Goal: Task Accomplishment & Management: Manage account settings

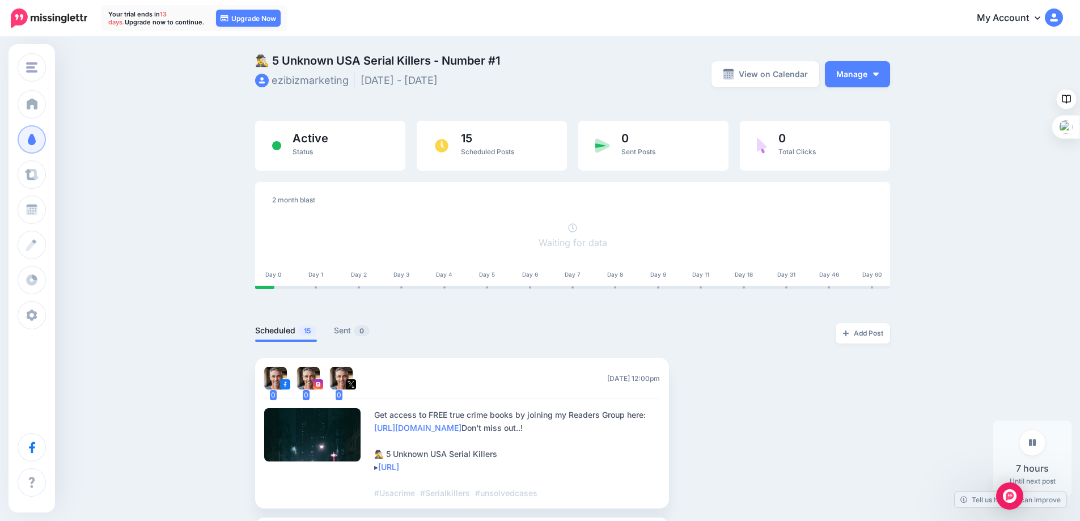
scroll to position [388, 0]
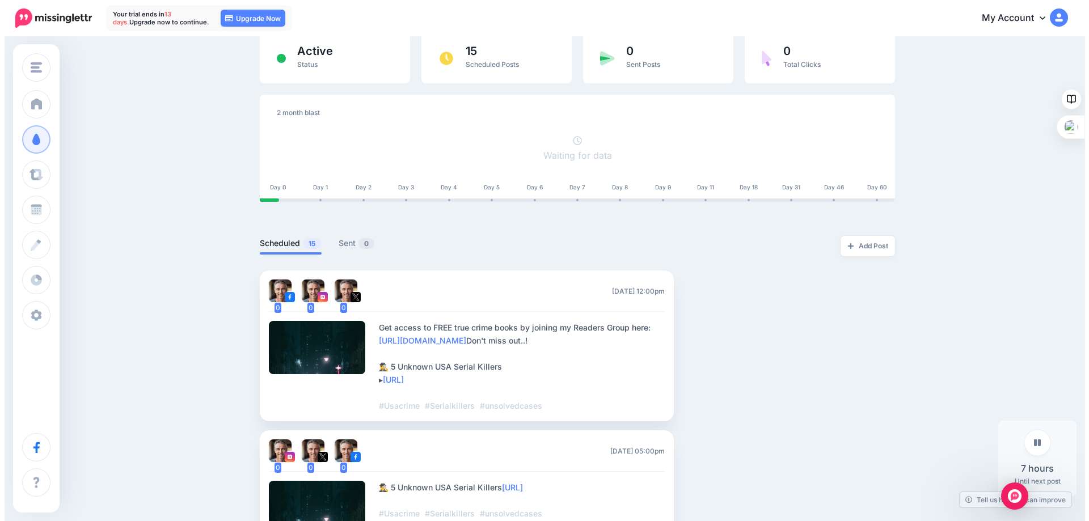
scroll to position [170, 0]
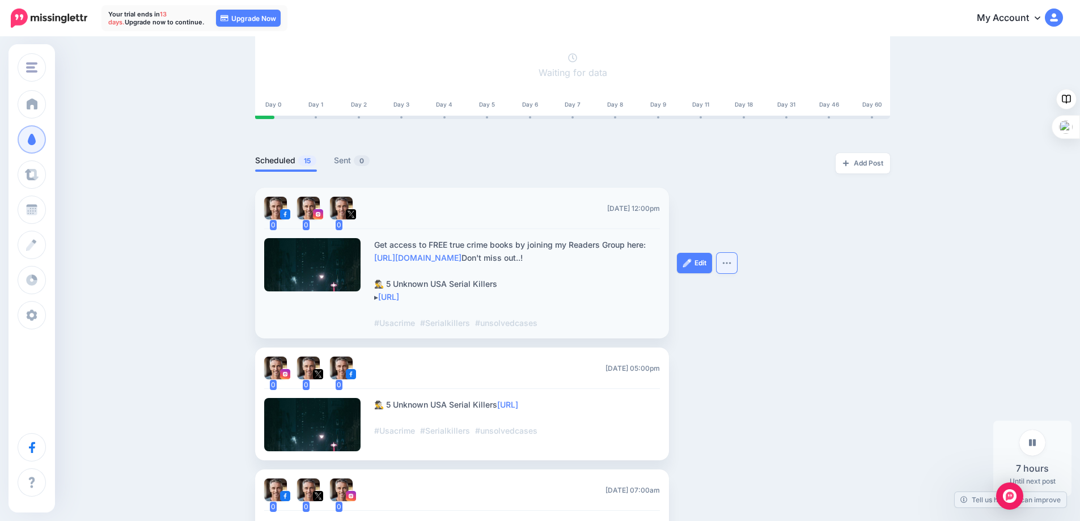
click at [732, 265] on img "button" at bounding box center [727, 262] width 9 height 3
click at [399, 295] on link "[URL]" at bounding box center [388, 297] width 21 height 10
click at [691, 265] on img at bounding box center [687, 263] width 9 height 9
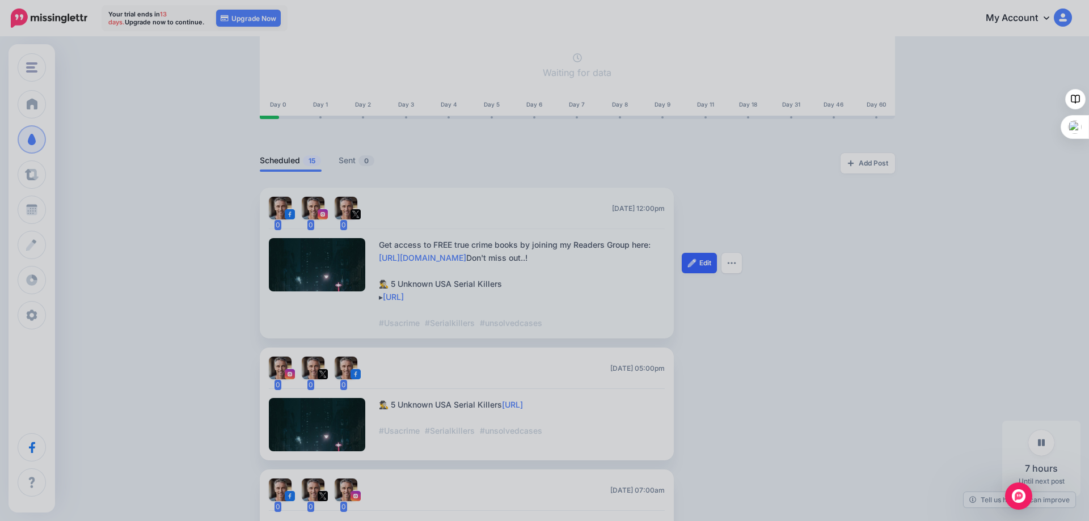
scroll to position [0, 0]
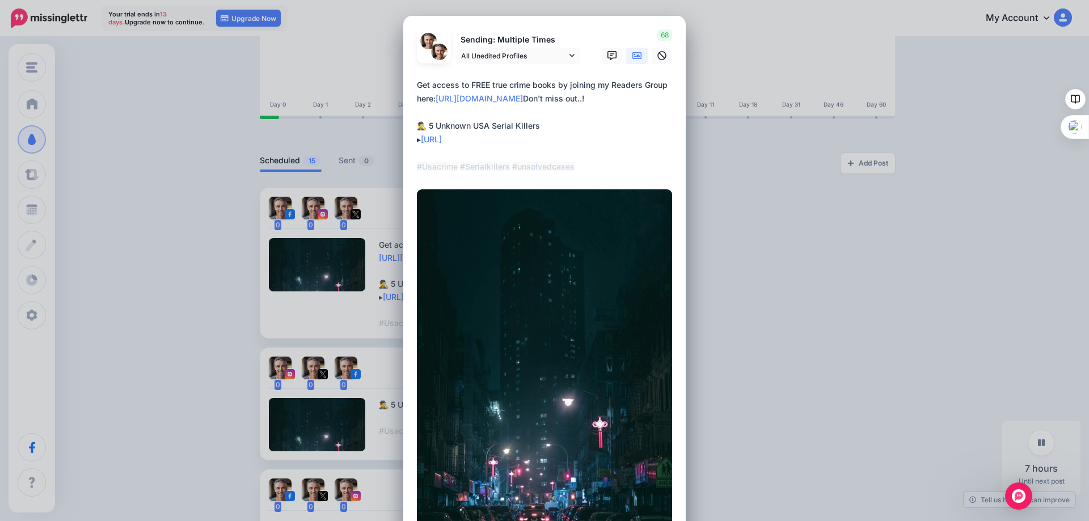
drag, startPoint x: 494, startPoint y: 138, endPoint x: 422, endPoint y: 143, distance: 72.2
click at [422, 143] on textarea "**********" at bounding box center [547, 125] width 261 height 95
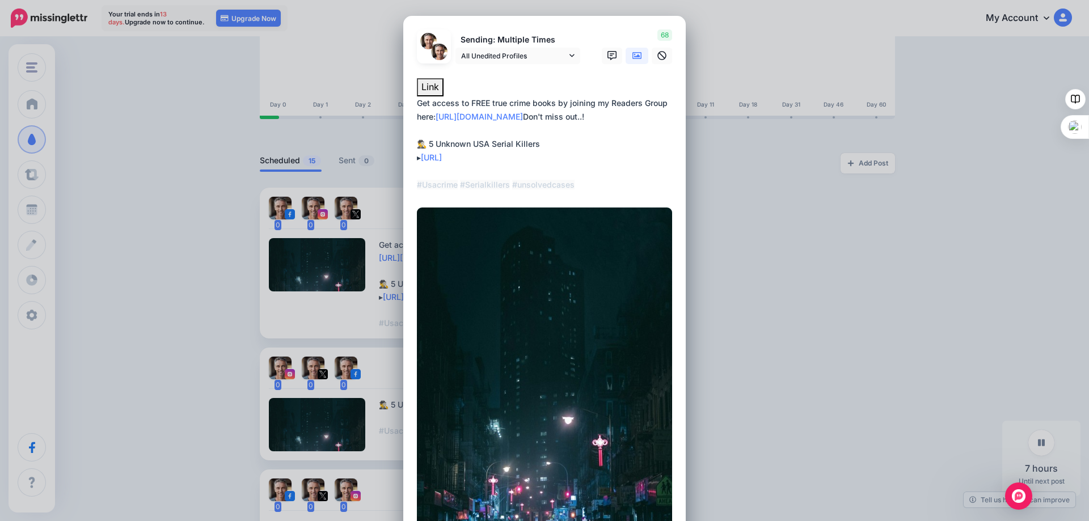
drag, startPoint x: 425, startPoint y: 142, endPoint x: 502, endPoint y: 155, distance: 78.1
click at [502, 155] on textarea "**********" at bounding box center [547, 143] width 261 height 95
paste textarea "**********"
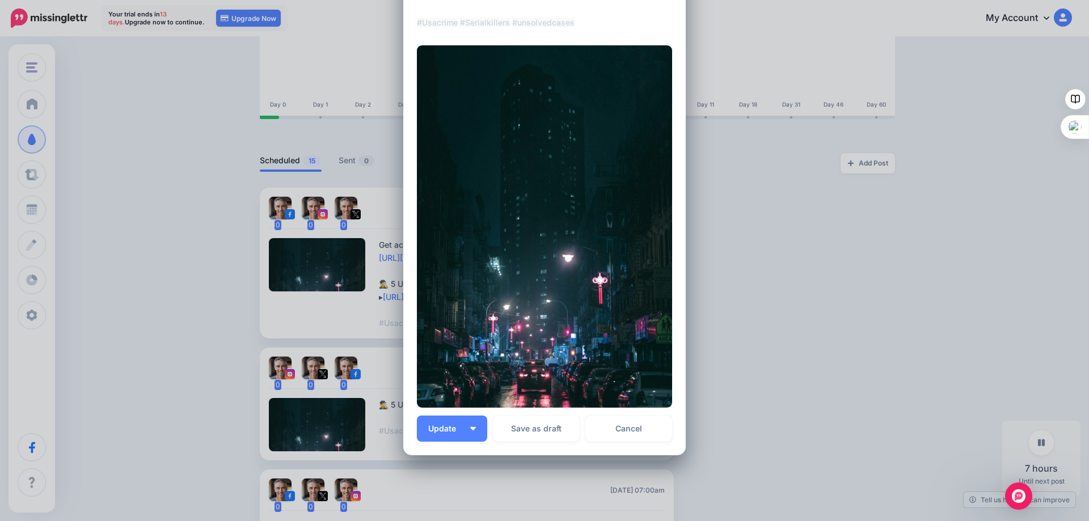
scroll to position [163, 0]
type textarea "**********"
click at [442, 426] on span "Update" at bounding box center [446, 428] width 36 height 8
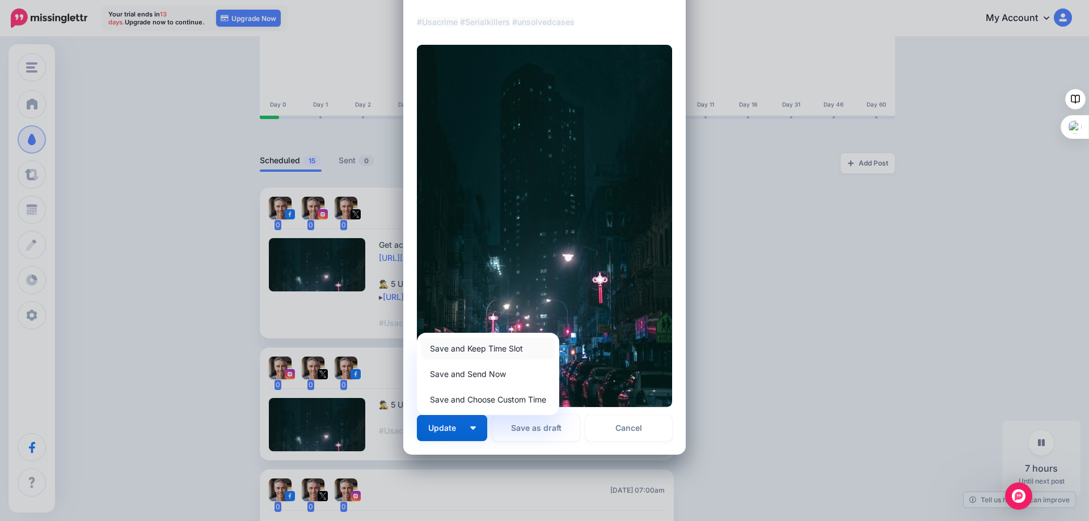
click at [450, 349] on link "Save and Keep Time Slot" at bounding box center [487, 348] width 133 height 22
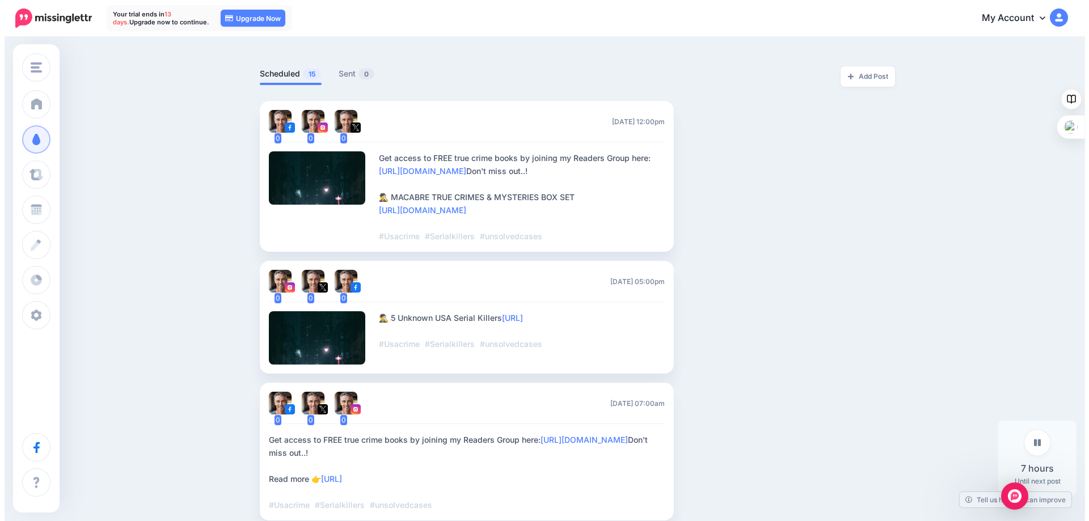
scroll to position [284, 0]
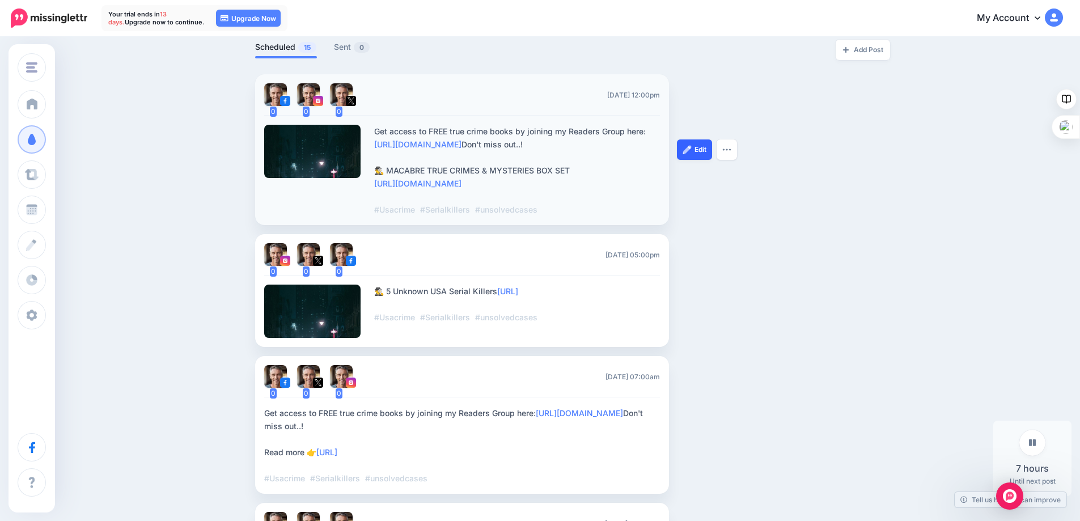
click at [700, 146] on link "Edit" at bounding box center [694, 150] width 35 height 20
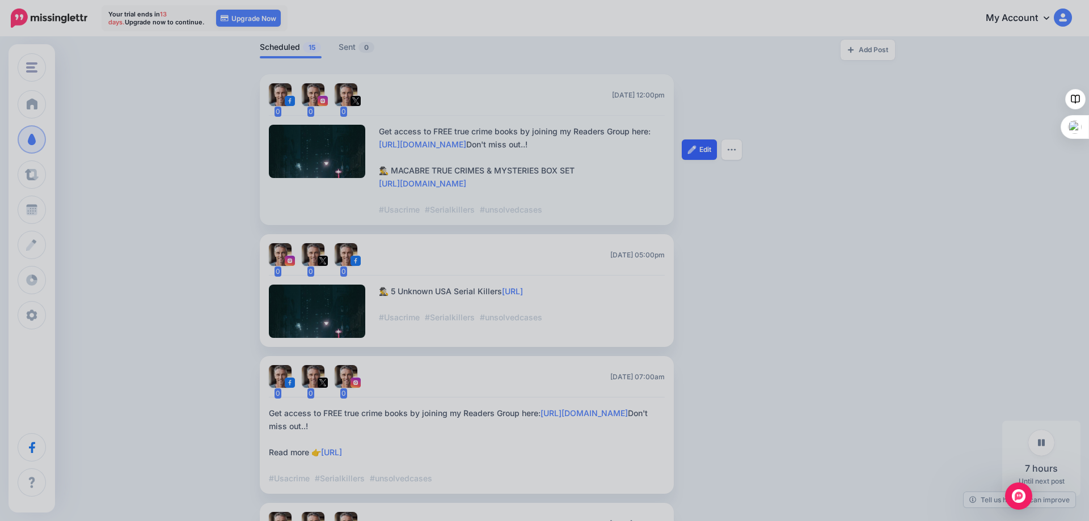
scroll to position [0, 0]
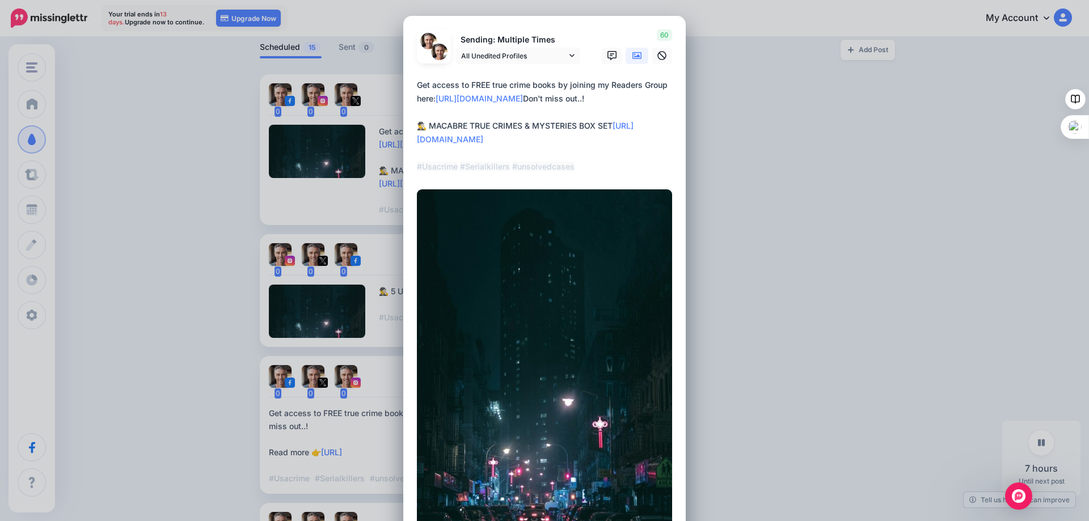
drag, startPoint x: 425, startPoint y: 126, endPoint x: 525, endPoint y: 140, distance: 100.2
click at [525, 140] on textarea "**********" at bounding box center [547, 125] width 261 height 95
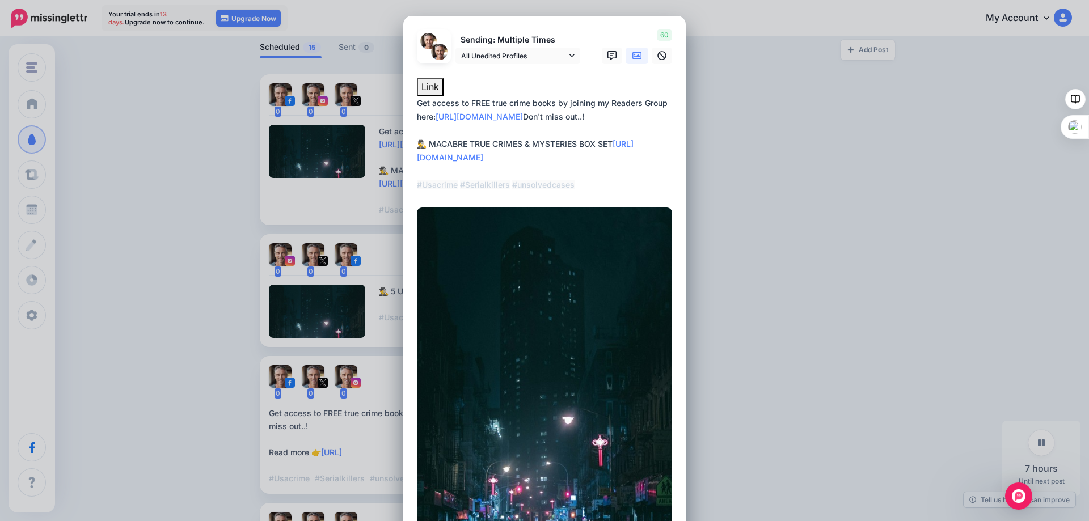
paste textarea
click at [427, 143] on textarea "**********" at bounding box center [547, 143] width 261 height 95
click at [510, 142] on textarea "**********" at bounding box center [547, 143] width 261 height 95
drag, startPoint x: 596, startPoint y: 116, endPoint x: 409, endPoint y: 102, distance: 187.7
click at [409, 102] on div "Loading Sending: Multiple Times All Unedited Profiles" at bounding box center [544, 317] width 282 height 602
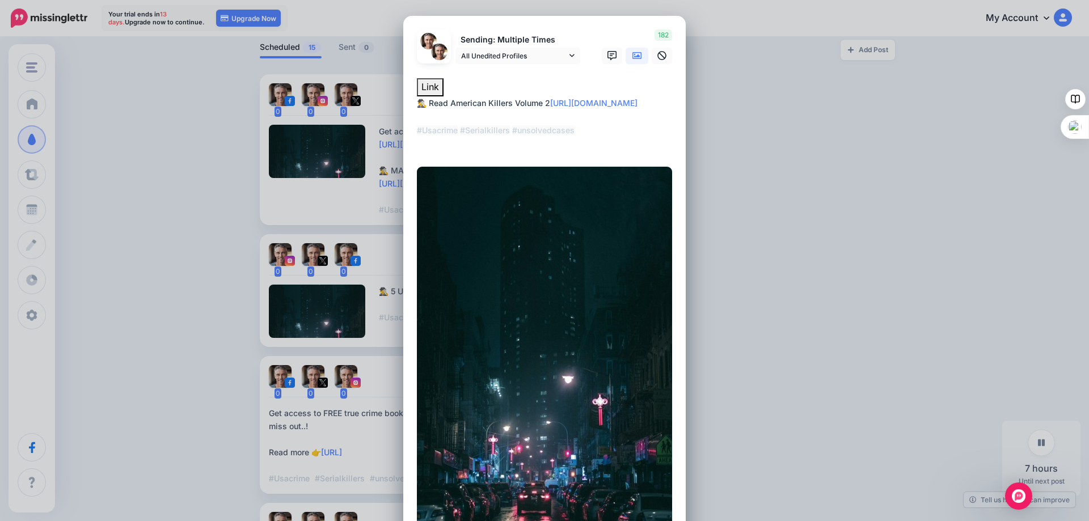
click at [504, 116] on textarea "**********" at bounding box center [547, 123] width 261 height 54
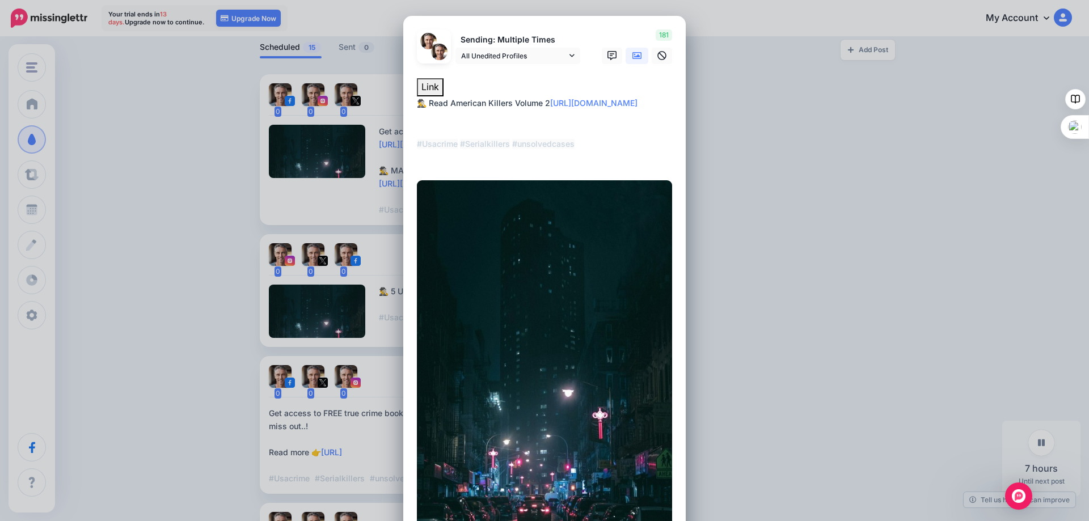
paste textarea "**********"
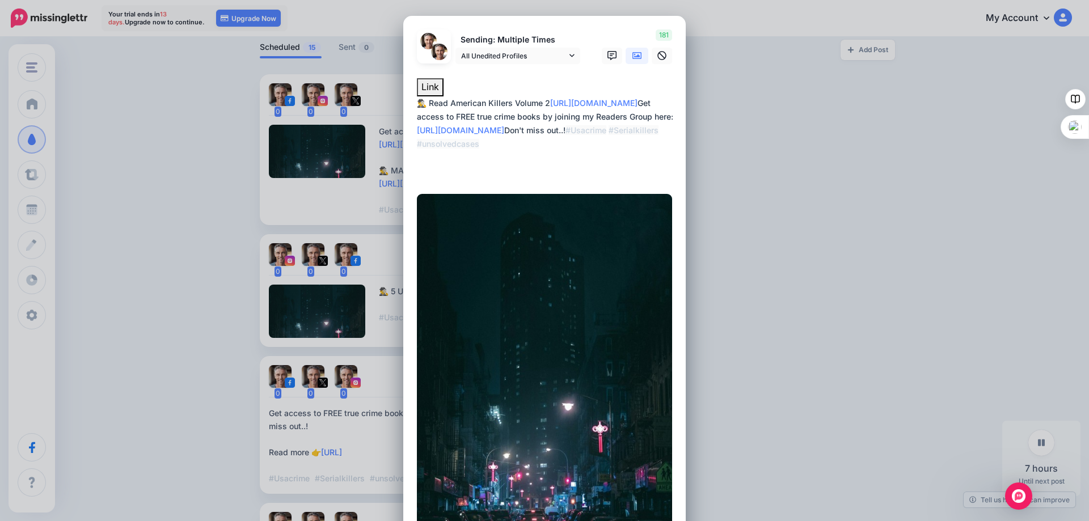
drag, startPoint x: 594, startPoint y: 145, endPoint x: 402, endPoint y: 101, distance: 197.3
click at [403, 101] on div "Loading Sending: Multiple Times All Unedited Profiles" at bounding box center [544, 310] width 282 height 588
click at [627, 158] on textarea "**********" at bounding box center [547, 137] width 261 height 82
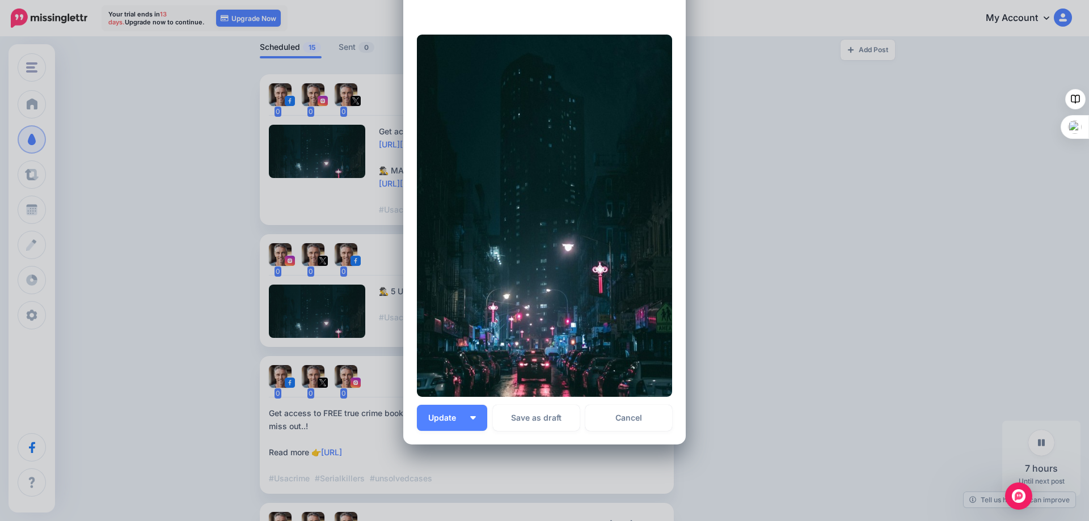
scroll to position [206, 0]
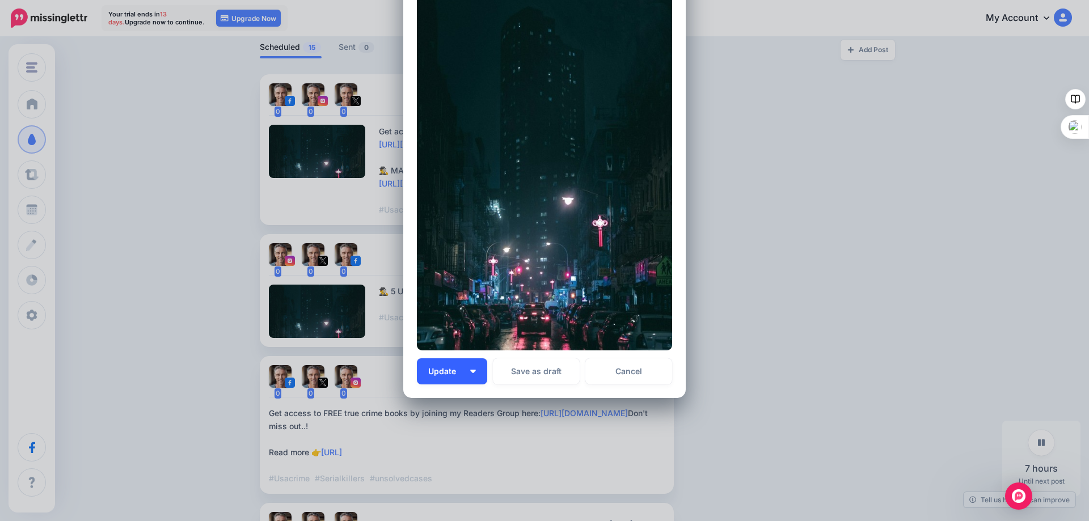
type textarea "**********"
click at [449, 367] on span "Update" at bounding box center [446, 371] width 36 height 8
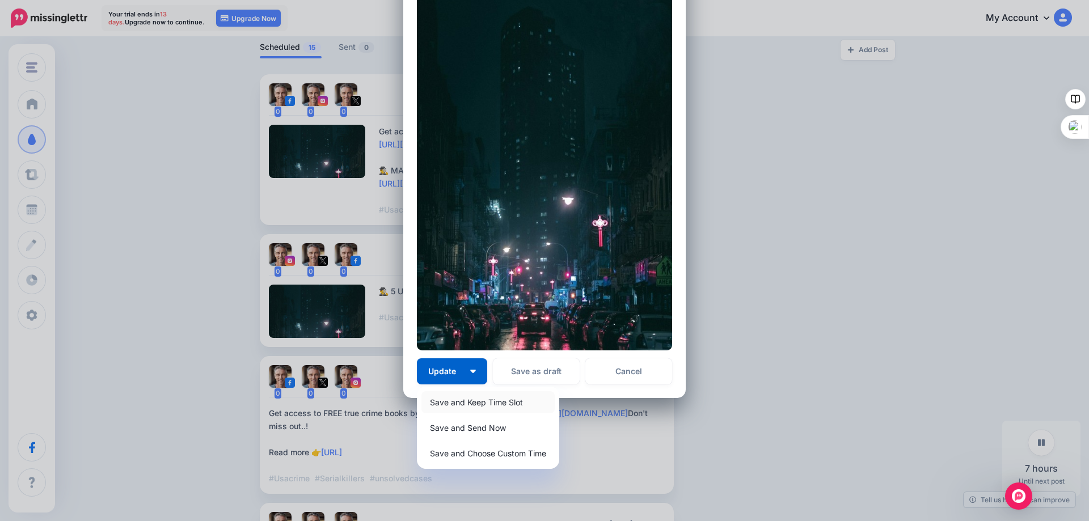
click at [443, 404] on link "Save and Keep Time Slot" at bounding box center [487, 402] width 133 height 22
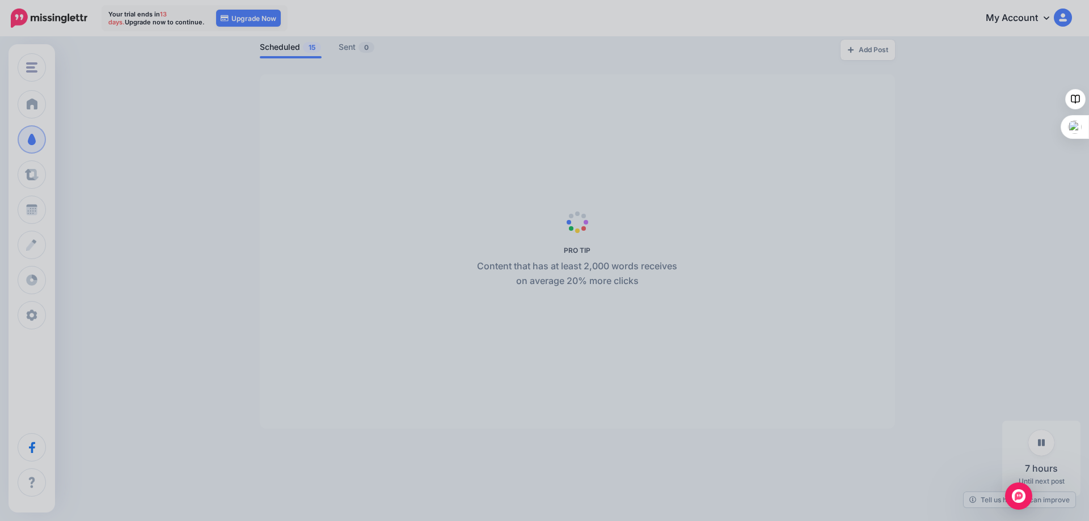
scroll to position [0, 0]
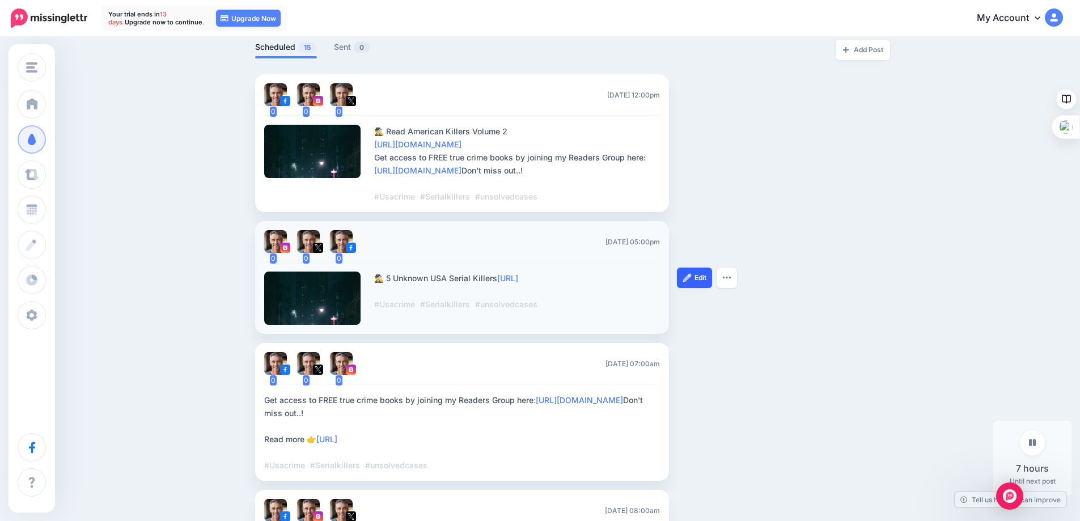
click at [691, 273] on img at bounding box center [687, 277] width 9 height 9
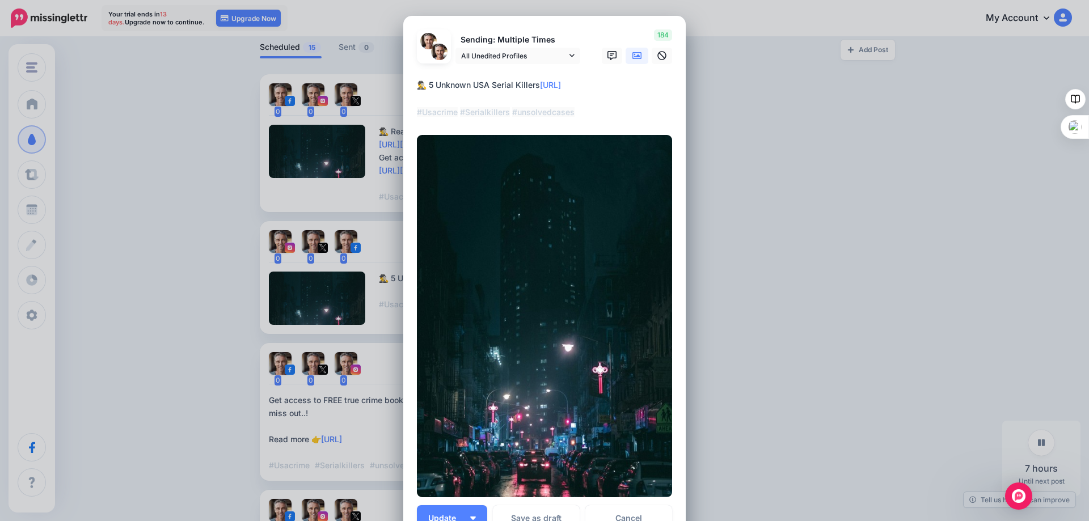
drag, startPoint x: 621, startPoint y: 86, endPoint x: 403, endPoint y: 85, distance: 217.8
click at [403, 85] on div "Loading Sending: Multiple Times All Unedited Profiles" at bounding box center [544, 280] width 282 height 529
paste textarea "**********"
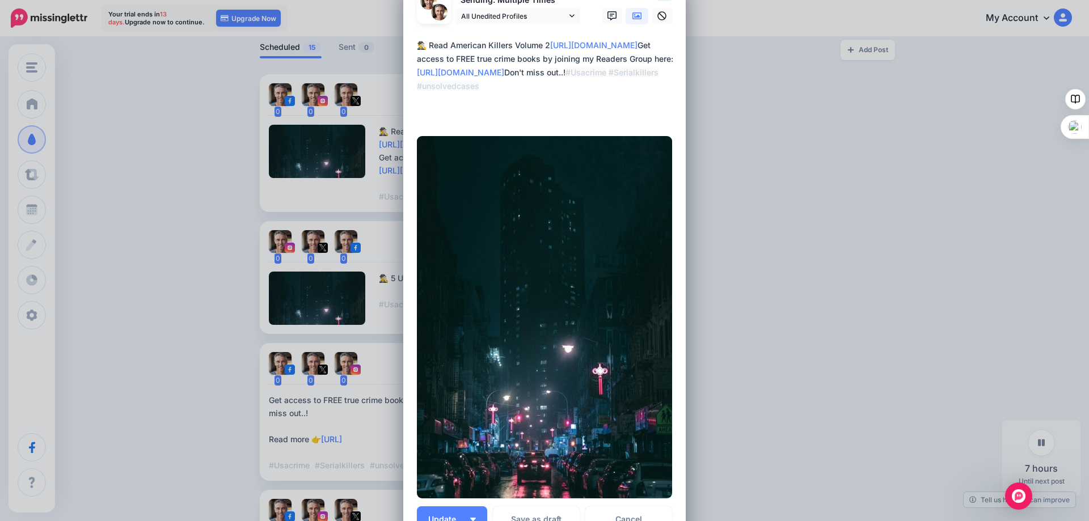
scroll to position [113, 0]
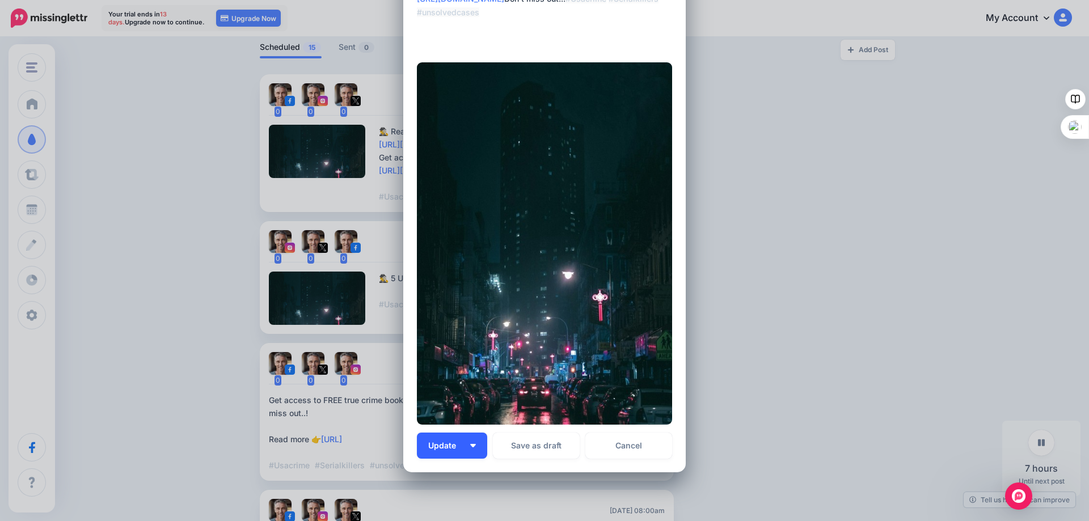
type textarea "**********"
click at [444, 447] on span "Update" at bounding box center [446, 446] width 36 height 8
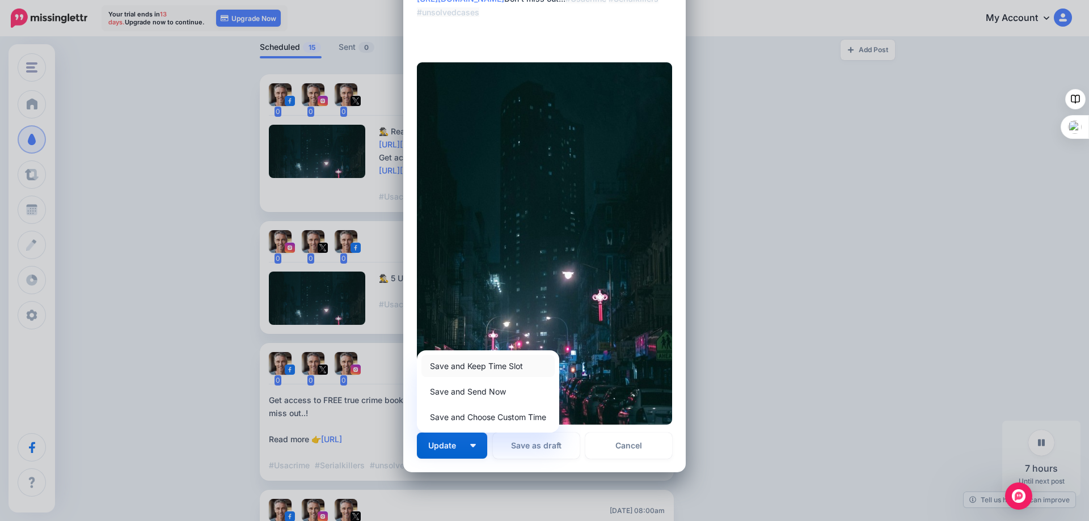
click at [459, 362] on link "Save and Keep Time Slot" at bounding box center [487, 366] width 133 height 22
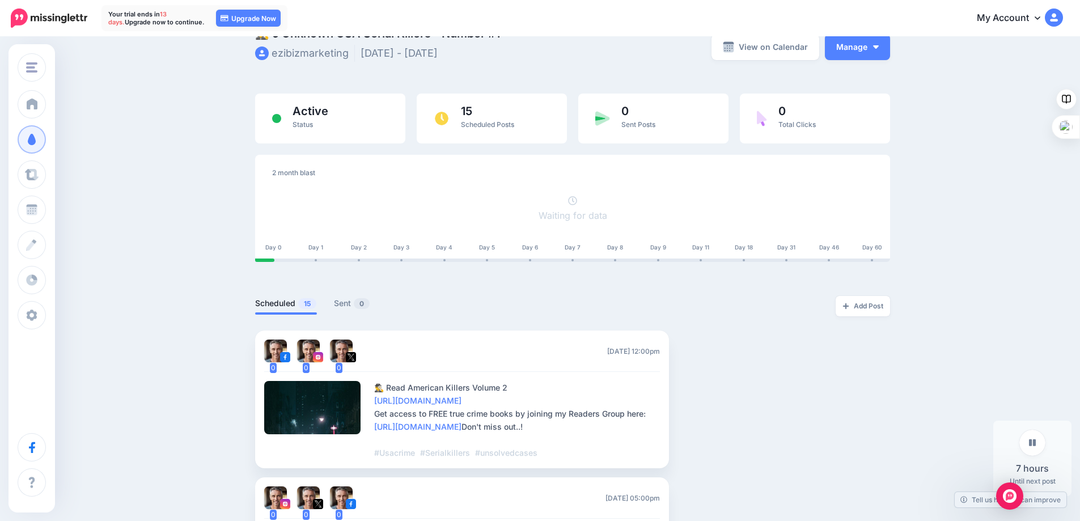
scroll to position [0, 0]
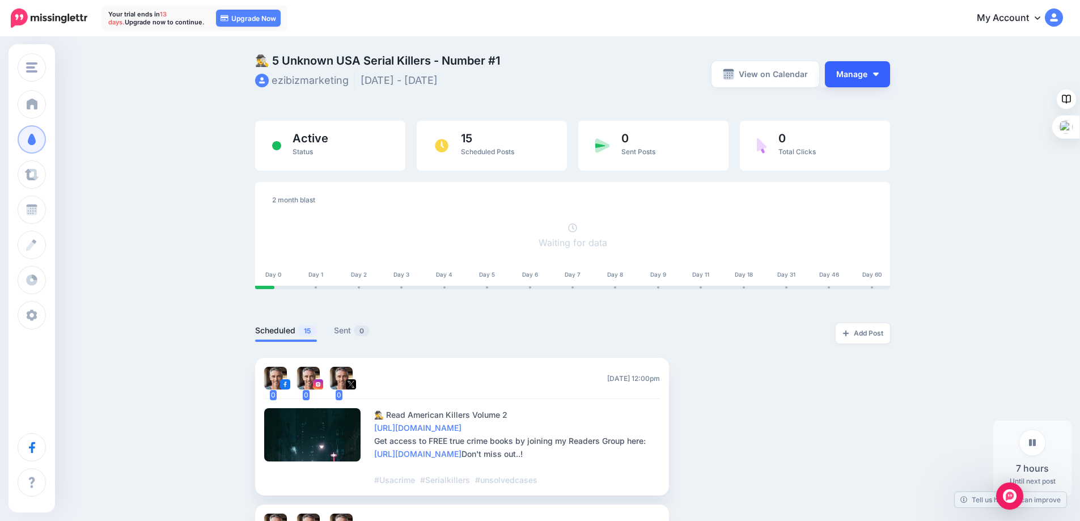
click at [868, 75] on button "Manage" at bounding box center [857, 74] width 65 height 26
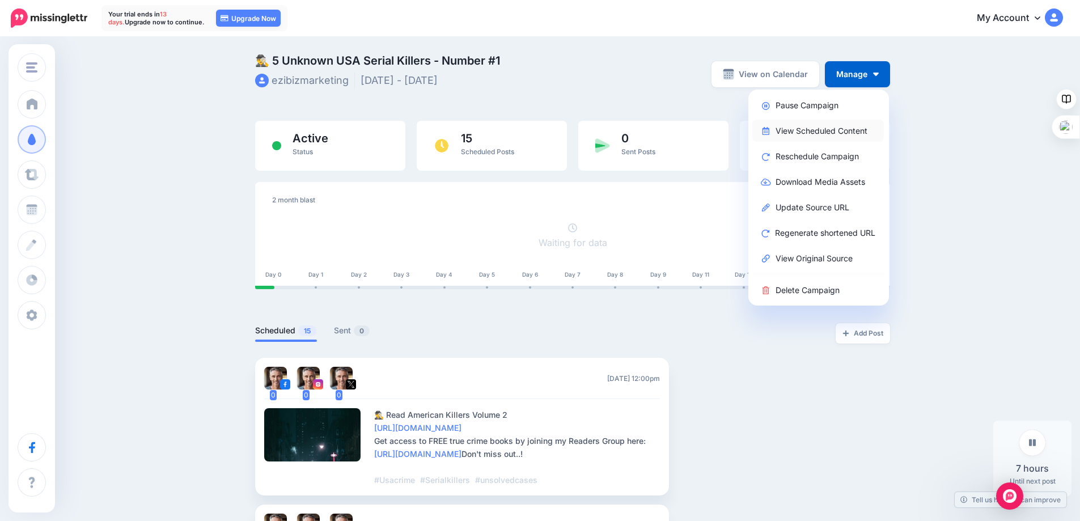
click at [802, 128] on link "View Scheduled Content" at bounding box center [819, 131] width 132 height 22
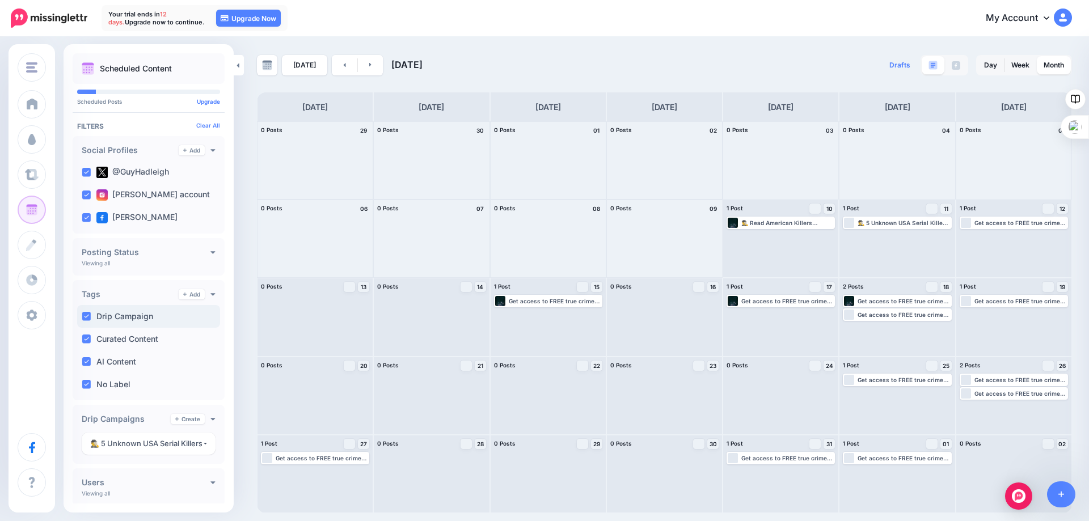
click at [126, 316] on label "Drip Campaign" at bounding box center [124, 316] width 57 height 8
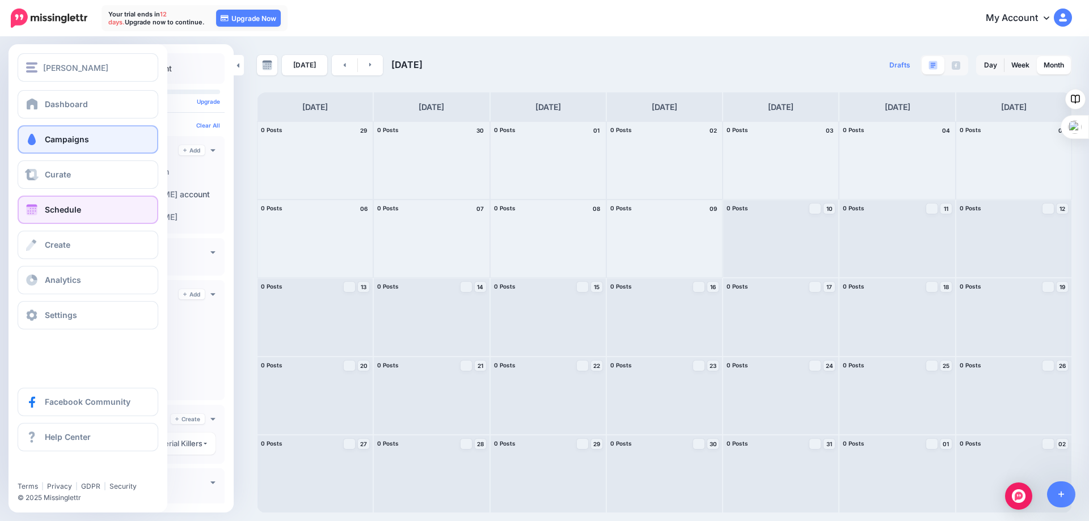
click at [49, 134] on link "Campaigns" at bounding box center [88, 139] width 141 height 28
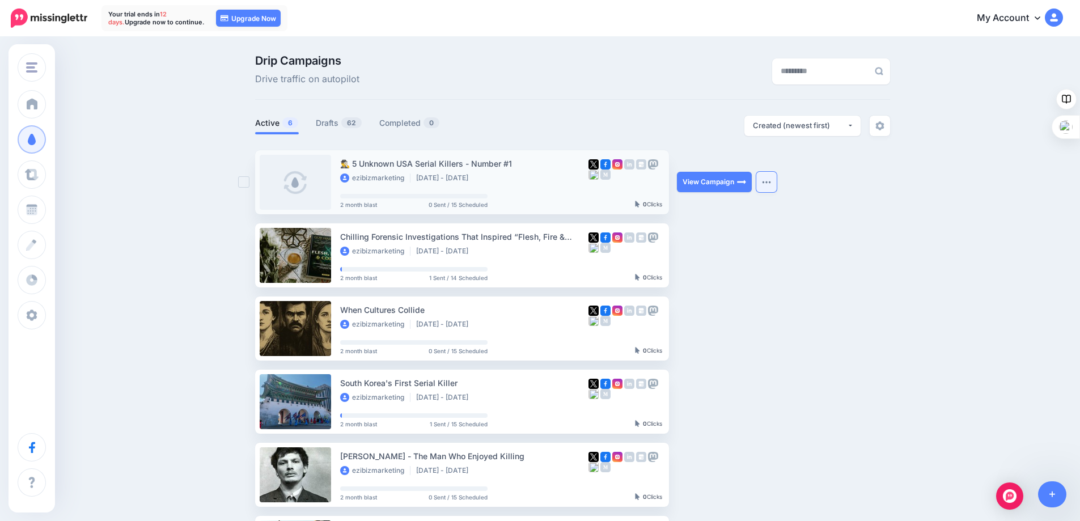
click at [771, 184] on button "button" at bounding box center [767, 182] width 20 height 20
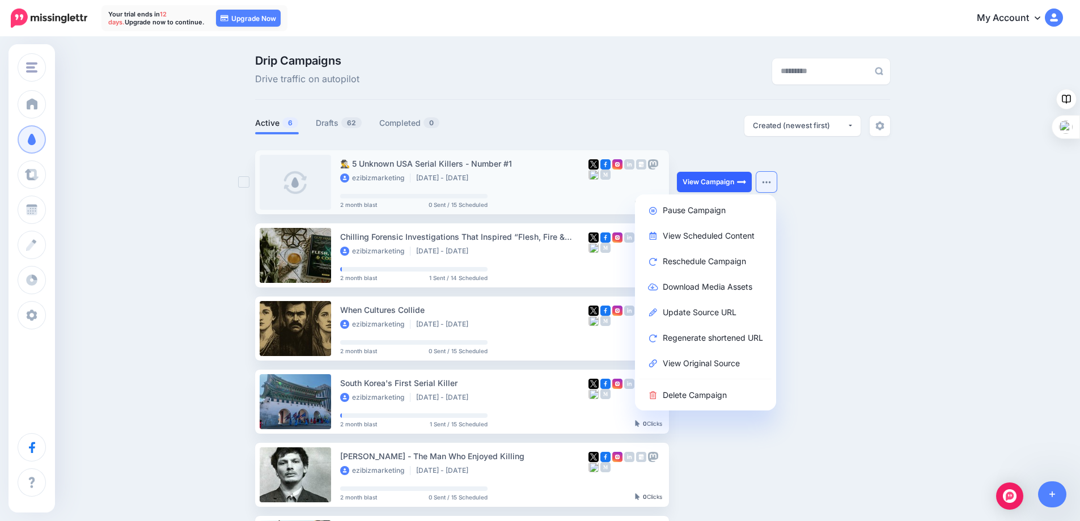
click at [711, 180] on link "View Campaign" at bounding box center [714, 182] width 75 height 20
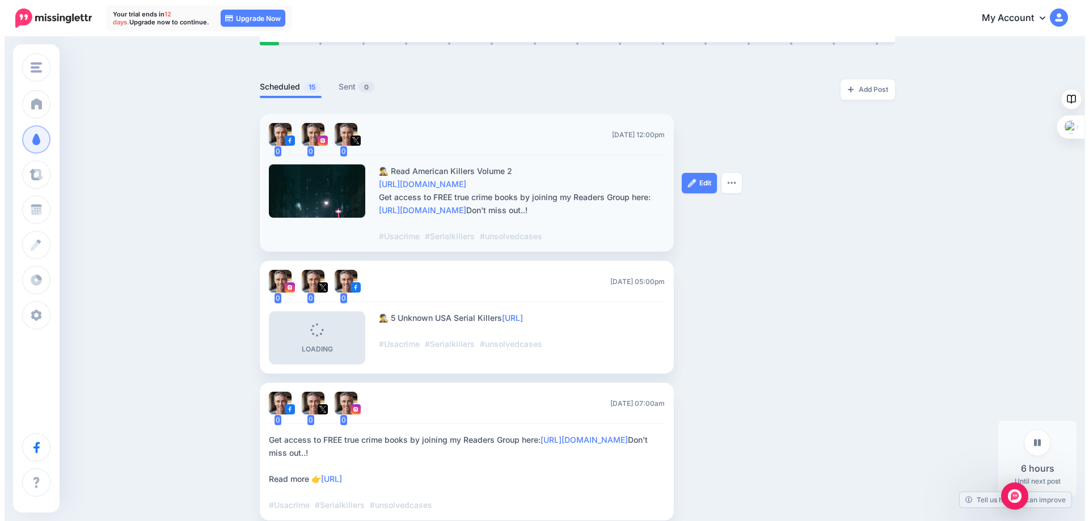
scroll to position [284, 0]
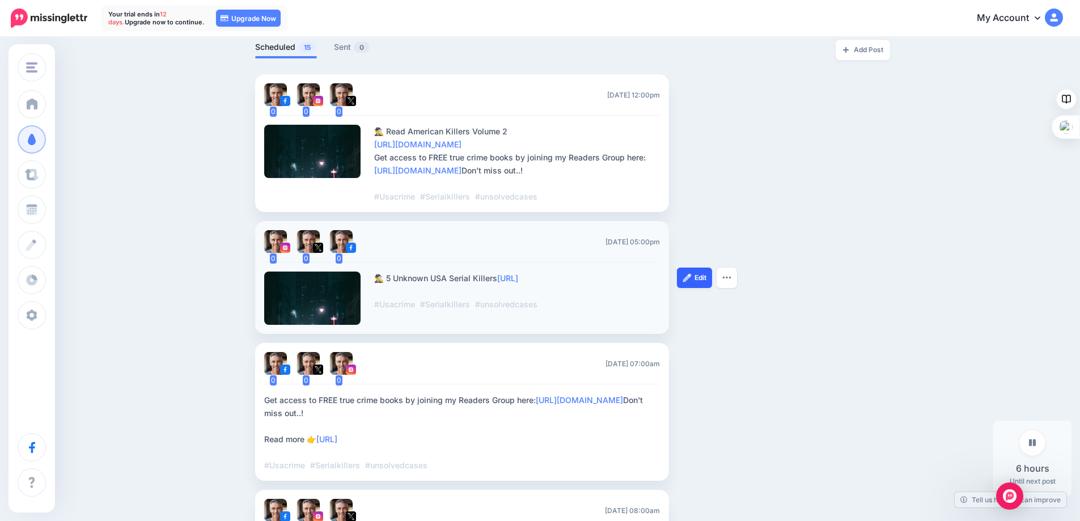
click at [692, 275] on img at bounding box center [687, 277] width 9 height 9
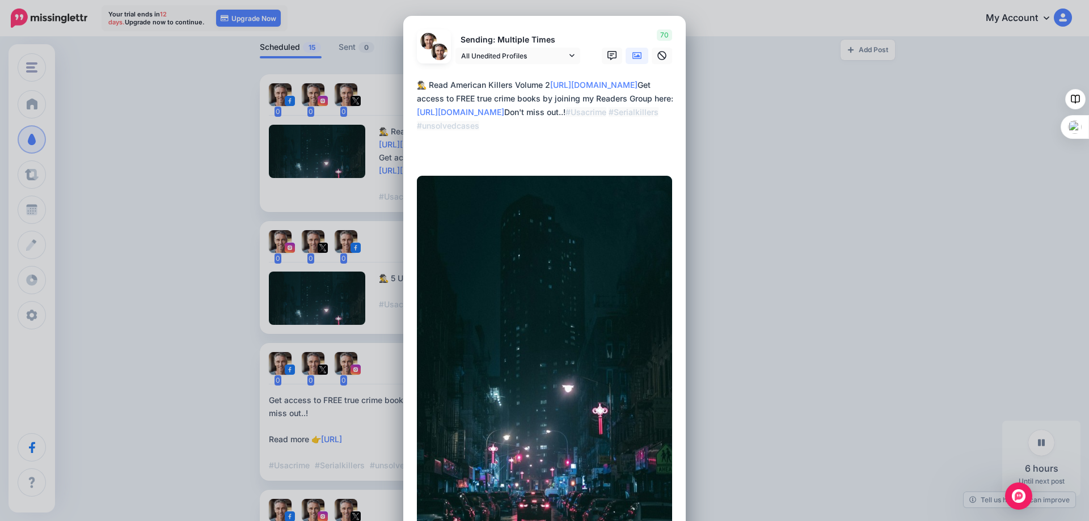
drag, startPoint x: 597, startPoint y: 127, endPoint x: 478, endPoint y: 112, distance: 119.4
click at [478, 112] on textarea "**********" at bounding box center [547, 119] width 261 height 82
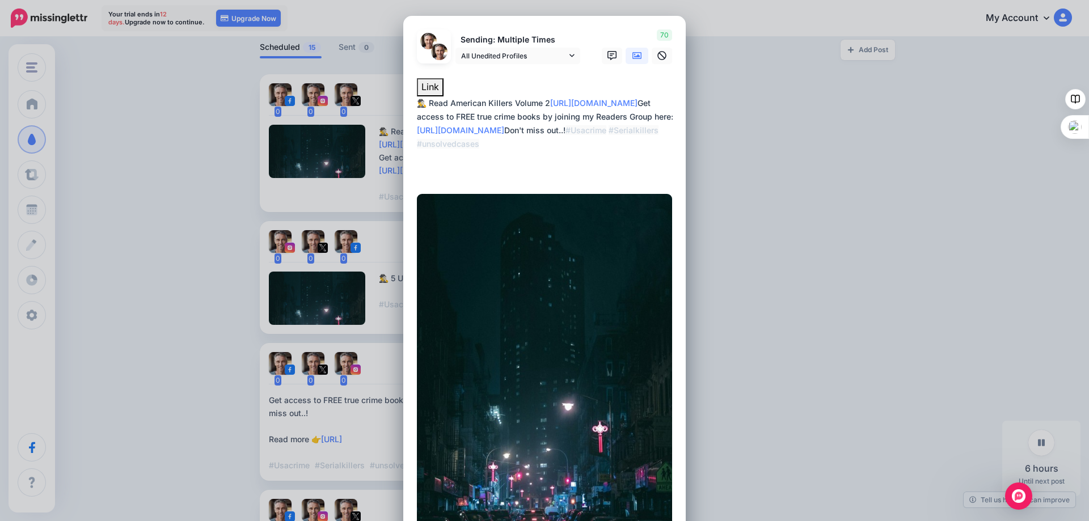
click at [618, 154] on textarea "**********" at bounding box center [547, 137] width 261 height 82
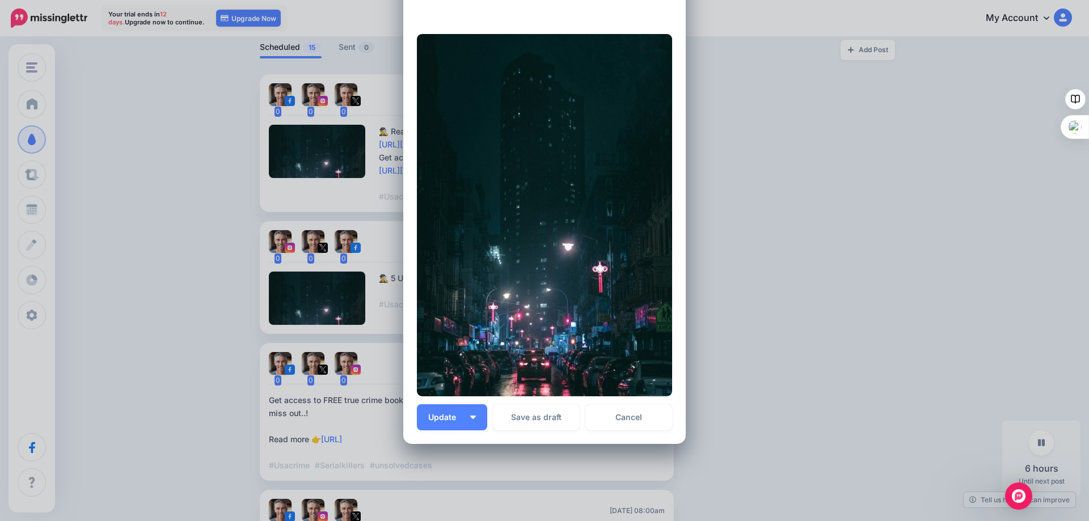
scroll to position [206, 0]
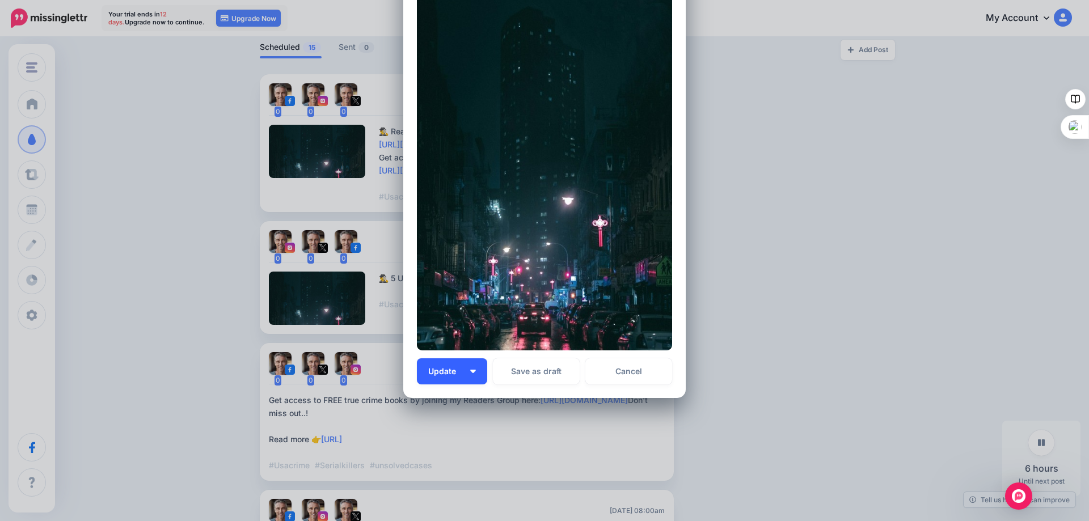
click at [442, 370] on span "Update" at bounding box center [446, 371] width 36 height 8
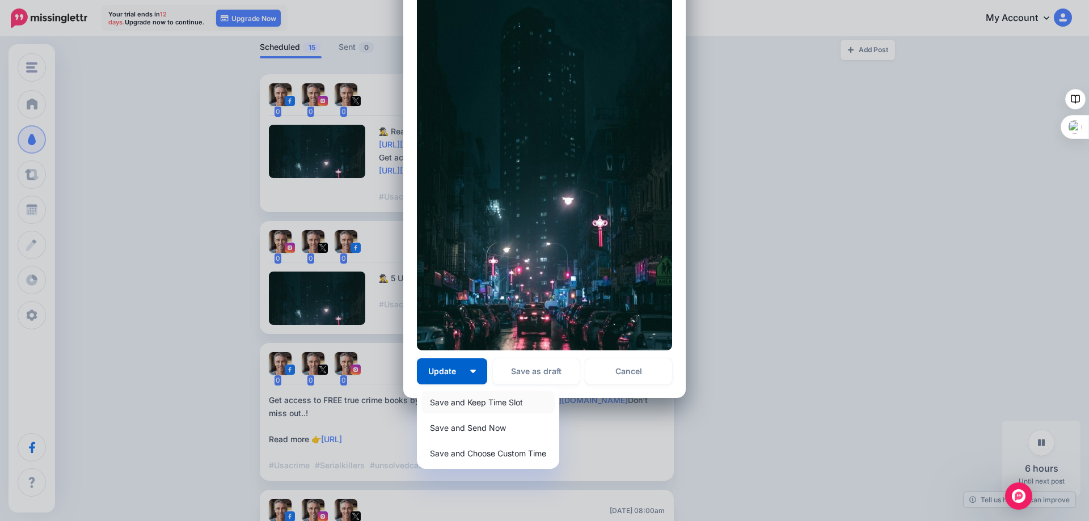
click at [429, 402] on link "Save and Keep Time Slot" at bounding box center [487, 402] width 133 height 22
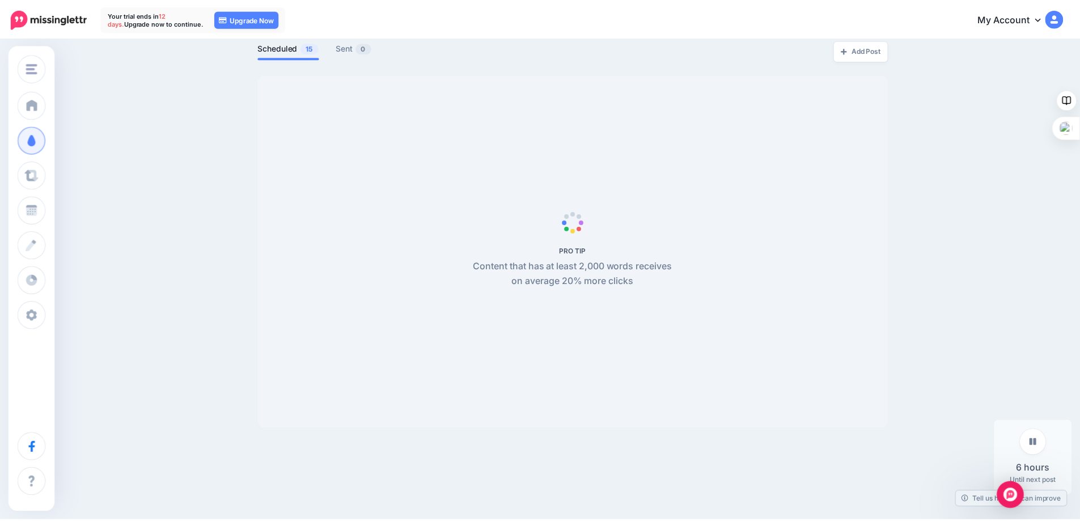
scroll to position [0, 0]
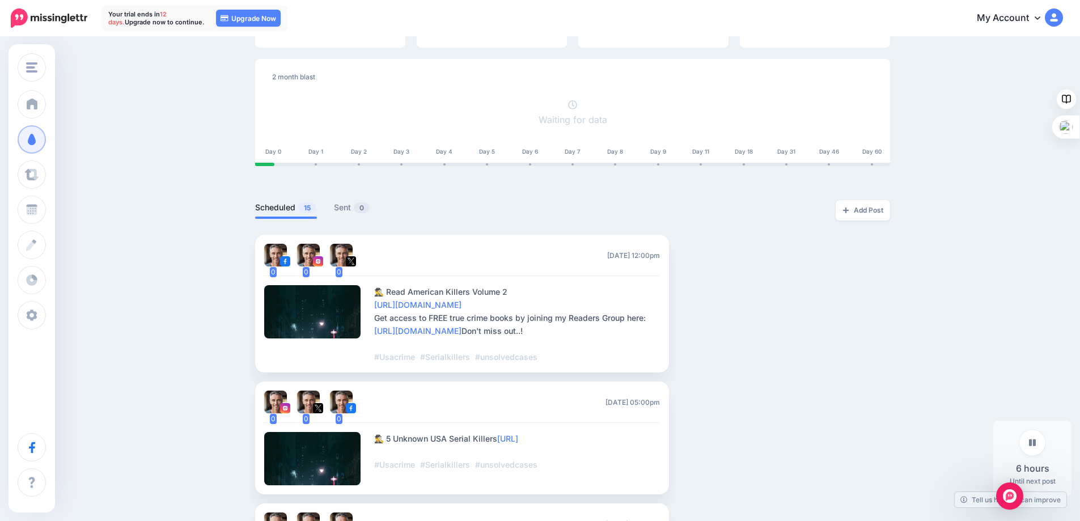
scroll to position [113, 0]
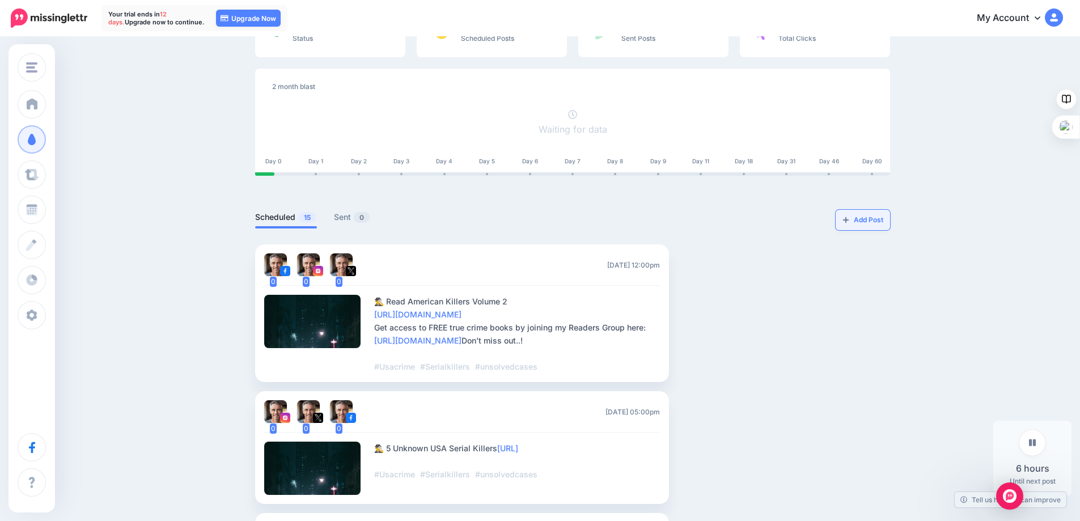
click at [850, 219] on img at bounding box center [846, 220] width 7 height 7
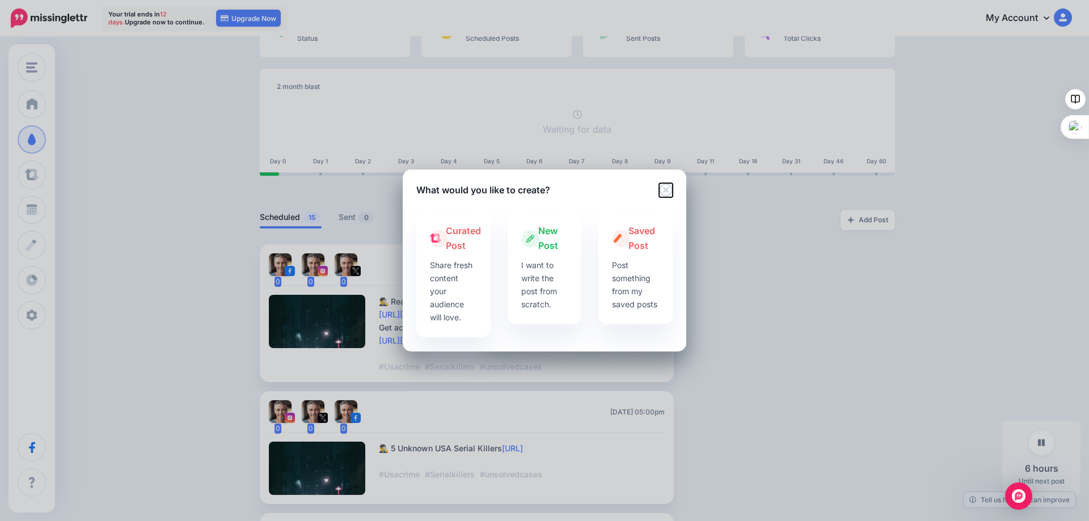
click at [669, 190] on icon "Close" at bounding box center [666, 190] width 14 height 14
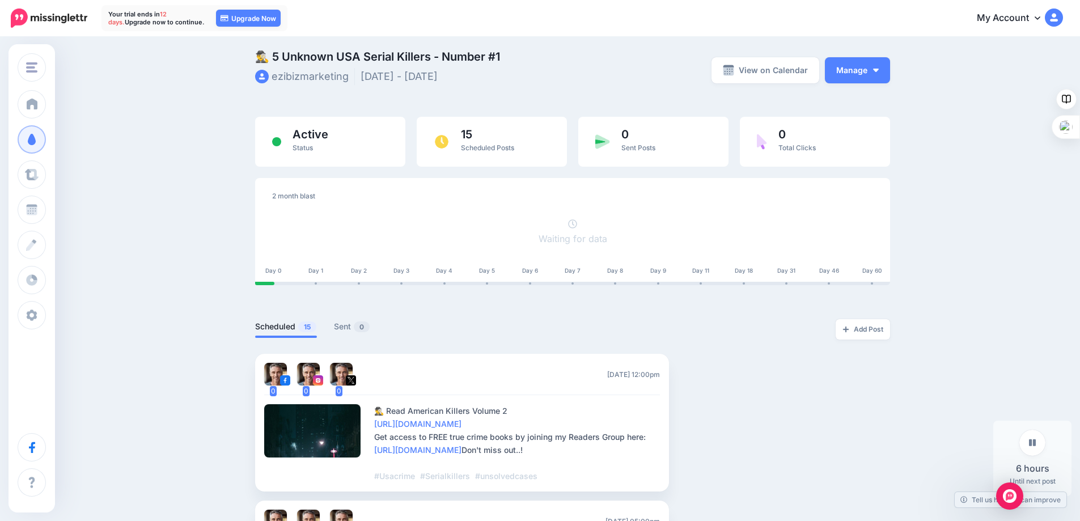
scroll to position [0, 0]
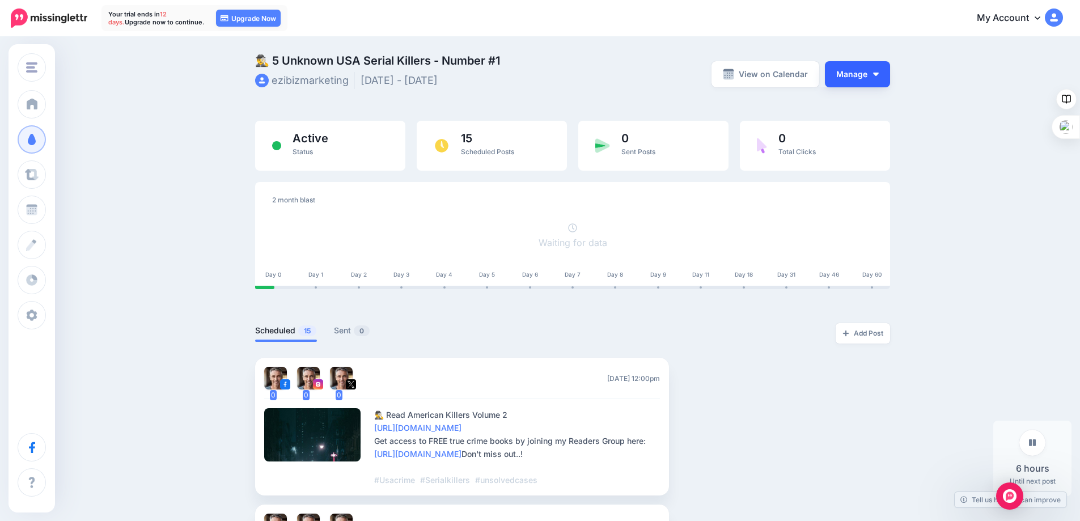
click at [846, 71] on button "Manage" at bounding box center [857, 74] width 65 height 26
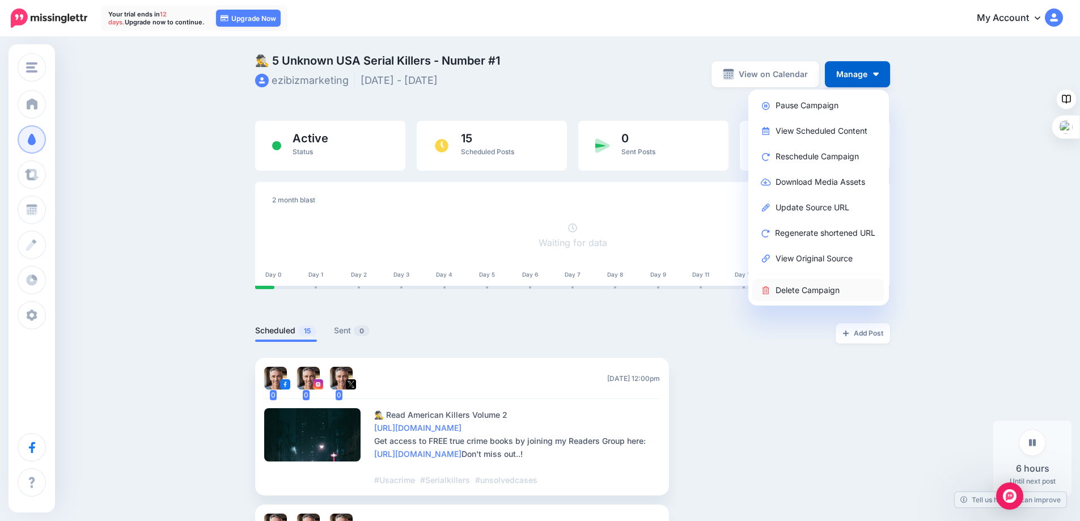
click at [791, 286] on link "Delete Campaign" at bounding box center [819, 290] width 132 height 22
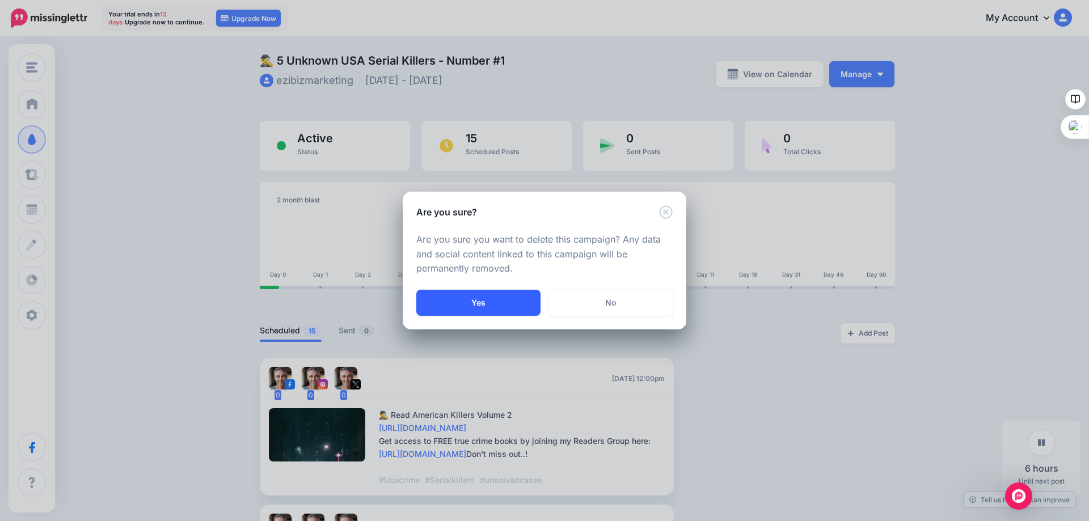
click at [470, 303] on button "Yes" at bounding box center [478, 303] width 124 height 26
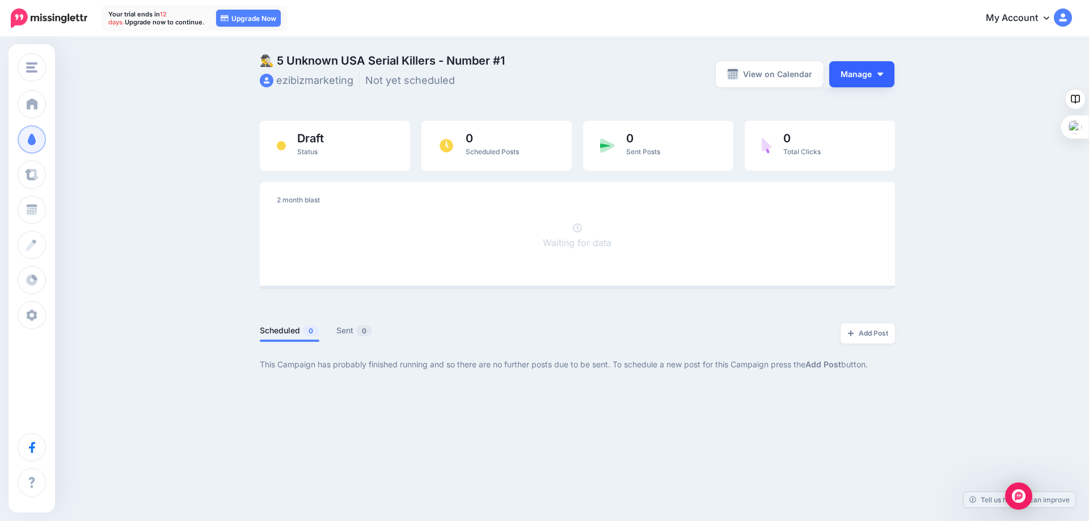
click at [850, 74] on button "Manage" at bounding box center [861, 74] width 65 height 26
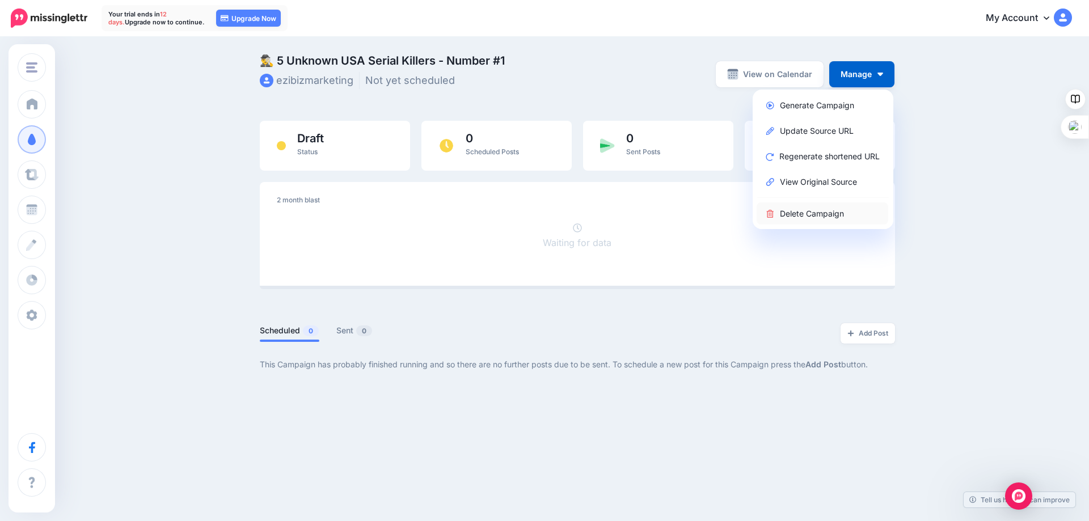
click at [801, 212] on link "Delete Campaign" at bounding box center [823, 213] width 132 height 22
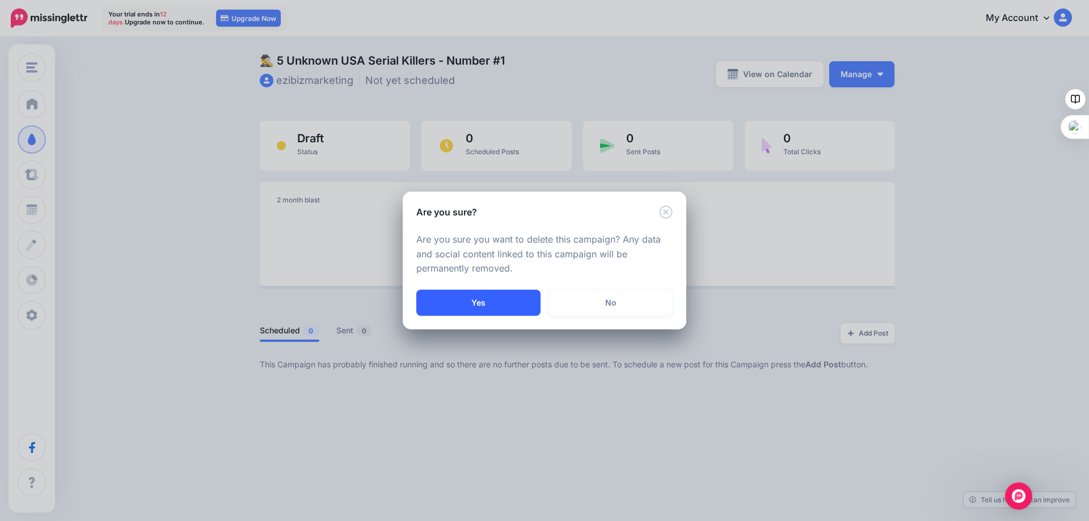
click at [476, 301] on button "Yes" at bounding box center [478, 303] width 124 height 26
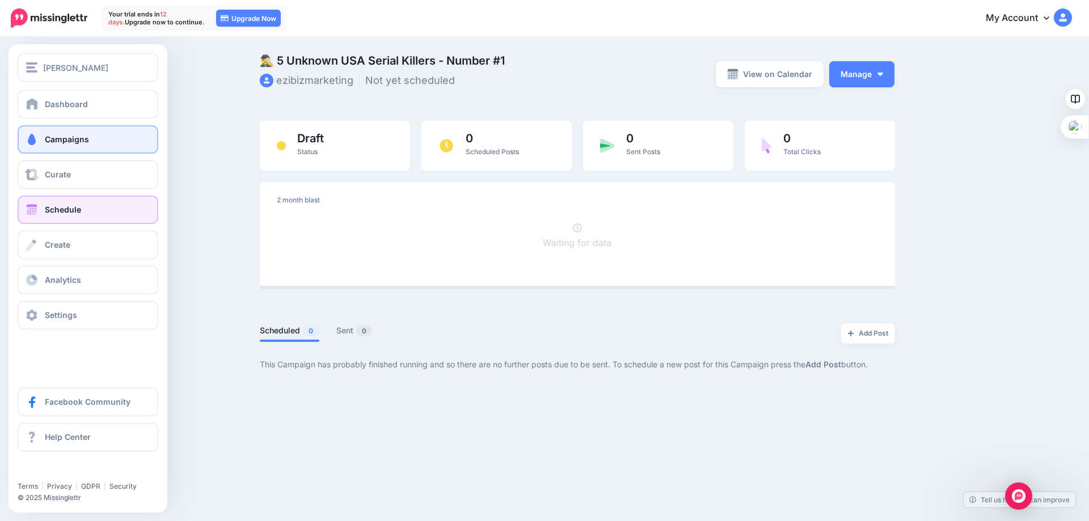
click at [47, 204] on link "Schedule" at bounding box center [88, 210] width 141 height 28
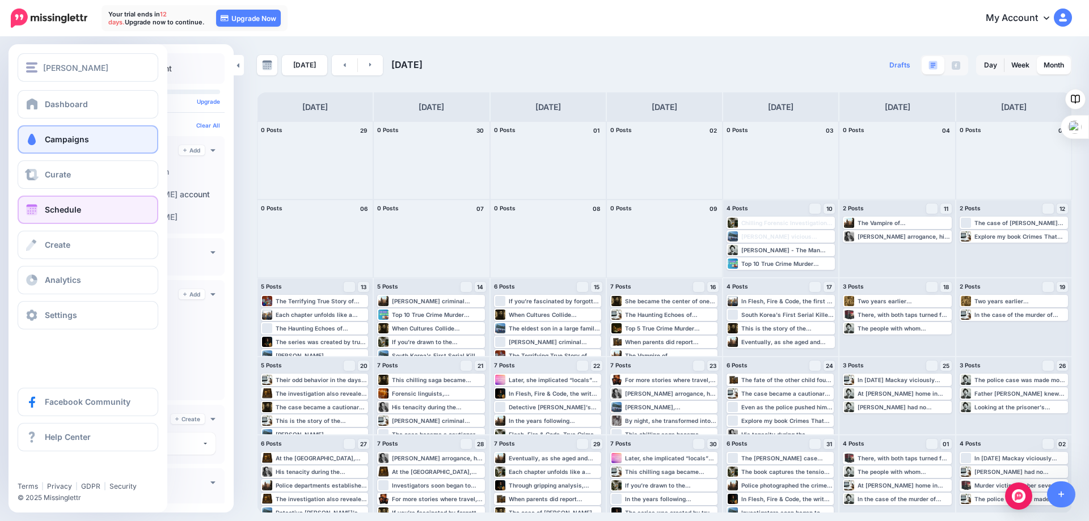
click at [49, 136] on span "Campaigns" at bounding box center [67, 139] width 44 height 10
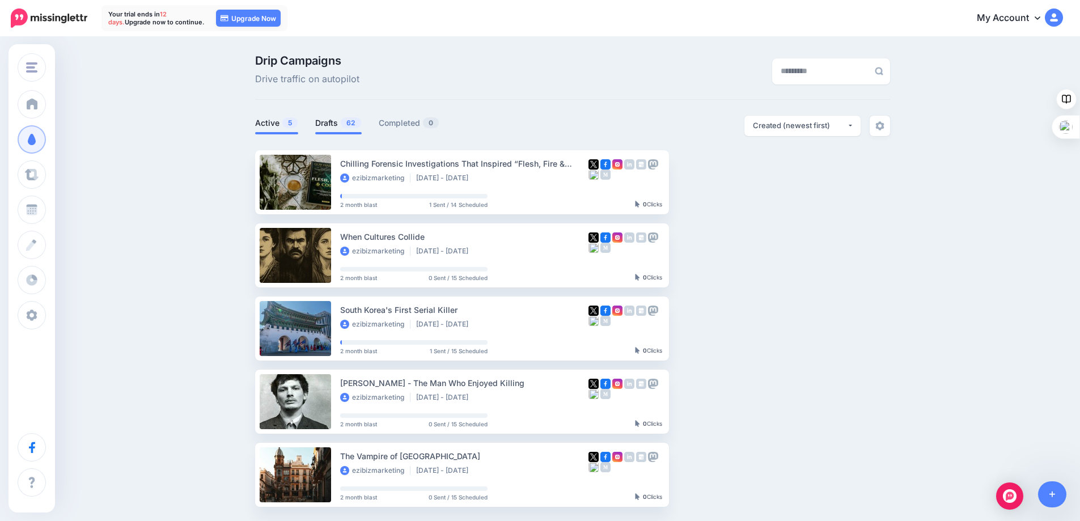
click at [339, 120] on link "Drafts 62" at bounding box center [338, 123] width 47 height 14
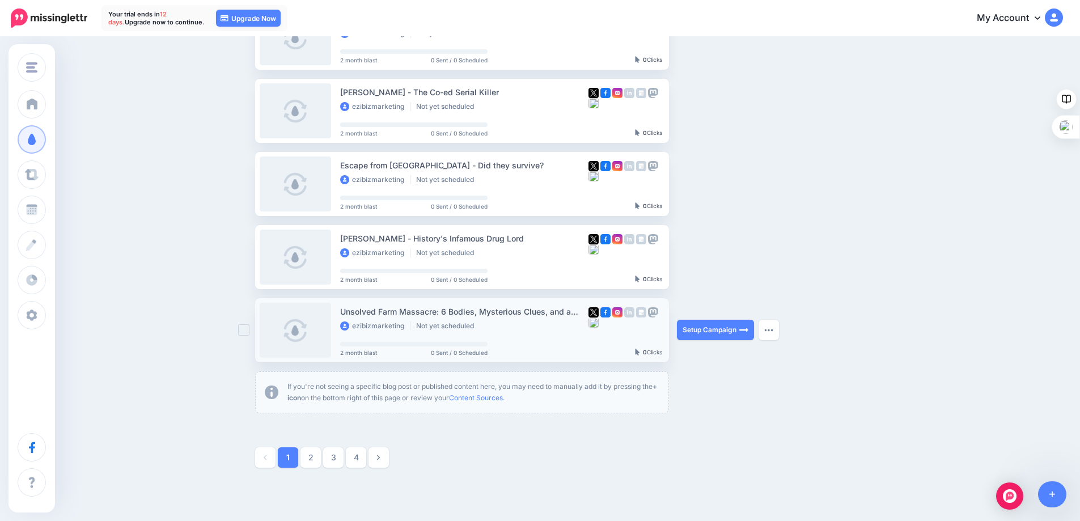
scroll to position [571, 0]
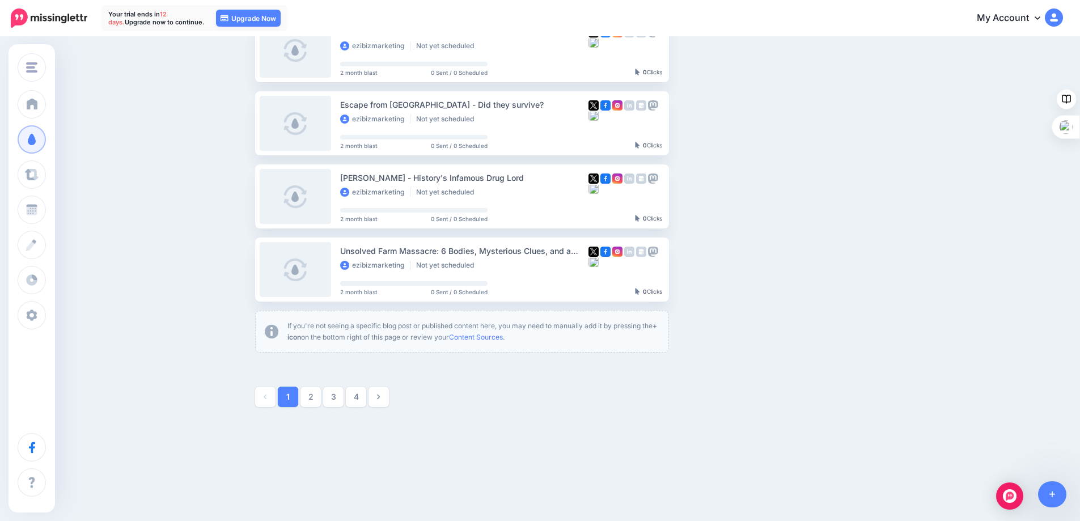
click at [313, 396] on link "2" at bounding box center [311, 397] width 20 height 20
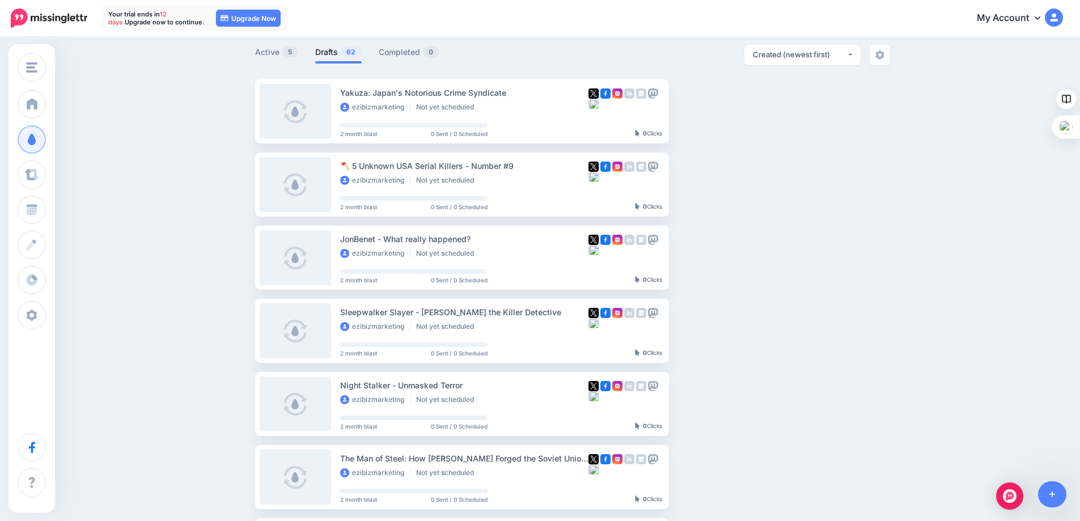
scroll to position [0, 0]
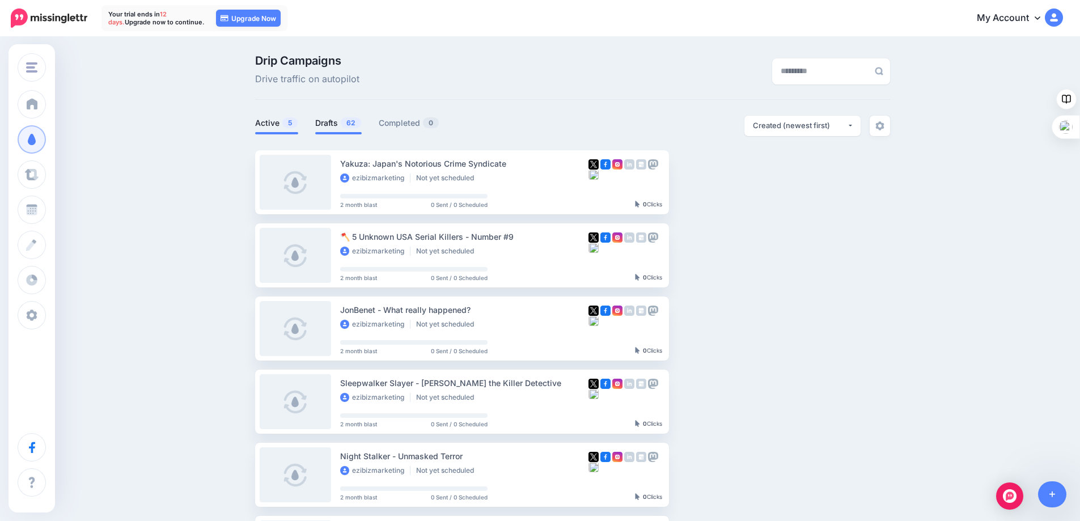
click at [281, 121] on link "Active 5" at bounding box center [276, 123] width 43 height 14
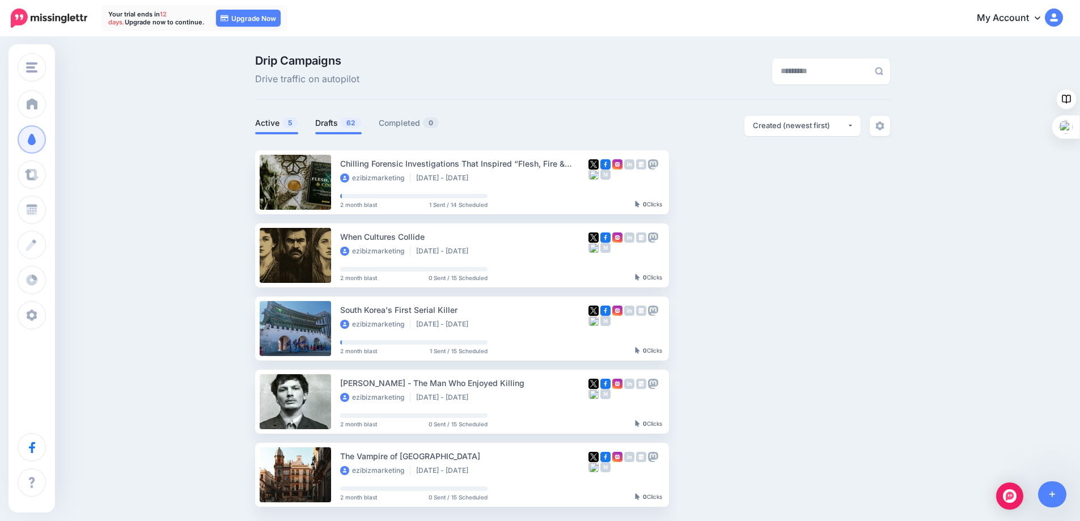
click at [331, 119] on link "Drafts 62" at bounding box center [338, 123] width 47 height 14
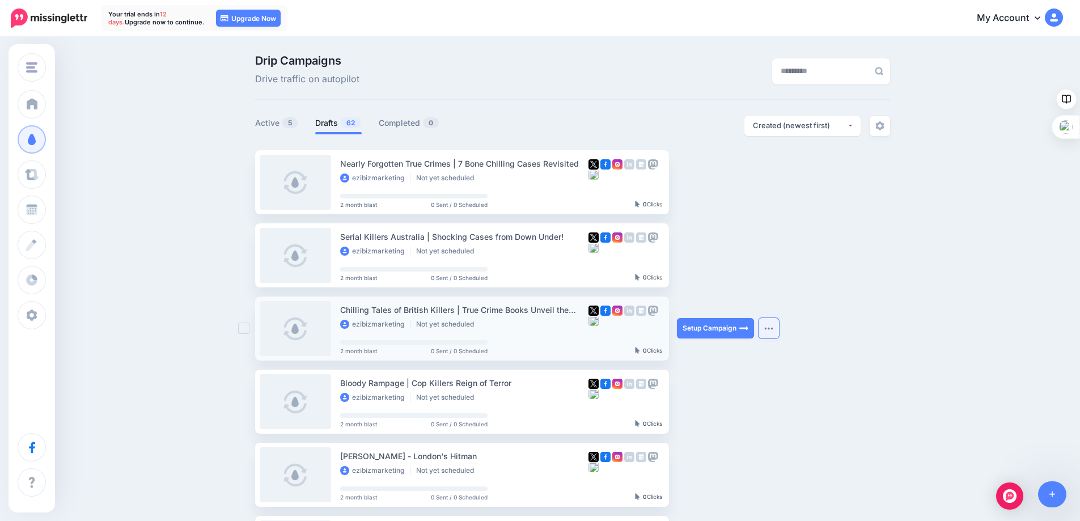
click at [778, 326] on button "button" at bounding box center [769, 328] width 20 height 20
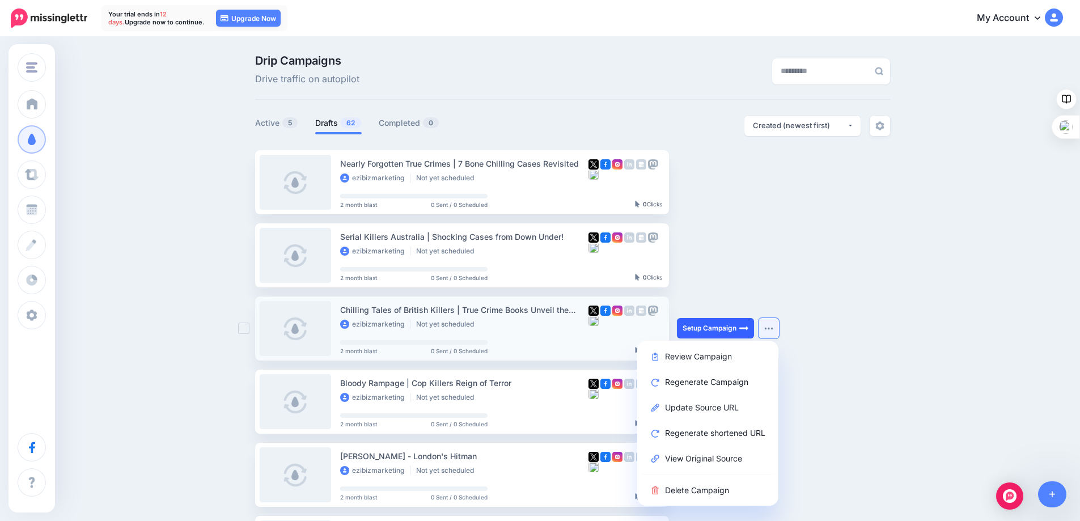
click at [707, 326] on link "Setup Campaign" at bounding box center [715, 328] width 77 height 20
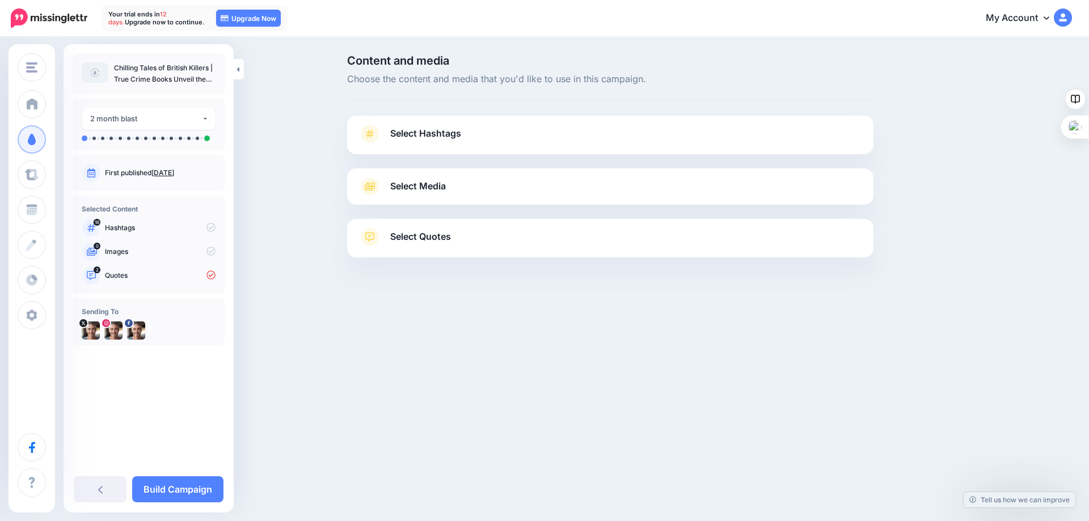
click at [375, 132] on icon at bounding box center [370, 134] width 16 height 18
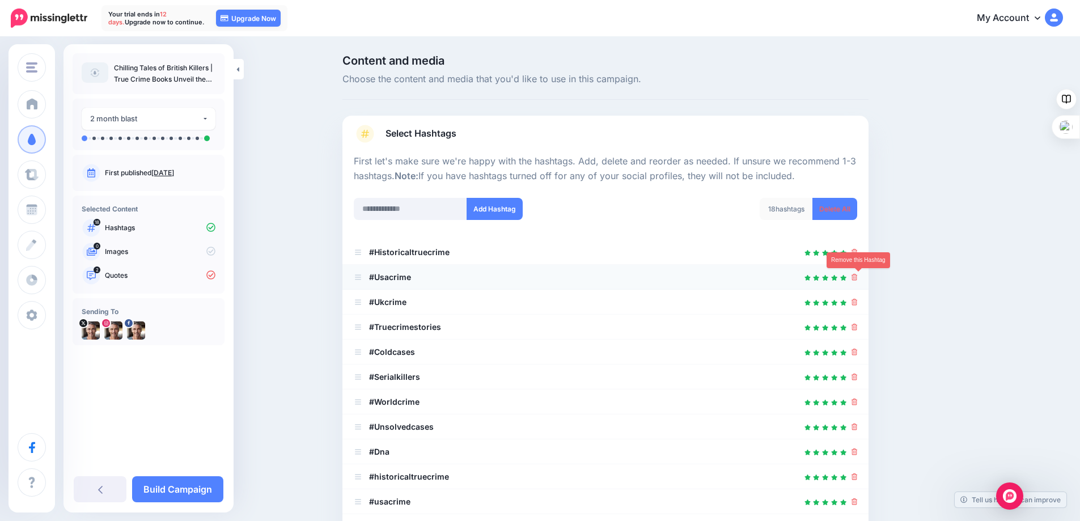
click at [858, 278] on icon at bounding box center [855, 277] width 6 height 7
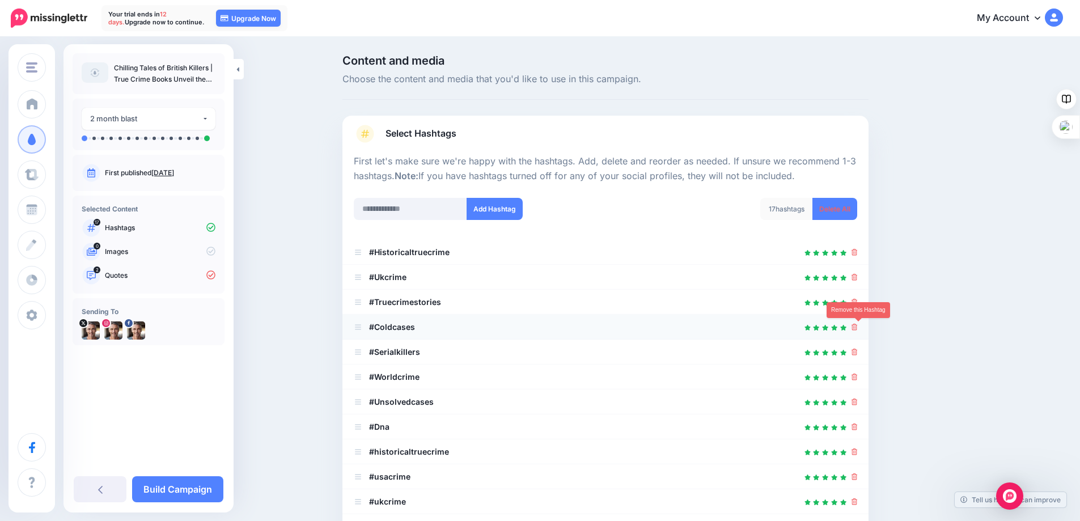
click at [858, 327] on icon at bounding box center [855, 327] width 6 height 7
click at [857, 351] on icon at bounding box center [855, 352] width 6 height 7
click at [857, 350] on icon at bounding box center [855, 352] width 6 height 7
click at [856, 378] on icon at bounding box center [855, 377] width 6 height 7
click at [857, 403] on icon at bounding box center [855, 402] width 6 height 7
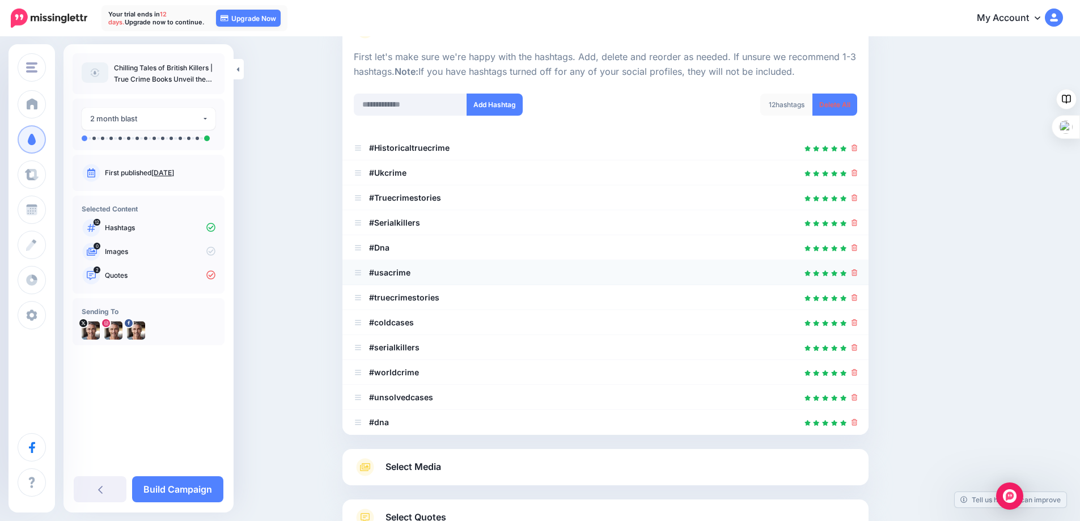
scroll to position [113, 0]
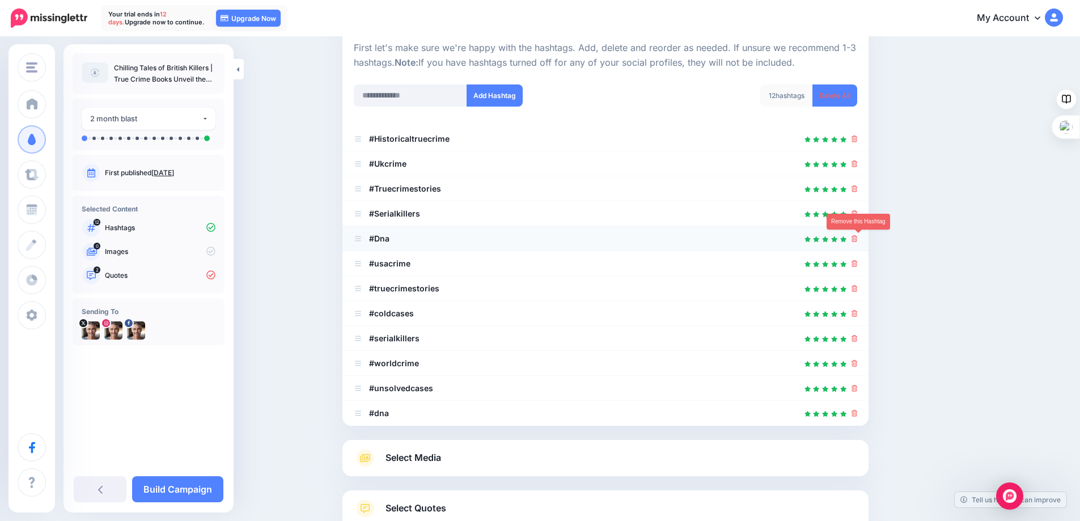
click at [857, 237] on icon at bounding box center [855, 238] width 6 height 7
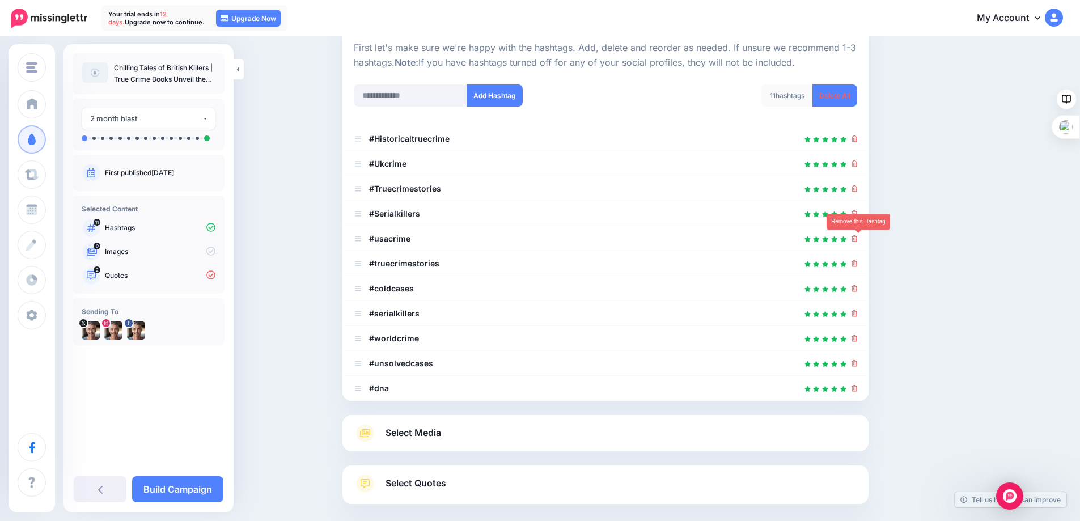
click at [857, 237] on icon at bounding box center [855, 238] width 6 height 7
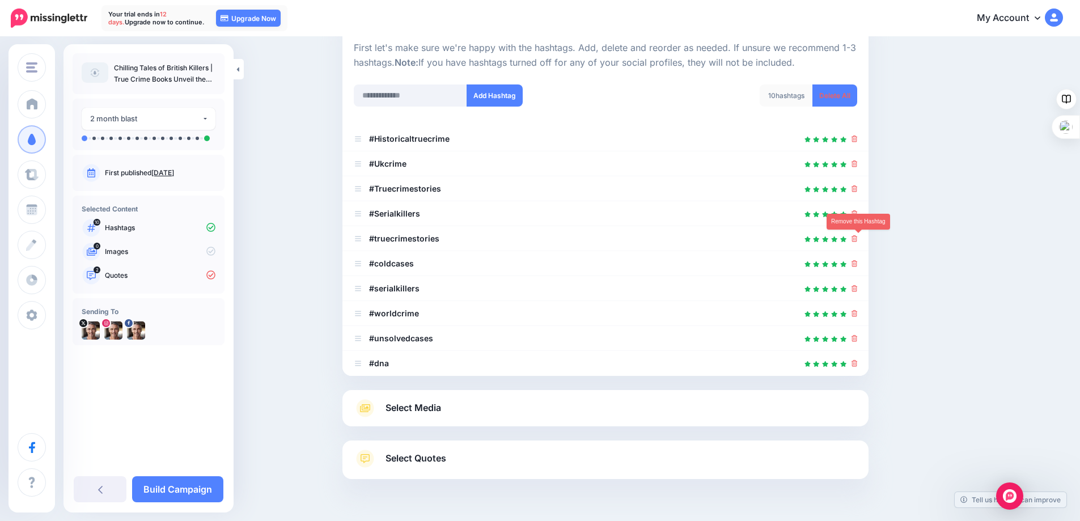
click at [857, 237] on icon at bounding box center [855, 238] width 6 height 7
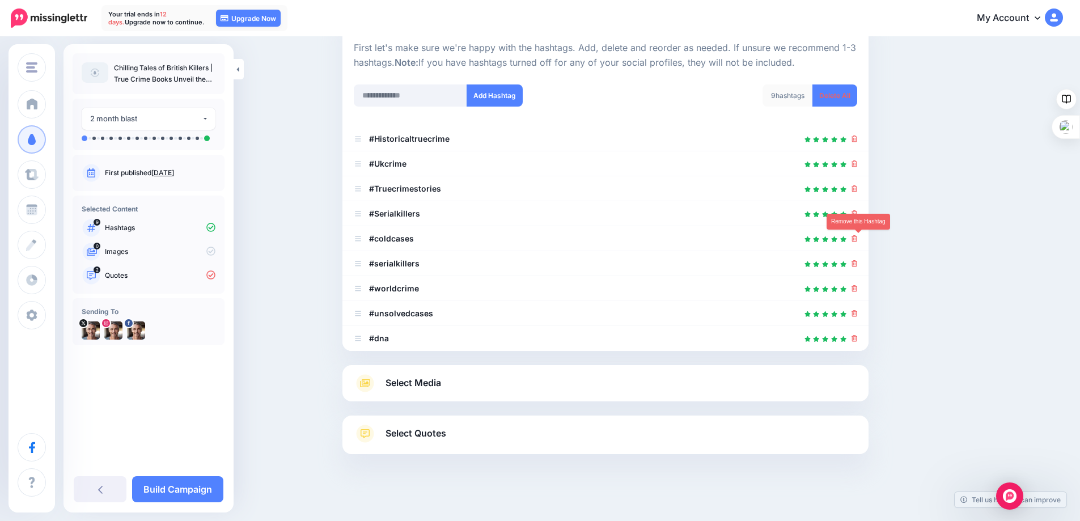
click at [857, 237] on icon at bounding box center [855, 238] width 6 height 7
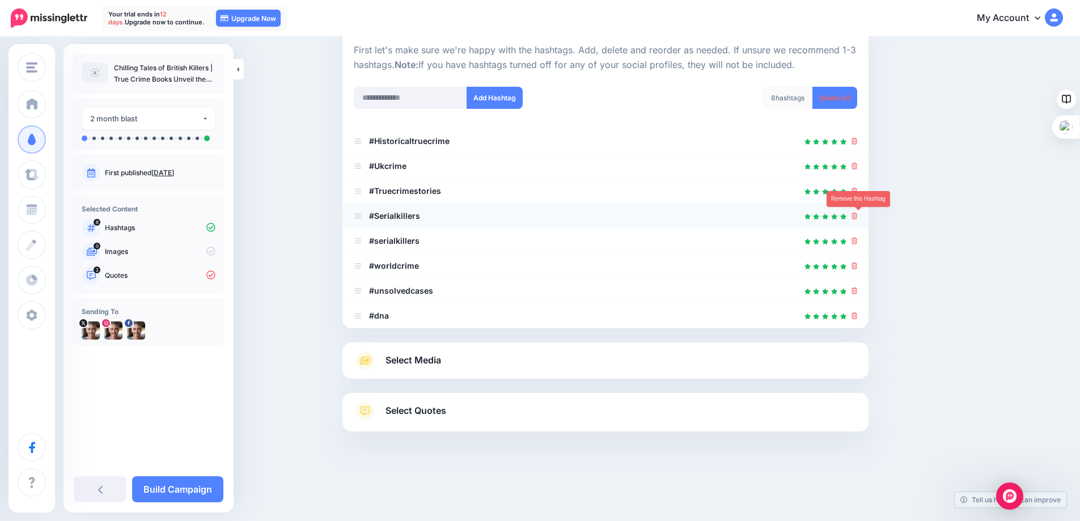
click at [857, 217] on icon at bounding box center [855, 216] width 6 height 7
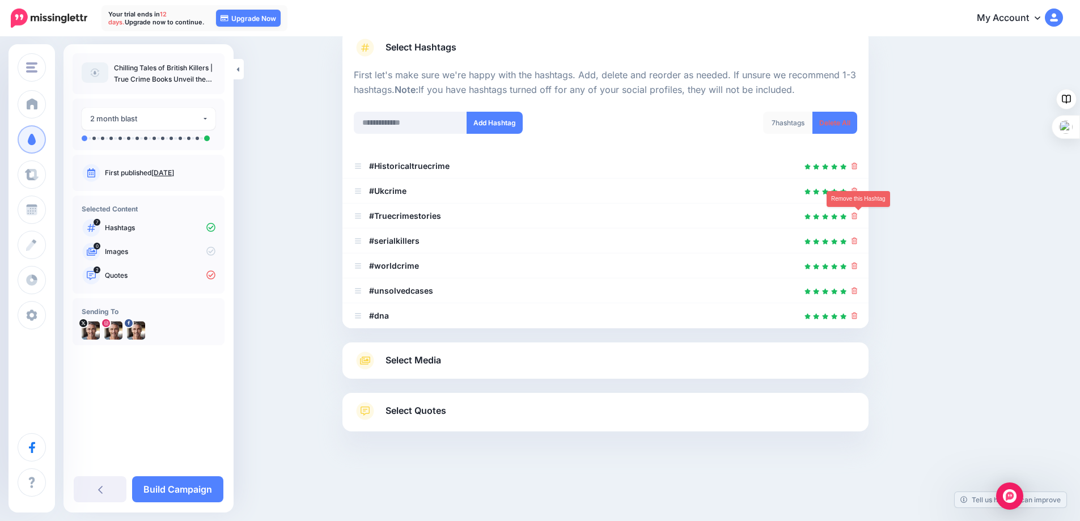
scroll to position [86, 0]
click at [857, 267] on icon at bounding box center [855, 266] width 6 height 7
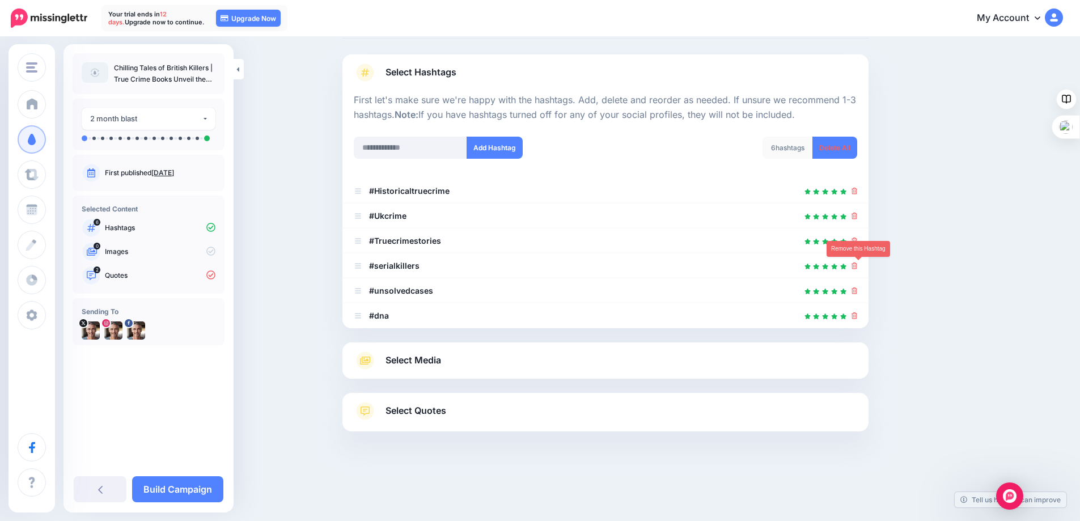
click at [857, 267] on icon at bounding box center [855, 266] width 6 height 7
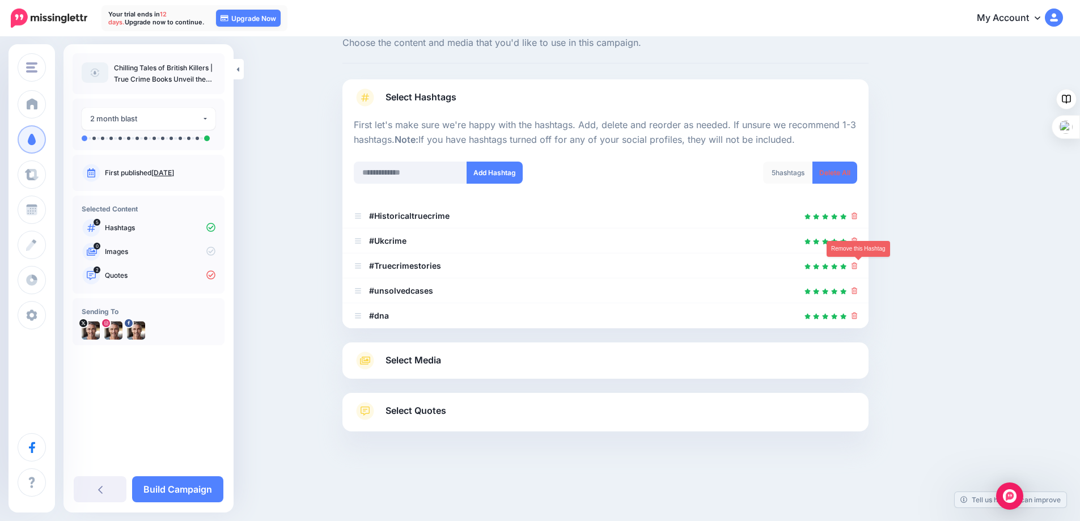
scroll to position [36, 0]
click at [857, 292] on icon at bounding box center [855, 291] width 6 height 7
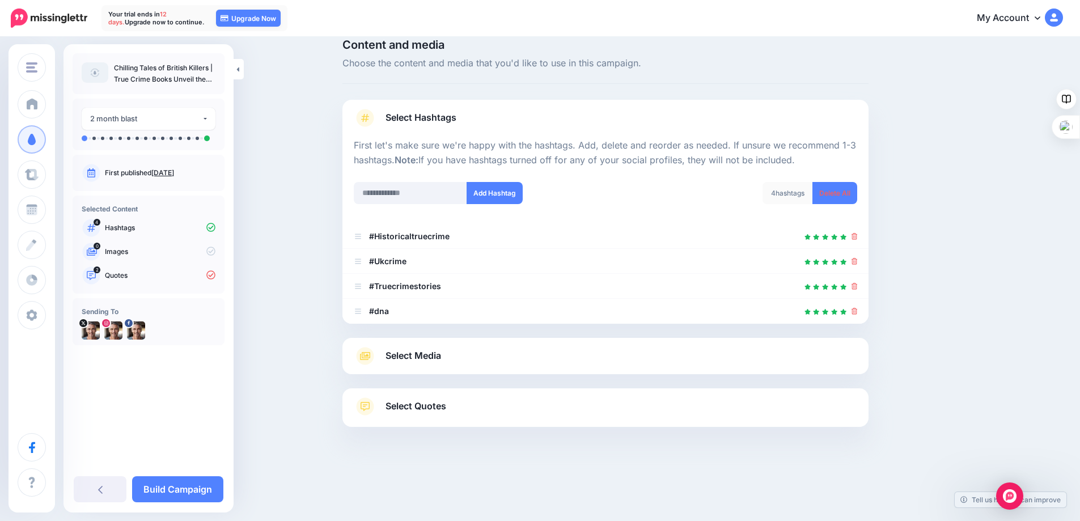
scroll to position [16, 0]
click at [858, 310] on icon at bounding box center [855, 311] width 6 height 7
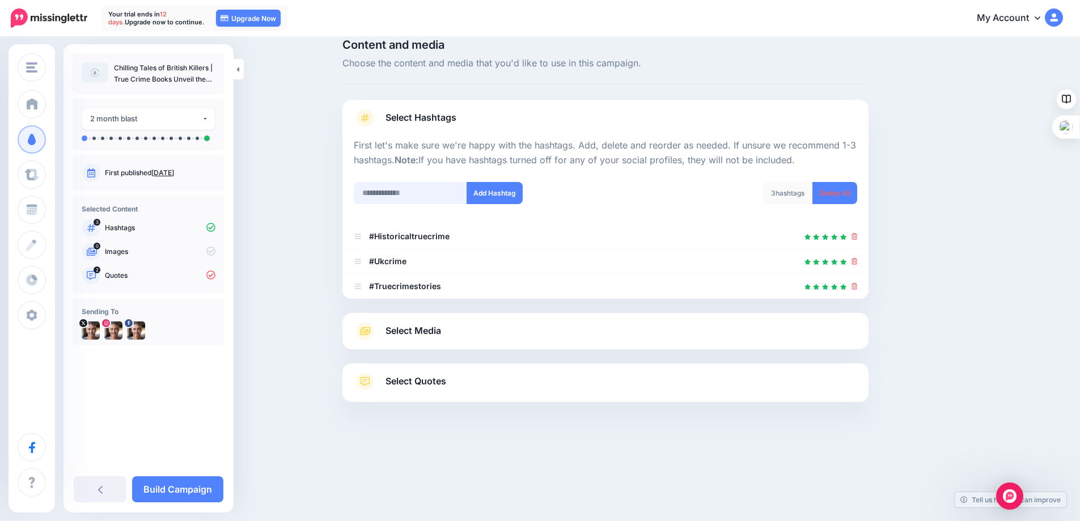
click at [440, 189] on input "text" at bounding box center [410, 193] width 113 height 22
type input "**********"
click at [502, 192] on button "Add Hashtag" at bounding box center [495, 193] width 56 height 22
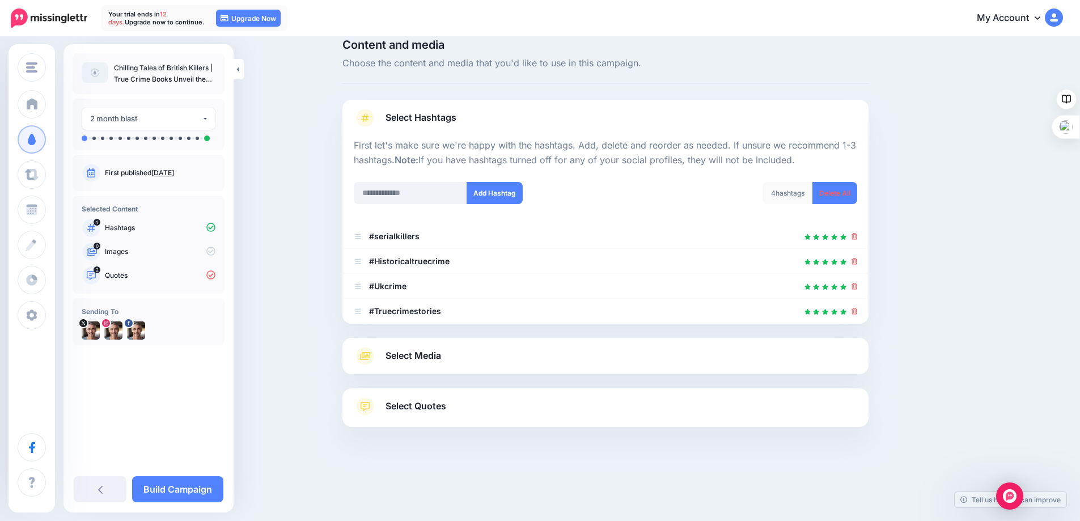
click at [425, 355] on span "Select Media" at bounding box center [414, 355] width 56 height 15
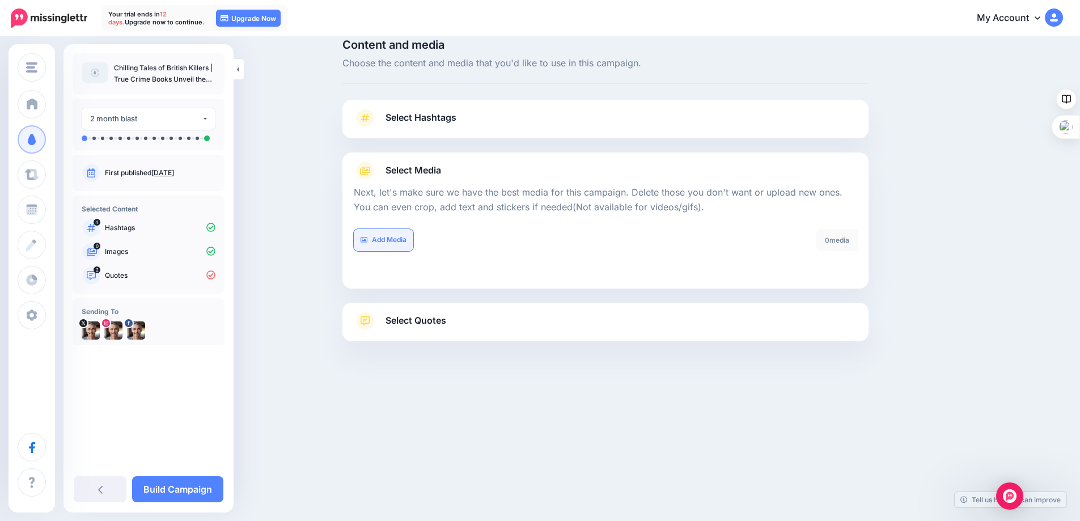
click at [387, 238] on link "Add Media" at bounding box center [384, 240] width 60 height 22
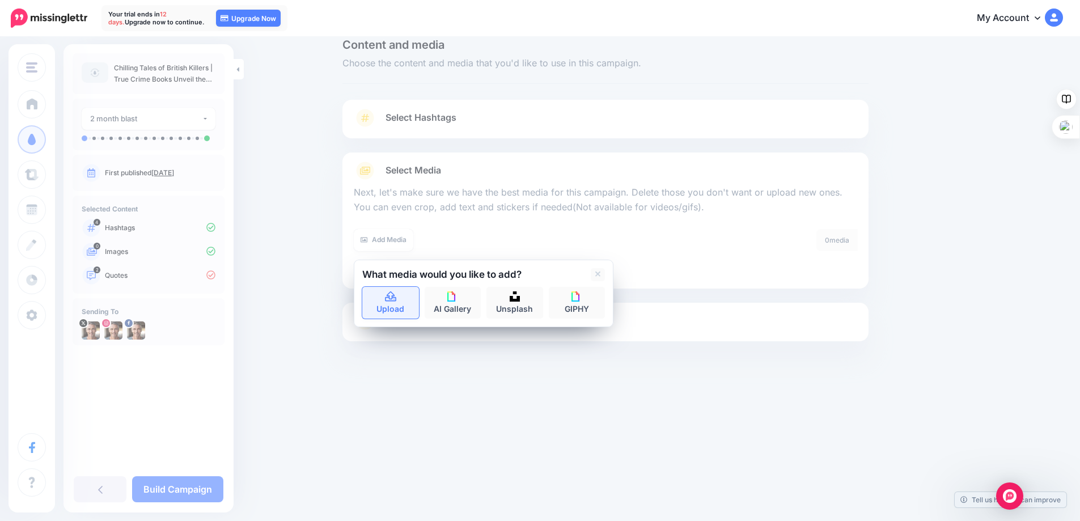
click at [399, 304] on link "Upload" at bounding box center [390, 303] width 57 height 32
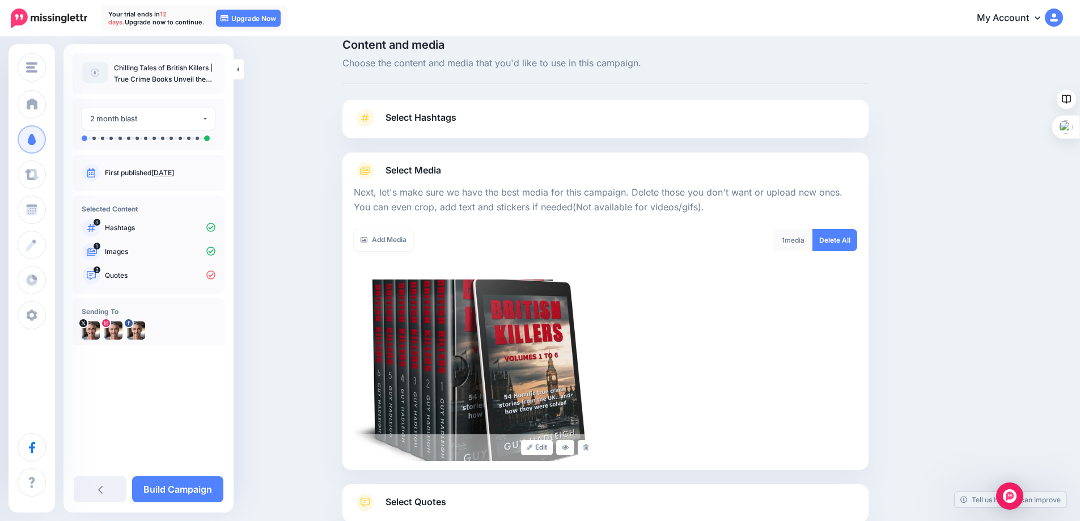
scroll to position [107, 0]
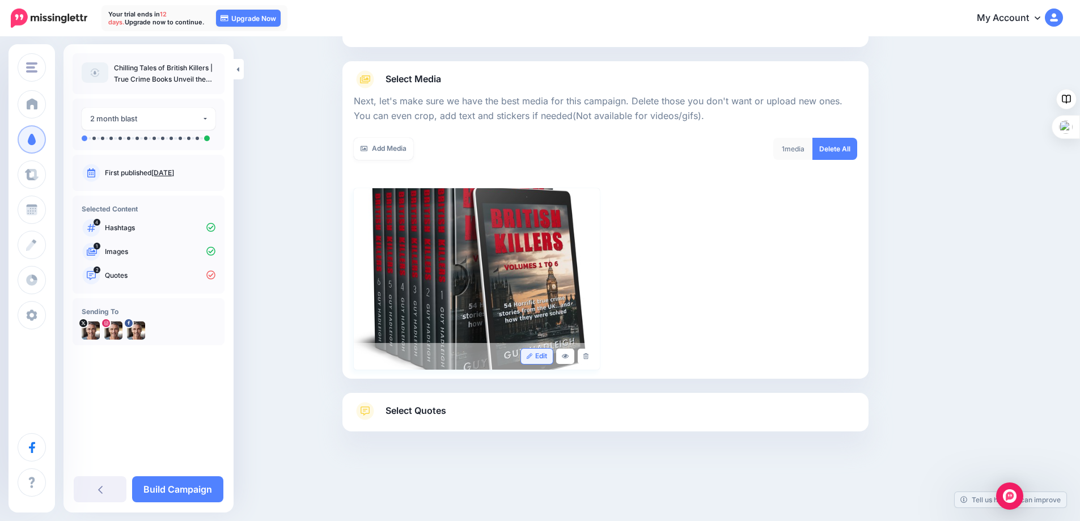
click at [541, 355] on link "Edit" at bounding box center [537, 356] width 32 height 15
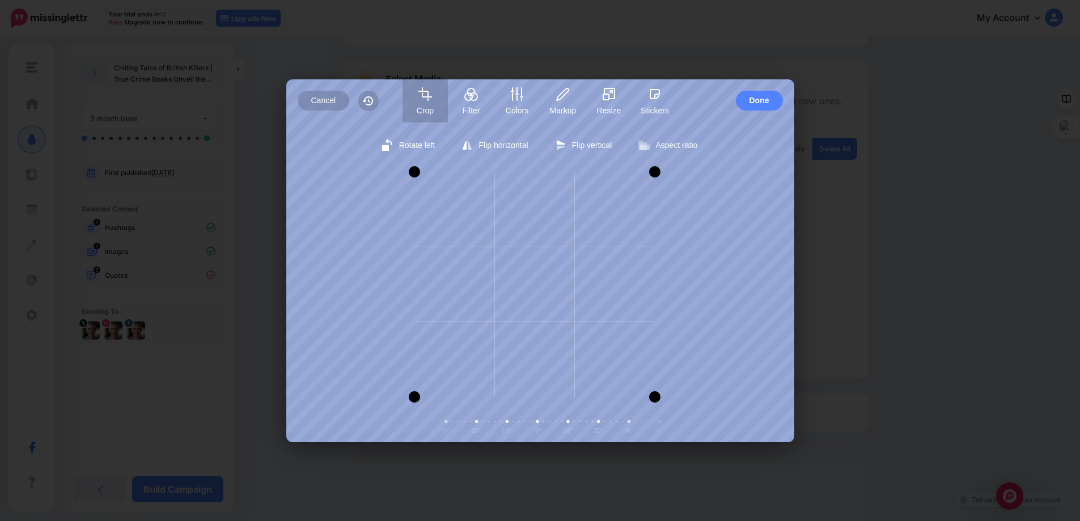
click at [415, 173] on div at bounding box center [414, 171] width 11 height 11
click at [389, 409] on div "Rotate left Flip horizontal Flip vertical Aspect ratio Free Portrait Square Lan…" at bounding box center [540, 282] width 508 height 320
click at [528, 407] on div "Rotate left Flip horizontal Flip vertical Aspect ratio Free Portrait Square Lan…" at bounding box center [540, 282] width 508 height 320
click at [758, 103] on span "Done" at bounding box center [760, 101] width 20 height 20
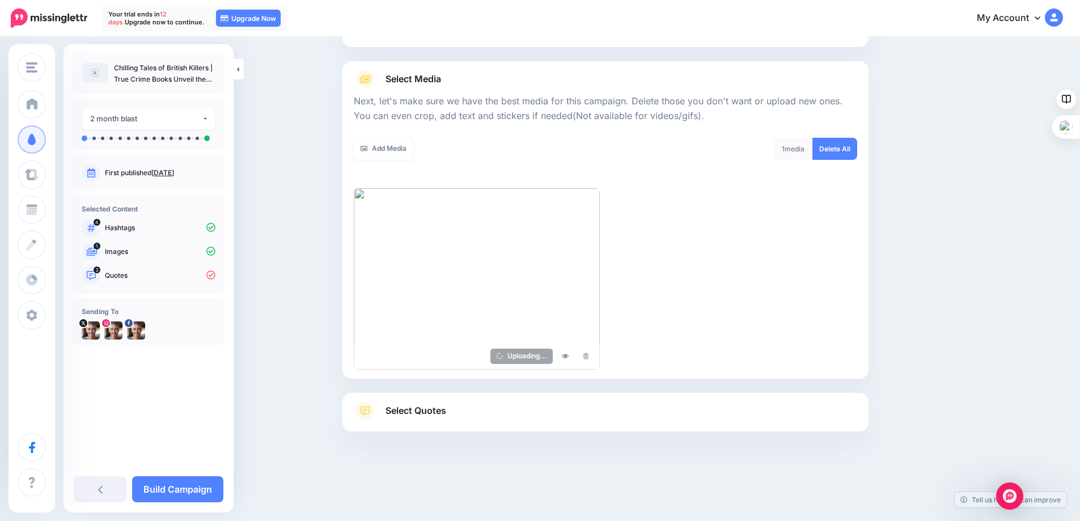
click at [691, 251] on div "Uploading..." at bounding box center [606, 278] width 504 height 181
click at [409, 408] on span "Select Quotes" at bounding box center [416, 410] width 61 height 15
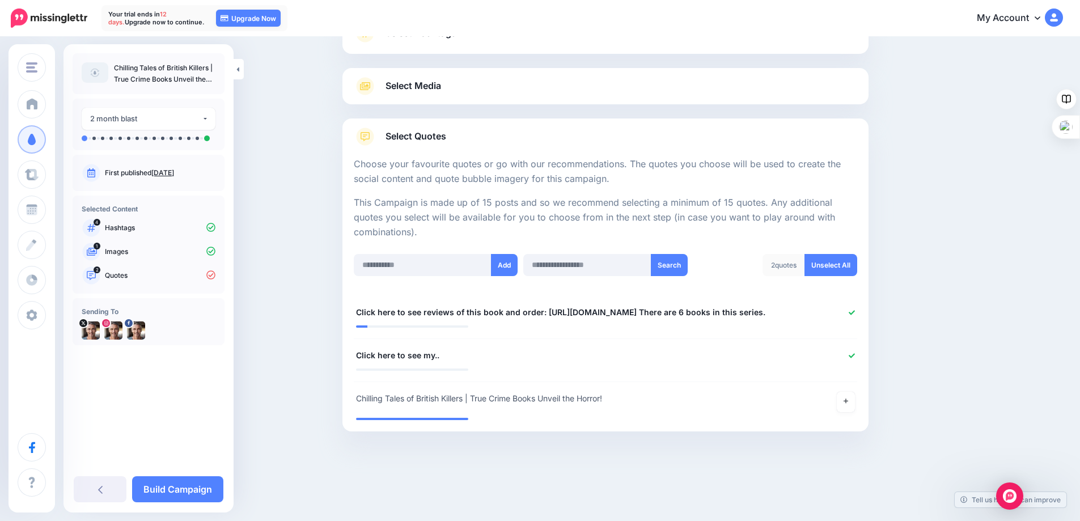
scroll to position [100, 0]
click at [449, 362] on div "**********" at bounding box center [563, 356] width 430 height 14
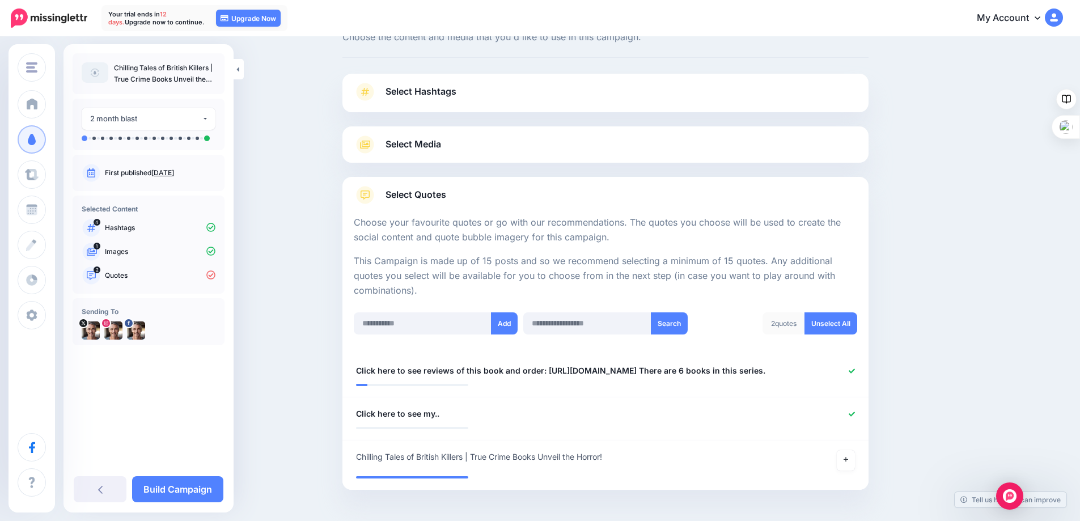
scroll to position [0, 0]
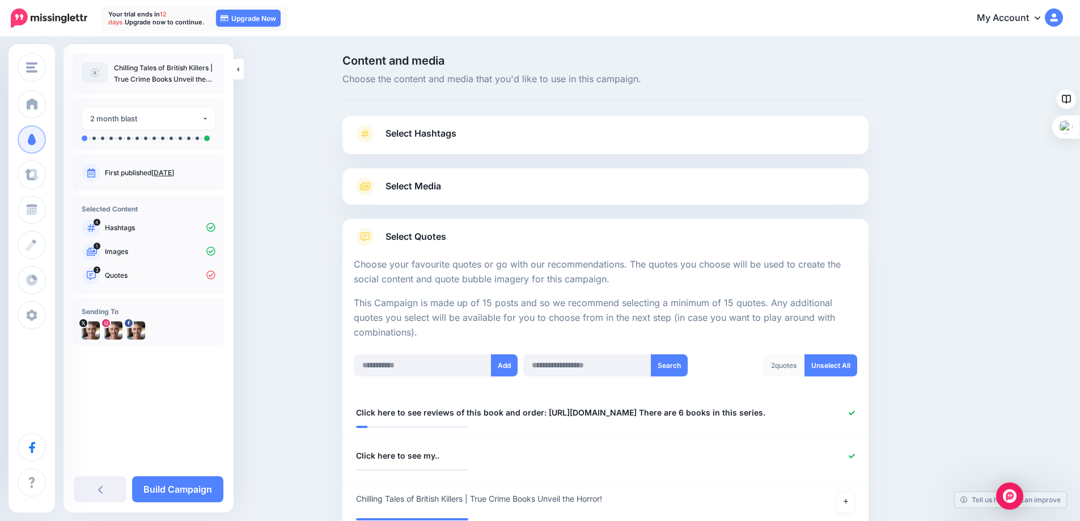
click at [417, 185] on span "Select Media" at bounding box center [414, 186] width 56 height 15
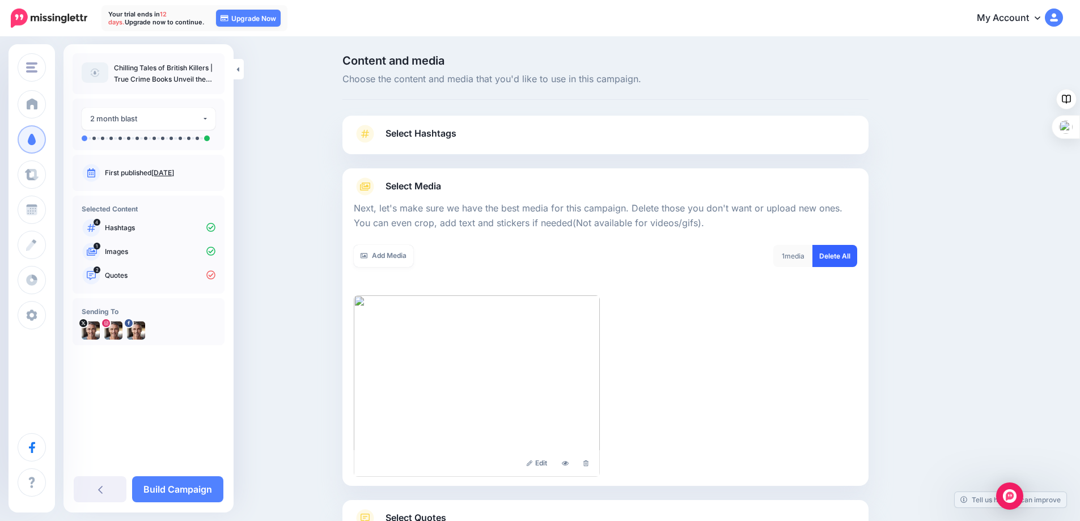
click at [835, 259] on link "Delete All" at bounding box center [835, 256] width 45 height 22
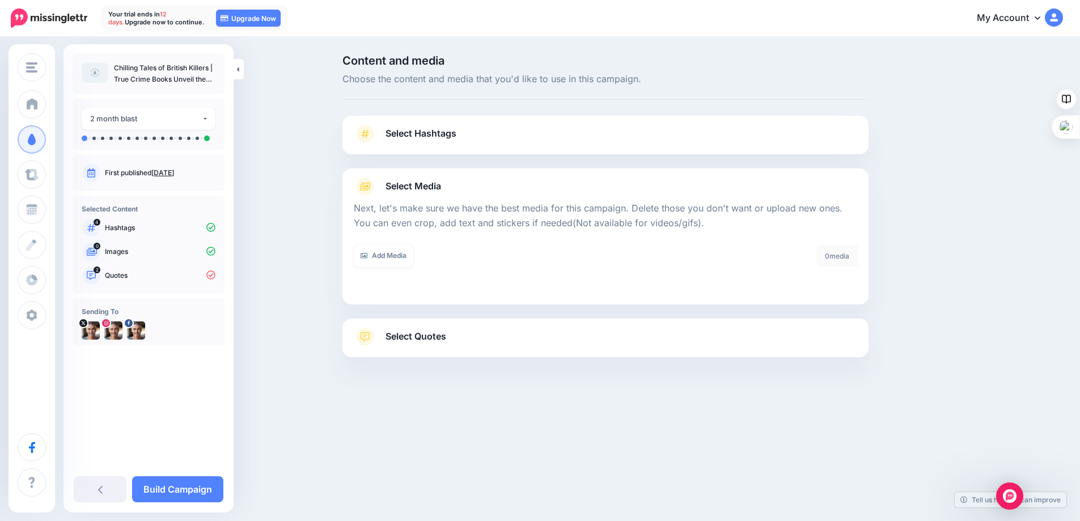
scroll to position [16, 0]
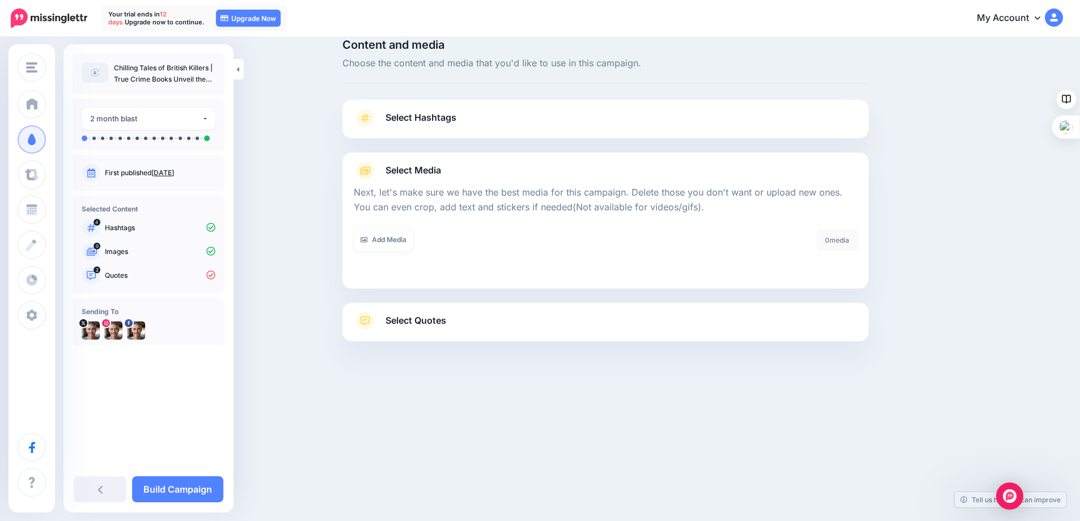
click at [511, 111] on link "Select Hashtags" at bounding box center [606, 123] width 504 height 29
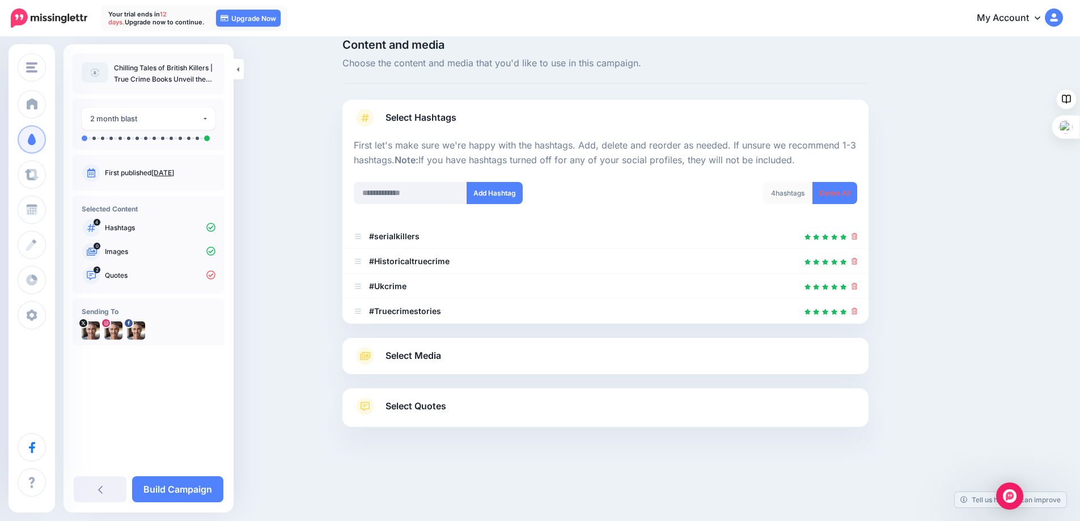
click at [310, 175] on div "Content and media Choose the content and media that you'd like to use in this c…" at bounding box center [540, 261] width 1080 height 479
click at [93, 75] on img at bounding box center [95, 72] width 27 height 20
click at [96, 490] on link at bounding box center [100, 489] width 53 height 26
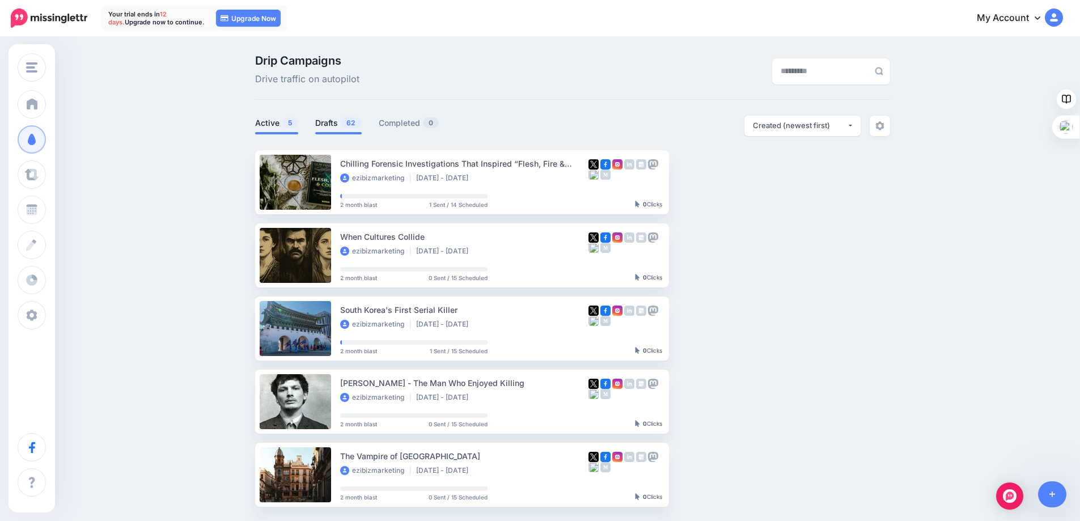
click at [336, 119] on link "Drafts 62" at bounding box center [338, 123] width 47 height 14
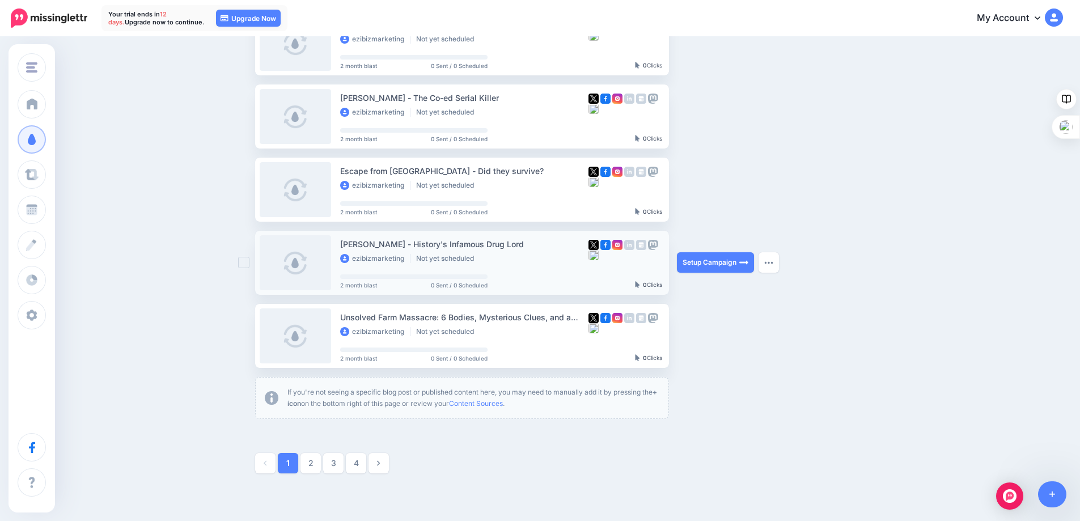
scroll to position [571, 0]
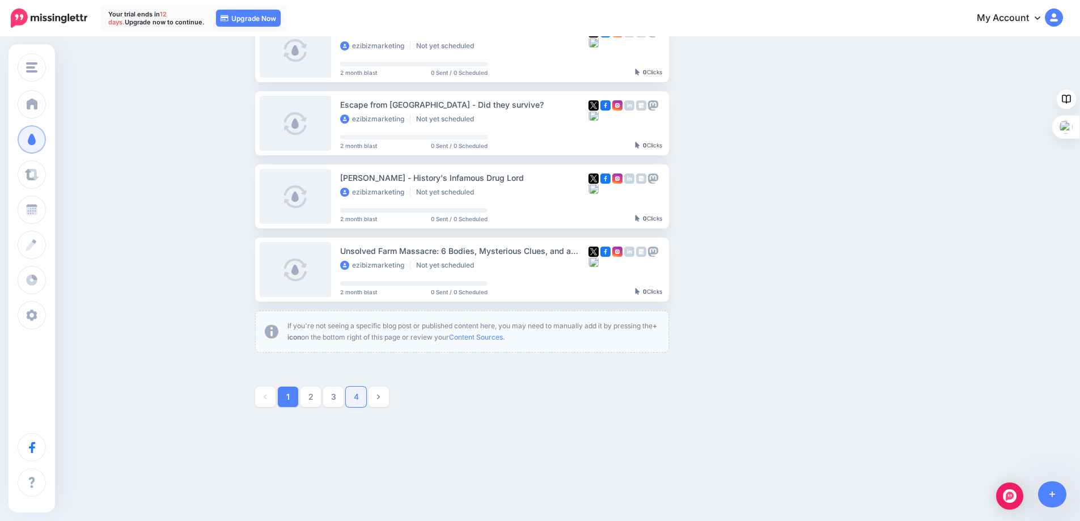
click at [363, 397] on link "4" at bounding box center [356, 397] width 20 height 20
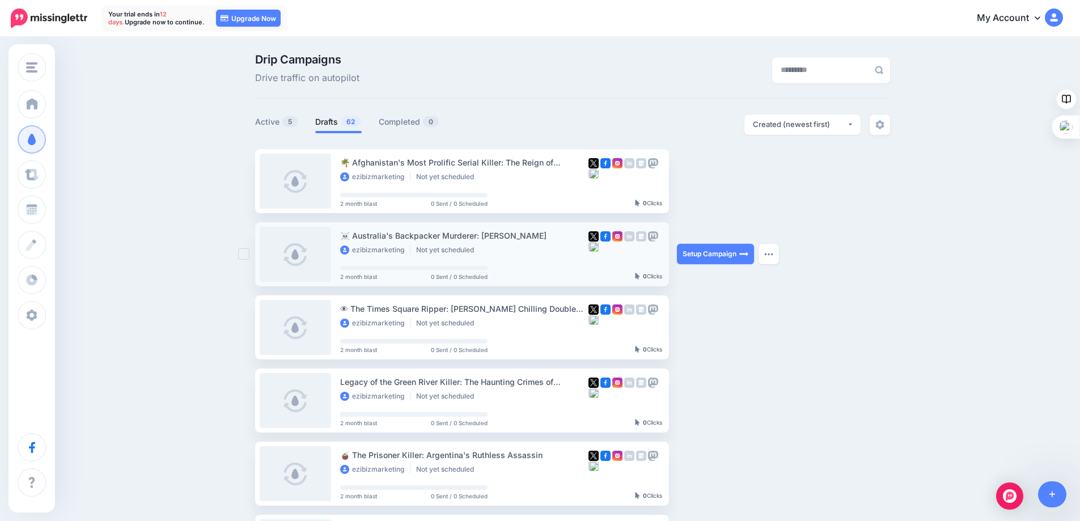
scroll to position [0, 0]
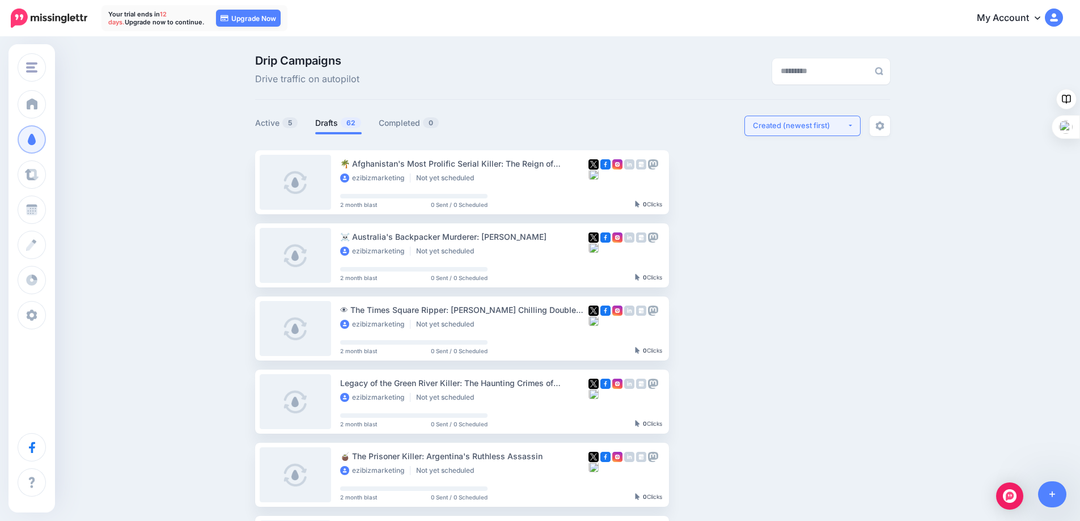
click at [819, 128] on div "Created (newest first)" at bounding box center [800, 125] width 94 height 11
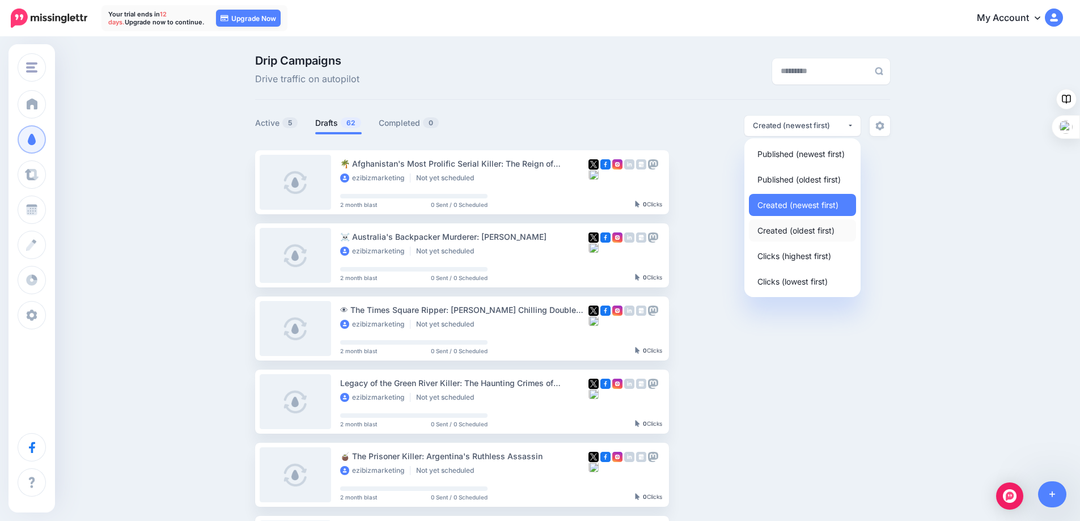
click at [777, 228] on span "Created (oldest first)" at bounding box center [796, 230] width 77 height 14
select select "**********"
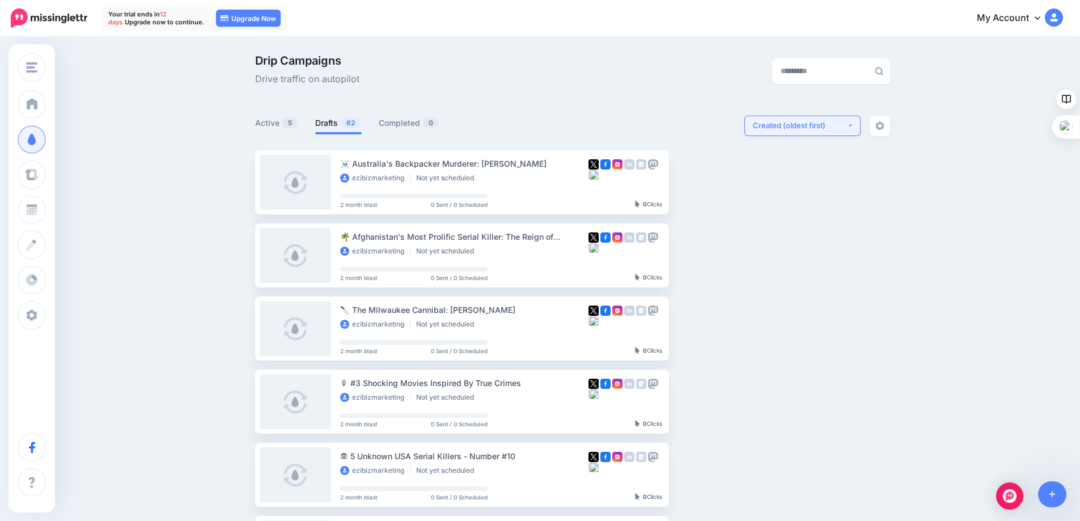
click at [833, 128] on div "Created (oldest first)" at bounding box center [800, 125] width 94 height 11
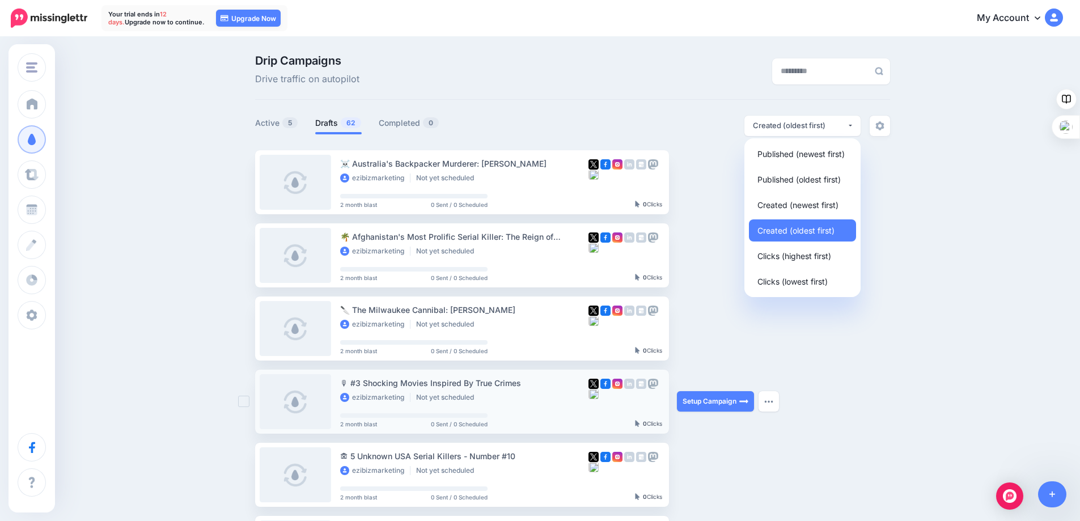
click at [746, 377] on div "Setup Campaign Review Campaign Regenerate Campaign Update Source URL Regenerate…" at bounding box center [719, 402] width 85 height 64
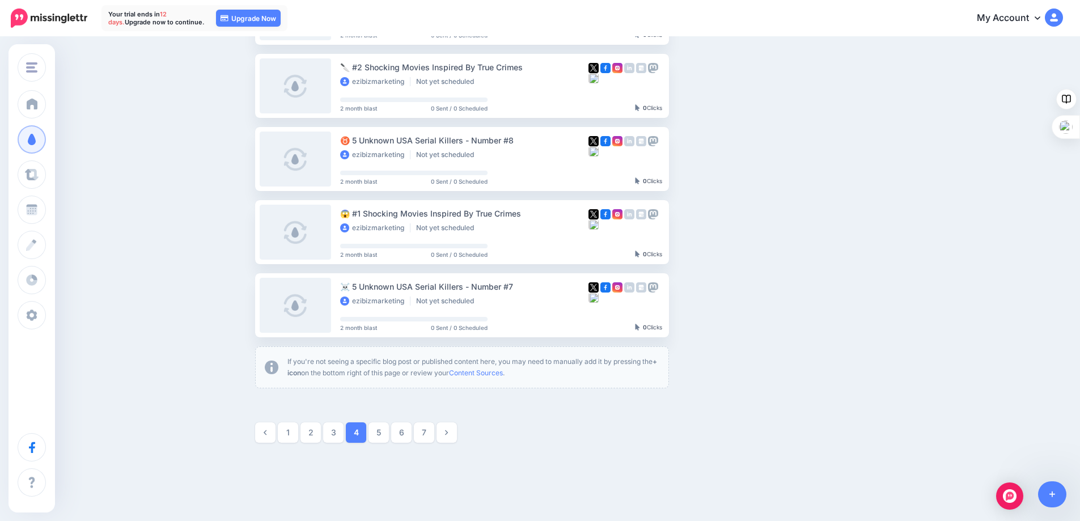
scroll to position [571, 0]
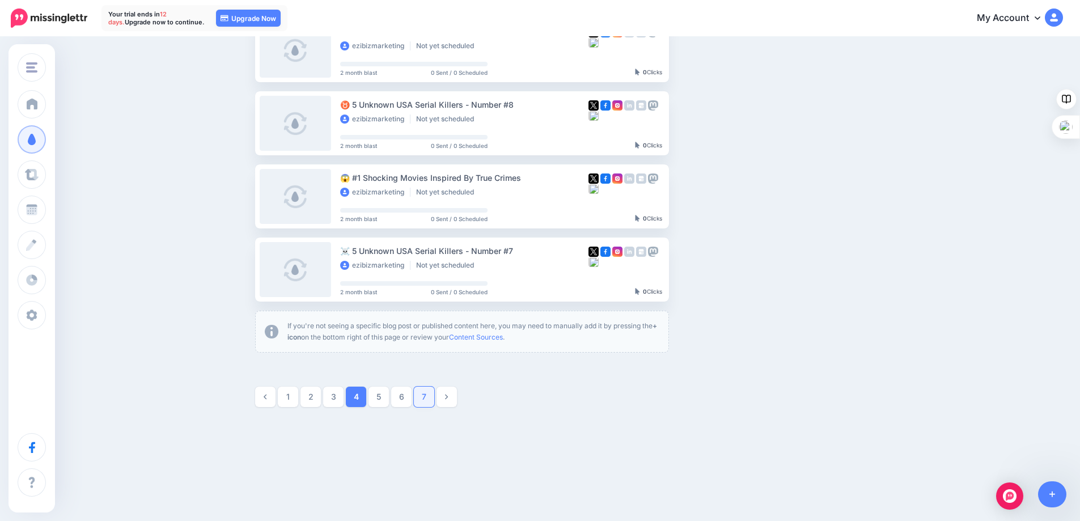
click at [426, 395] on link "7" at bounding box center [424, 397] width 20 height 20
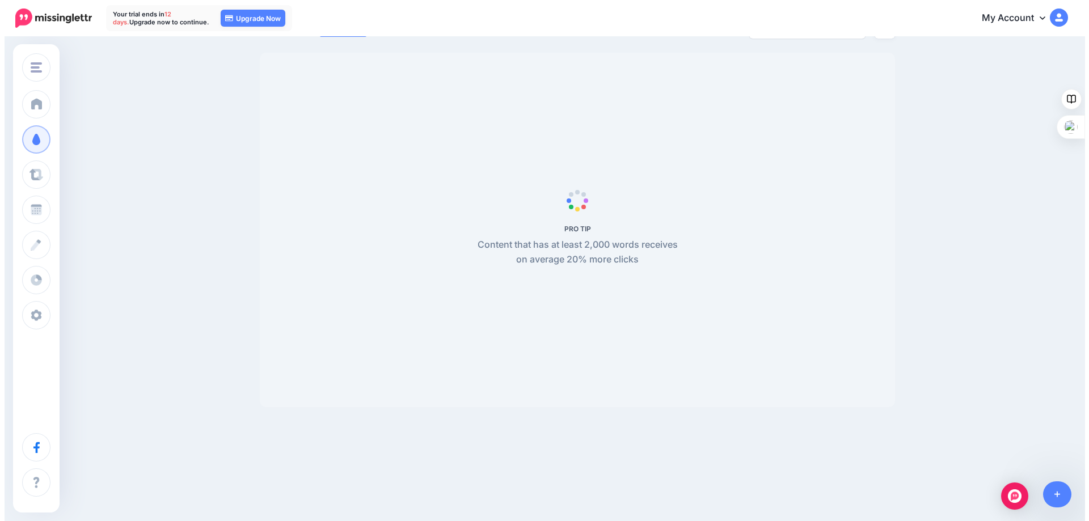
scroll to position [0, 0]
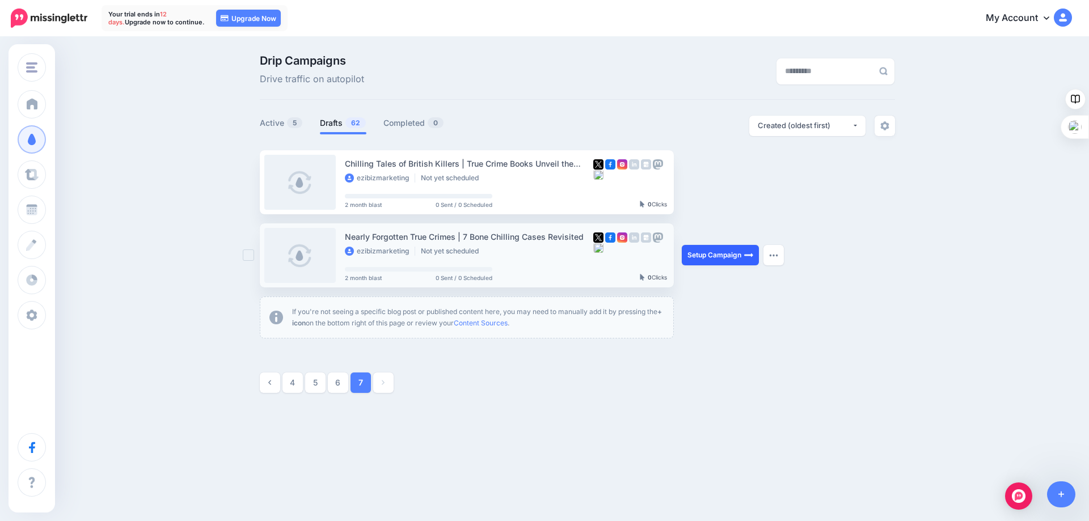
click at [704, 255] on link "Setup Campaign" at bounding box center [720, 255] width 77 height 20
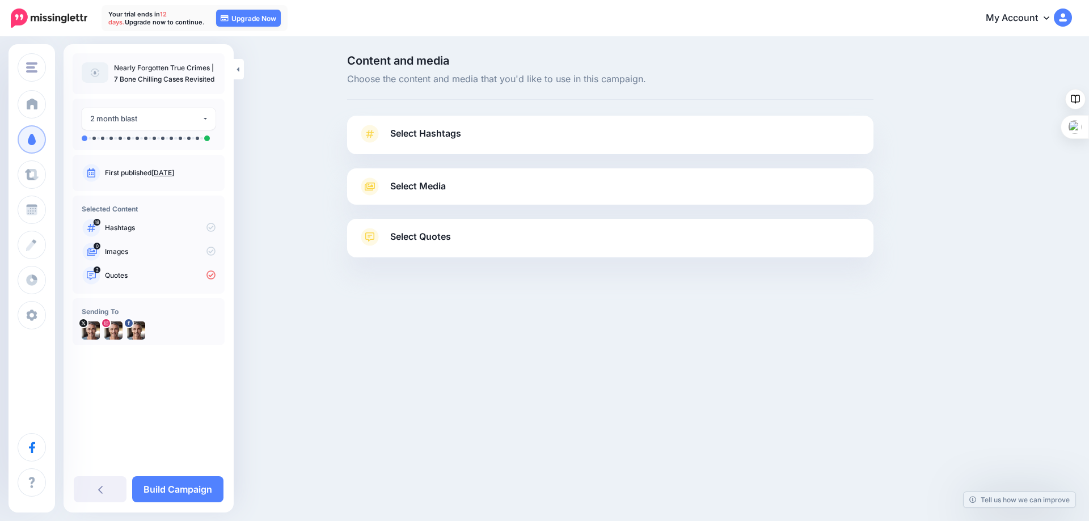
click at [460, 136] on span "Select Hashtags" at bounding box center [425, 133] width 71 height 15
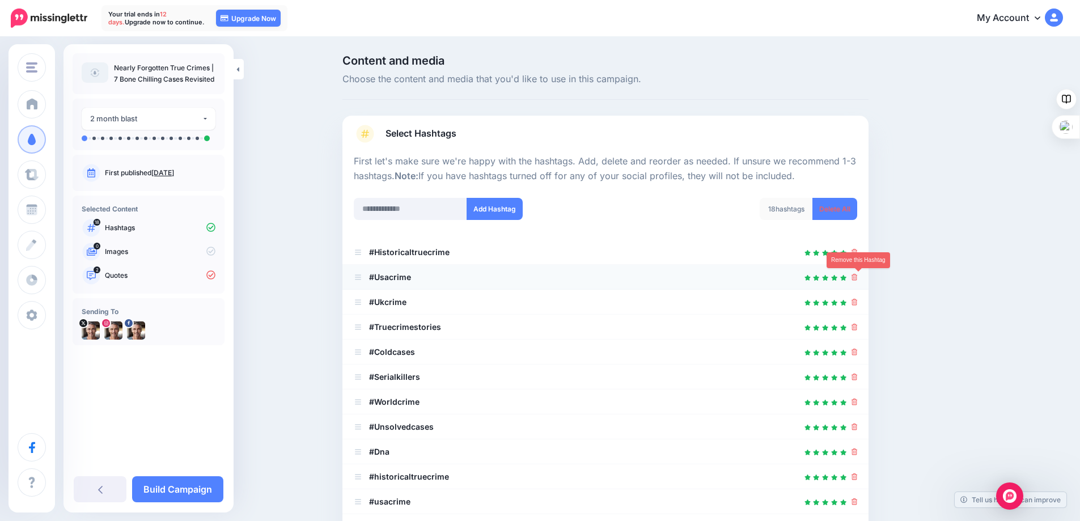
click at [857, 277] on icon at bounding box center [855, 277] width 6 height 7
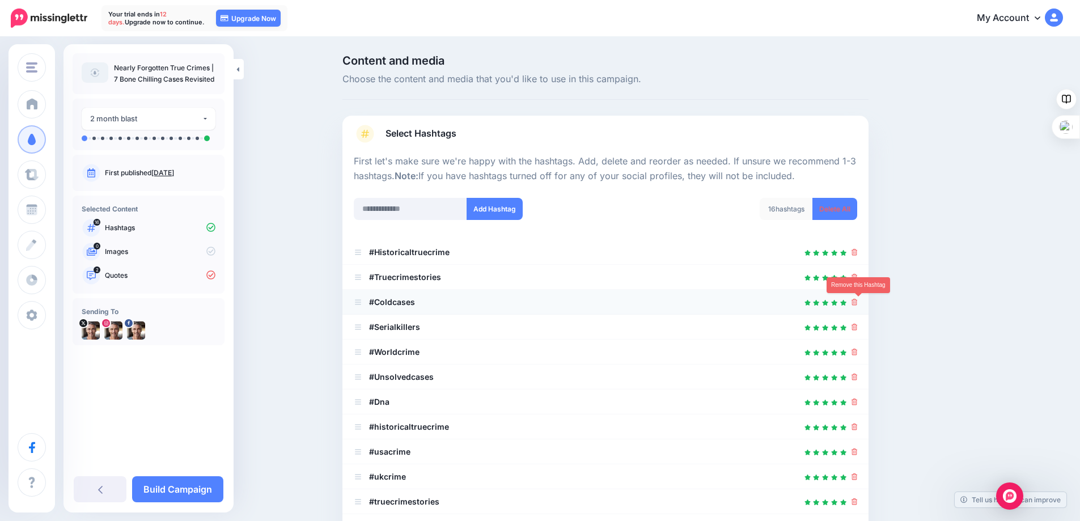
click at [858, 303] on icon at bounding box center [855, 302] width 6 height 7
click at [857, 278] on icon at bounding box center [855, 277] width 6 height 7
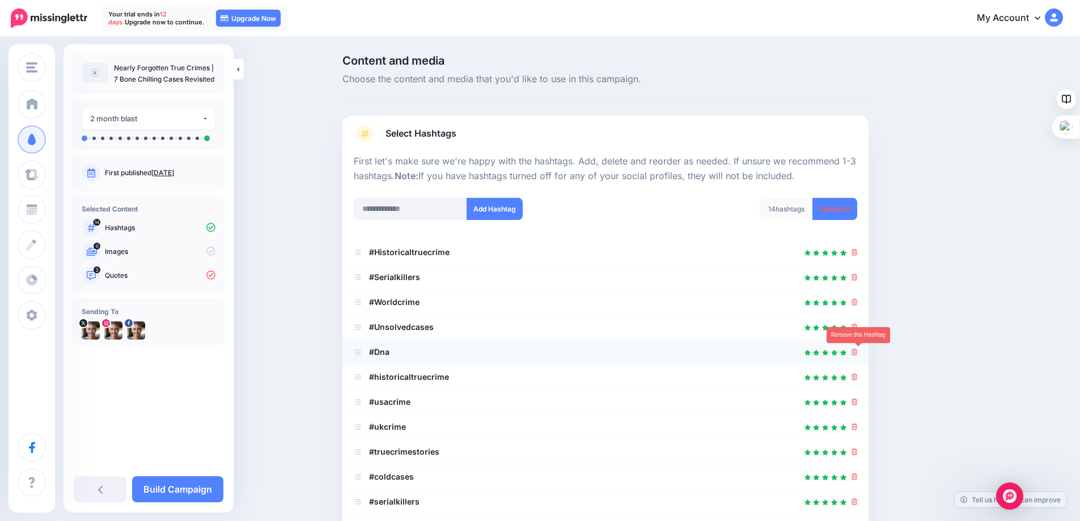
click at [858, 353] on icon at bounding box center [855, 352] width 6 height 7
click at [858, 352] on icon at bounding box center [855, 352] width 6 height 7
click at [858, 351] on icon at bounding box center [855, 352] width 6 height 7
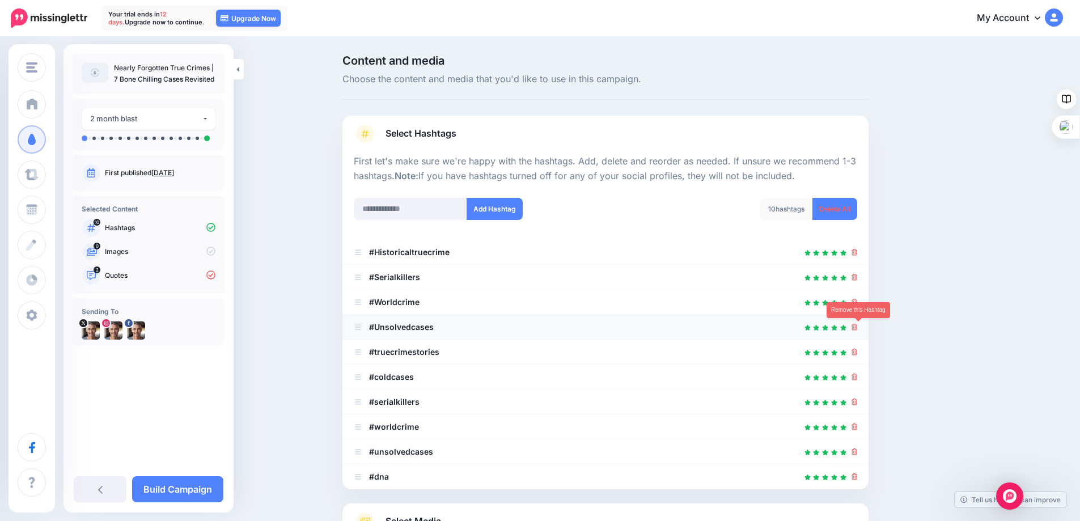
click at [857, 324] on icon at bounding box center [855, 327] width 6 height 7
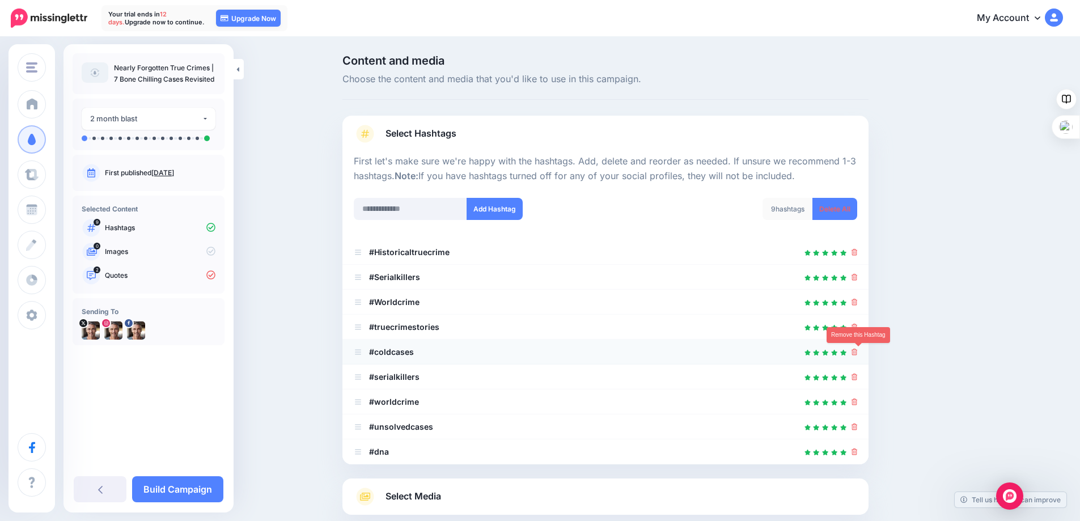
click at [858, 351] on icon at bounding box center [855, 352] width 6 height 7
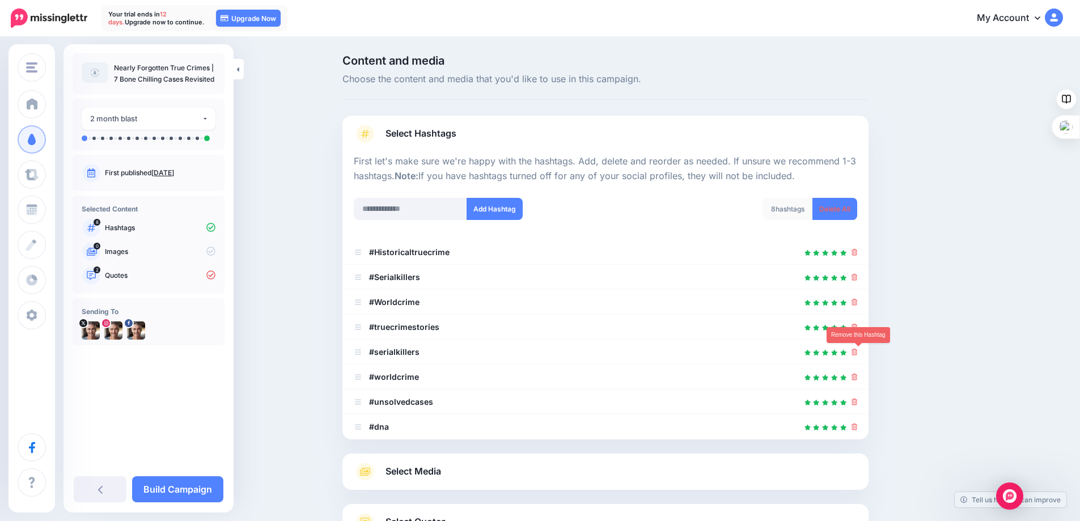
click at [858, 351] on icon at bounding box center [855, 352] width 6 height 7
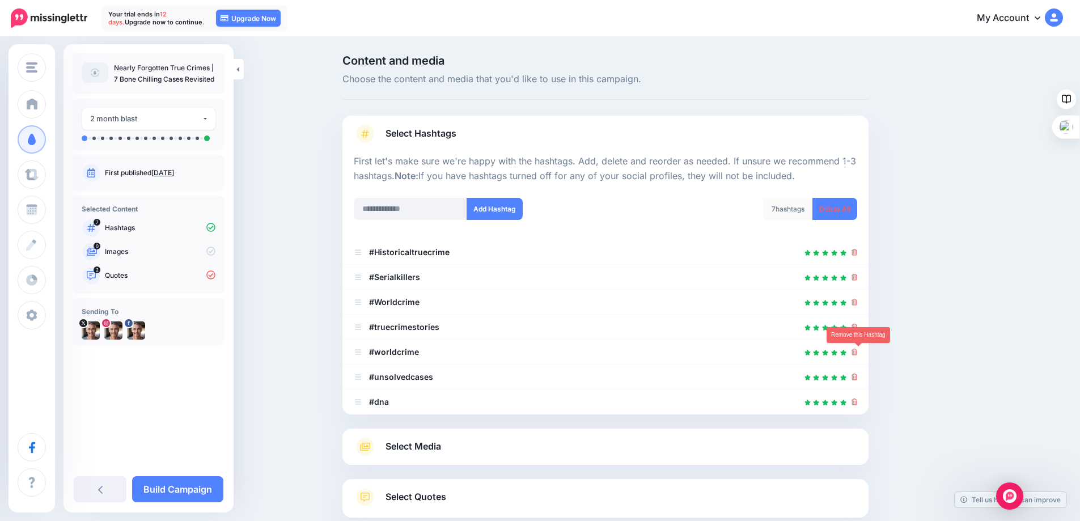
click at [858, 351] on icon at bounding box center [855, 352] width 6 height 7
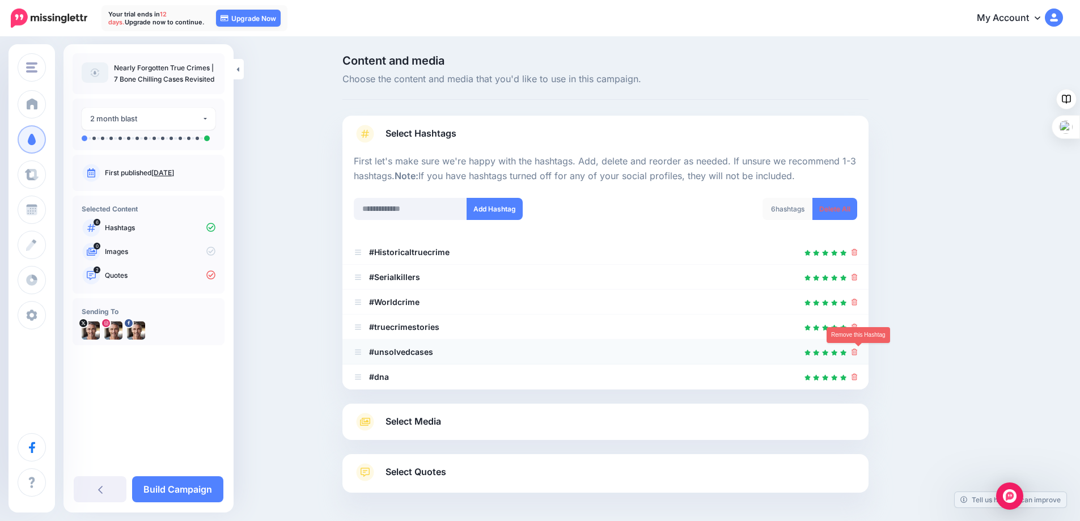
click at [858, 352] on icon at bounding box center [855, 352] width 6 height 7
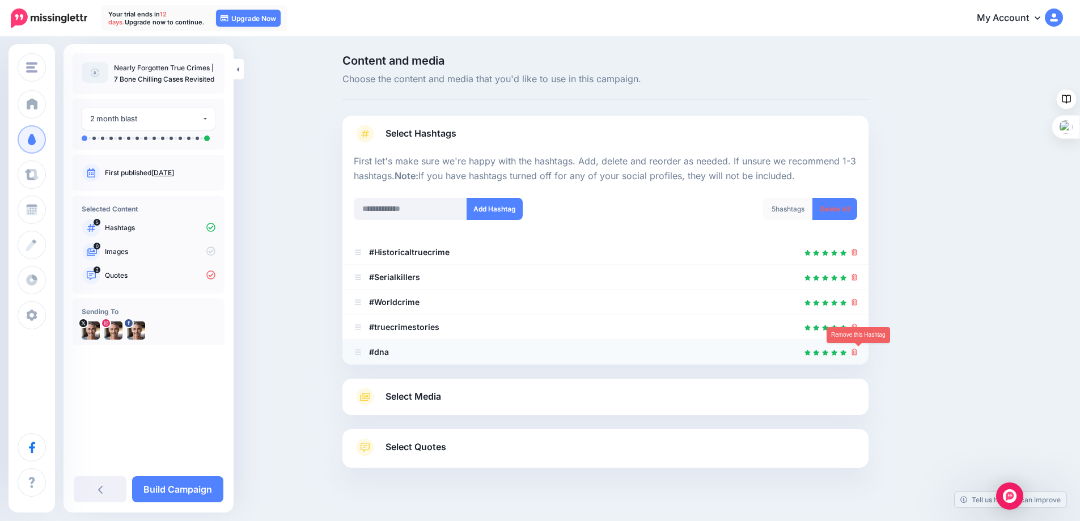
click at [858, 354] on icon at bounding box center [855, 352] width 6 height 7
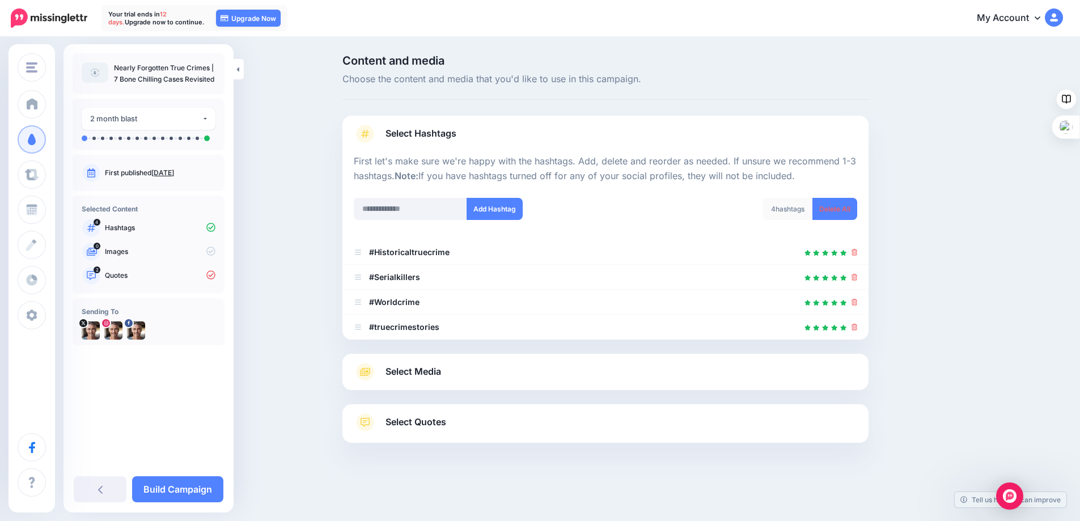
click at [420, 369] on span "Select Media" at bounding box center [414, 371] width 56 height 15
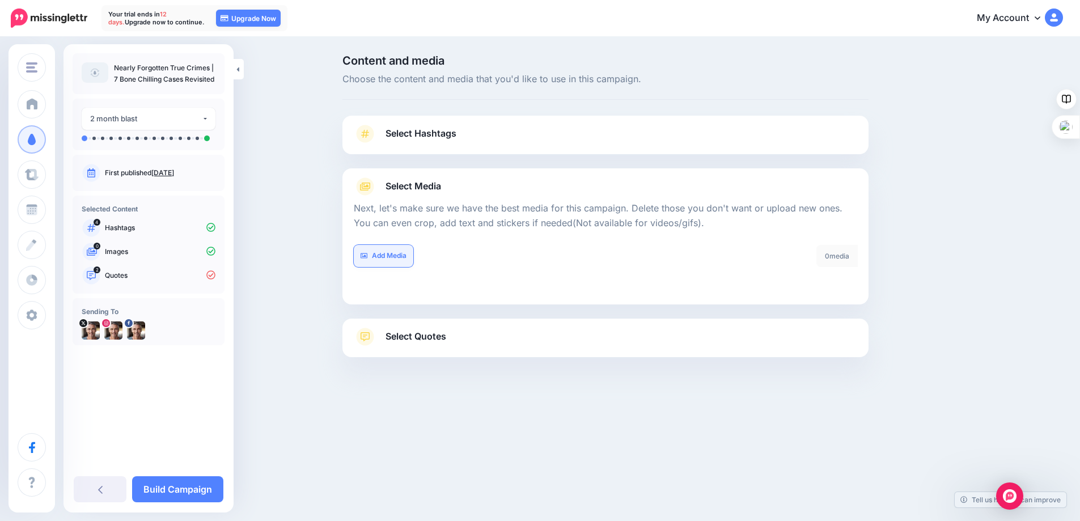
click at [386, 254] on link "Add Media" at bounding box center [384, 256] width 60 height 22
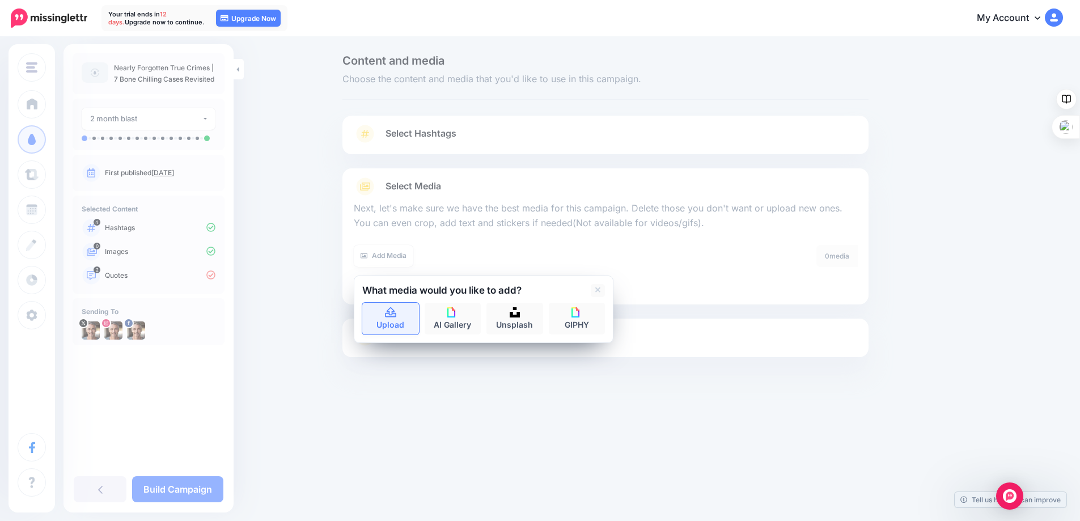
click at [385, 312] on link "Upload" at bounding box center [390, 319] width 57 height 32
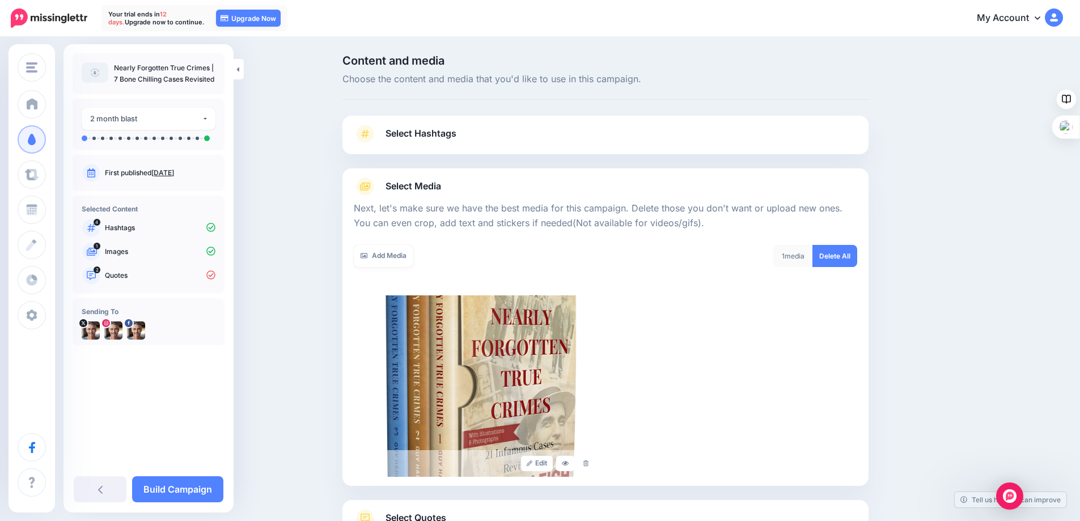
scroll to position [107, 0]
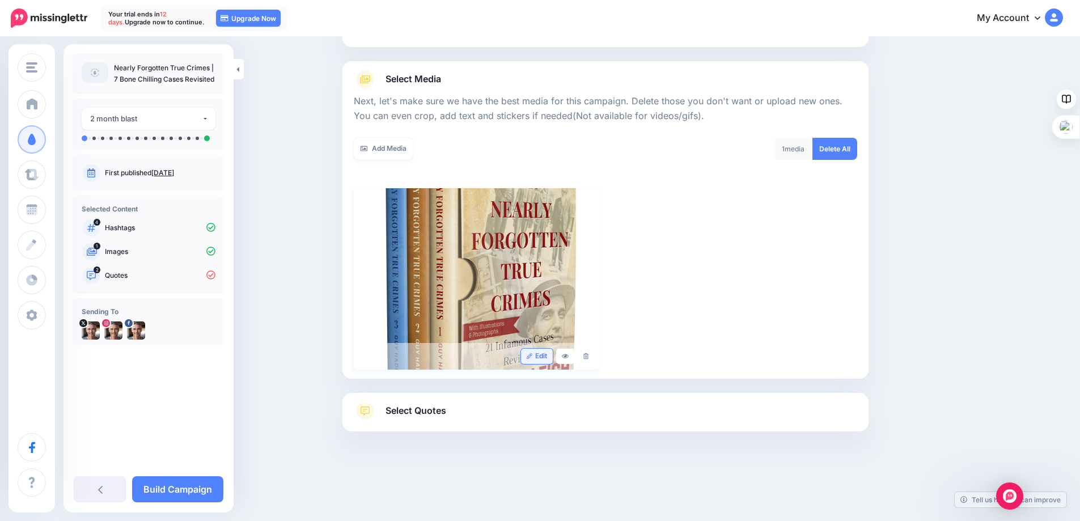
click at [539, 353] on link "Edit" at bounding box center [537, 356] width 32 height 15
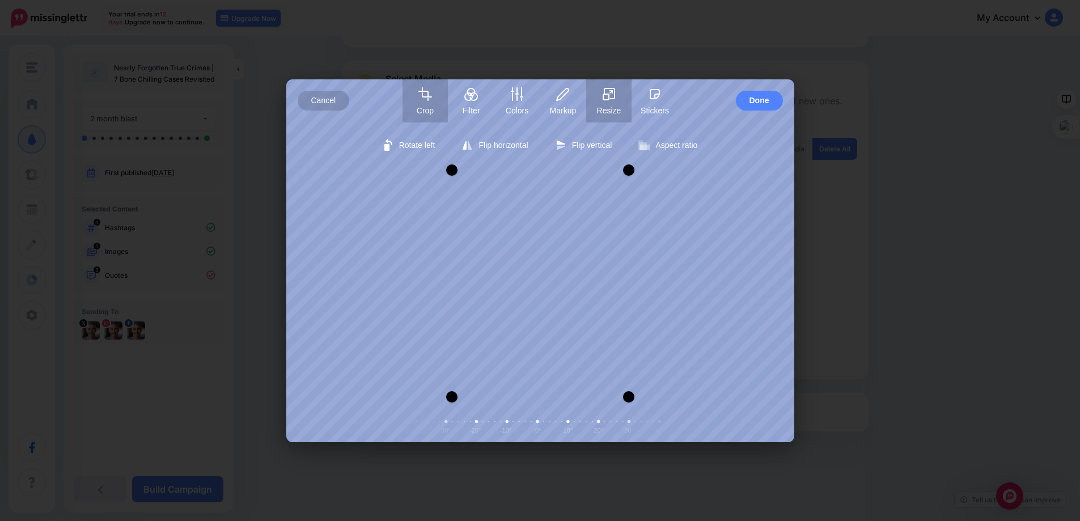
click at [615, 99] on icon "button" at bounding box center [609, 94] width 14 height 14
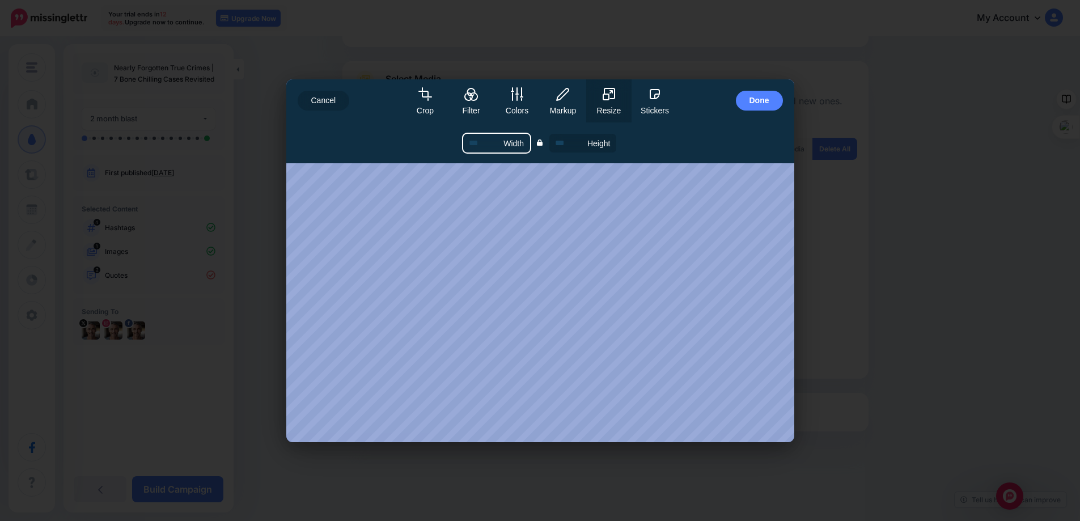
click at [490, 144] on input "Width" at bounding box center [496, 143] width 67 height 19
type input "*"
type input "**"
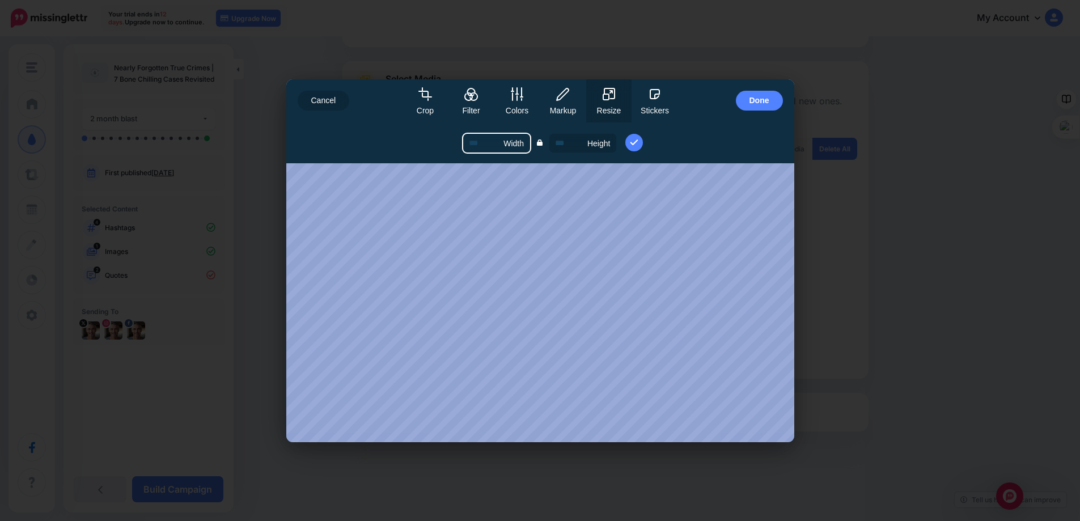
type input "***"
click at [633, 141] on icon "submit" at bounding box center [635, 143] width 10 height 10
click at [754, 102] on span "Done" at bounding box center [760, 101] width 20 height 20
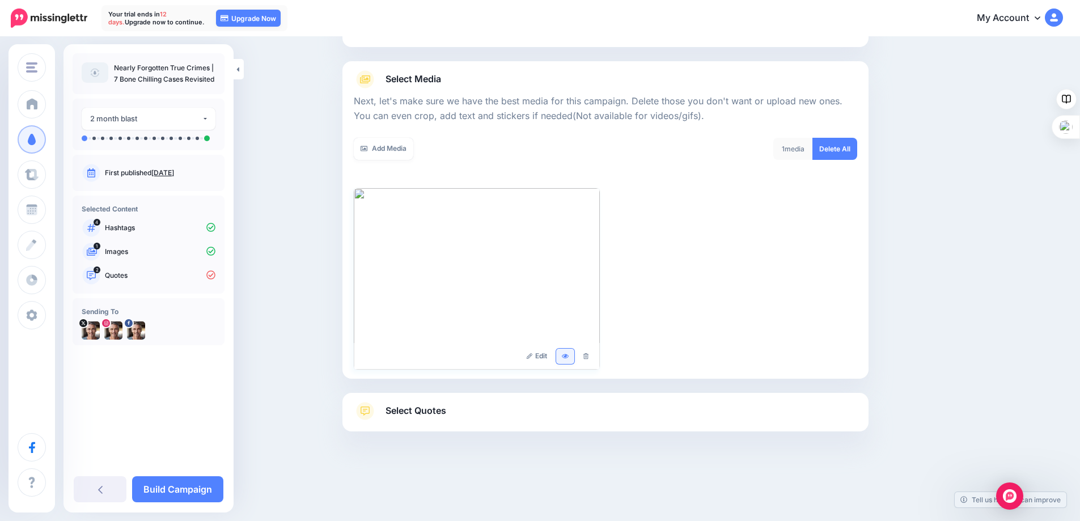
click at [569, 357] on icon at bounding box center [565, 356] width 7 height 5
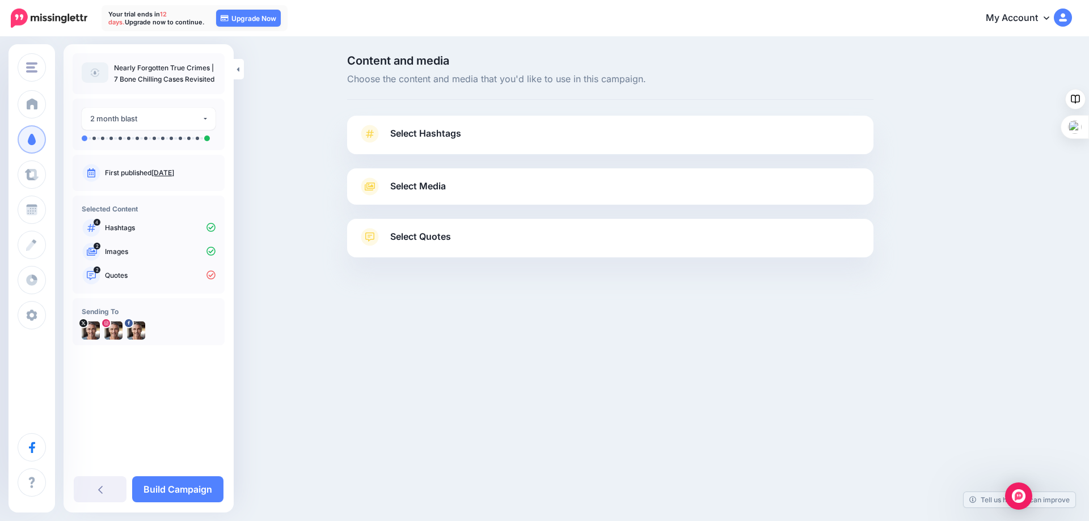
click at [478, 143] on link "Select Hashtags" at bounding box center [610, 139] width 504 height 29
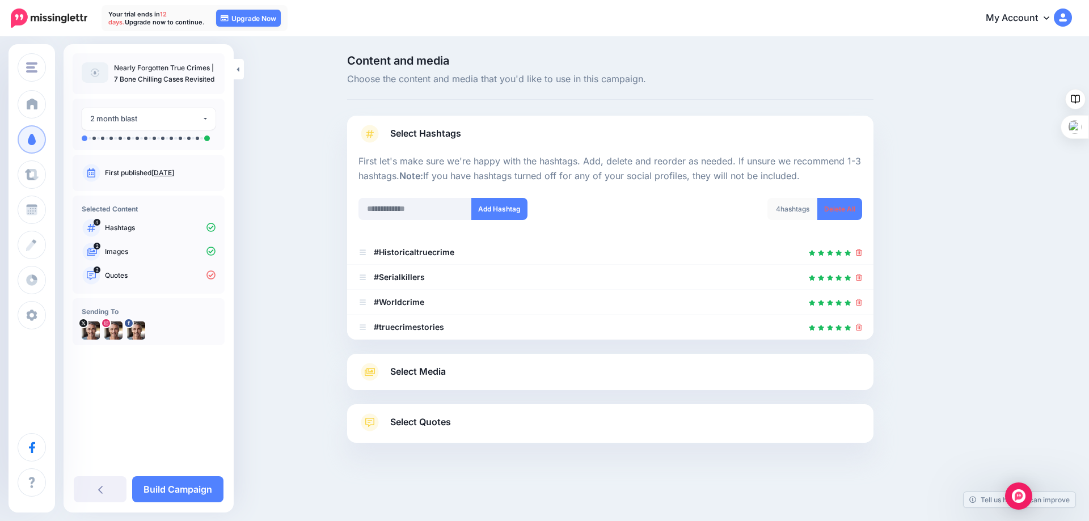
click at [457, 371] on link "Select Media" at bounding box center [610, 372] width 504 height 18
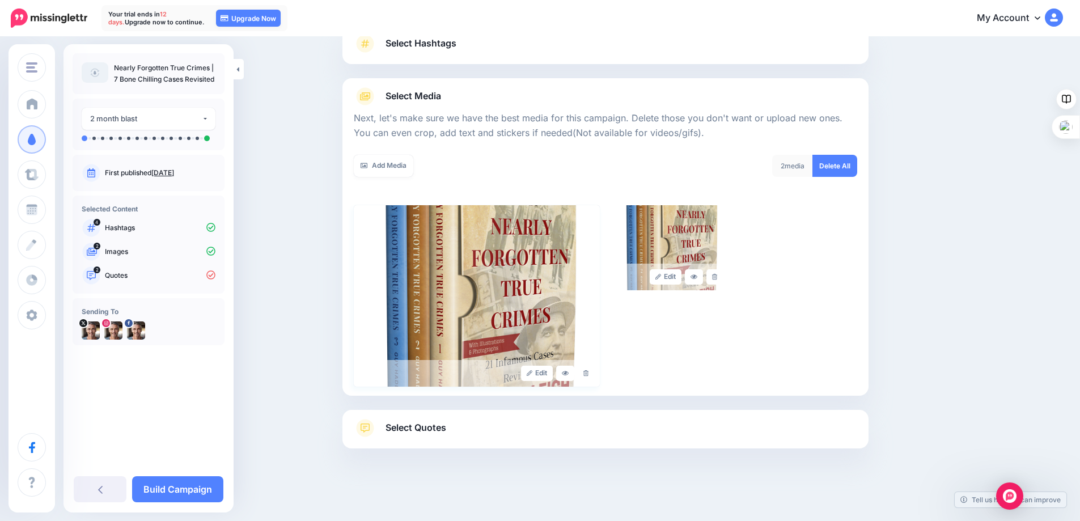
scroll to position [91, 0]
click at [542, 375] on link "Edit" at bounding box center [537, 372] width 32 height 15
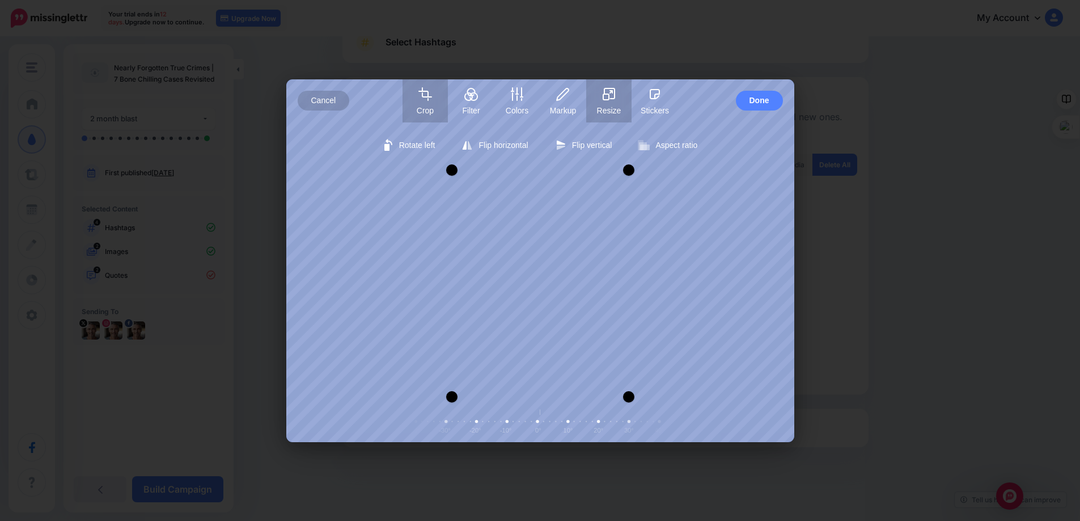
click at [608, 95] on icon "button" at bounding box center [610, 93] width 10 height 10
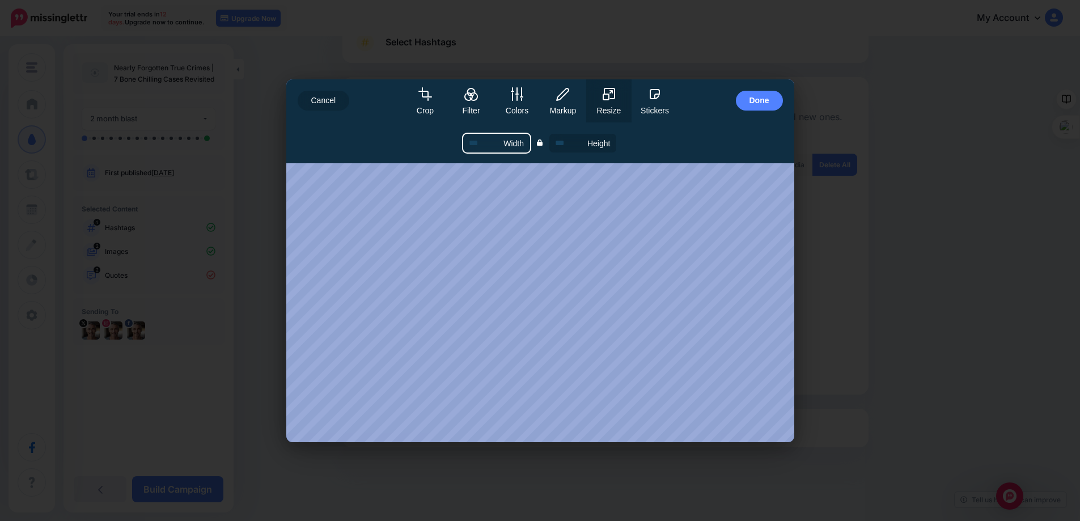
drag, startPoint x: 489, startPoint y: 143, endPoint x: 440, endPoint y: 143, distance: 48.8
click at [440, 143] on form "Image size Width Height Apply" at bounding box center [540, 142] width 508 height 41
type input "*"
type input "**"
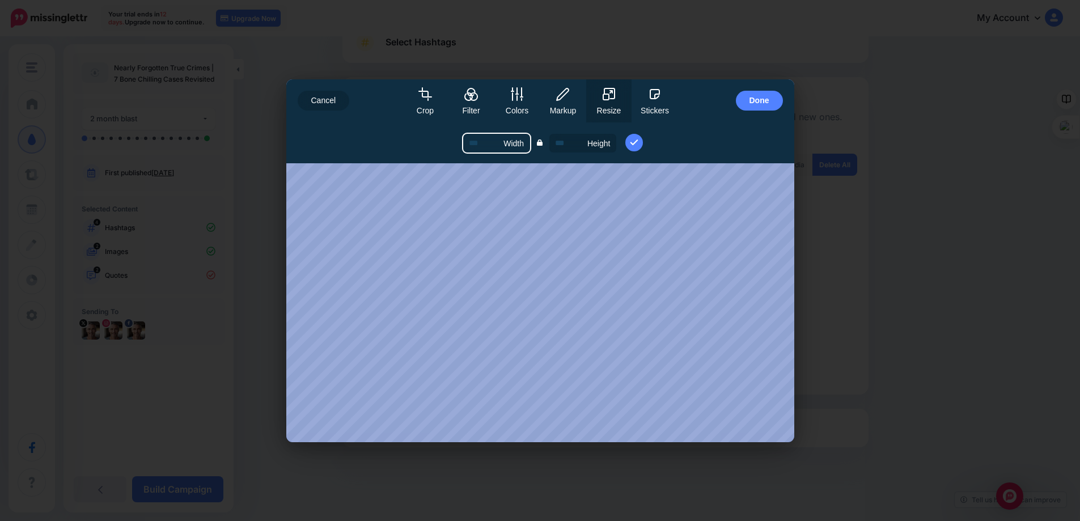
type input "**"
type input "***"
click at [634, 138] on icon "submit" at bounding box center [635, 143] width 10 height 10
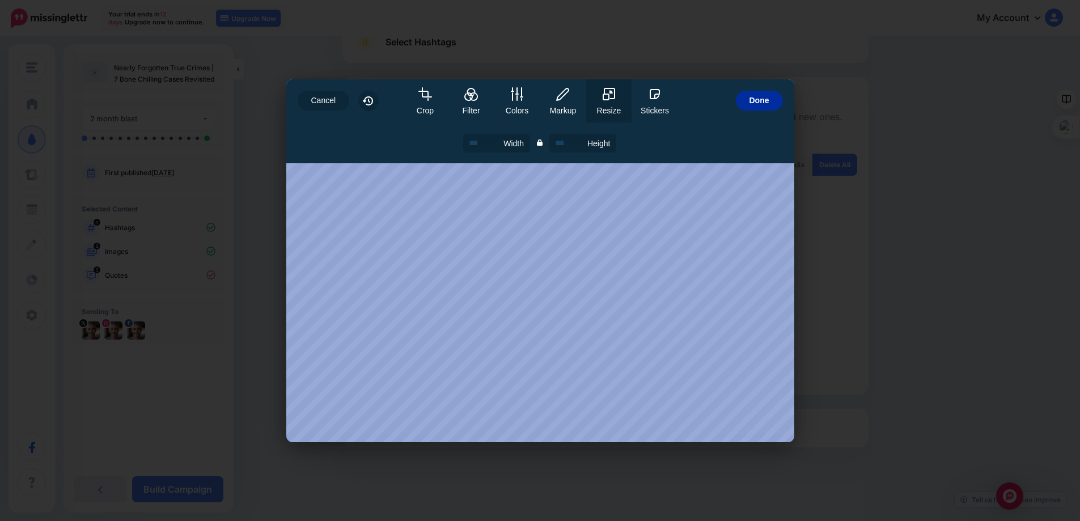
click at [754, 94] on span "Done" at bounding box center [760, 101] width 20 height 20
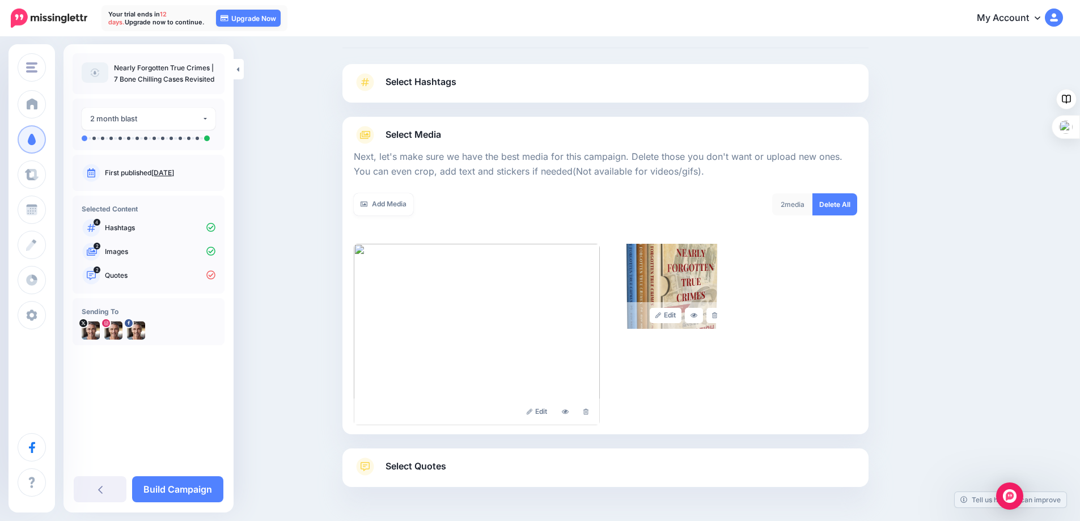
scroll to position [0, 0]
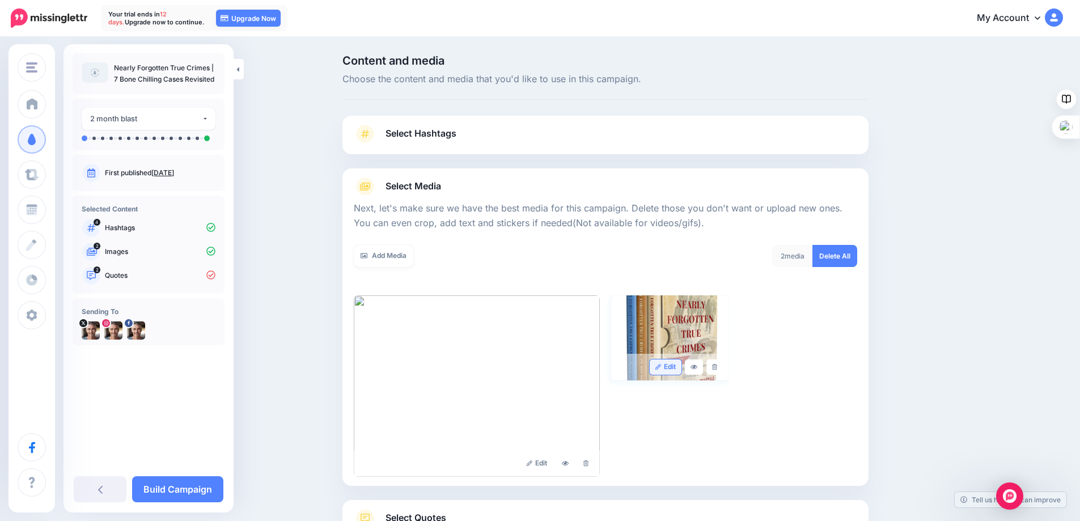
click at [675, 367] on link "Edit" at bounding box center [666, 367] width 32 height 15
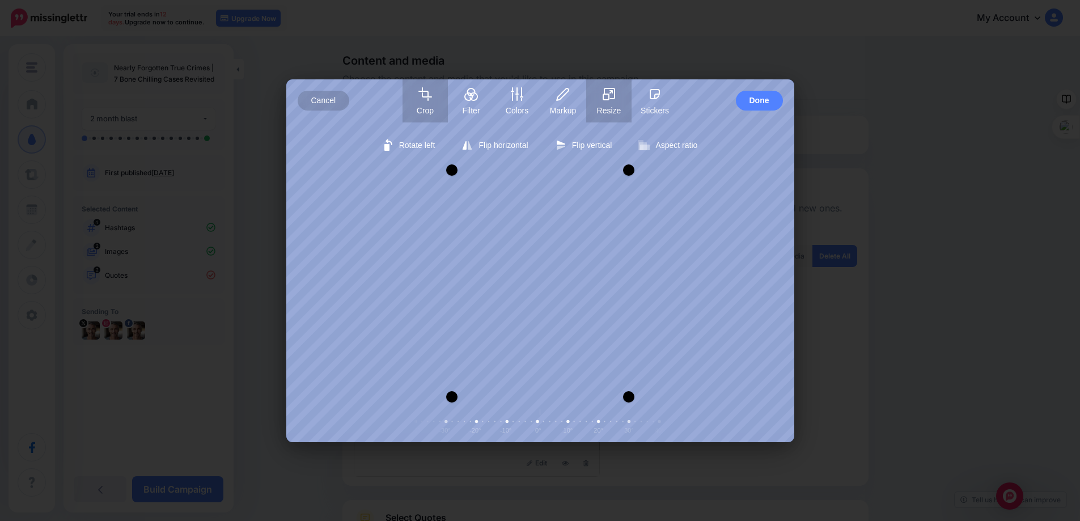
click at [603, 104] on button "Resize" at bounding box center [608, 100] width 45 height 43
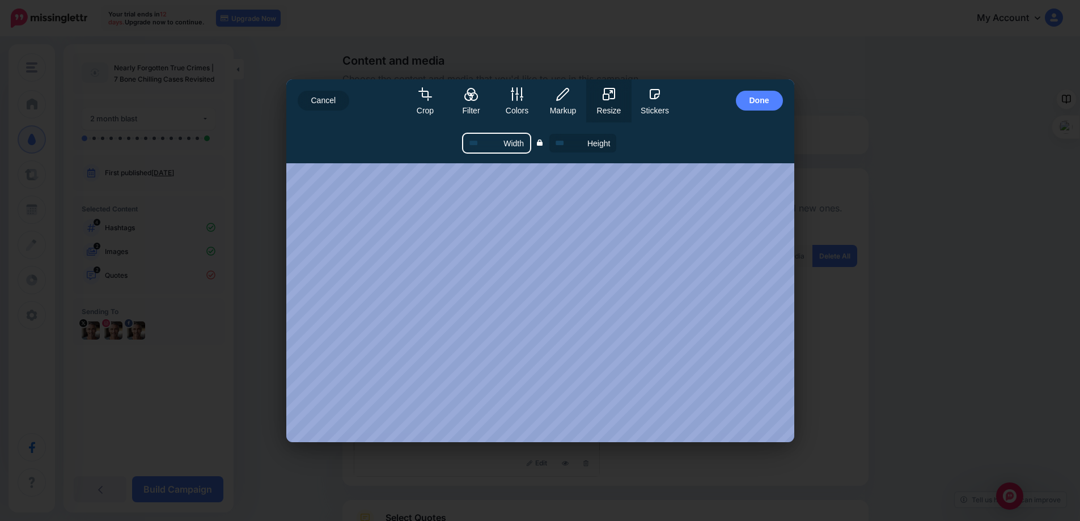
click at [492, 143] on input "Width" at bounding box center [496, 143] width 67 height 19
type input "*"
type input "**"
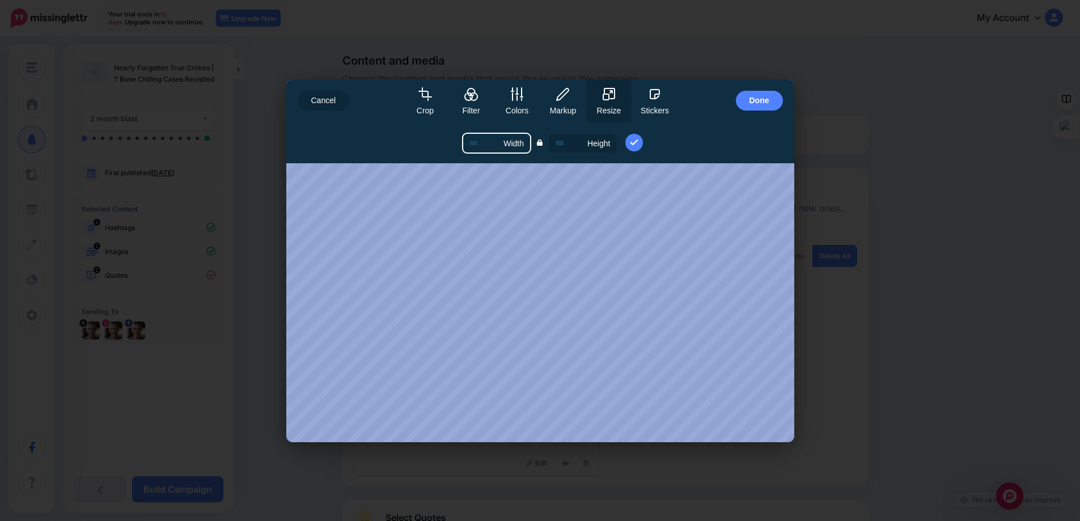
type input "***"
click at [633, 142] on icon "submit" at bounding box center [635, 143] width 10 height 10
click at [751, 100] on span "Done" at bounding box center [760, 101] width 20 height 20
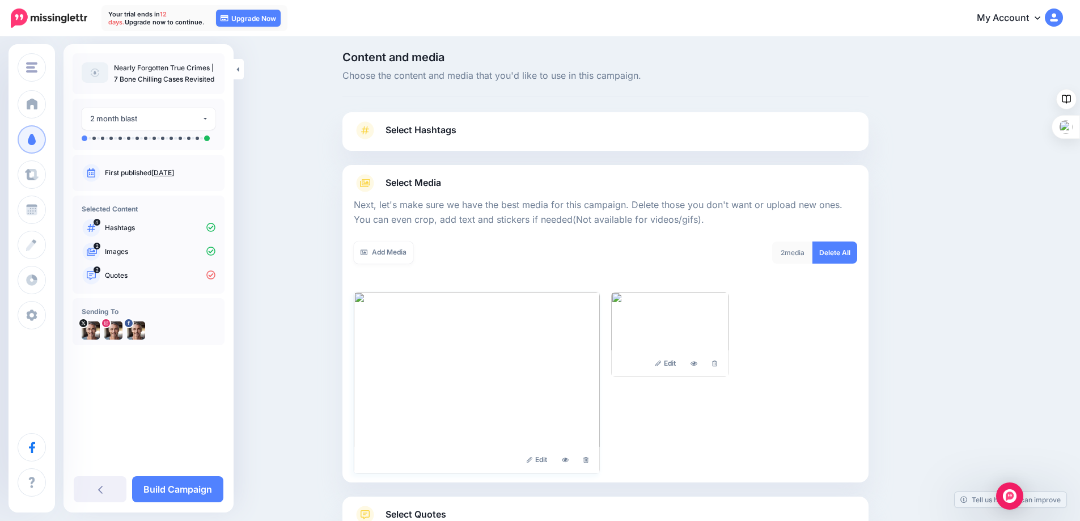
scroll to position [91, 0]
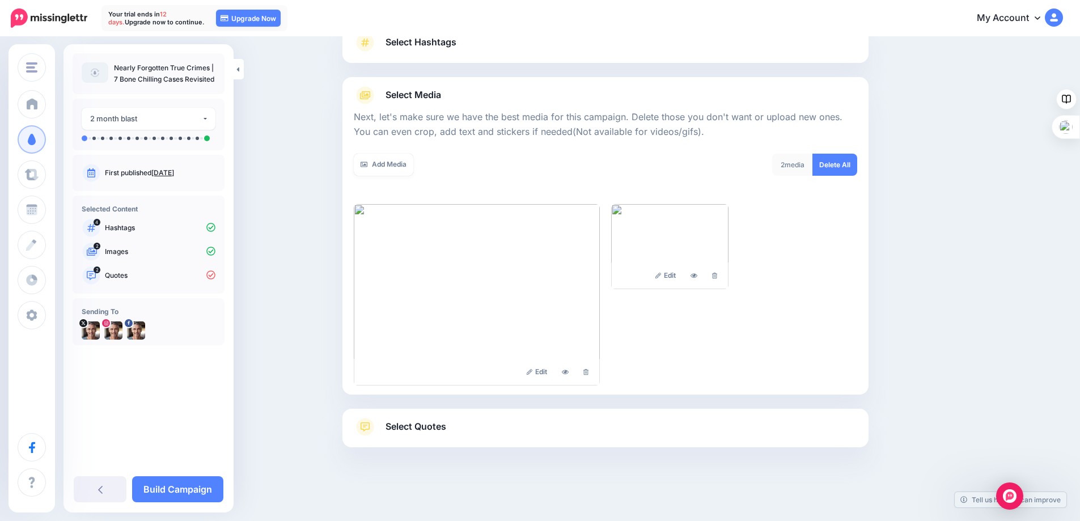
click at [462, 425] on link "Select Quotes" at bounding box center [606, 432] width 504 height 29
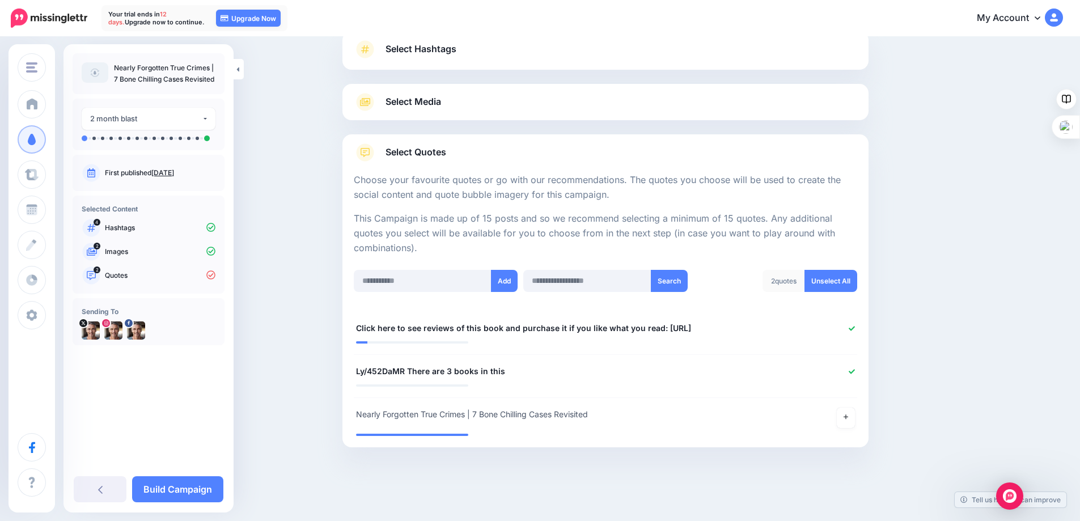
scroll to position [85, 0]
drag, startPoint x: 603, startPoint y: 415, endPoint x: 355, endPoint y: 413, distance: 248.4
click at [355, 413] on div "**********" at bounding box center [563, 418] width 430 height 20
copy span "Nearly Forgotten True Crimes | 7 Bone Chilling Cases Revisited"
drag, startPoint x: 719, startPoint y: 329, endPoint x: 348, endPoint y: 327, distance: 371.5
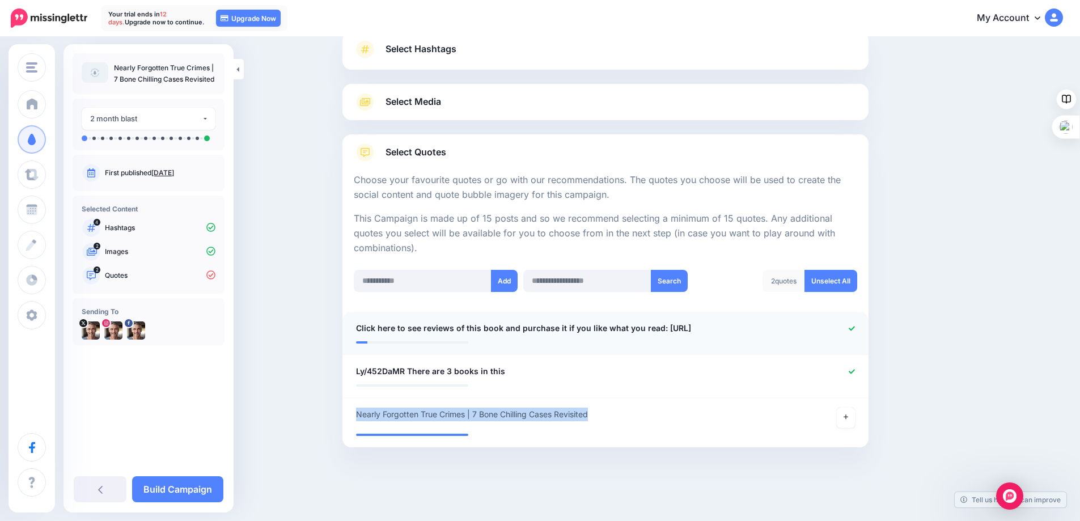
click at [348, 327] on li "**********" at bounding box center [606, 333] width 526 height 43
click at [855, 327] on icon at bounding box center [852, 329] width 6 height 6
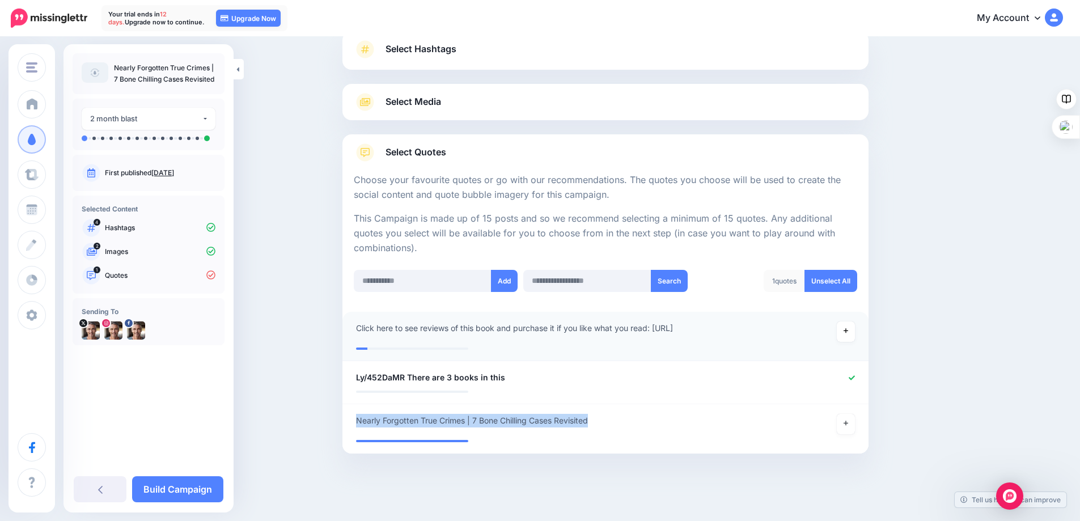
click at [709, 333] on div "**********" at bounding box center [563, 332] width 430 height 20
drag, startPoint x: 692, startPoint y: 331, endPoint x: 343, endPoint y: 336, distance: 349.4
click at [343, 336] on div "Content and media Choose the content and media that you'd like to use in this c…" at bounding box center [605, 241] width 543 height 540
drag, startPoint x: 599, startPoint y: 423, endPoint x: 358, endPoint y: 416, distance: 240.5
click at [358, 416] on div "**********" at bounding box center [563, 424] width 430 height 20
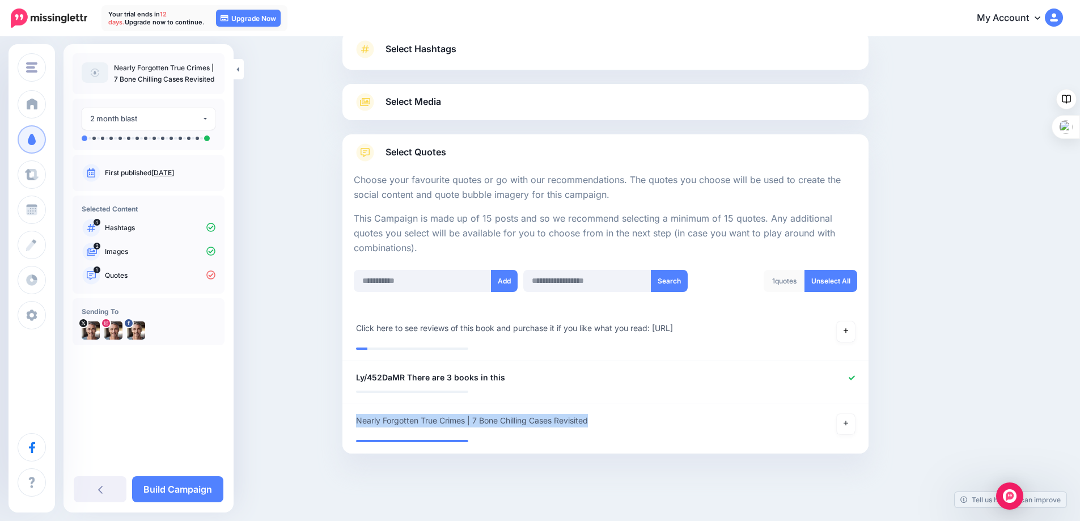
copy span "Nearly Forgotten True Crimes | 7 Bone Chilling Cases Revisited"
drag, startPoint x: 653, startPoint y: 319, endPoint x: 323, endPoint y: 329, distance: 330.8
click at [323, 331] on div "Content and media Choose the content and media that you'd like to use in this c…" at bounding box center [540, 240] width 1080 height 574
click at [743, 362] on li "**********" at bounding box center [606, 382] width 526 height 43
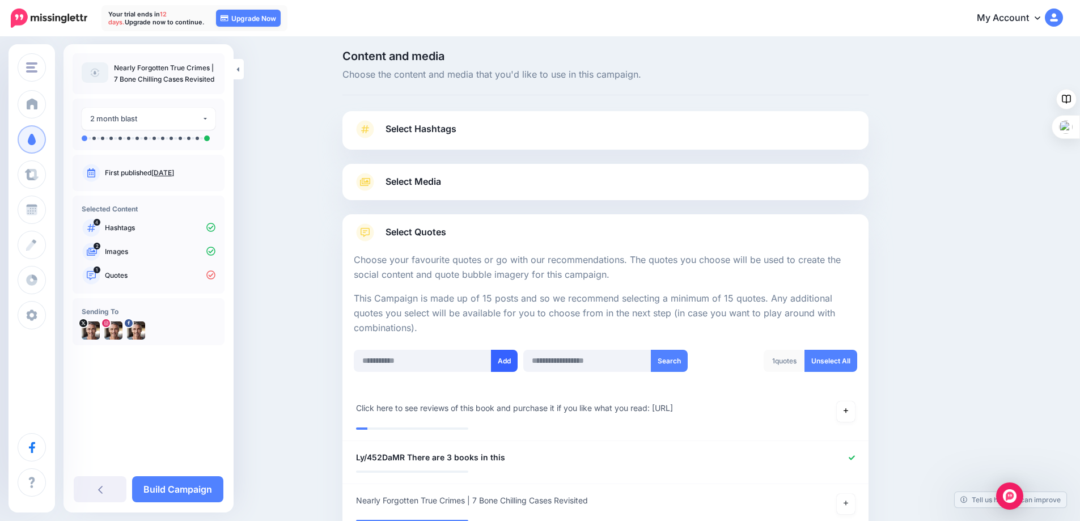
scroll to position [0, 0]
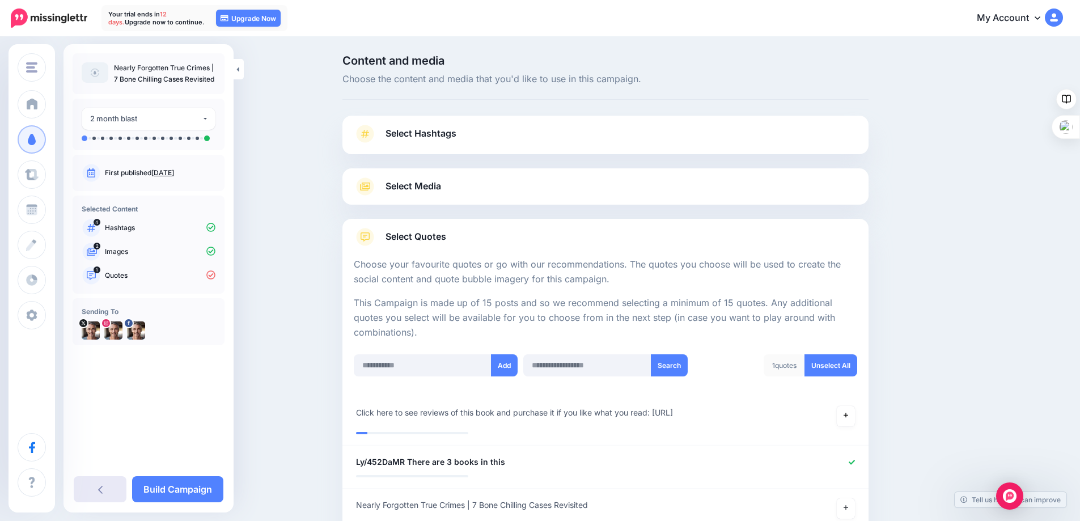
click at [105, 491] on link at bounding box center [100, 489] width 53 height 26
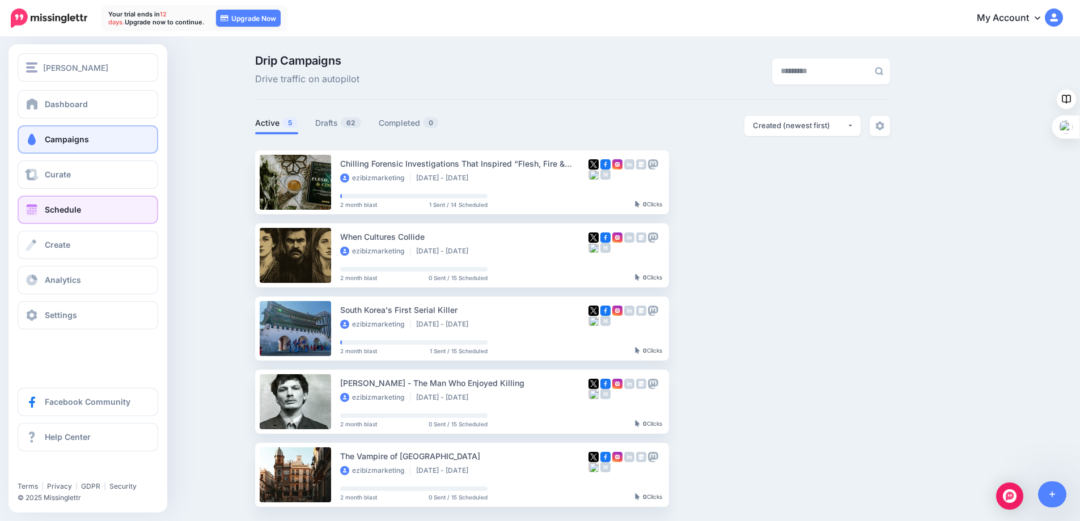
click at [52, 208] on span "Schedule" at bounding box center [63, 210] width 36 height 10
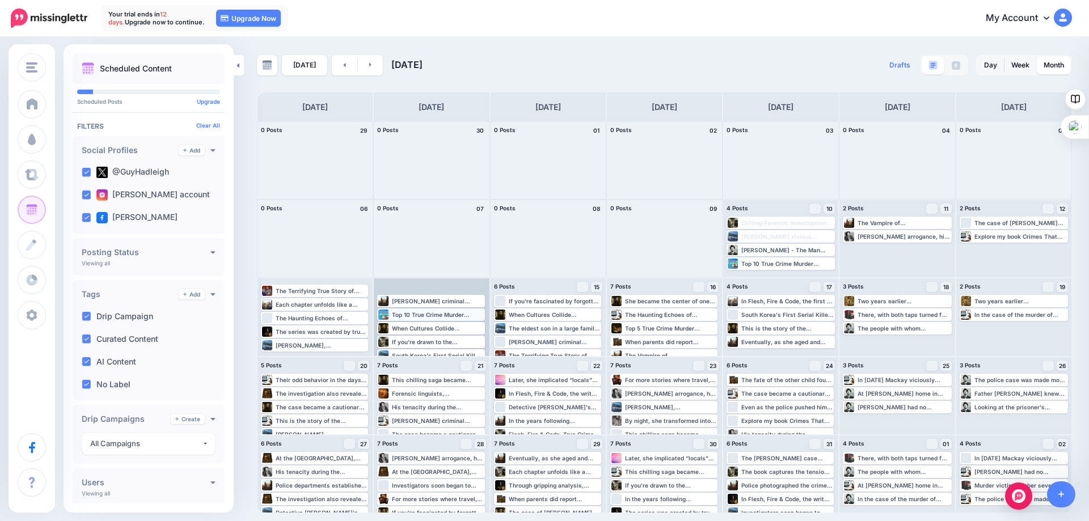
scroll to position [10, 0]
click at [260, 14] on link "Upgrade Now" at bounding box center [248, 18] width 65 height 17
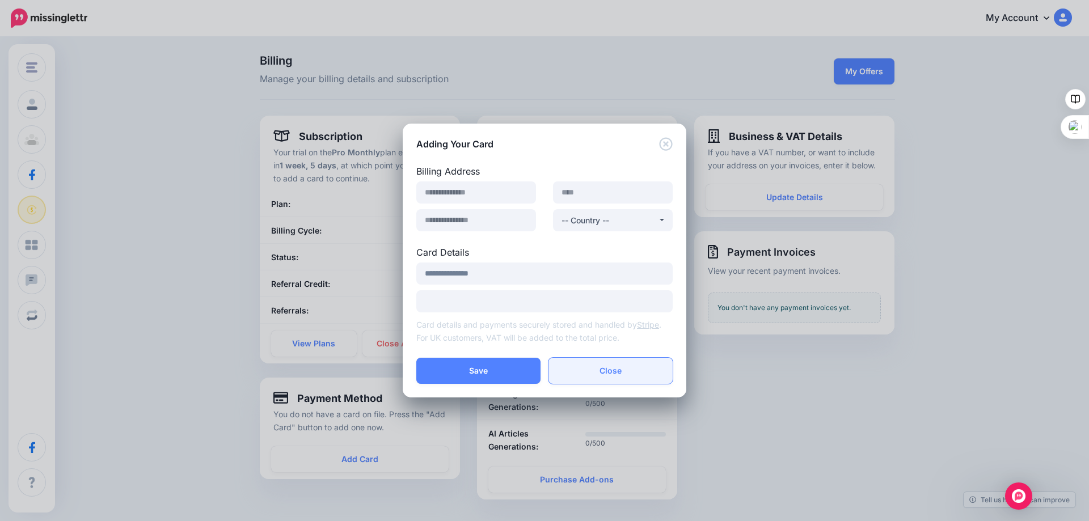
click at [618, 371] on button "Close" at bounding box center [610, 371] width 124 height 26
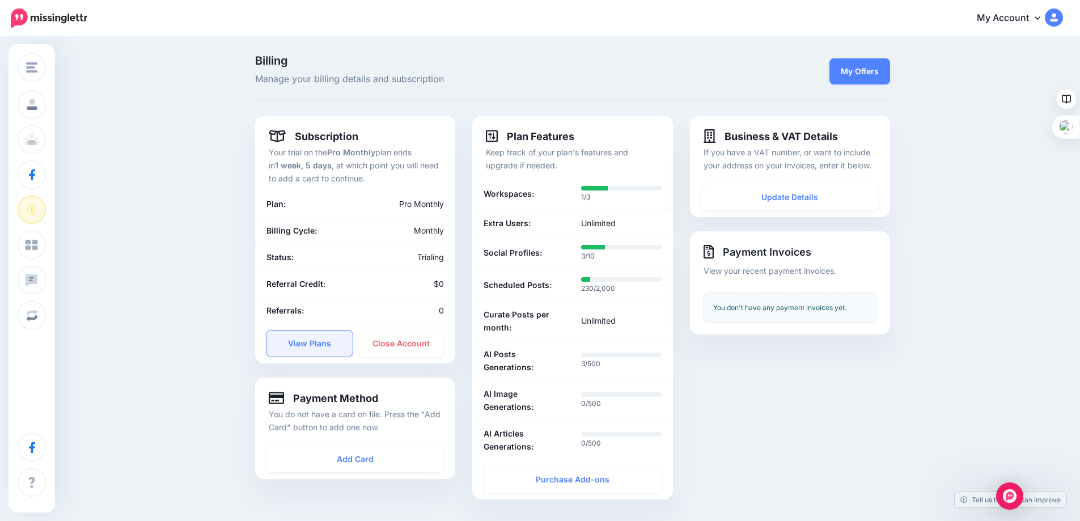
click at [327, 346] on link "View Plans" at bounding box center [310, 344] width 86 height 26
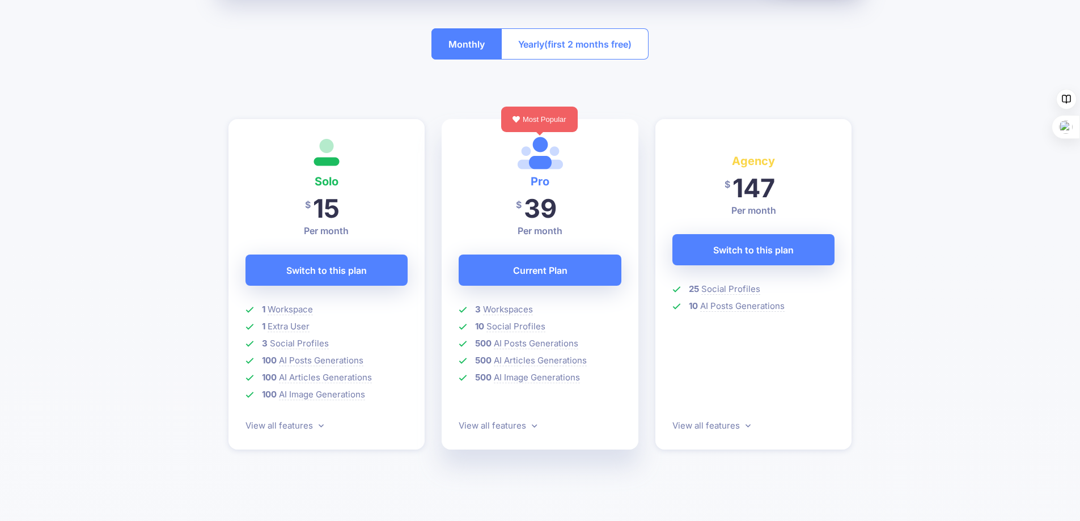
scroll to position [227, 0]
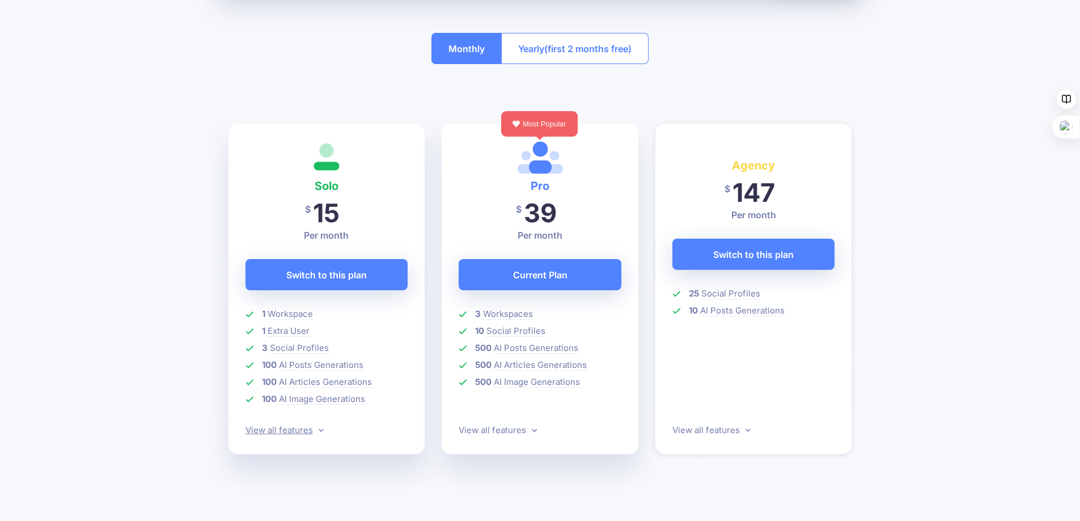
click at [303, 433] on link "View all features" at bounding box center [285, 430] width 78 height 11
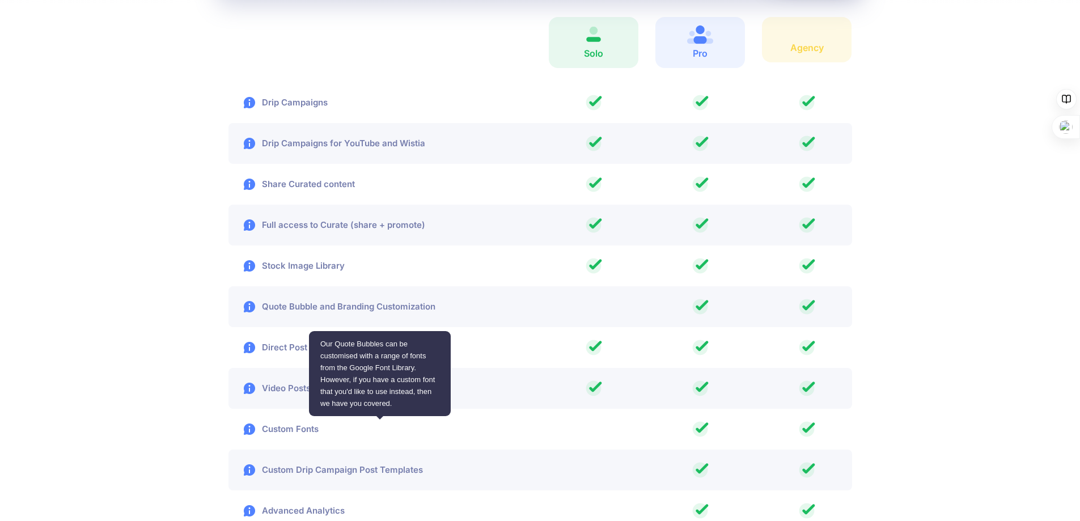
scroll to position [1508, 0]
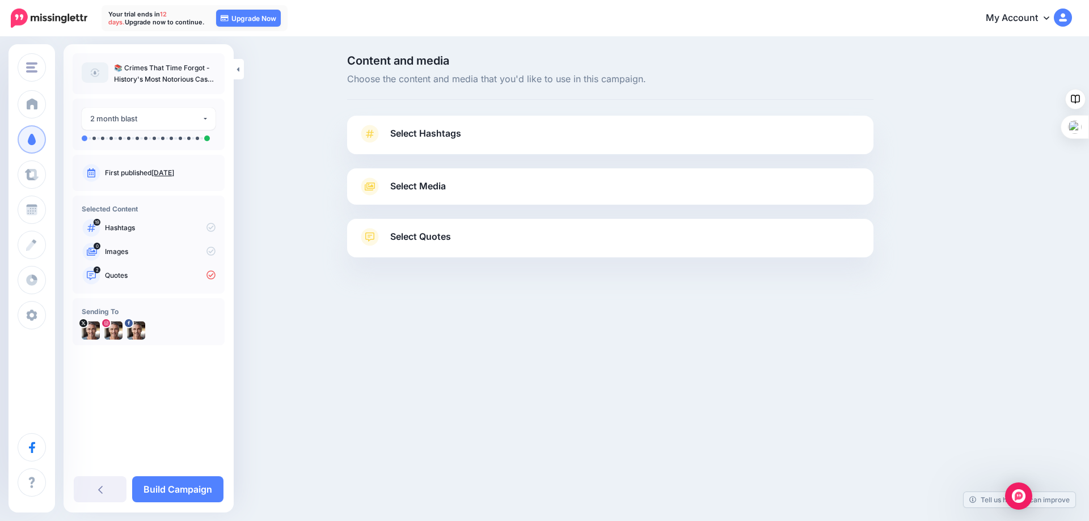
click at [443, 137] on span "Select Hashtags" at bounding box center [425, 133] width 71 height 15
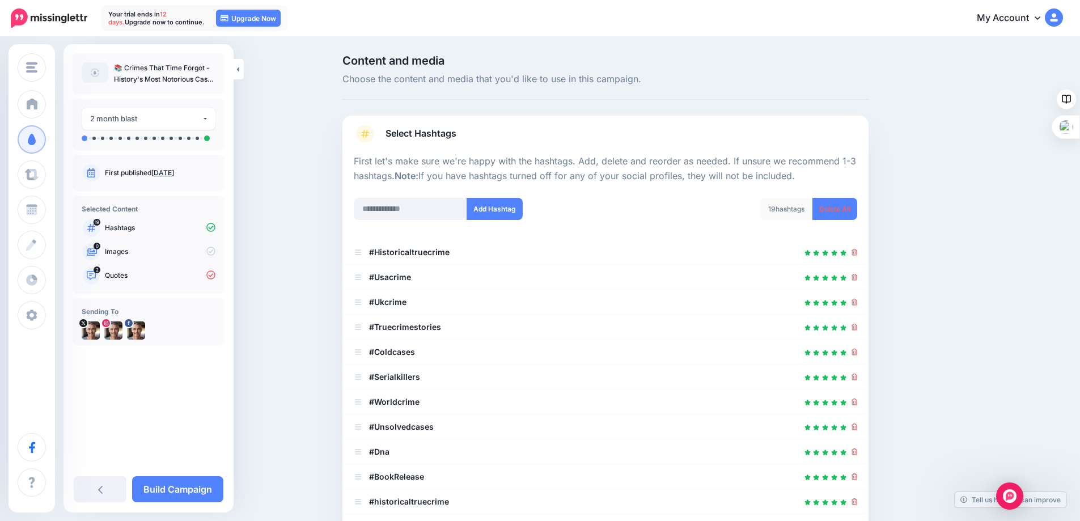
click at [264, 424] on div "Content and media Choose the content and media that you'd like to use in this c…" at bounding box center [540, 464] width 1080 height 853
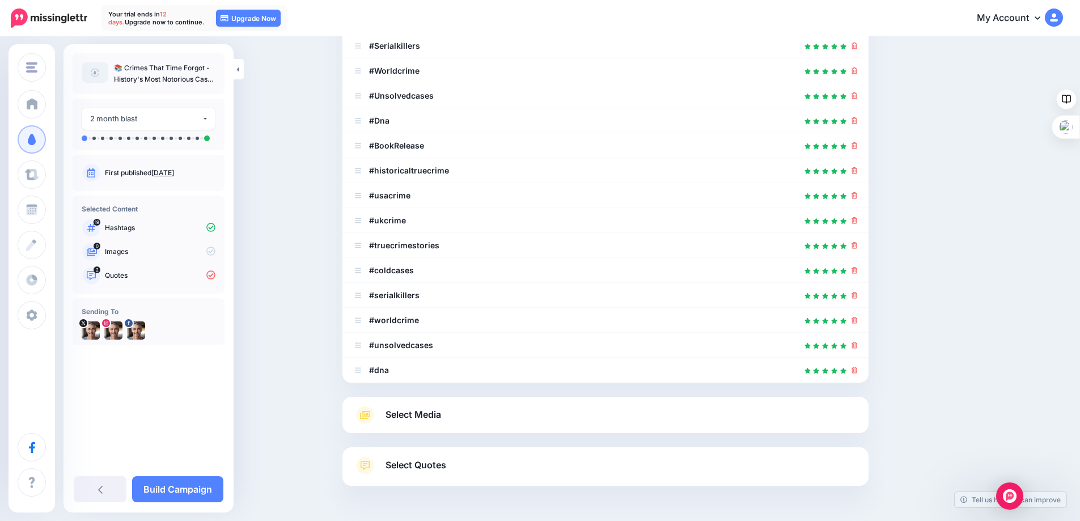
scroll to position [370, 0]
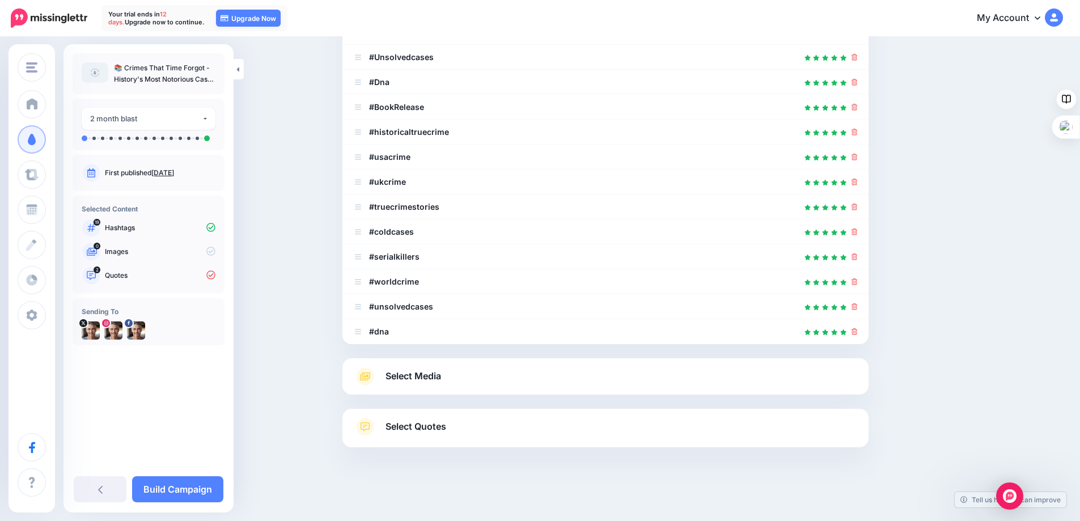
click at [424, 381] on span "Select Media" at bounding box center [414, 376] width 56 height 15
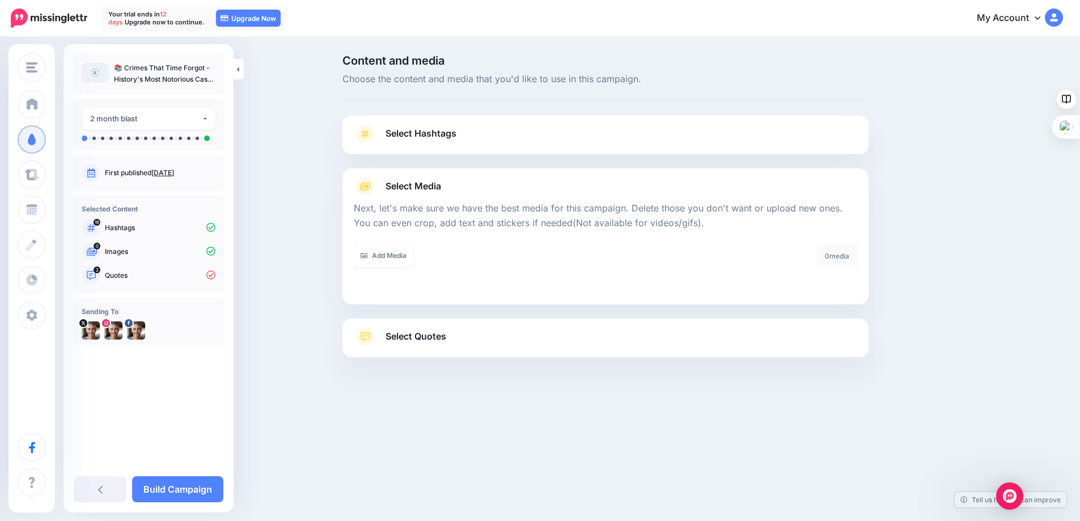
scroll to position [0, 0]
click at [420, 332] on span "Select Quotes" at bounding box center [420, 336] width 61 height 15
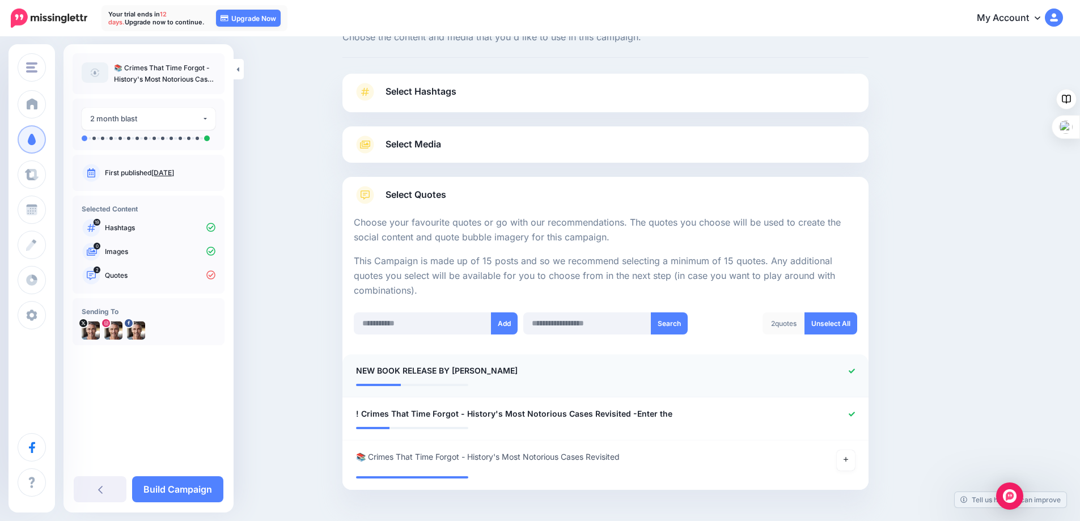
scroll to position [85, 0]
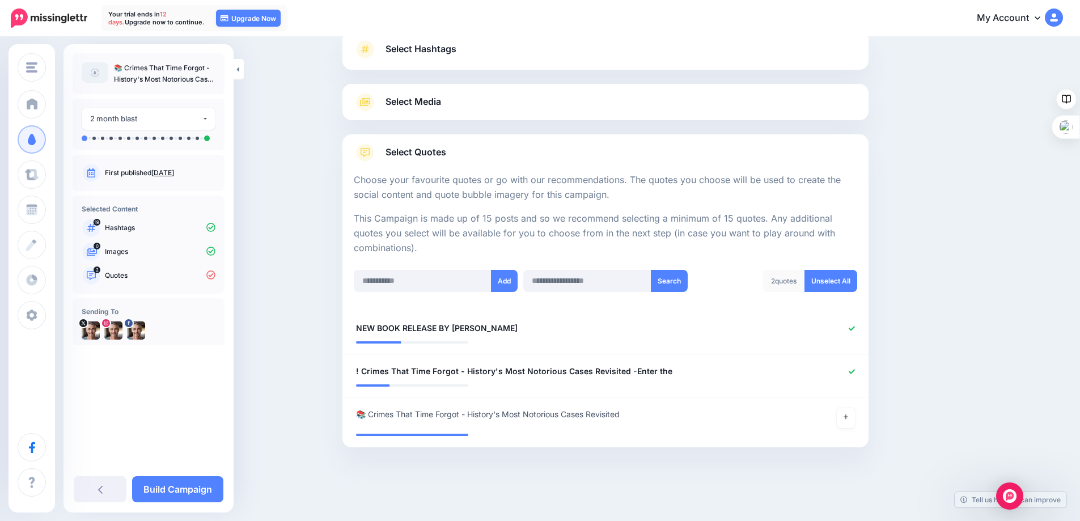
click at [304, 286] on div "Content and media Choose the content and media that you'd like to use in this c…" at bounding box center [540, 237] width 1080 height 568
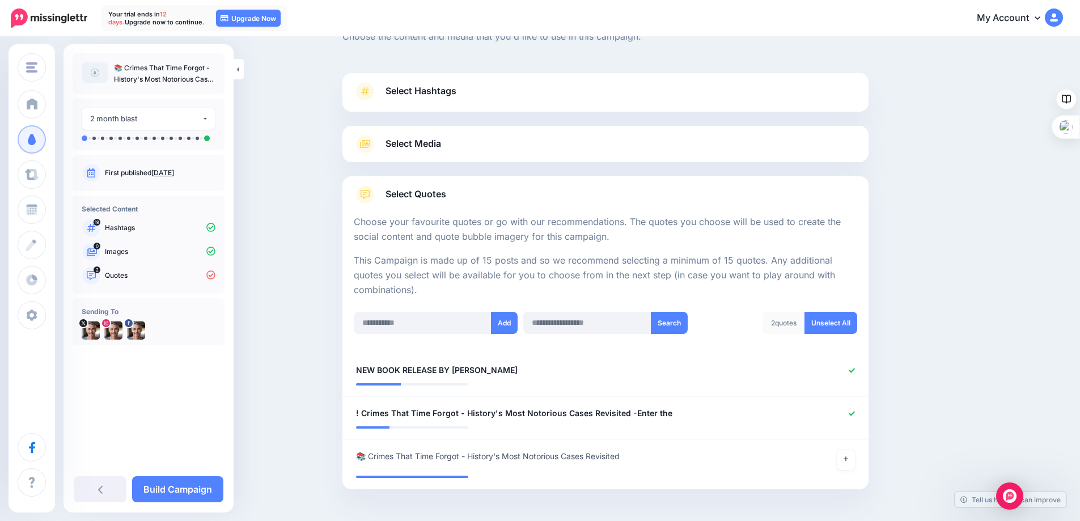
scroll to position [0, 0]
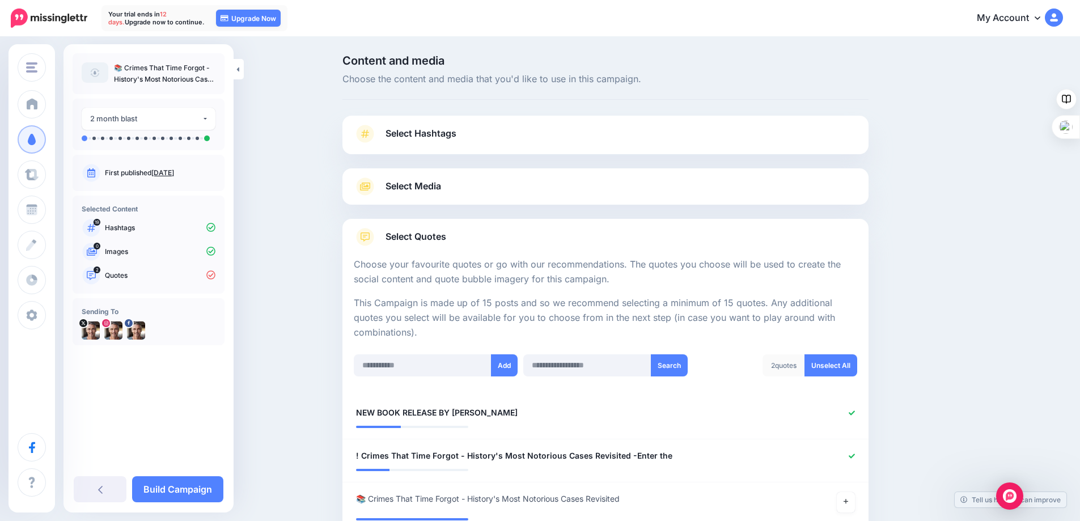
click at [429, 138] on span "Select Hashtags" at bounding box center [421, 133] width 71 height 15
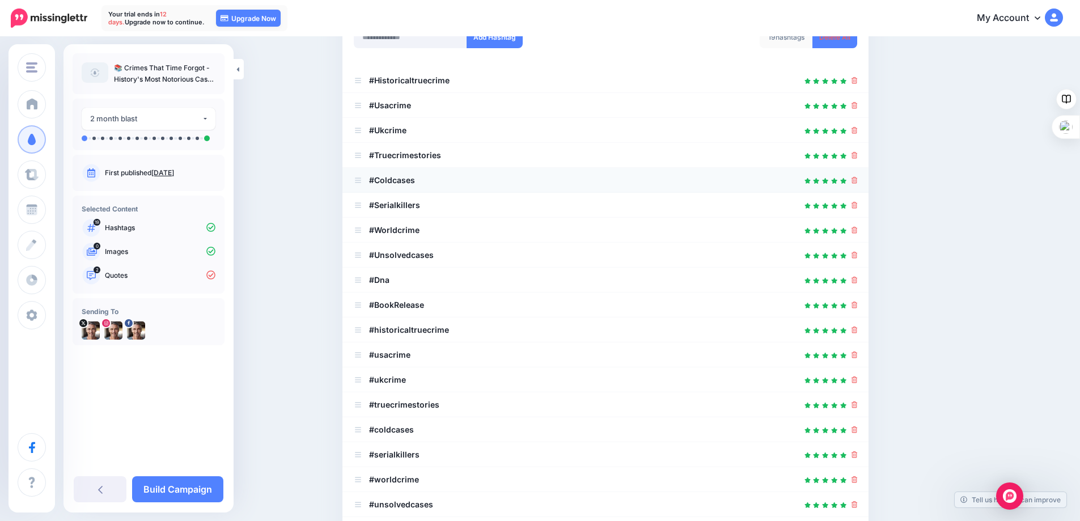
scroll to position [340, 0]
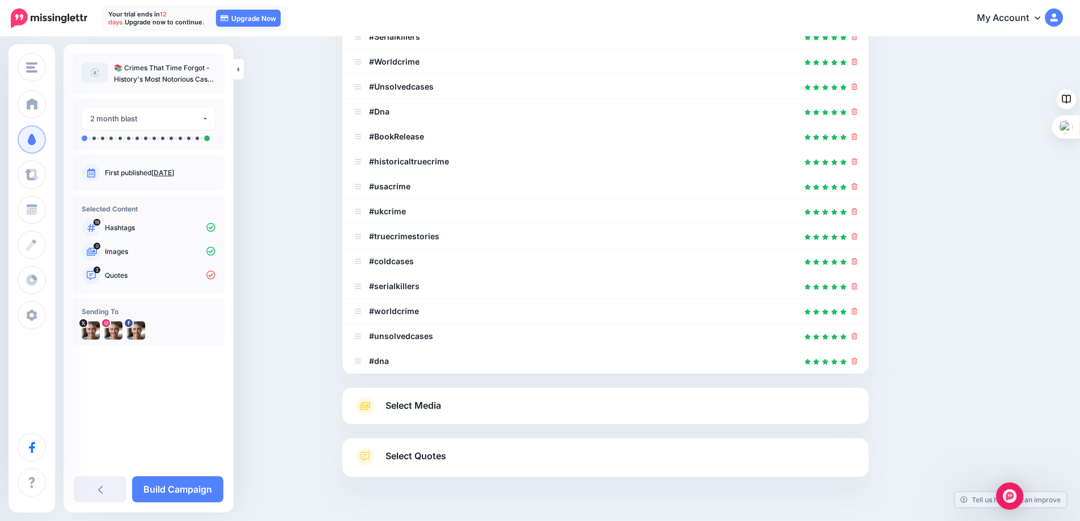
click at [428, 462] on span "Select Quotes" at bounding box center [416, 456] width 61 height 15
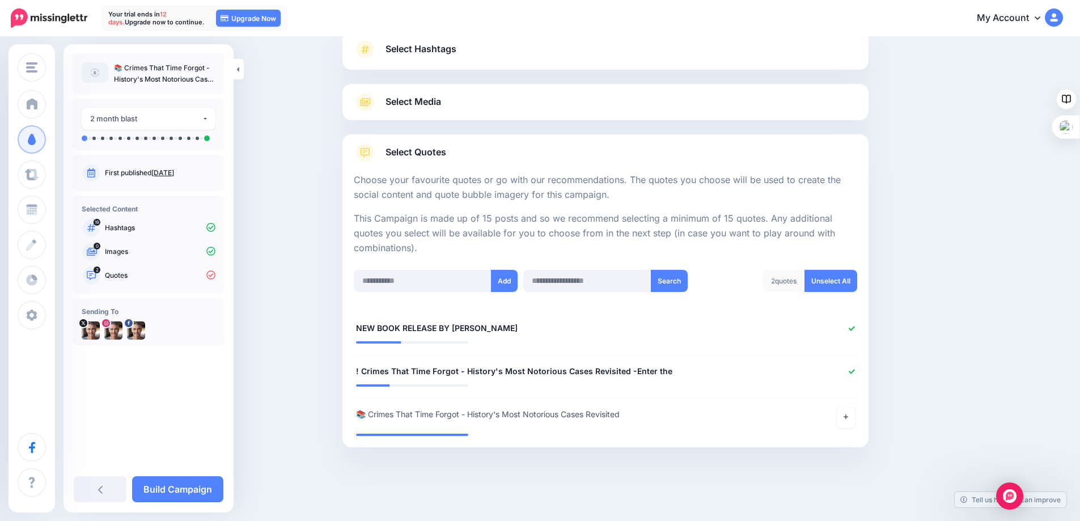
scroll to position [85, 0]
click at [852, 369] on div at bounding box center [821, 372] width 86 height 14
click at [855, 373] on icon at bounding box center [852, 371] width 6 height 5
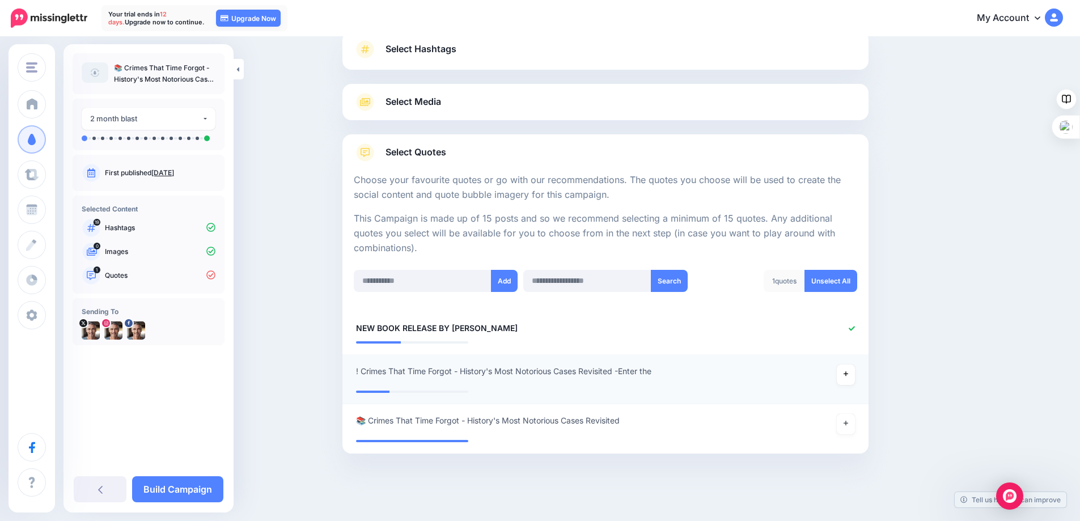
click at [364, 370] on span "! Crimes That Time Forgot - History's Most Notorious Cases Revisited -Enter the" at bounding box center [503, 372] width 295 height 14
drag, startPoint x: 366, startPoint y: 370, endPoint x: 352, endPoint y: 370, distance: 14.2
click at [352, 370] on div "**********" at bounding box center [563, 376] width 430 height 22
drag, startPoint x: 670, startPoint y: 370, endPoint x: 624, endPoint y: 369, distance: 46.0
click at [624, 369] on textarea "**********" at bounding box center [562, 376] width 413 height 22
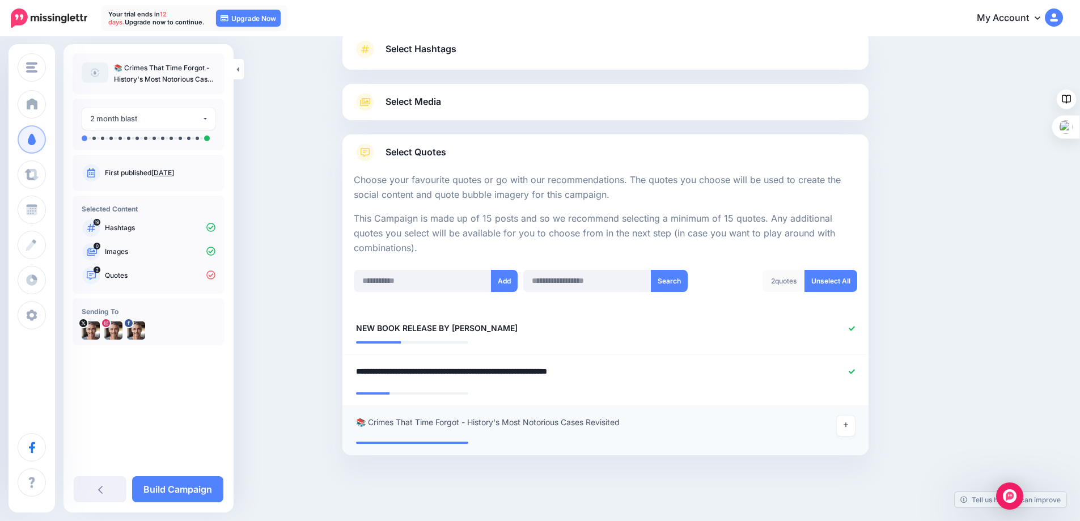
click at [368, 424] on div "**********" at bounding box center [563, 426] width 430 height 20
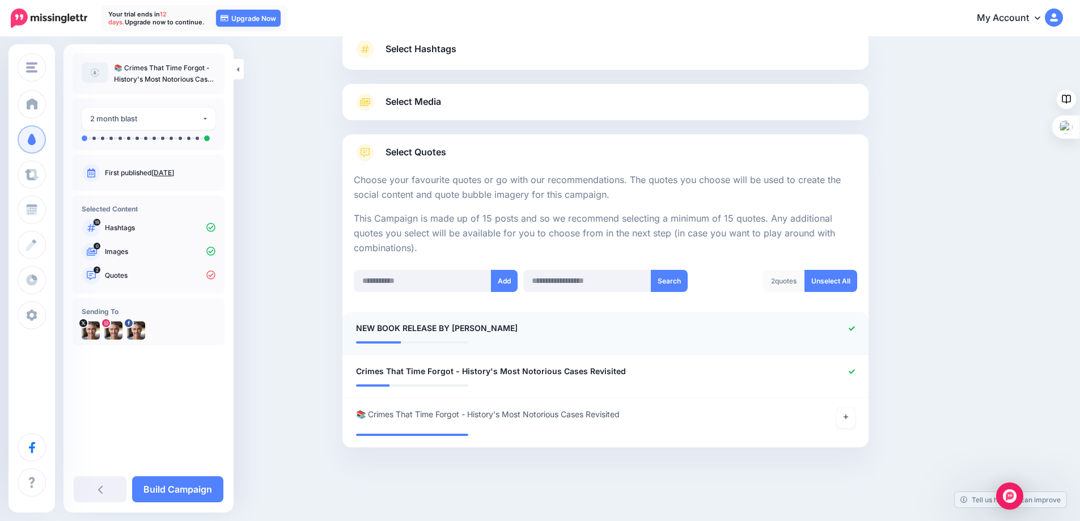
click at [855, 328] on icon at bounding box center [852, 328] width 6 height 5
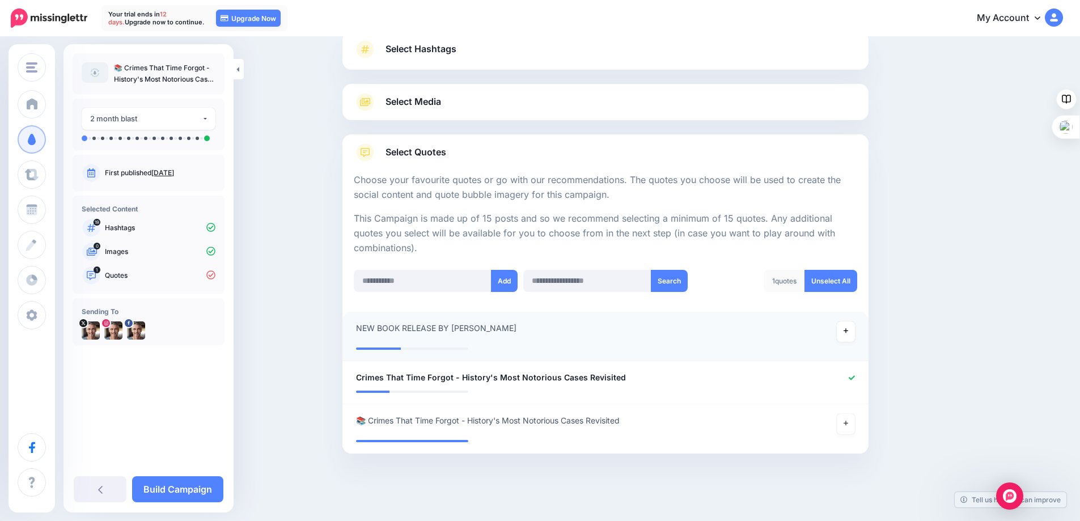
click at [517, 329] on div "**********" at bounding box center [563, 332] width 430 height 20
click at [516, 329] on div "**********" at bounding box center [563, 332] width 430 height 20
click at [848, 331] on icon at bounding box center [846, 331] width 5 height 5
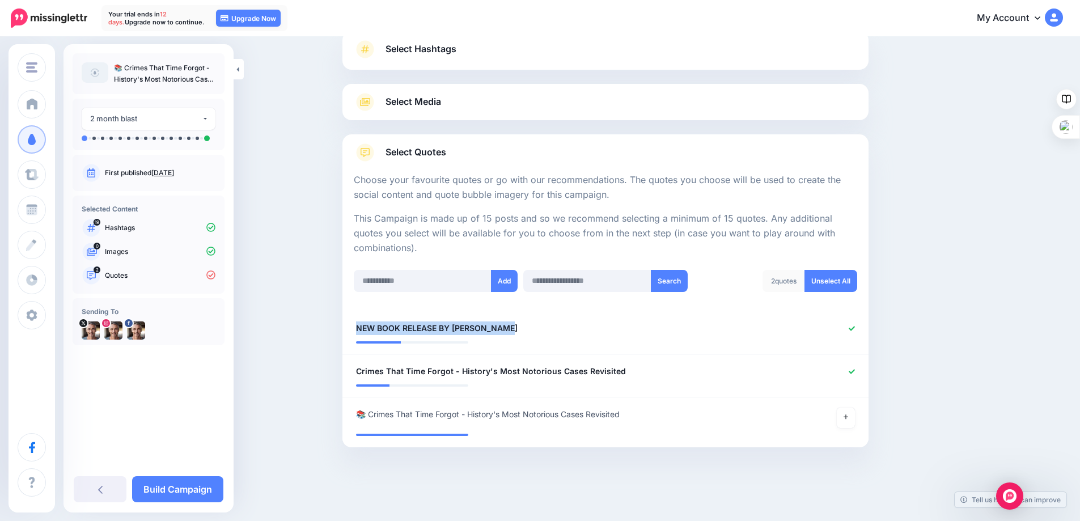
drag, startPoint x: 522, startPoint y: 327, endPoint x: 353, endPoint y: 331, distance: 169.6
click at [353, 331] on div "**********" at bounding box center [563, 329] width 430 height 14
copy span "NEW BOOK RELEASE BY GUY HADLEIGH"
click at [627, 367] on div "**********" at bounding box center [563, 372] width 430 height 14
click at [628, 370] on div "**********" at bounding box center [563, 372] width 430 height 14
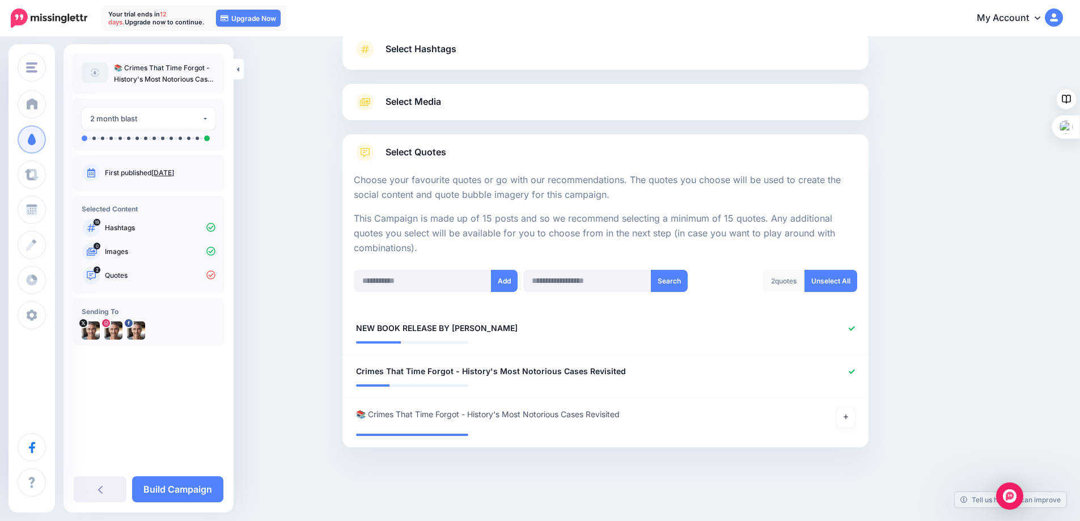
click at [855, 374] on icon at bounding box center [852, 372] width 6 height 6
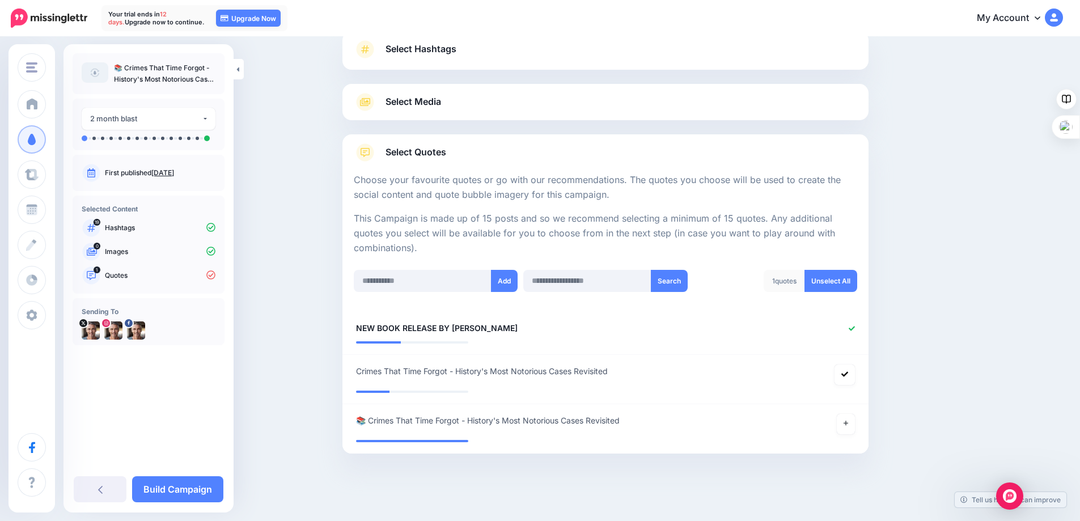
click at [633, 365] on div "**********" at bounding box center [563, 375] width 430 height 20
click at [626, 371] on div "**********" at bounding box center [563, 375] width 430 height 20
click at [618, 369] on div "**********" at bounding box center [563, 375] width 430 height 20
click at [557, 370] on span "Crimes That Time Forgot - History's Most Notorious Cases Revisited" at bounding box center [482, 372] width 252 height 14
click at [370, 424] on span "📚 Crimes That Time Forgot - History's Most Notorious Cases Revisited" at bounding box center [488, 421] width 264 height 14
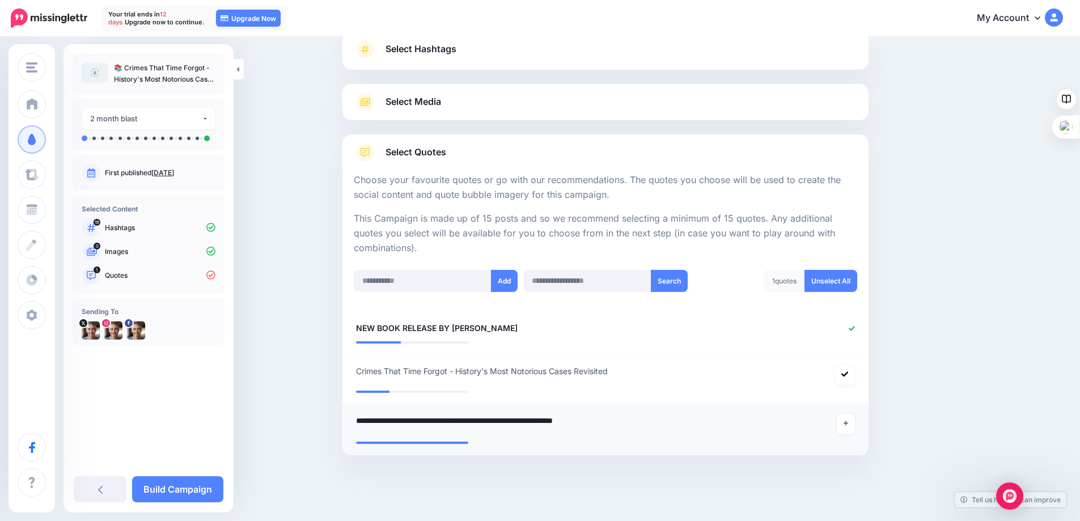
drag, startPoint x: 371, startPoint y: 422, endPoint x: 362, endPoint y: 420, distance: 9.8
click at [362, 420] on textarea "**********" at bounding box center [562, 425] width 413 height 22
click at [362, 369] on span "Crimes That Time Forgot - History's Most Notorious Cases Revisited" at bounding box center [482, 372] width 252 height 14
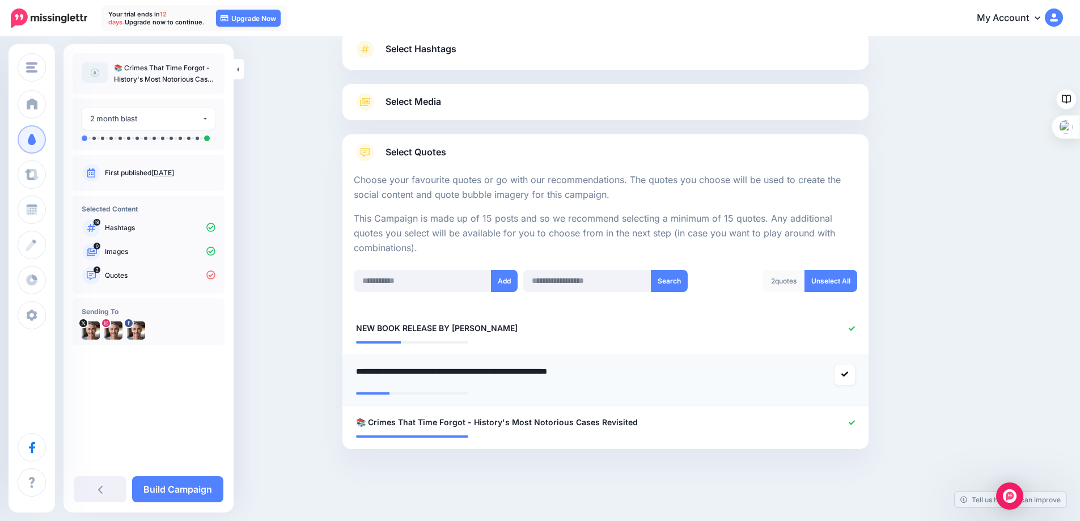
click at [361, 371] on textarea "**********" at bounding box center [562, 376] width 413 height 22
paste textarea "**"
type textarea "**********"
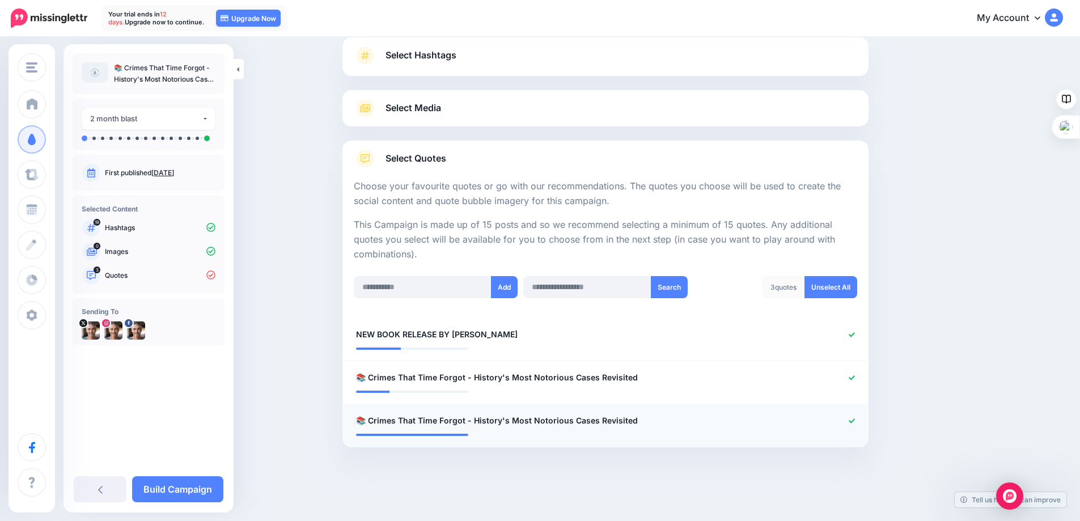
scroll to position [78, 0]
click at [860, 423] on div at bounding box center [821, 421] width 86 height 14
click at [855, 420] on icon at bounding box center [852, 421] width 6 height 6
drag, startPoint x: 650, startPoint y: 424, endPoint x: 348, endPoint y: 421, distance: 301.7
click at [348, 421] on li "**********" at bounding box center [606, 428] width 526 height 49
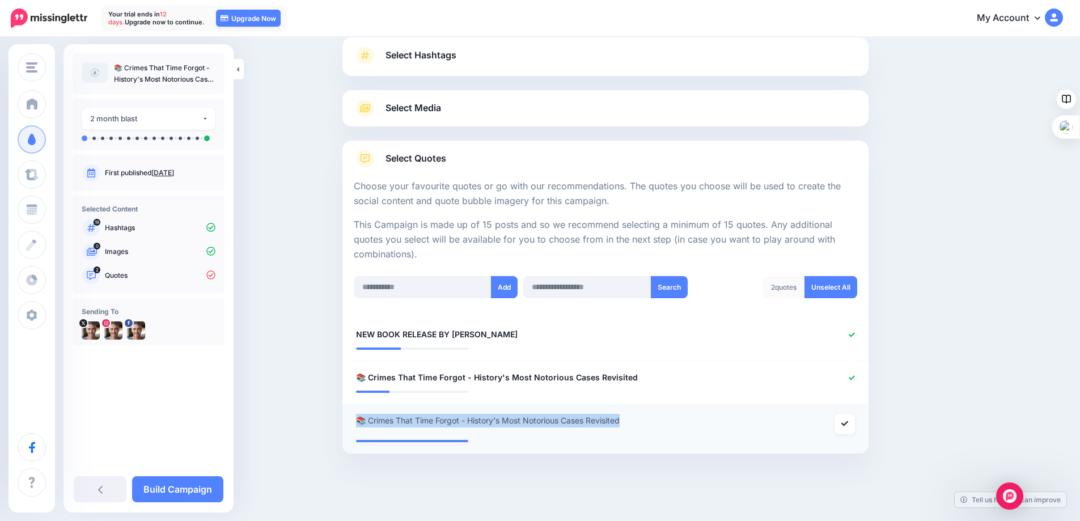
click at [636, 426] on div "**********" at bounding box center [563, 424] width 430 height 20
click at [636, 425] on div "**********" at bounding box center [563, 424] width 430 height 20
click at [846, 421] on icon at bounding box center [845, 423] width 7 height 7
click at [853, 420] on icon at bounding box center [852, 421] width 6 height 6
drag, startPoint x: 635, startPoint y: 418, endPoint x: 357, endPoint y: 443, distance: 279.0
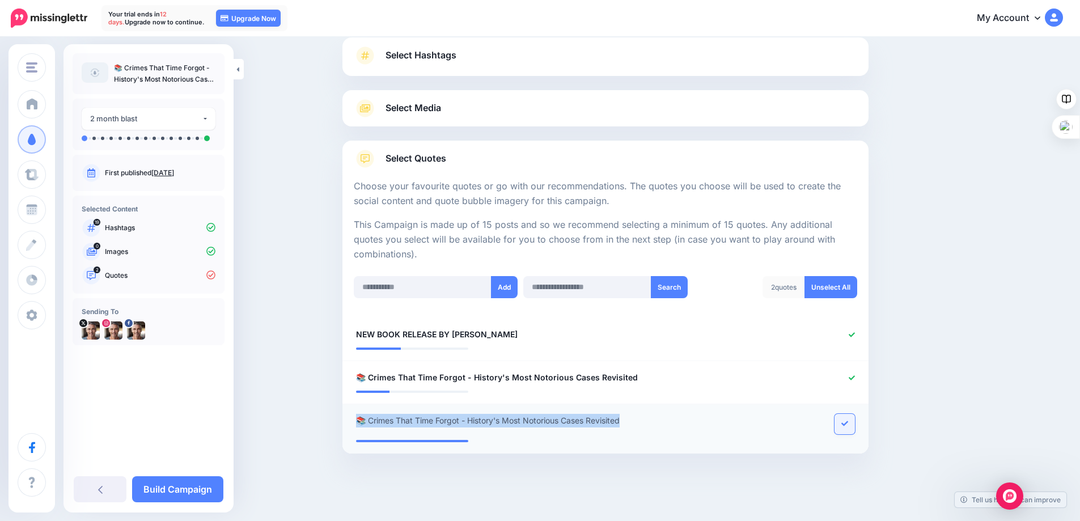
click at [352, 424] on div "**********" at bounding box center [563, 424] width 430 height 20
click at [854, 335] on icon at bounding box center [852, 335] width 6 height 6
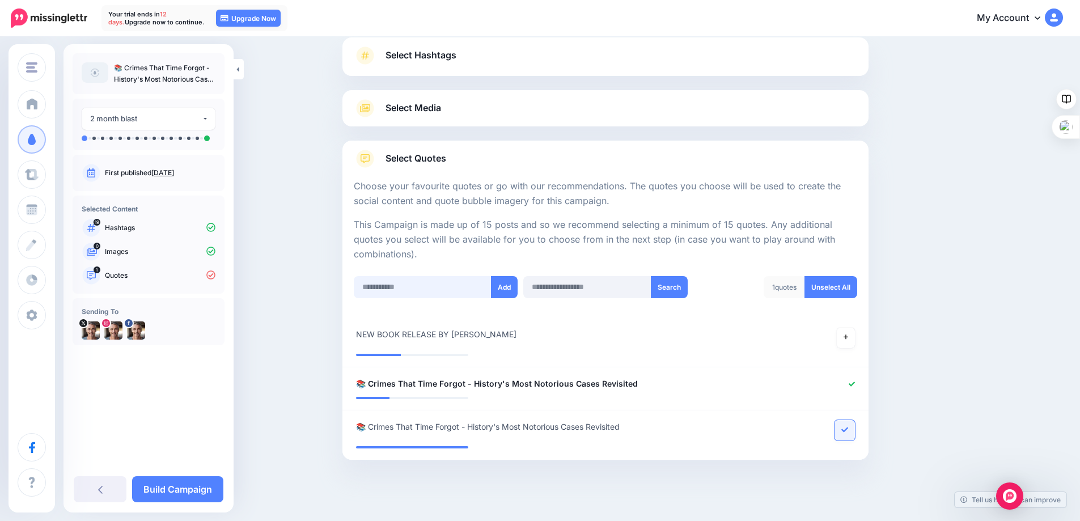
click at [470, 288] on input "text" at bounding box center [423, 287] width 138 height 22
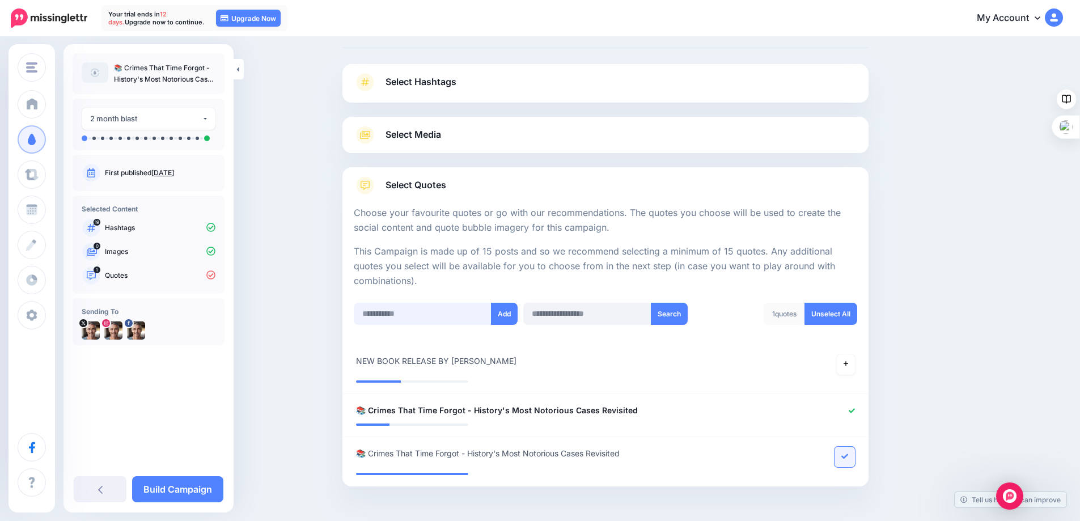
scroll to position [0, 0]
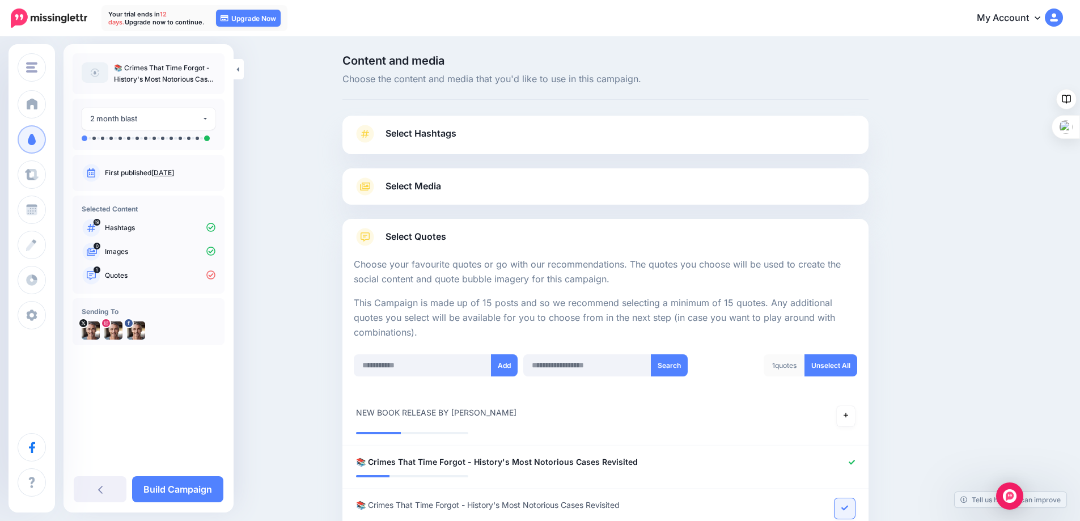
click at [595, 180] on link "Select Media" at bounding box center [606, 187] width 504 height 18
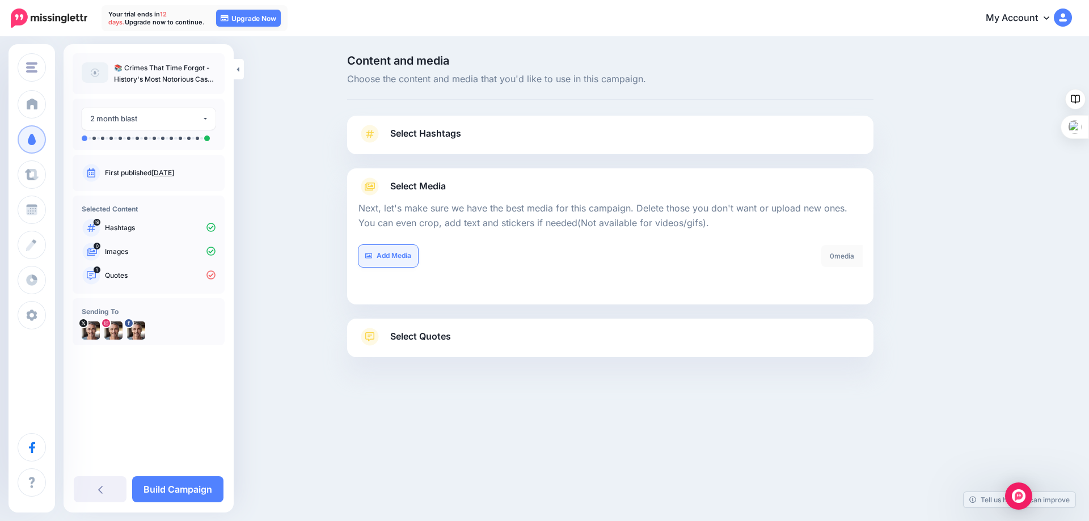
click at [386, 255] on link "Add Media" at bounding box center [388, 256] width 60 height 22
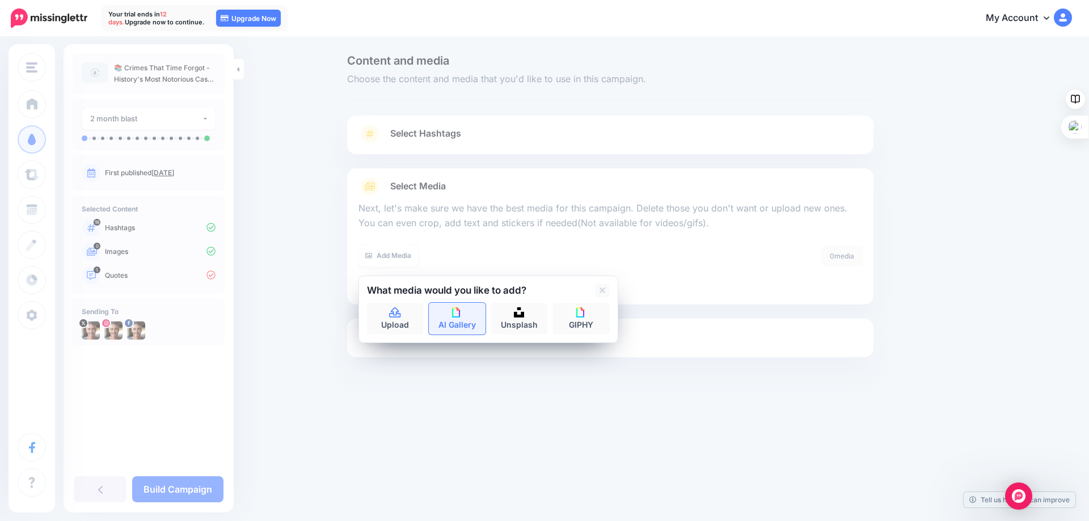
click at [454, 311] on img at bounding box center [457, 312] width 10 height 10
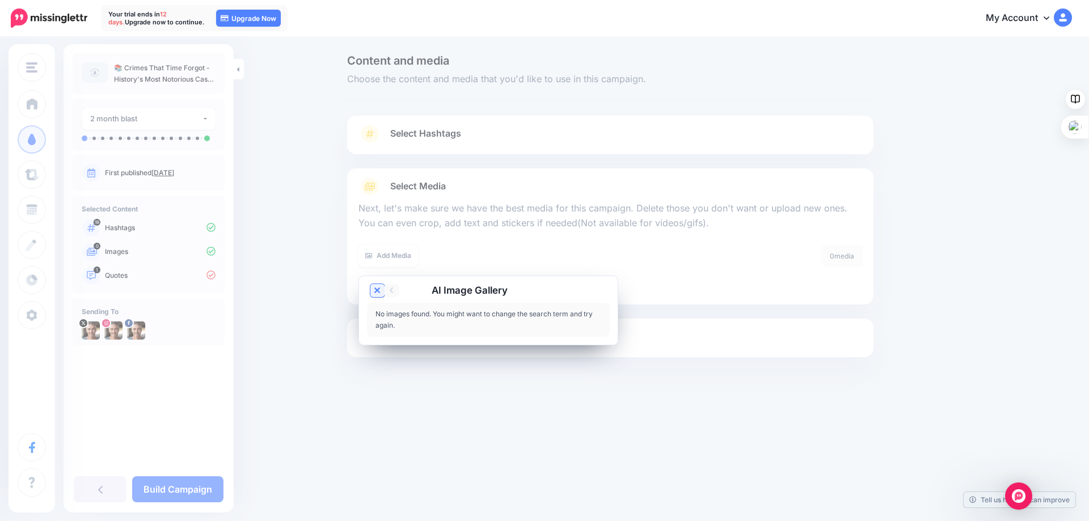
click at [375, 288] on icon at bounding box center [377, 291] width 6 height 6
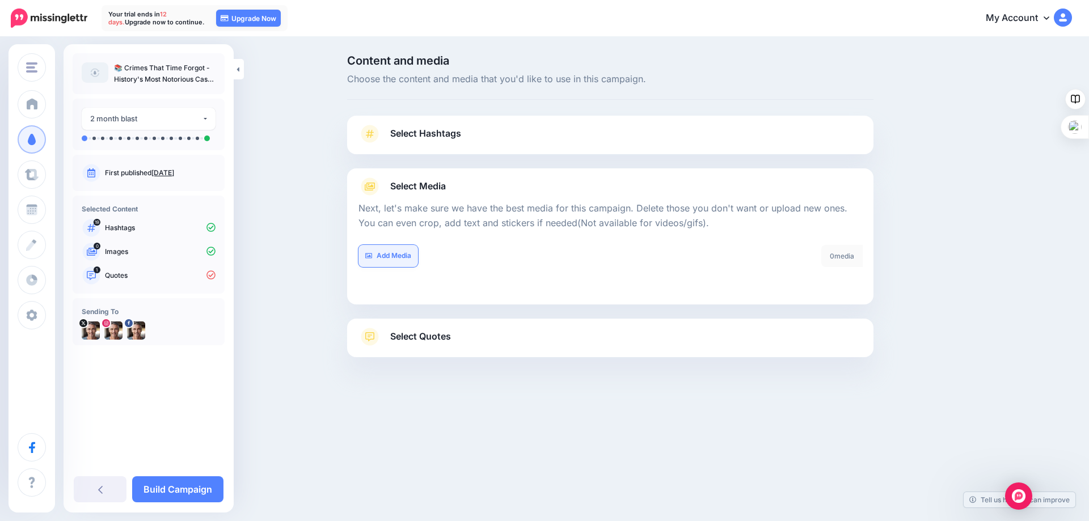
click at [391, 255] on link "Add Media" at bounding box center [388, 256] width 60 height 22
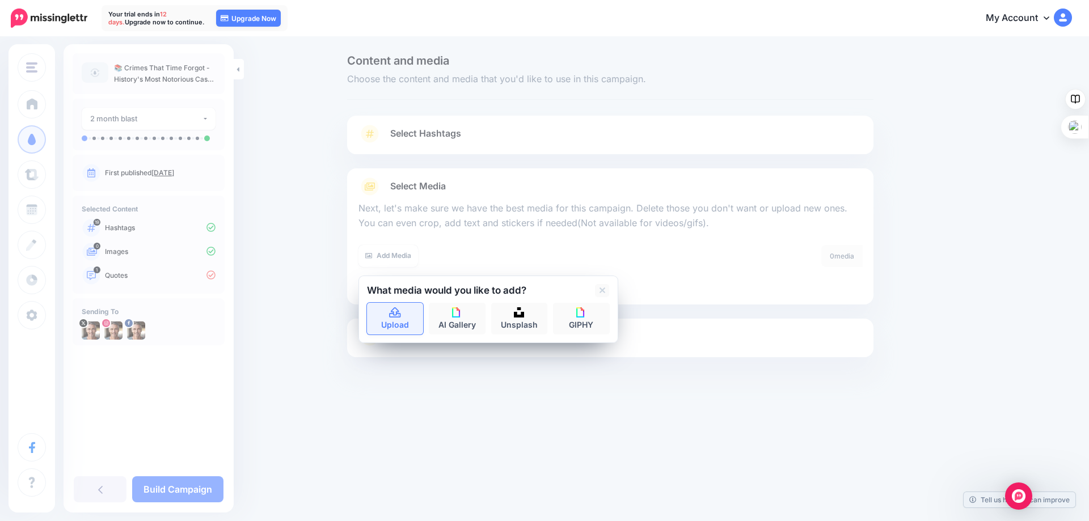
click at [393, 311] on icon at bounding box center [394, 312] width 11 height 10
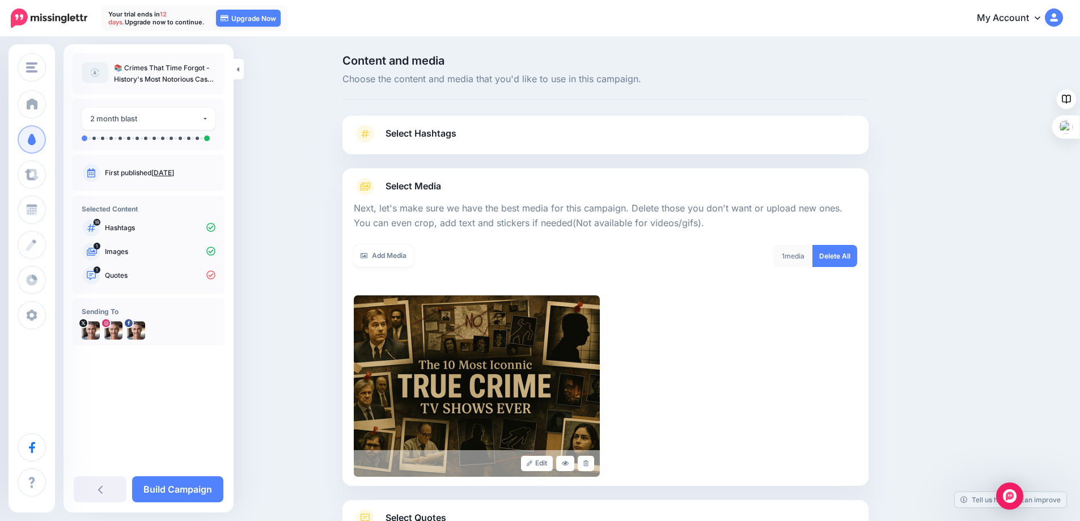
scroll to position [91, 0]
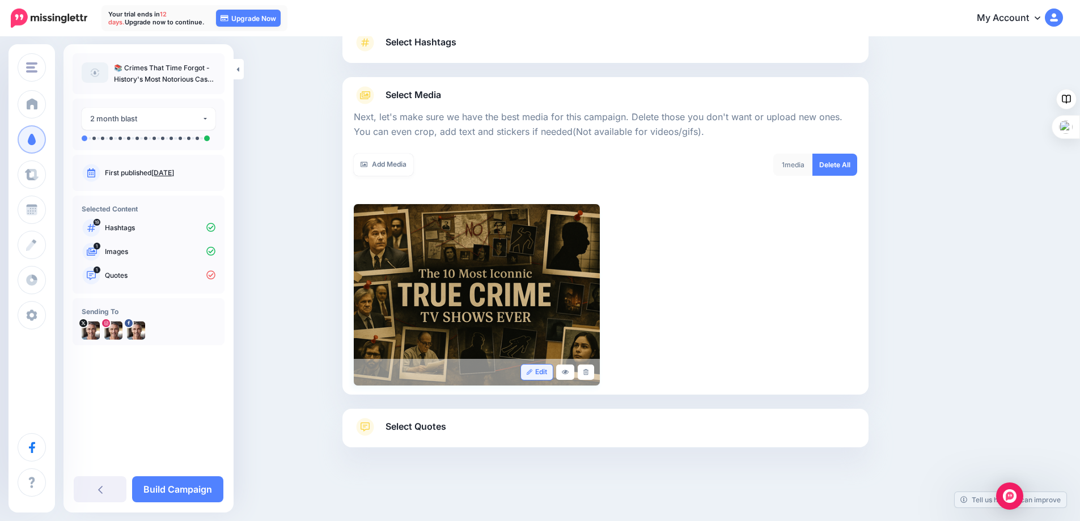
click at [542, 372] on link "Edit" at bounding box center [537, 372] width 32 height 15
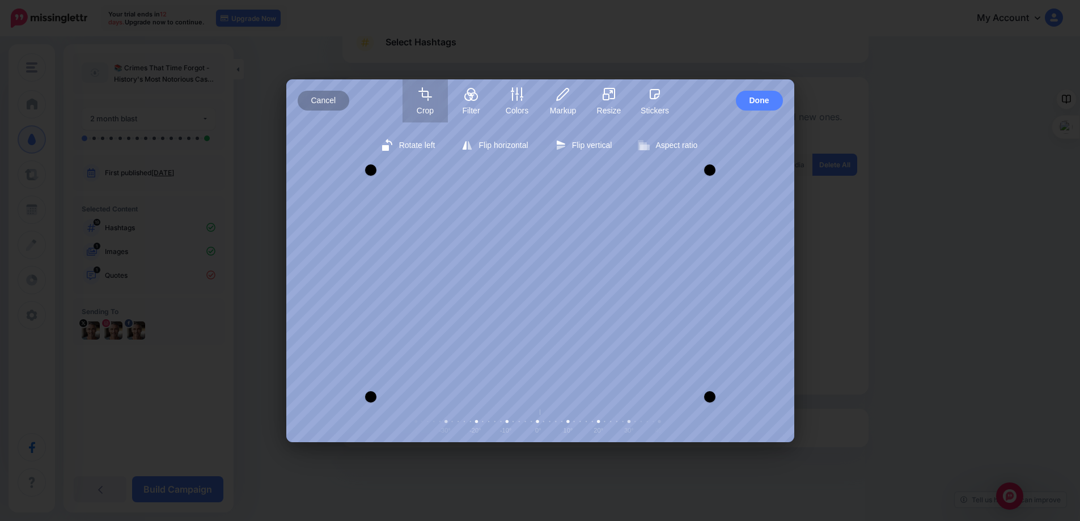
click at [328, 102] on span "Cancel" at bounding box center [323, 101] width 25 height 20
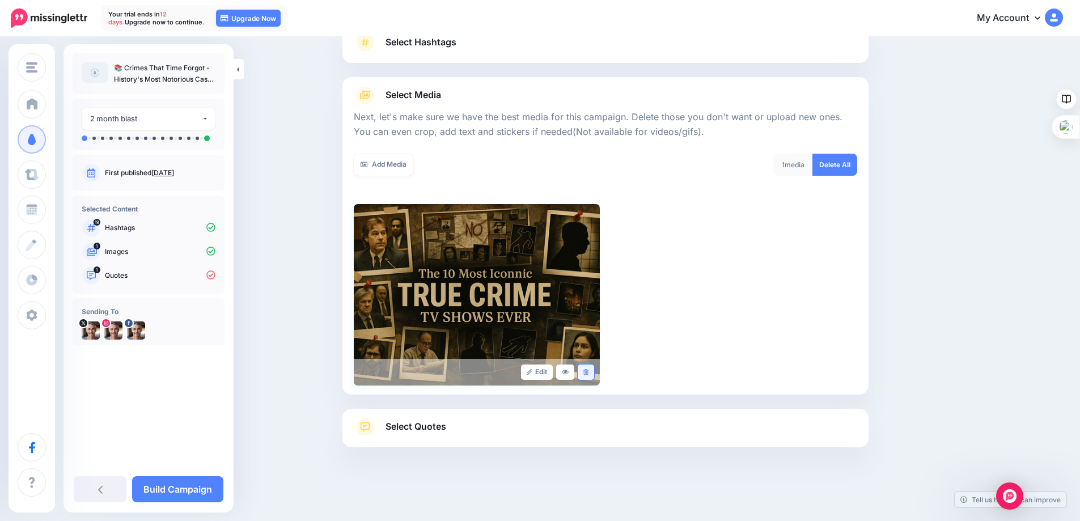
click at [587, 369] on link at bounding box center [586, 372] width 16 height 15
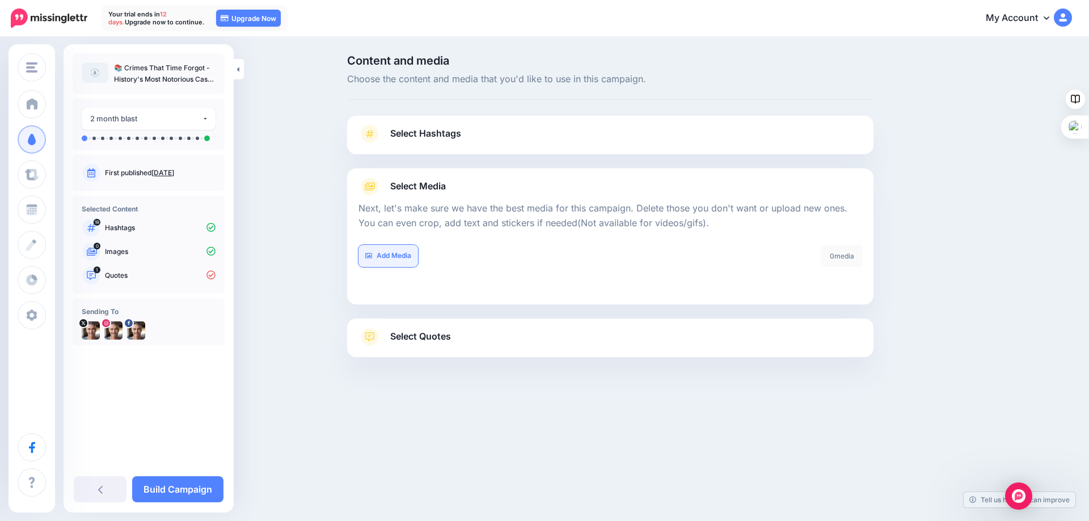
click at [391, 253] on link "Add Media" at bounding box center [388, 256] width 60 height 22
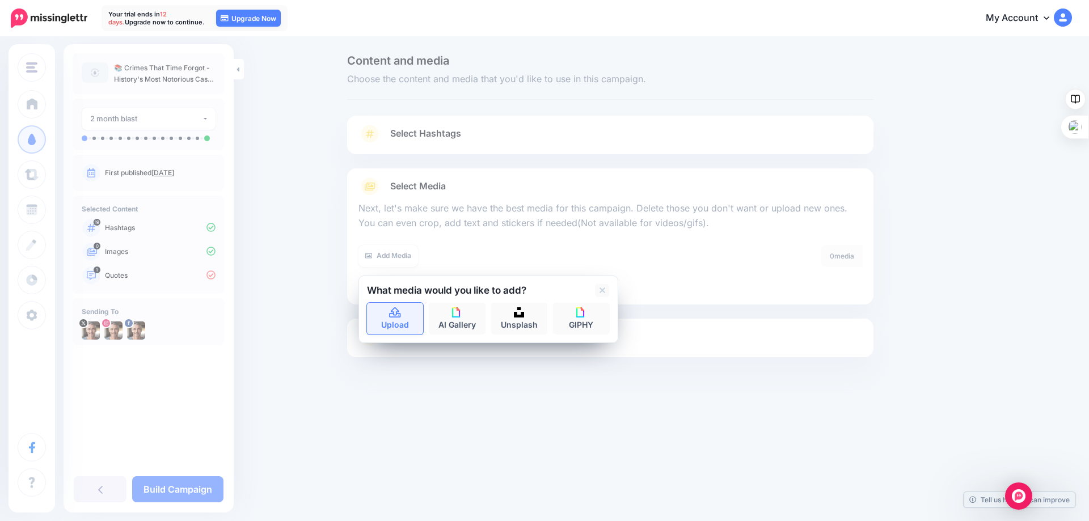
click at [398, 317] on icon at bounding box center [394, 312] width 11 height 10
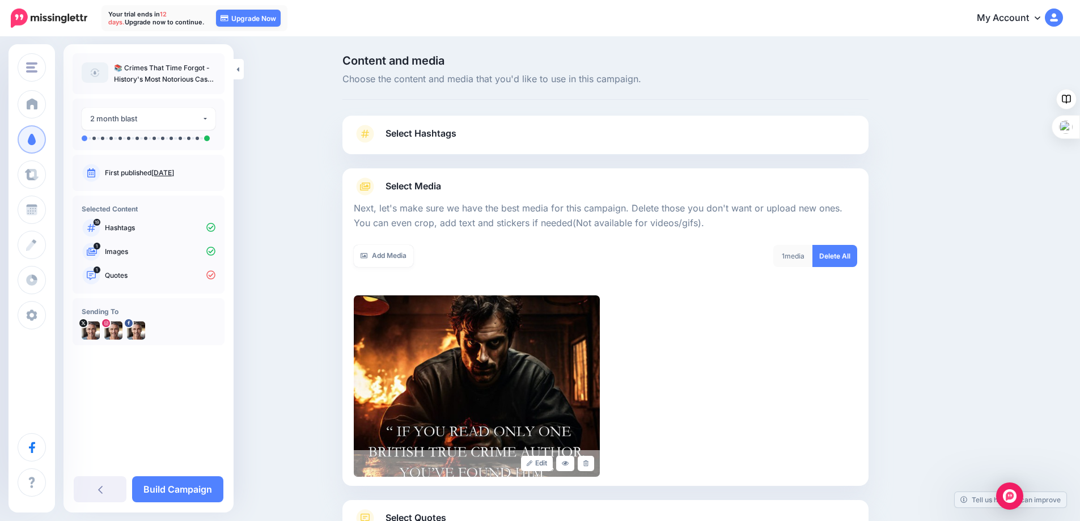
scroll to position [91, 0]
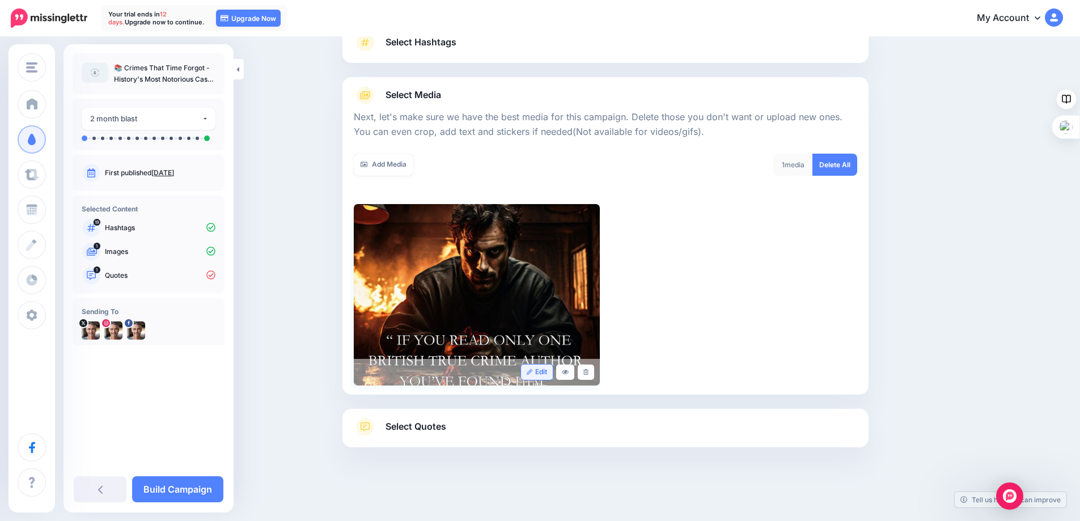
click at [538, 372] on link "Edit" at bounding box center [537, 372] width 32 height 15
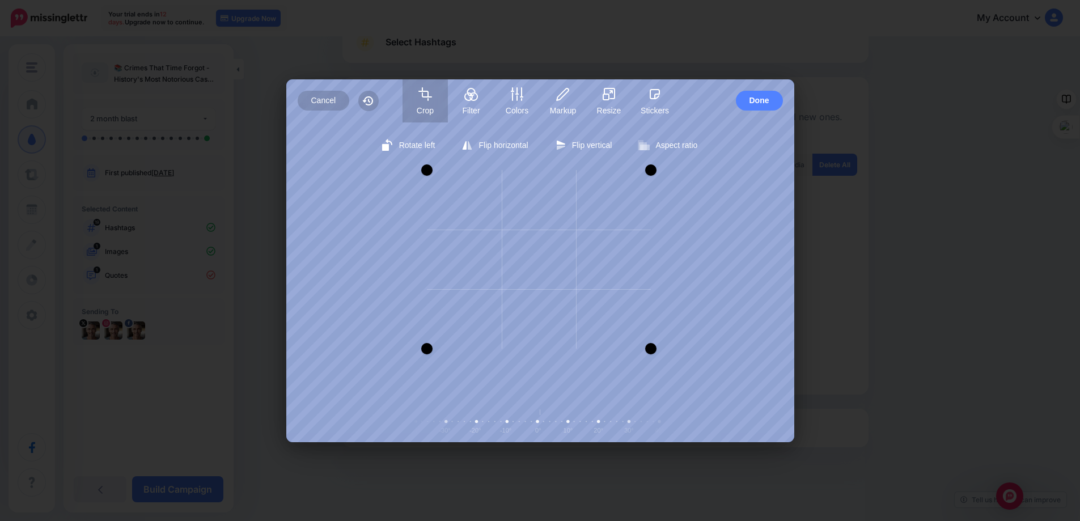
click at [649, 348] on div at bounding box center [650, 348] width 11 height 11
click at [603, 115] on span "Resize" at bounding box center [608, 110] width 45 height 9
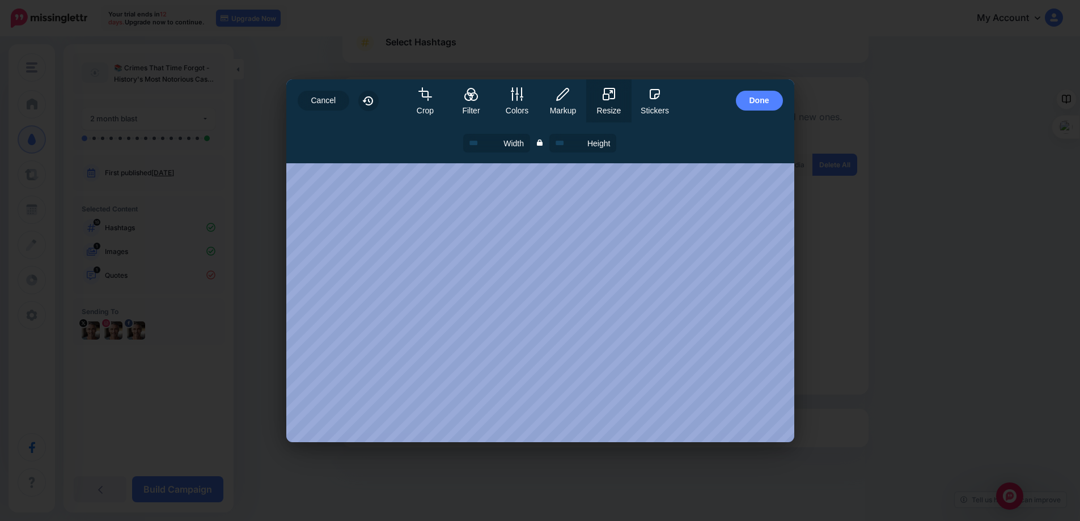
click at [838, 254] on body "Your trial ends in 12 days. Upgrade now to continue. 12 days 23 hours 10 mins 2…" at bounding box center [540, 169] width 1080 height 521
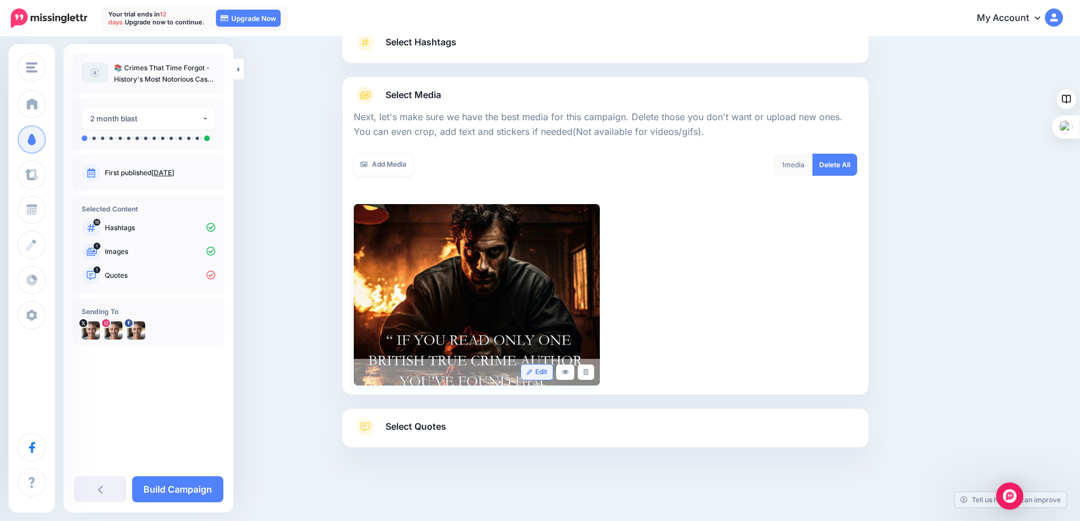
click at [538, 370] on link "Edit" at bounding box center [537, 372] width 32 height 15
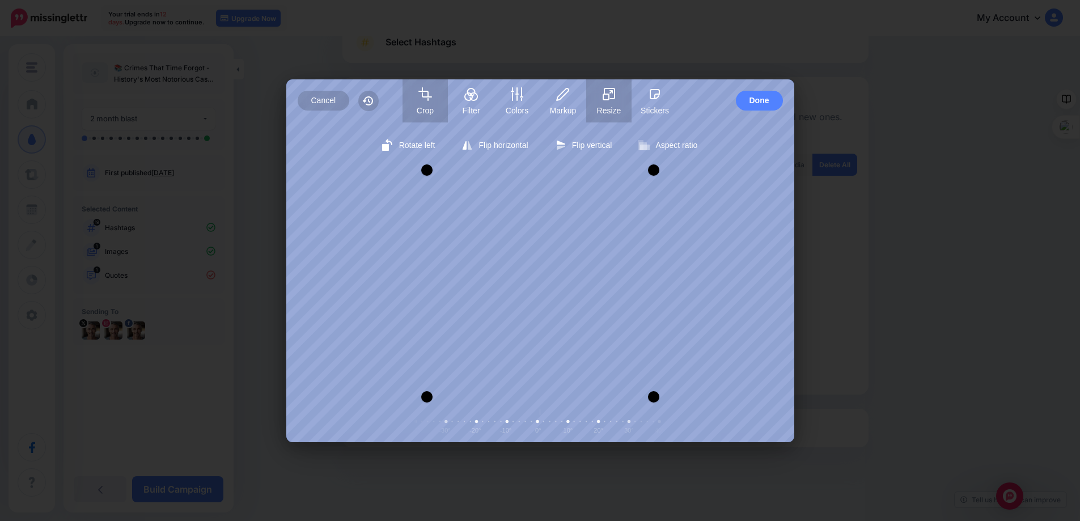
click at [610, 93] on g "button" at bounding box center [608, 93] width 11 height 11
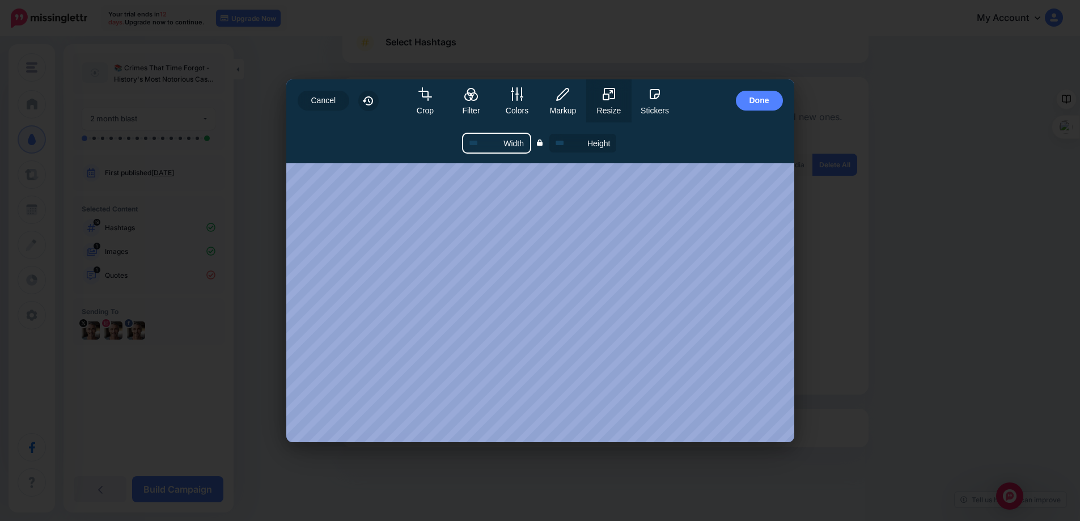
drag, startPoint x: 488, startPoint y: 143, endPoint x: 458, endPoint y: 142, distance: 30.6
click at [458, 142] on form "Image size Width Height Apply" at bounding box center [540, 142] width 508 height 41
type input "*"
type input "**"
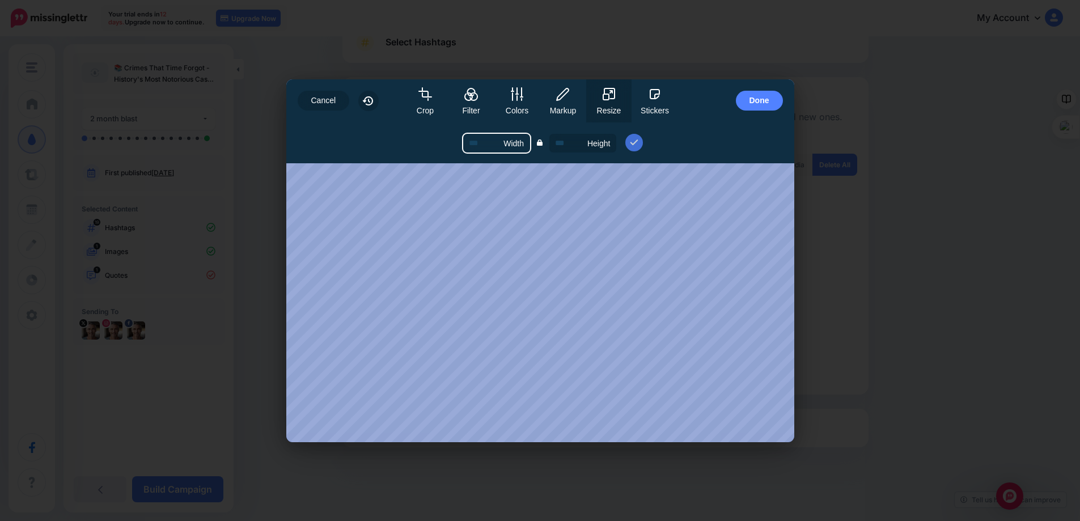
type input "**"
type input "***"
click at [542, 145] on rect at bounding box center [540, 144] width 6 height 4
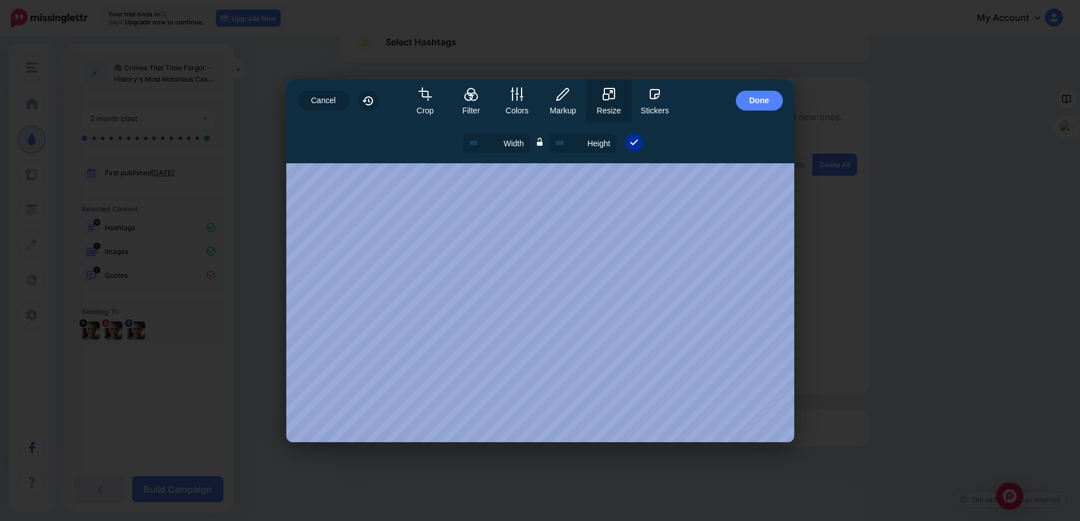
click at [634, 146] on icon "submit" at bounding box center [635, 143] width 10 height 10
click at [765, 96] on span "Done" at bounding box center [760, 101] width 20 height 20
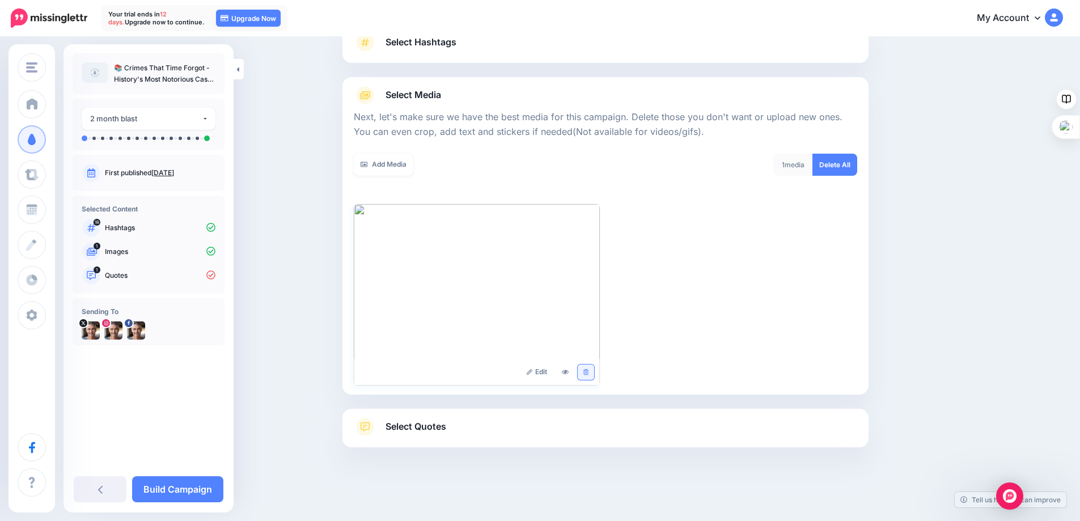
click at [589, 371] on icon at bounding box center [586, 372] width 5 height 6
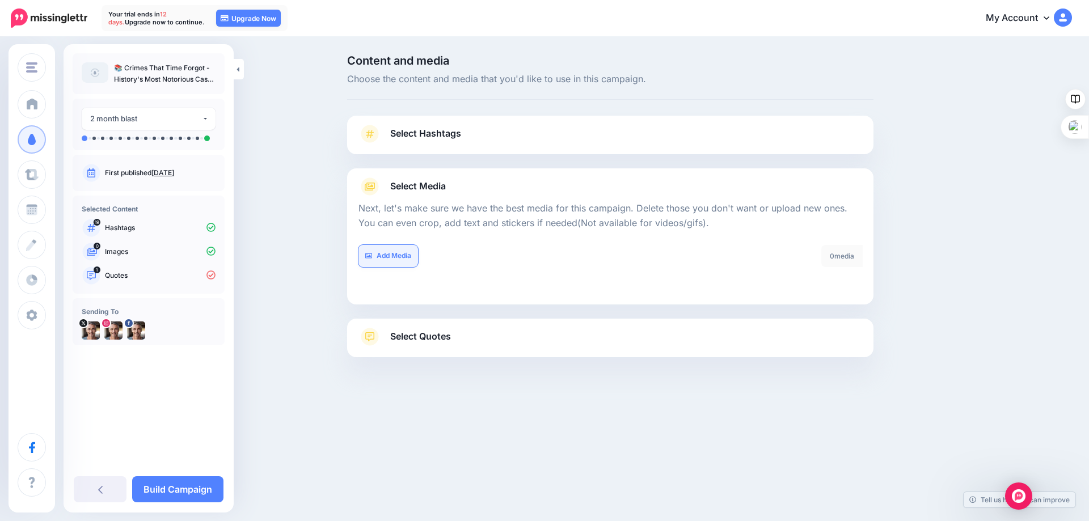
click at [386, 257] on link "Add Media" at bounding box center [388, 256] width 60 height 22
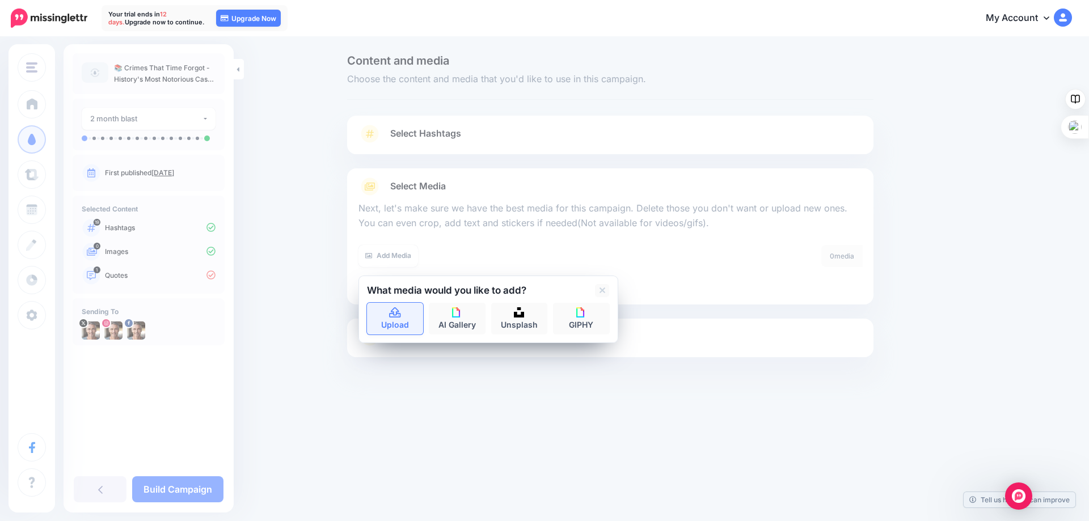
click at [393, 316] on icon at bounding box center [394, 312] width 11 height 10
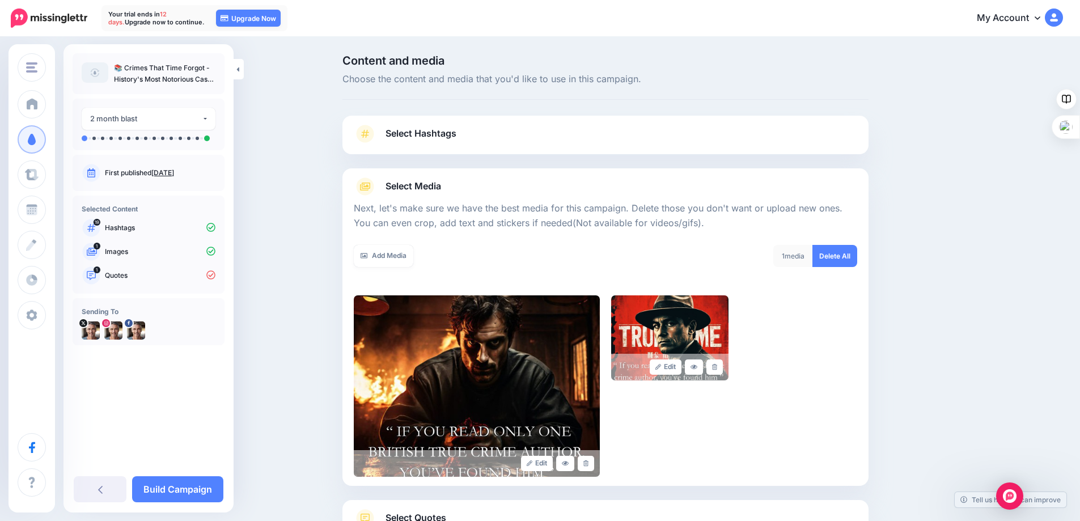
scroll to position [91, 0]
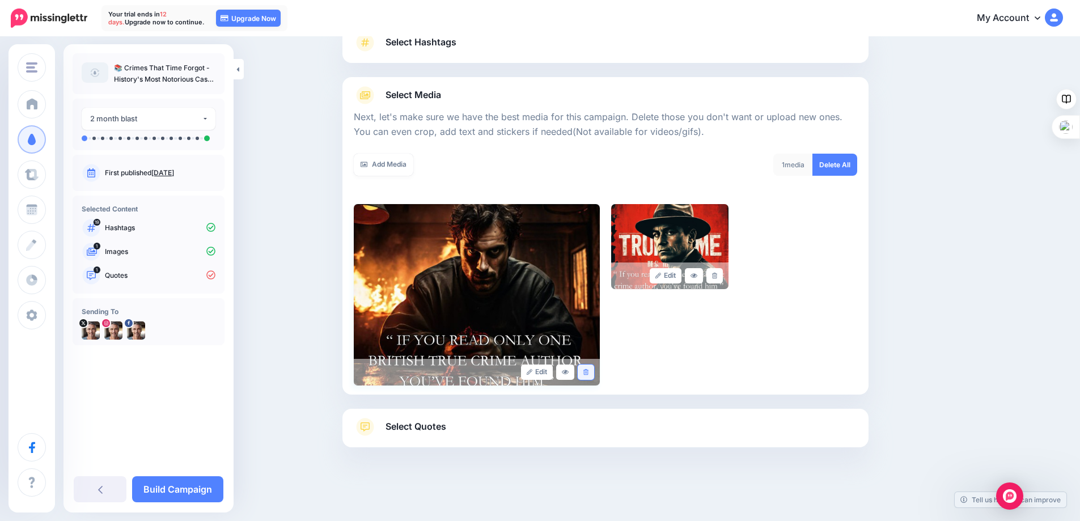
click at [589, 370] on icon at bounding box center [586, 372] width 5 height 6
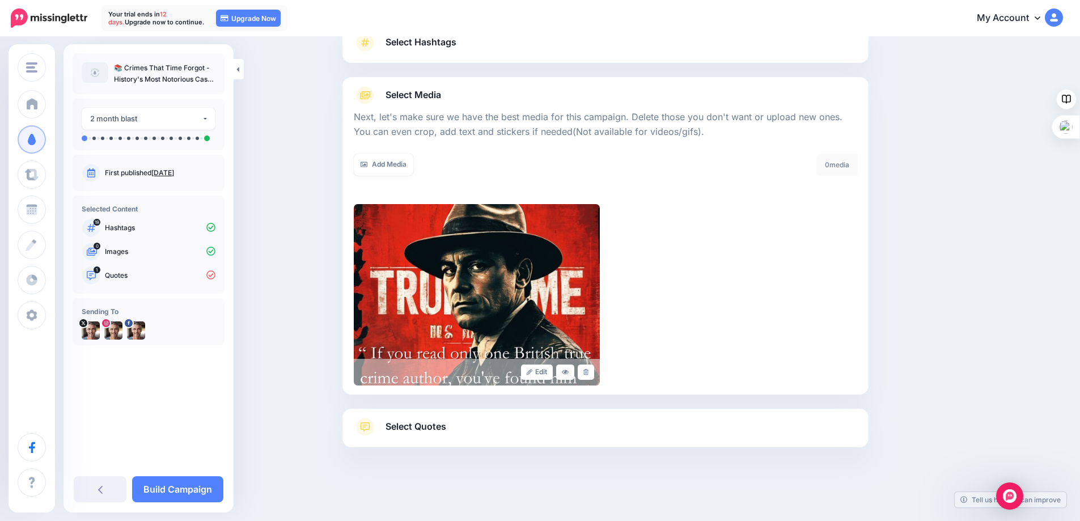
click at [669, 328] on div "Edit" at bounding box center [606, 294] width 504 height 181
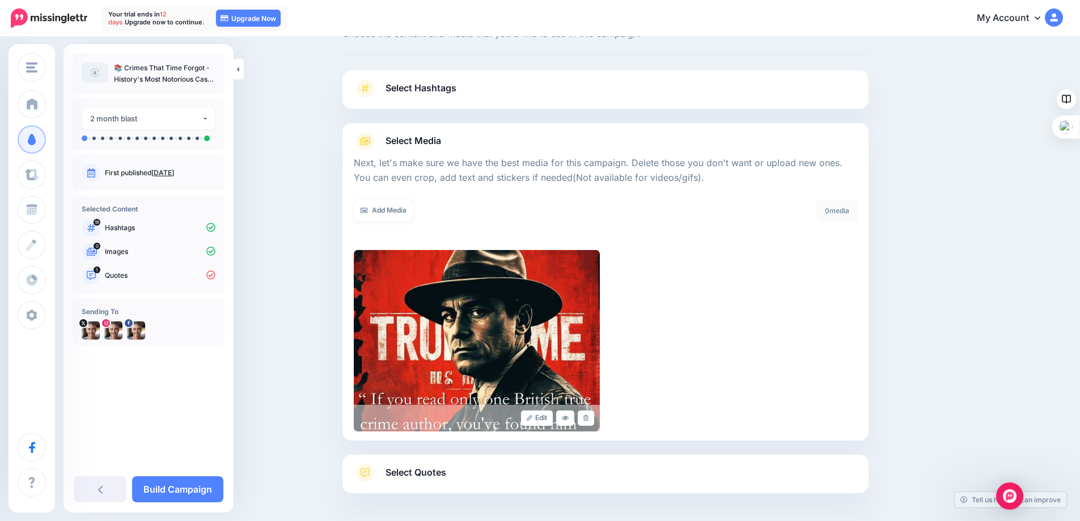
scroll to position [0, 0]
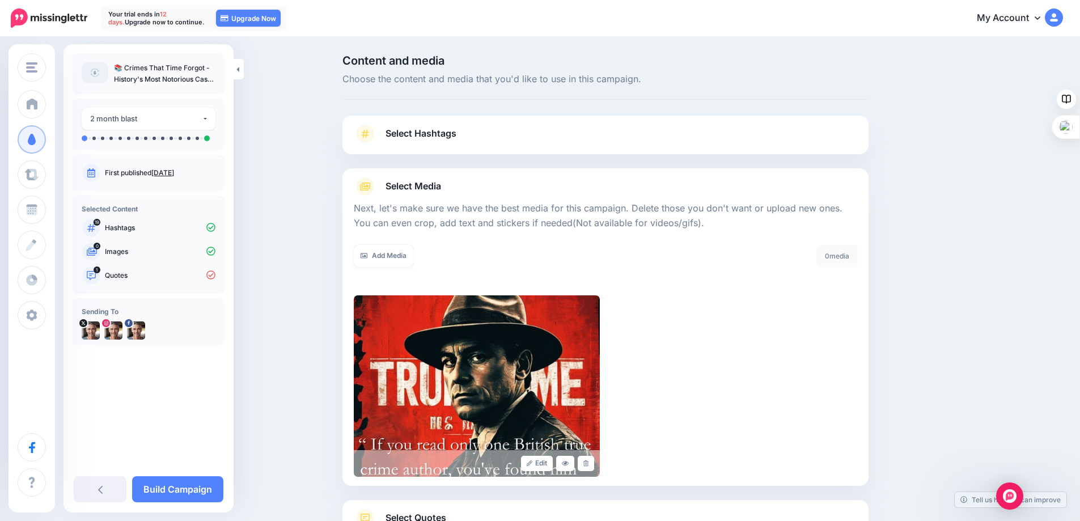
click at [567, 140] on link "Select Hashtags" at bounding box center [606, 139] width 504 height 29
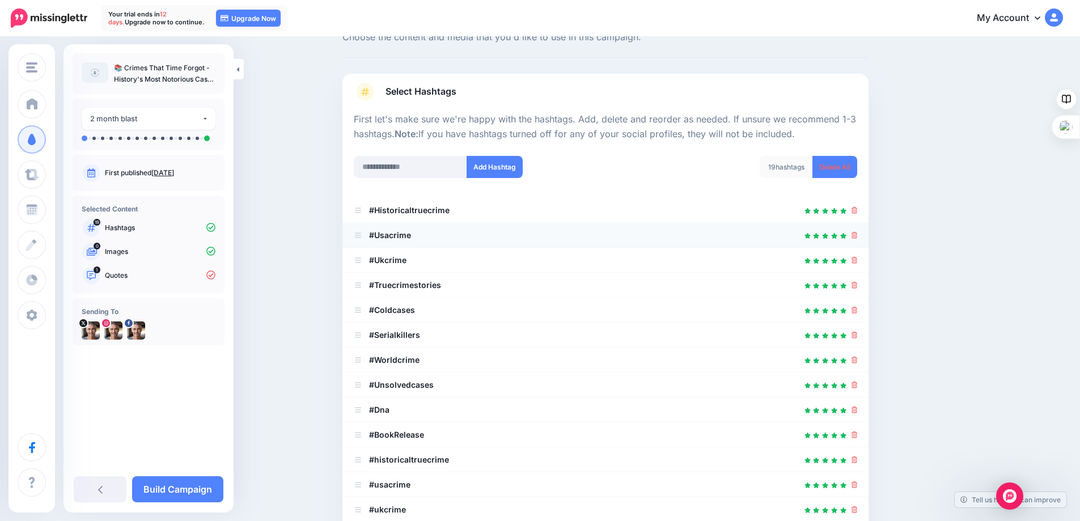
scroll to position [113, 0]
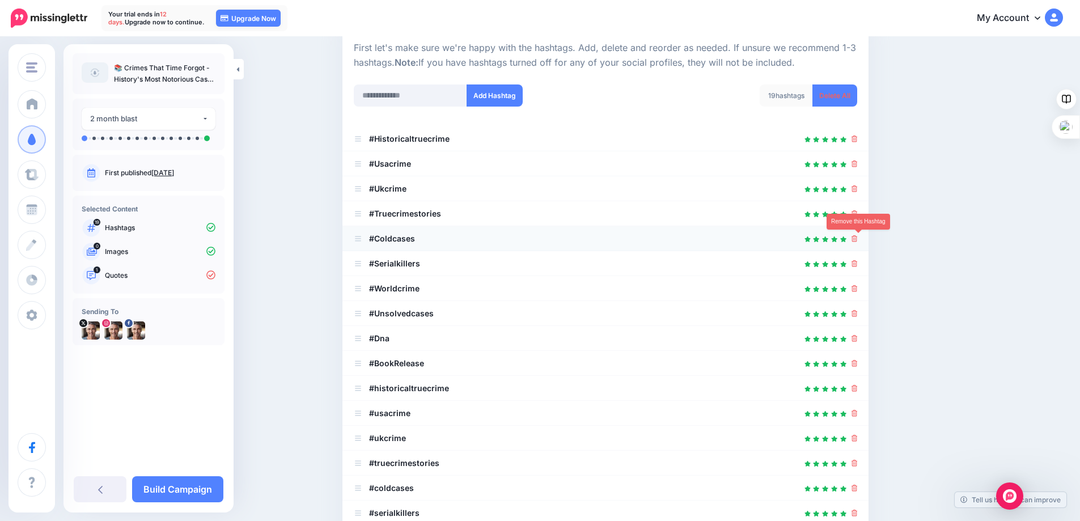
click at [858, 242] on icon at bounding box center [855, 238] width 6 height 7
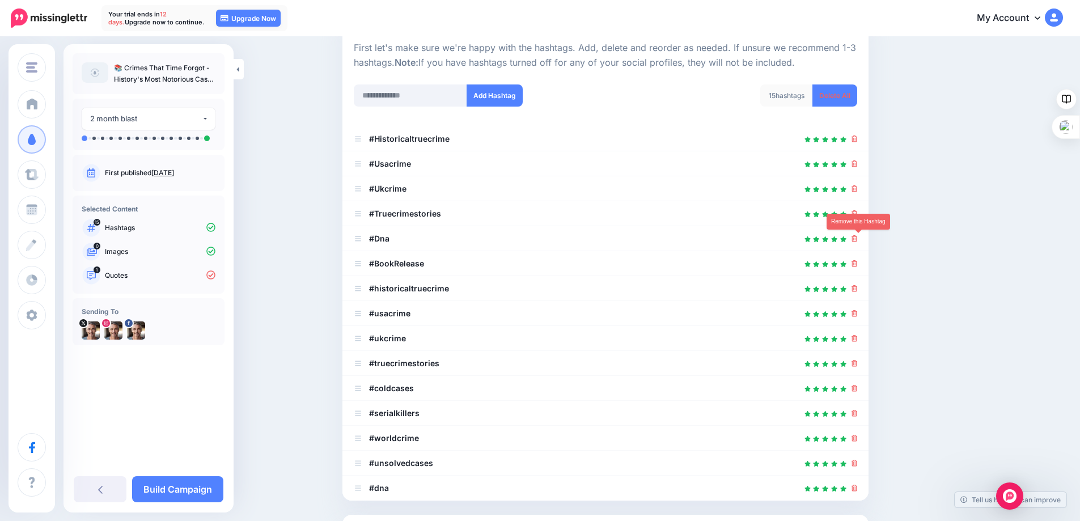
click at [858, 242] on icon at bounding box center [855, 238] width 6 height 7
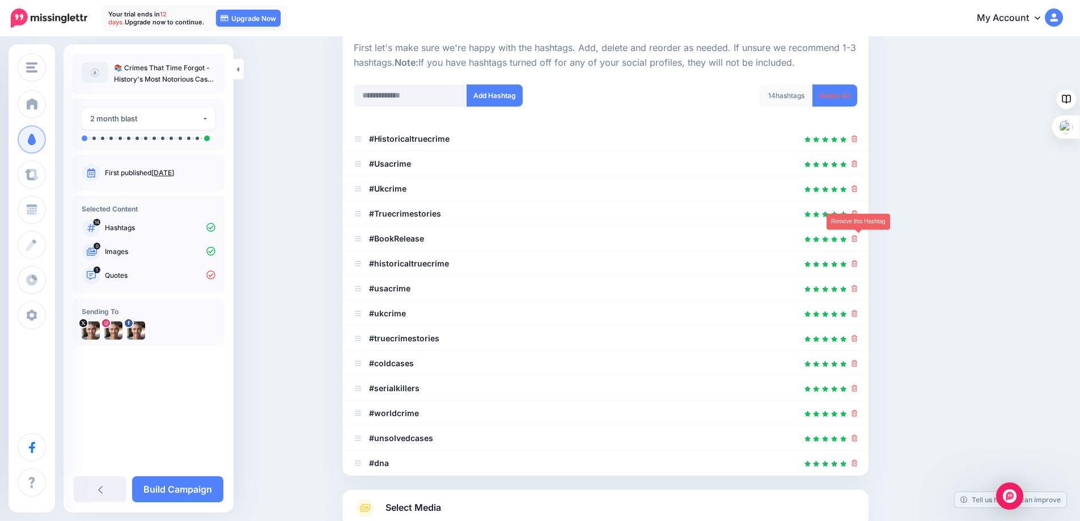
click at [858, 242] on icon at bounding box center [855, 238] width 6 height 7
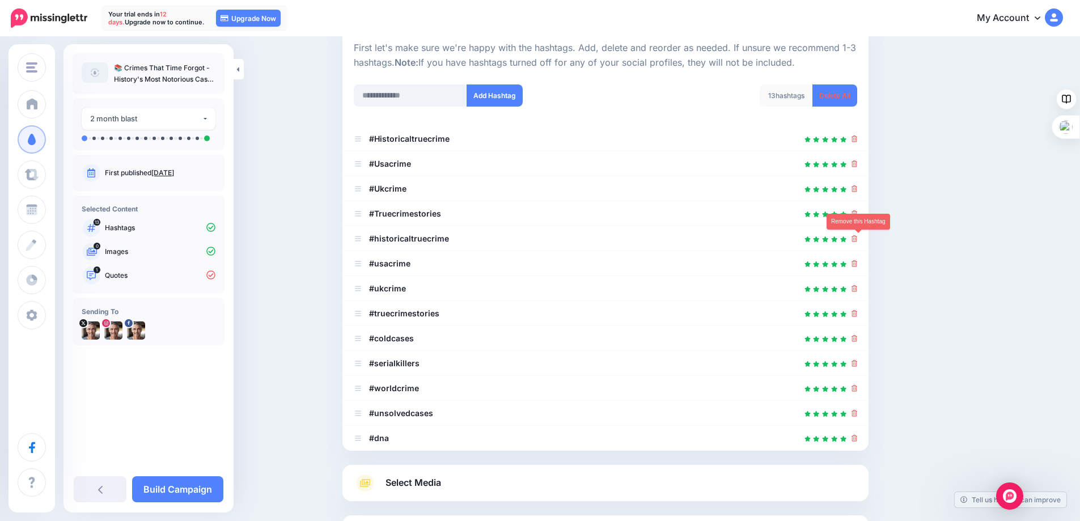
click at [858, 242] on icon at bounding box center [855, 238] width 6 height 7
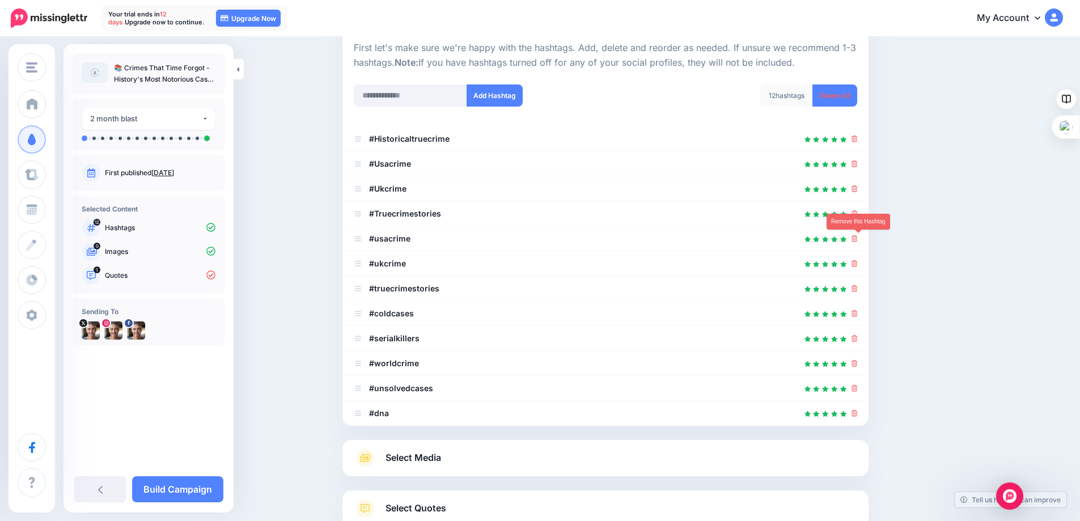
click at [858, 242] on icon at bounding box center [855, 238] width 6 height 7
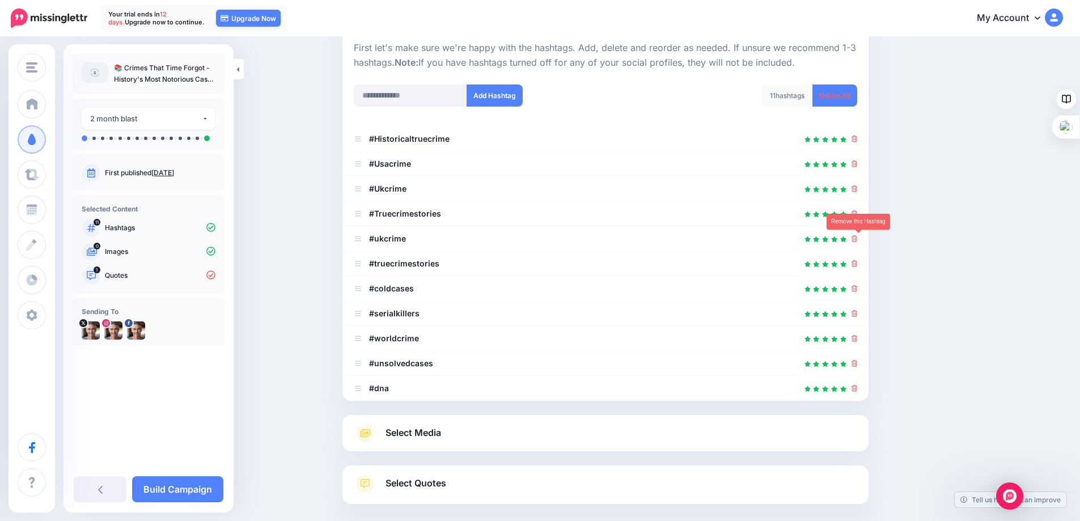
click at [858, 242] on icon at bounding box center [855, 238] width 6 height 7
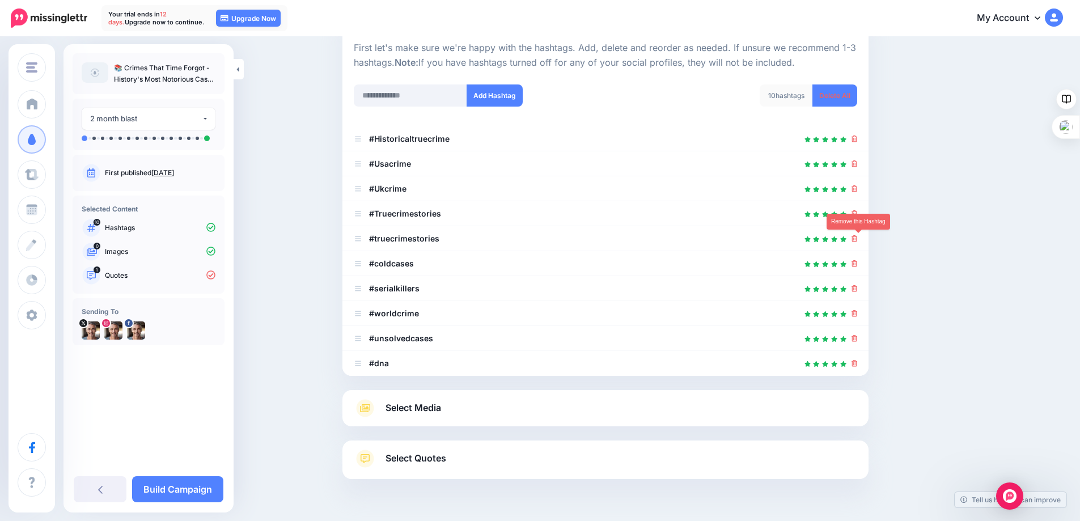
click at [858, 242] on icon at bounding box center [855, 238] width 6 height 7
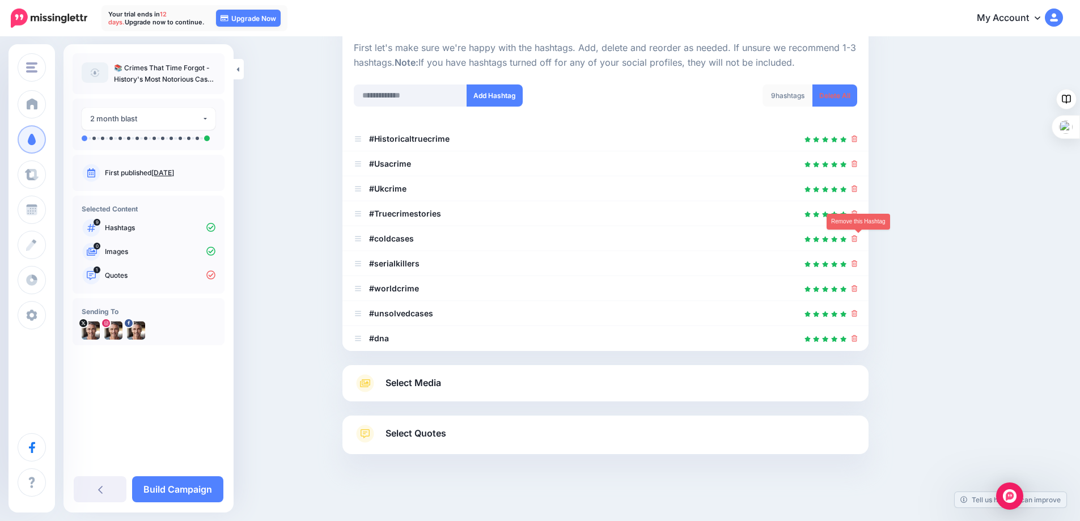
click at [858, 242] on icon at bounding box center [855, 238] width 6 height 7
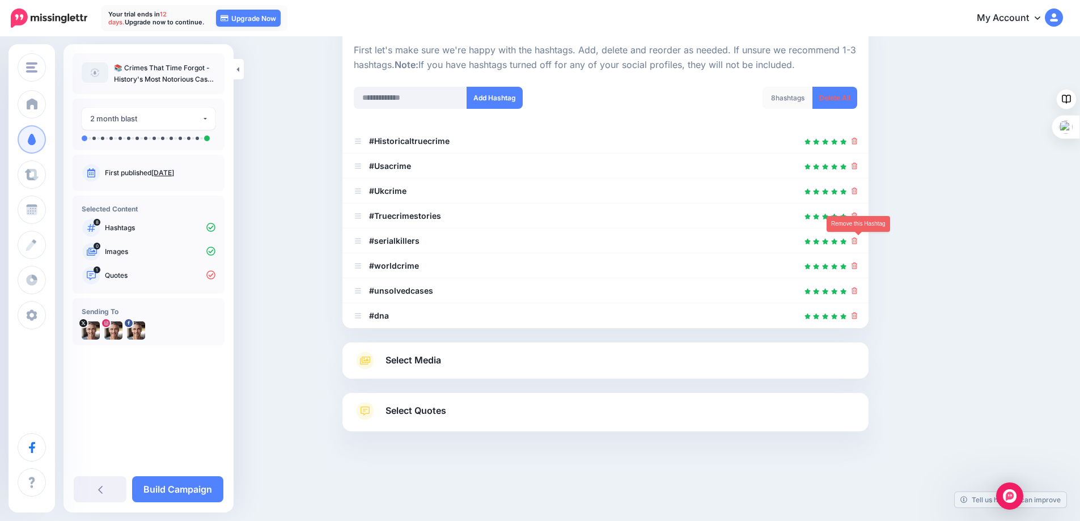
click at [858, 242] on icon at bounding box center [855, 241] width 6 height 7
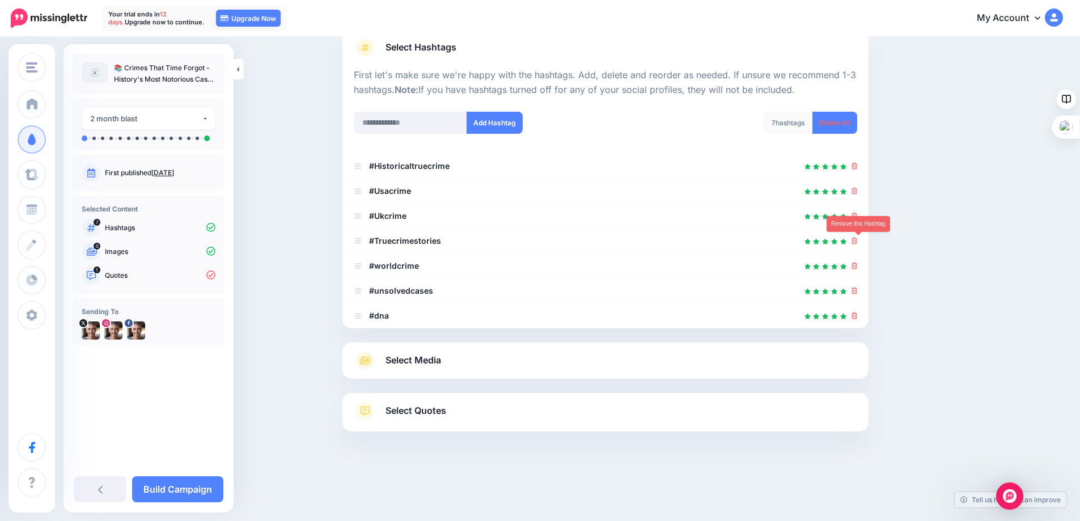
scroll to position [86, 0]
click at [858, 242] on icon at bounding box center [855, 241] width 6 height 7
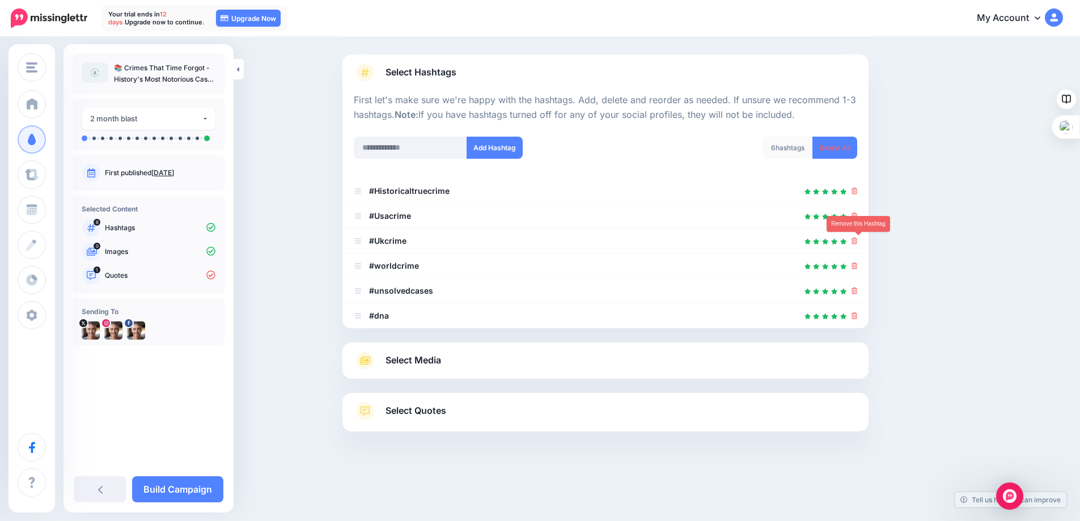
click at [858, 242] on icon at bounding box center [855, 241] width 6 height 7
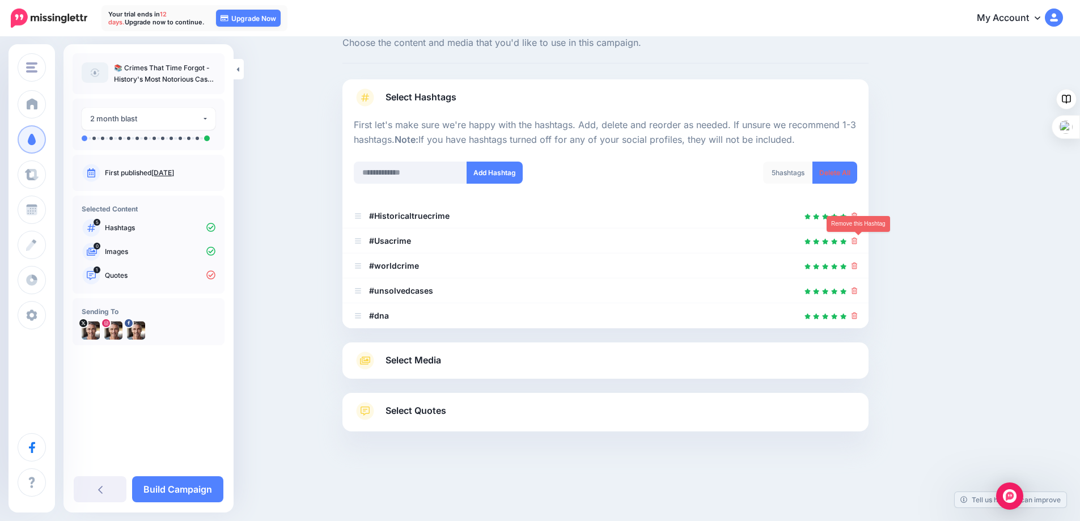
scroll to position [36, 0]
click at [858, 242] on icon at bounding box center [855, 241] width 6 height 7
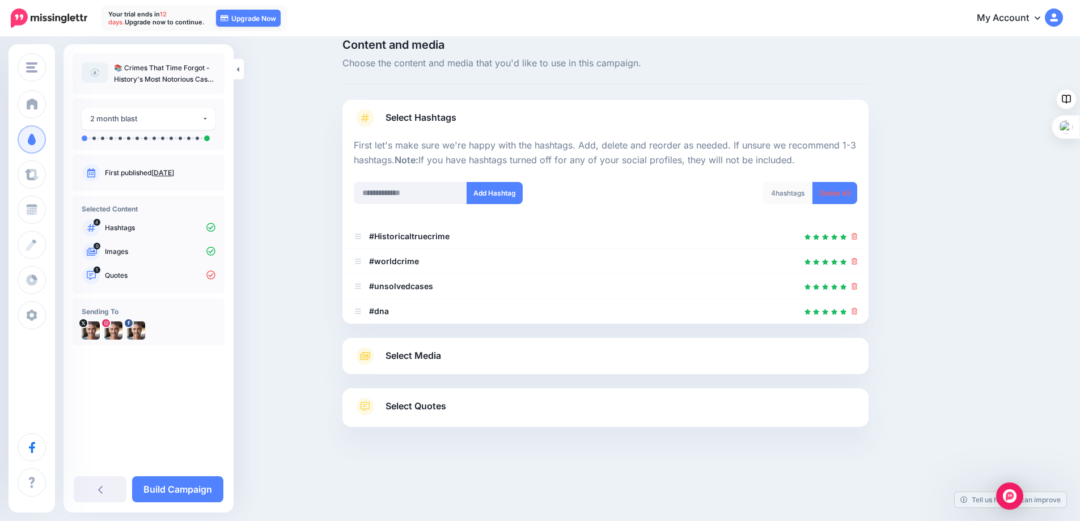
scroll to position [16, 0]
click at [858, 242] on div at bounding box center [855, 237] width 6 height 14
click at [451, 360] on link "Select Media" at bounding box center [606, 356] width 504 height 18
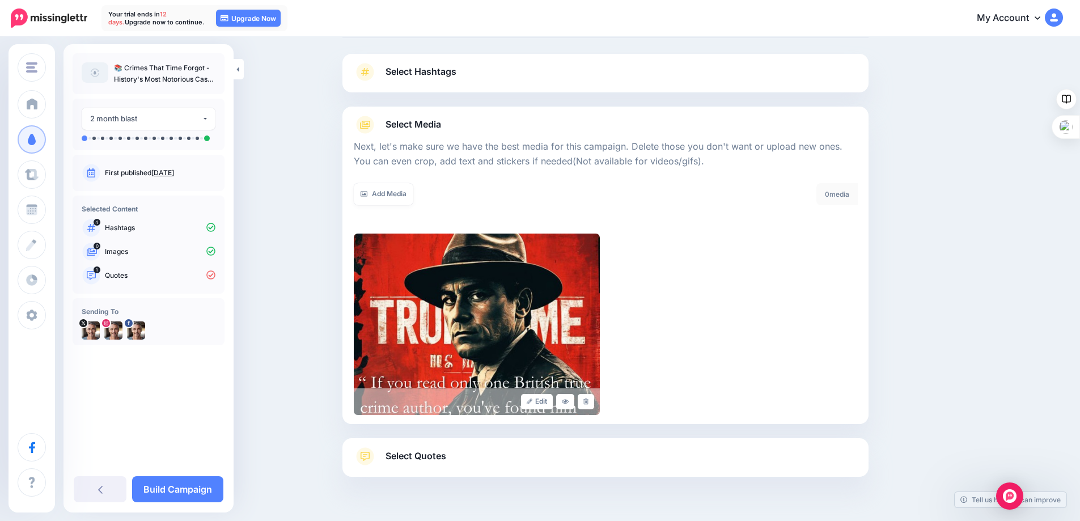
scroll to position [107, 0]
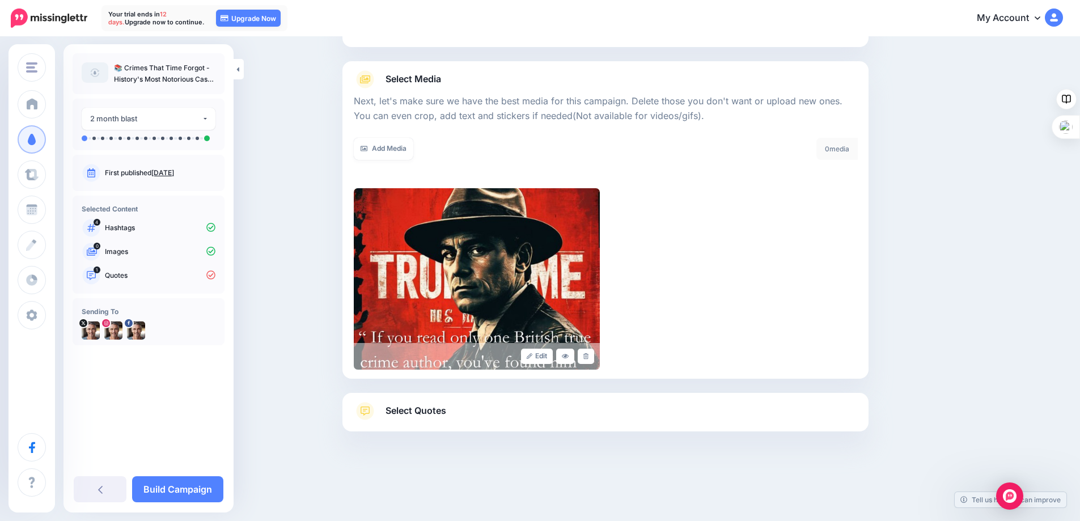
click at [429, 412] on span "Select Quotes" at bounding box center [416, 410] width 61 height 15
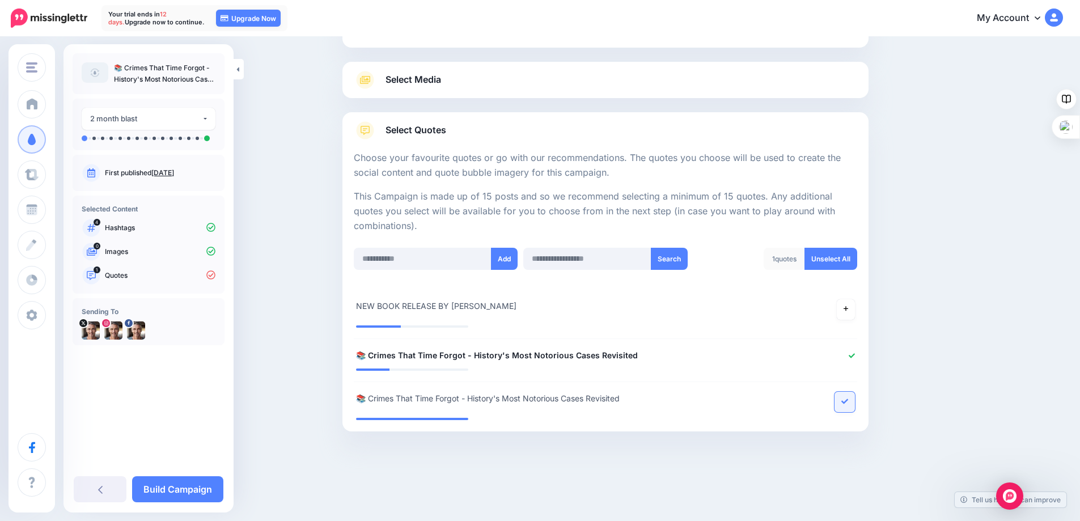
scroll to position [107, 0]
click at [557, 265] on input "text" at bounding box center [587, 259] width 128 height 22
type input "**********"
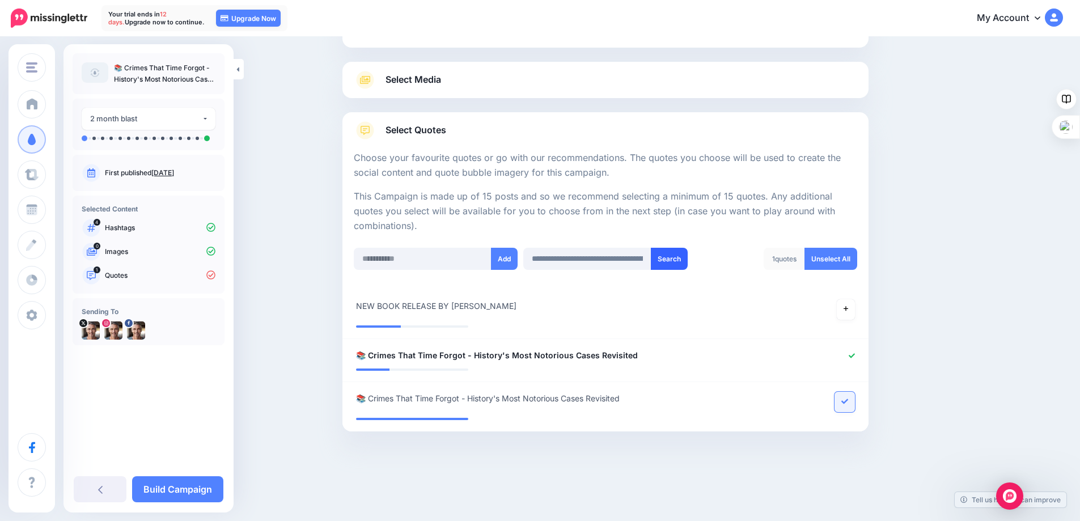
click at [667, 257] on button "Search" at bounding box center [669, 259] width 37 height 22
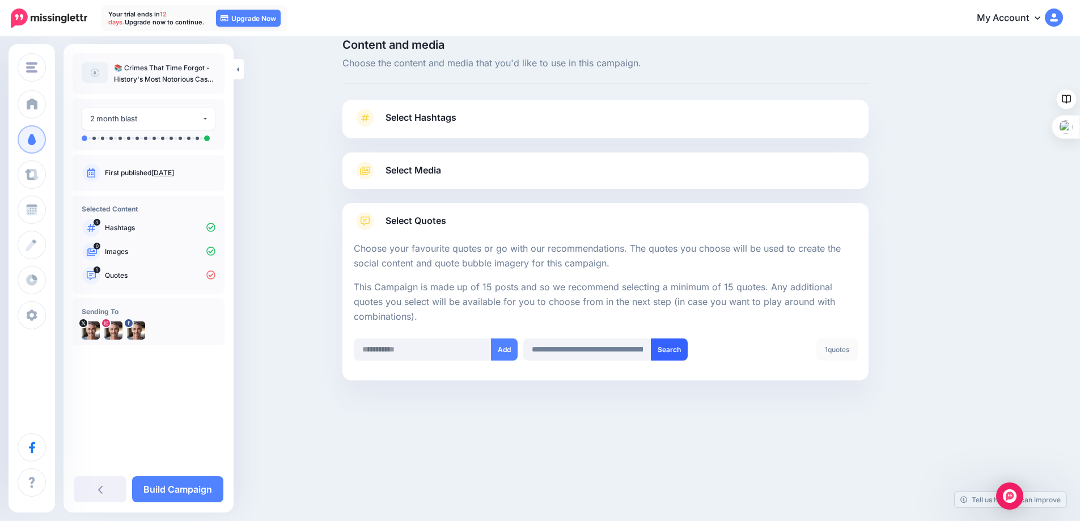
scroll to position [16, 0]
click at [677, 348] on button "Search" at bounding box center [669, 350] width 37 height 22
drag, startPoint x: 541, startPoint y: 349, endPoint x: 742, endPoint y: 355, distance: 201.4
click at [742, 355] on div "**********" at bounding box center [605, 357] width 509 height 36
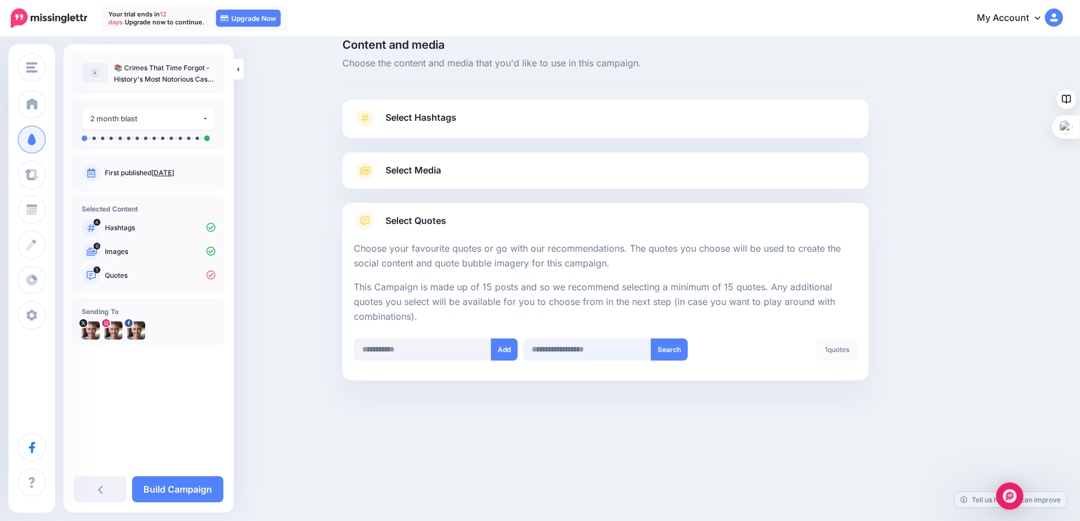
scroll to position [0, 0]
click at [471, 356] on input "text" at bounding box center [423, 350] width 138 height 22
click at [413, 174] on span "Select Media" at bounding box center [414, 170] width 56 height 15
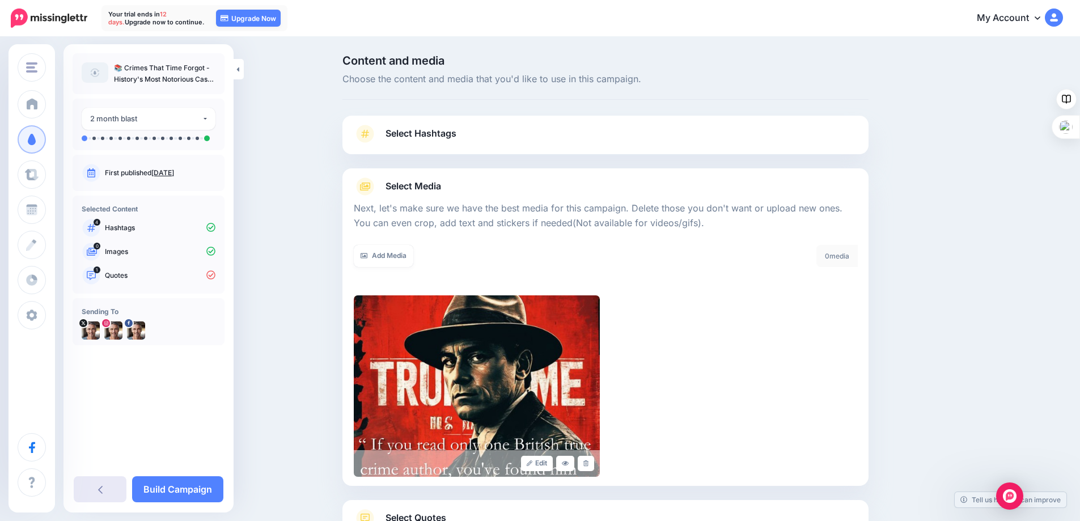
click at [100, 485] on icon at bounding box center [100, 489] width 5 height 9
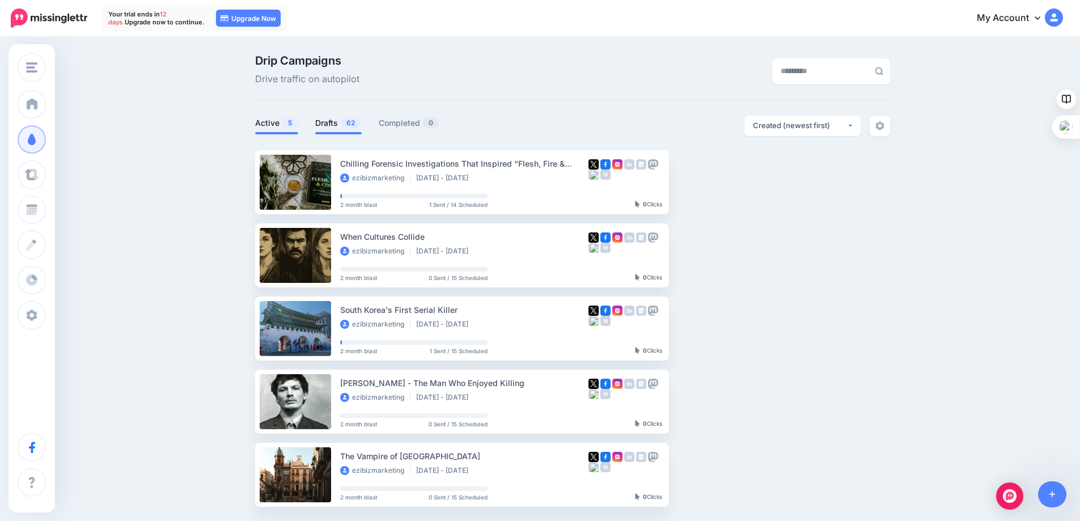
click at [353, 120] on span "62" at bounding box center [351, 122] width 20 height 11
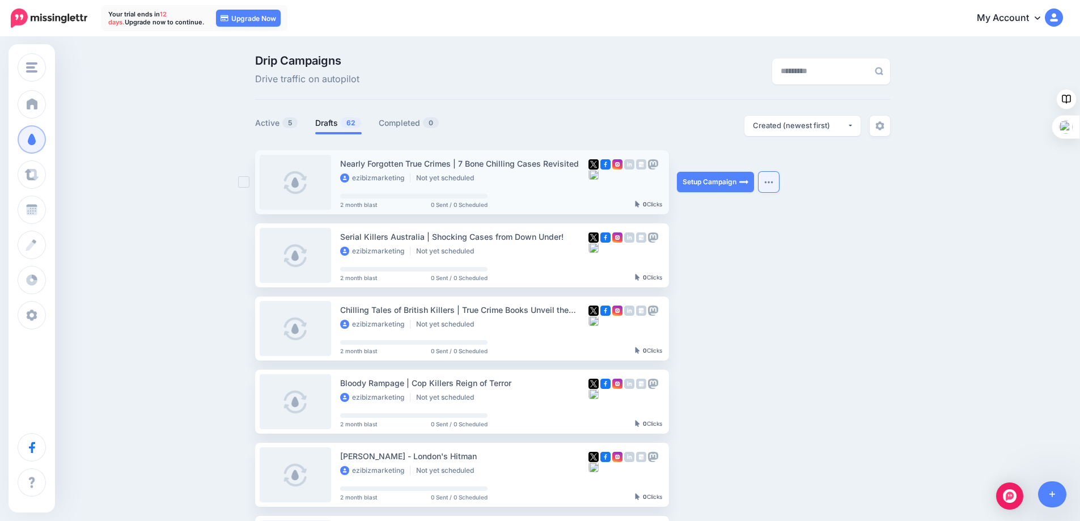
click at [774, 184] on img "button" at bounding box center [768, 181] width 9 height 3
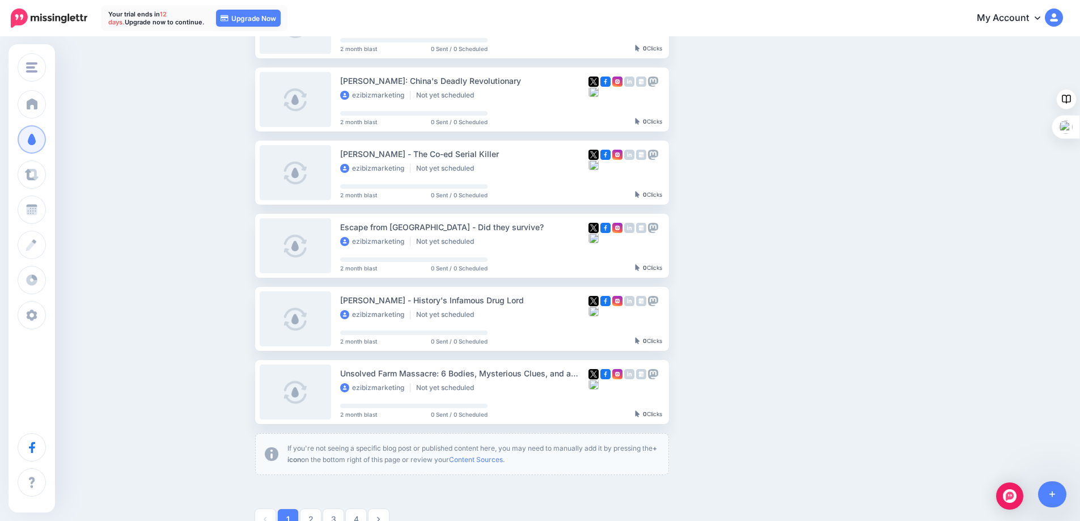
scroll to position [454, 0]
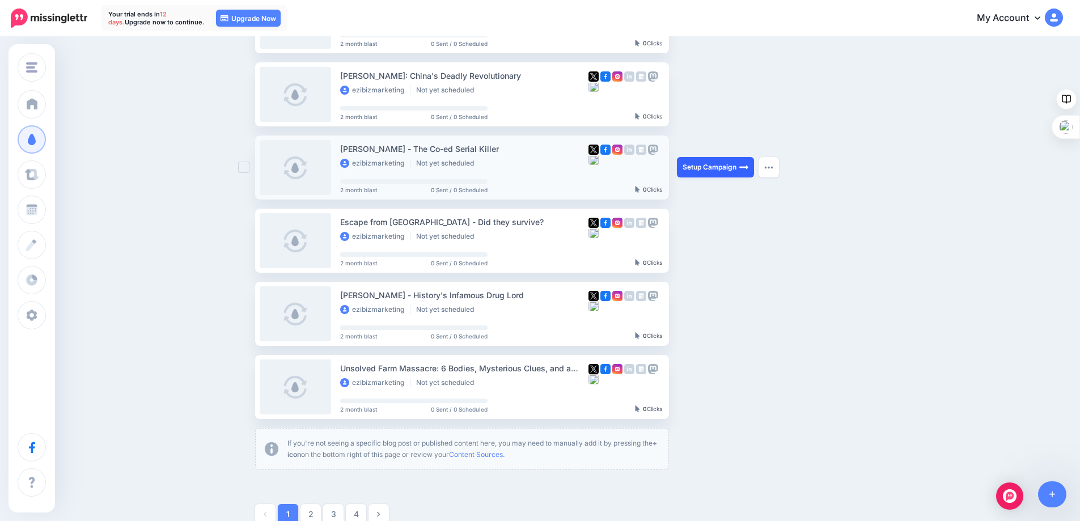
click at [708, 166] on link "Setup Campaign" at bounding box center [715, 167] width 77 height 20
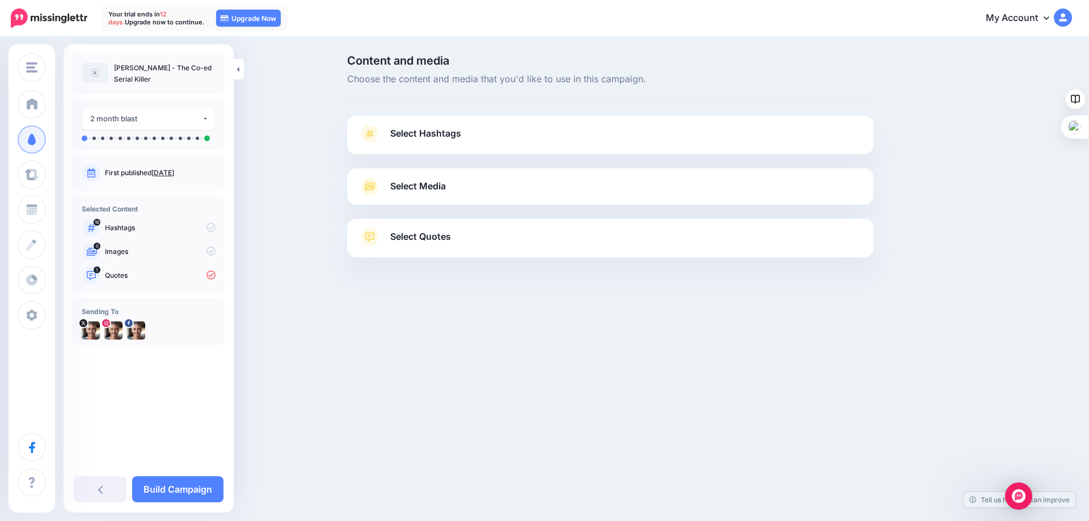
click at [570, 140] on link "Select Hashtags" at bounding box center [610, 139] width 504 height 29
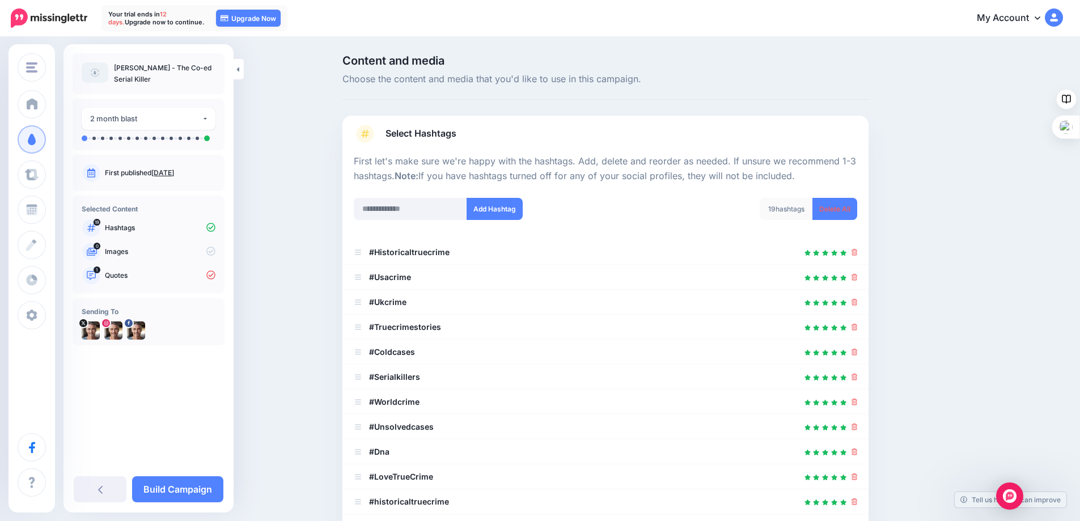
click at [292, 185] on div "Content and media Choose the content and media that you'd like to use in this c…" at bounding box center [540, 464] width 1080 height 853
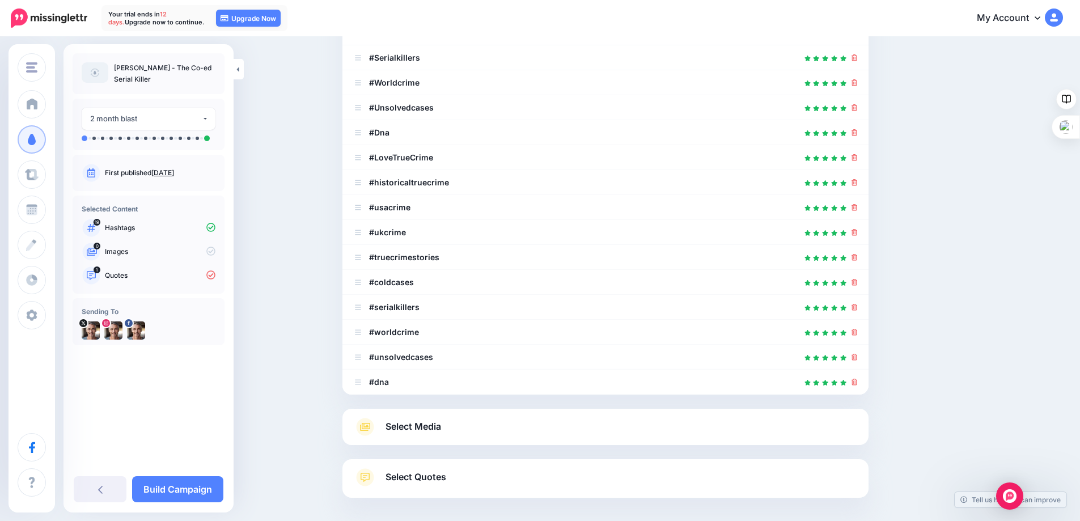
scroll to position [370, 0]
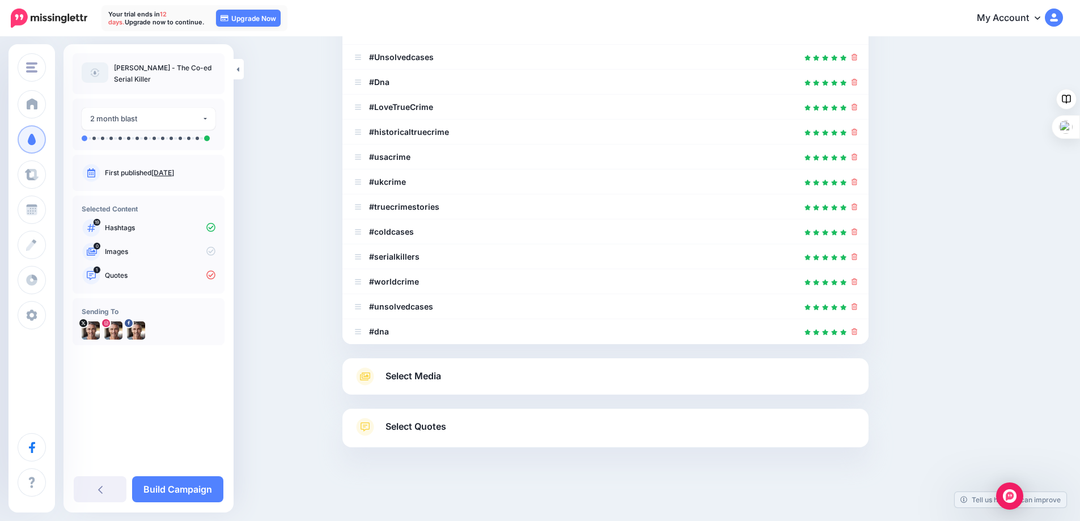
click at [434, 374] on span "Select Media" at bounding box center [414, 376] width 56 height 15
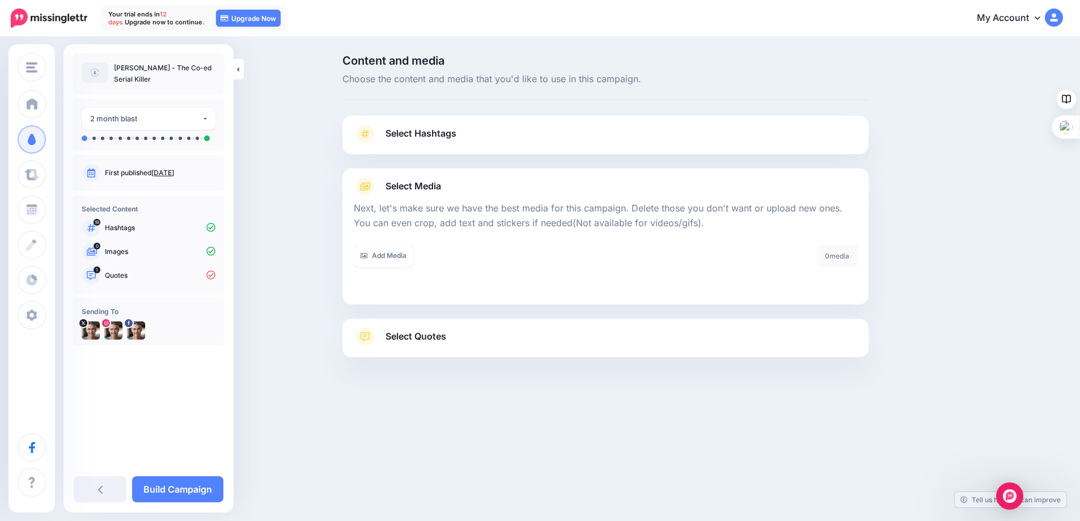
scroll to position [0, 0]
click at [430, 337] on span "Select Quotes" at bounding box center [420, 336] width 61 height 15
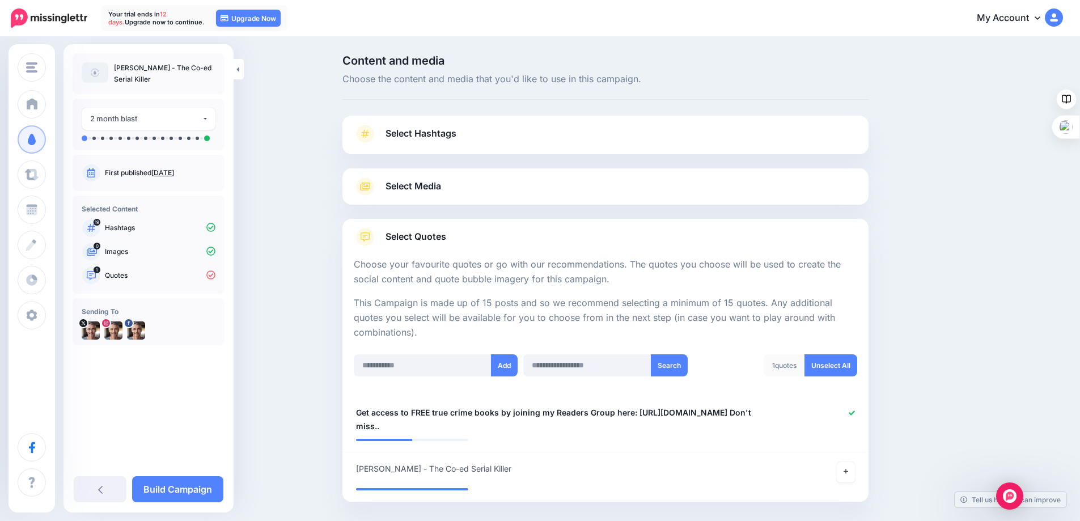
click at [441, 190] on span "Select Media" at bounding box center [414, 186] width 56 height 15
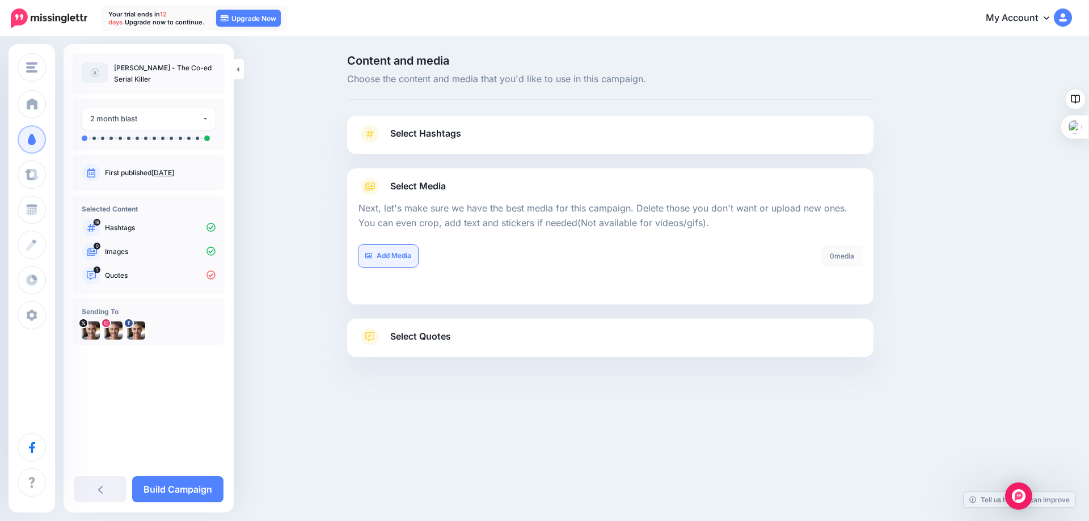
click at [394, 259] on link "Add Media" at bounding box center [388, 256] width 60 height 22
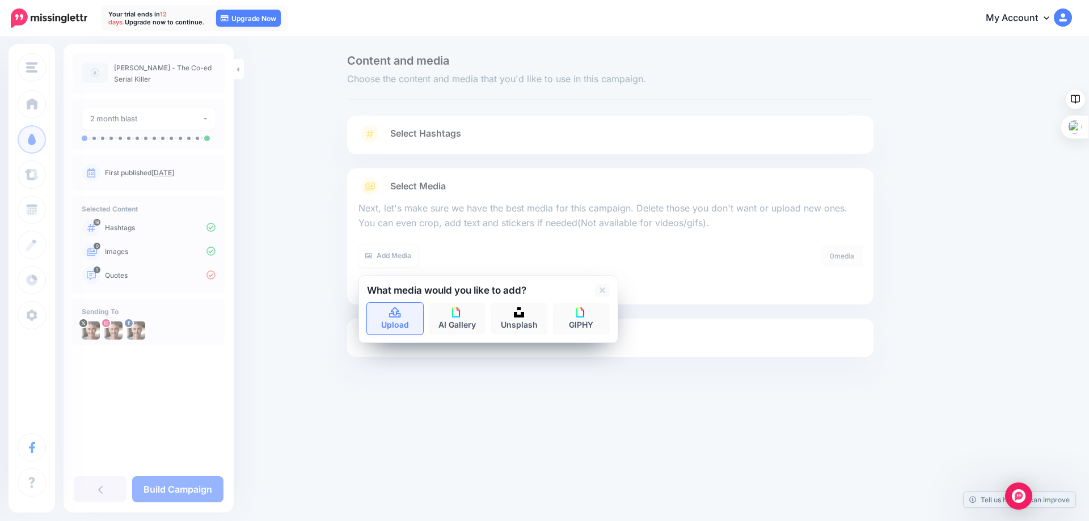
click at [394, 312] on icon at bounding box center [394, 312] width 11 height 10
click at [605, 289] on icon at bounding box center [602, 290] width 6 height 9
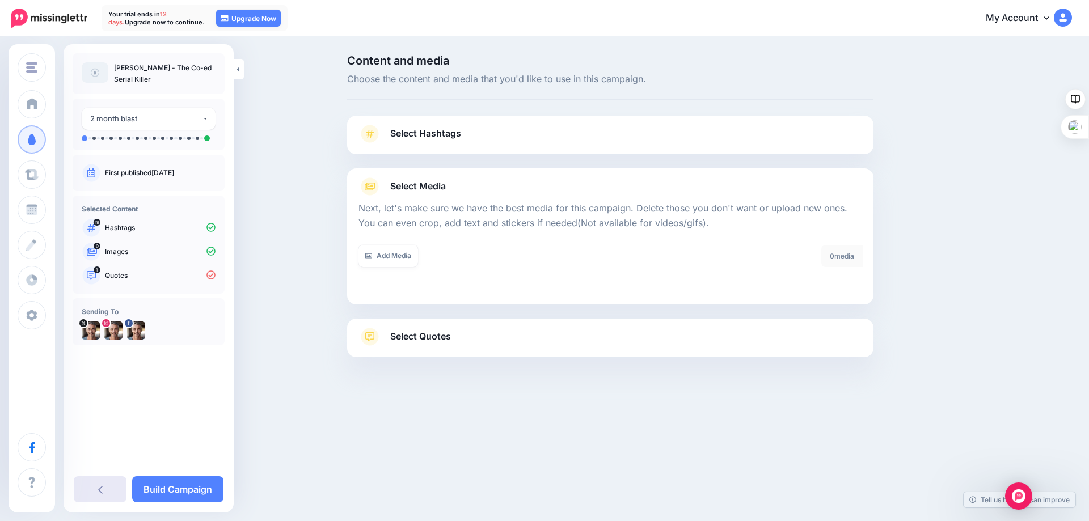
click at [102, 489] on icon at bounding box center [100, 489] width 5 height 9
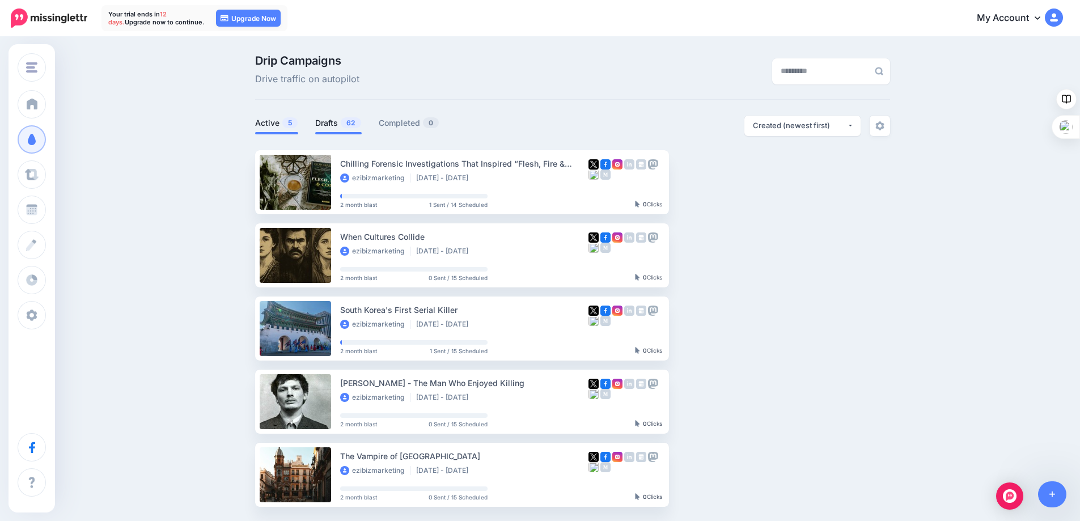
click at [336, 121] on link "Drafts 62" at bounding box center [338, 123] width 47 height 14
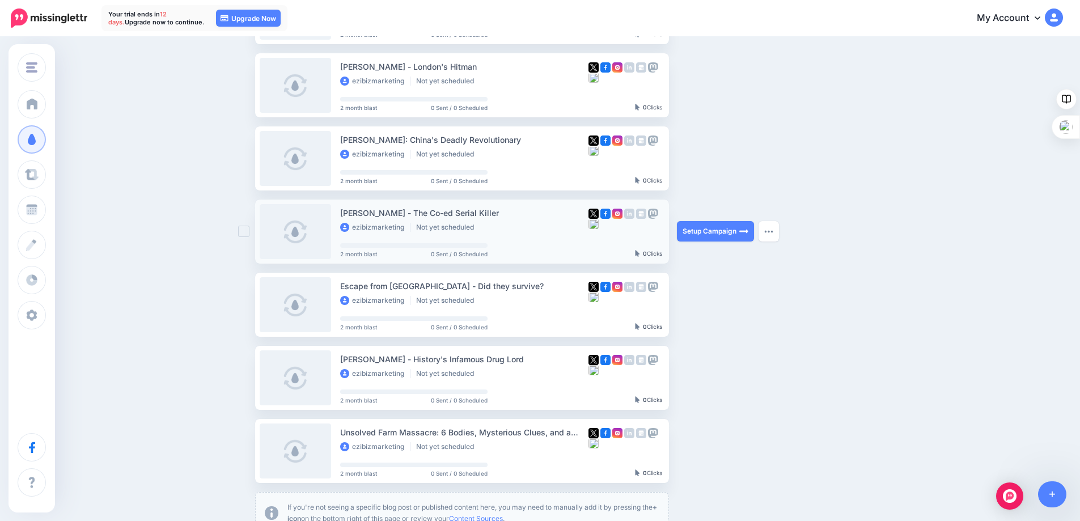
scroll to position [510, 0]
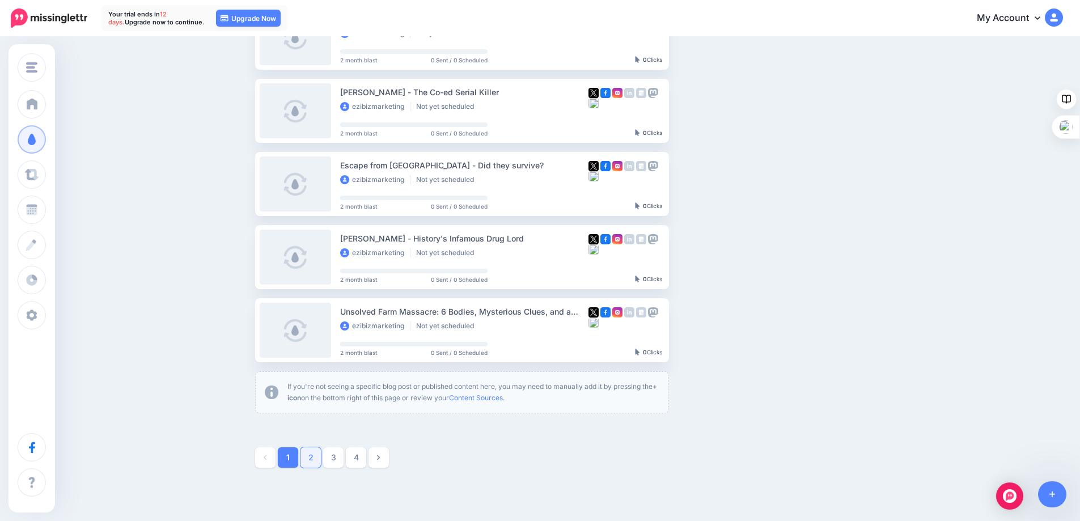
click at [315, 455] on link "2" at bounding box center [311, 457] width 20 height 20
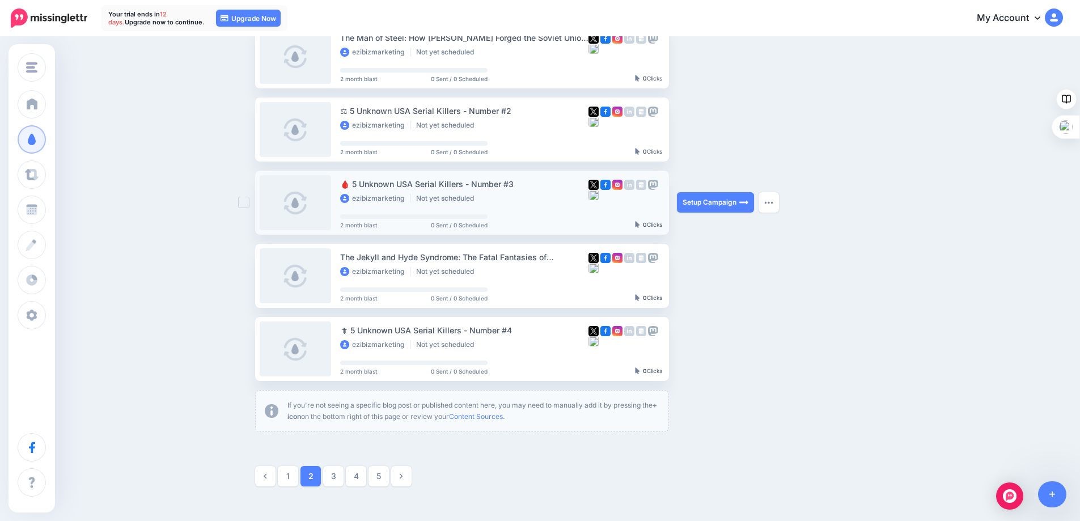
scroll to position [551, 0]
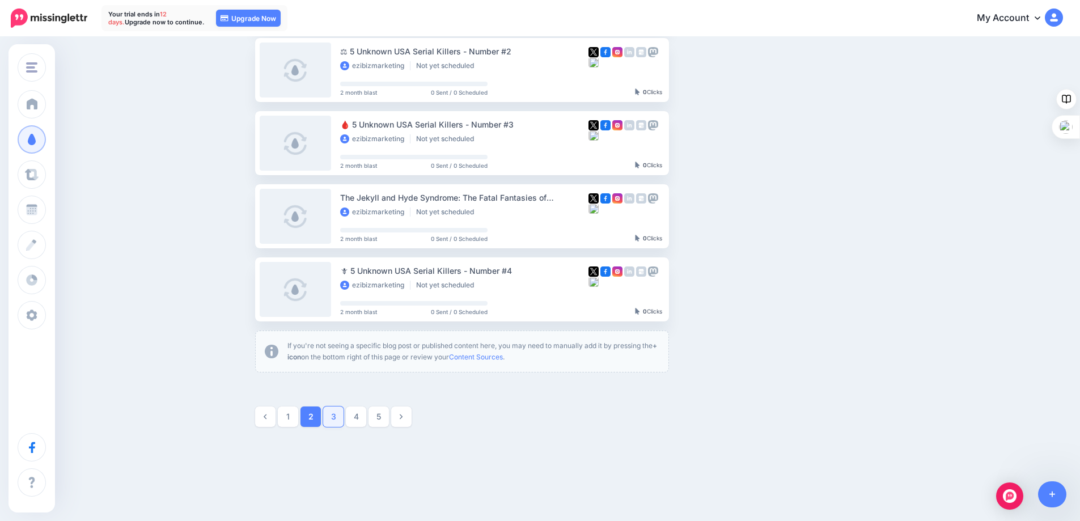
click at [339, 417] on link "3" at bounding box center [333, 417] width 20 height 20
click at [358, 414] on link "4" at bounding box center [356, 417] width 20 height 20
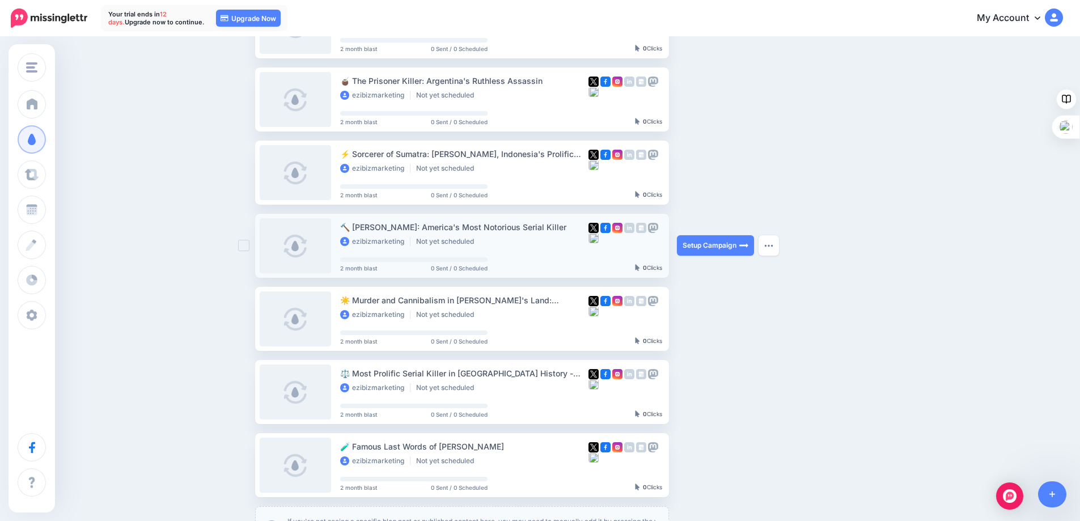
scroll to position [438, 0]
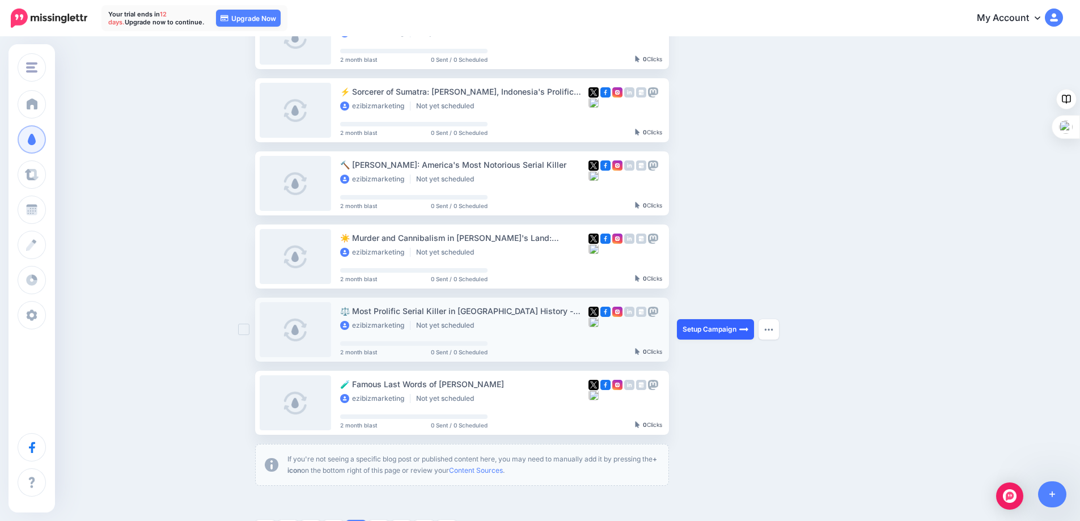
click at [702, 324] on link "Setup Campaign" at bounding box center [715, 329] width 77 height 20
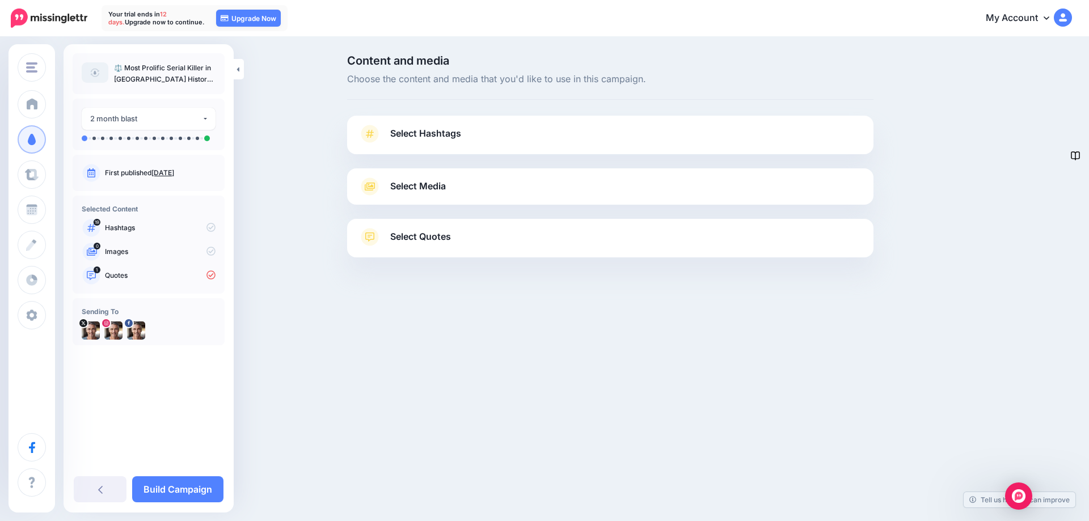
click at [411, 185] on span "Select Media" at bounding box center [418, 186] width 56 height 15
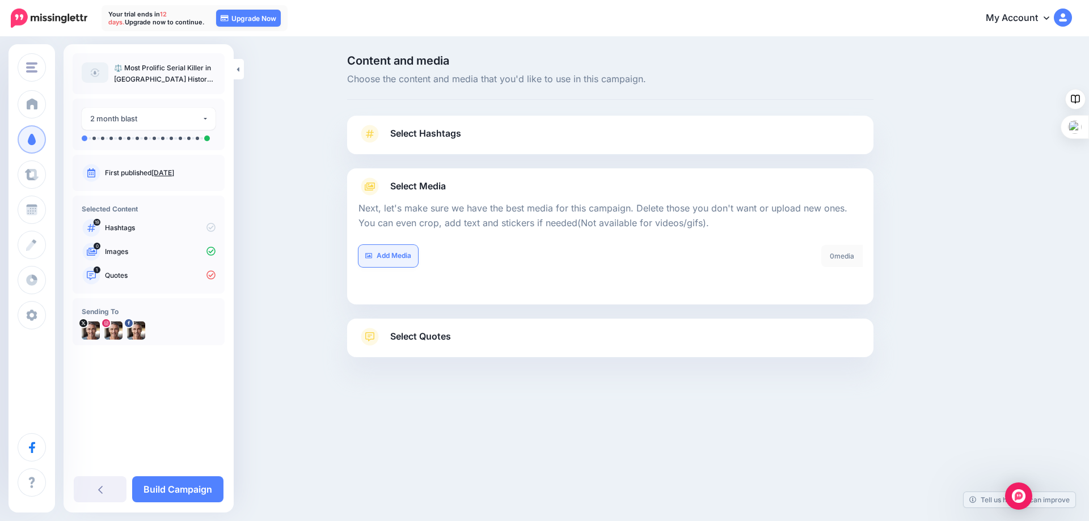
click at [394, 259] on link "Add Media" at bounding box center [388, 256] width 60 height 22
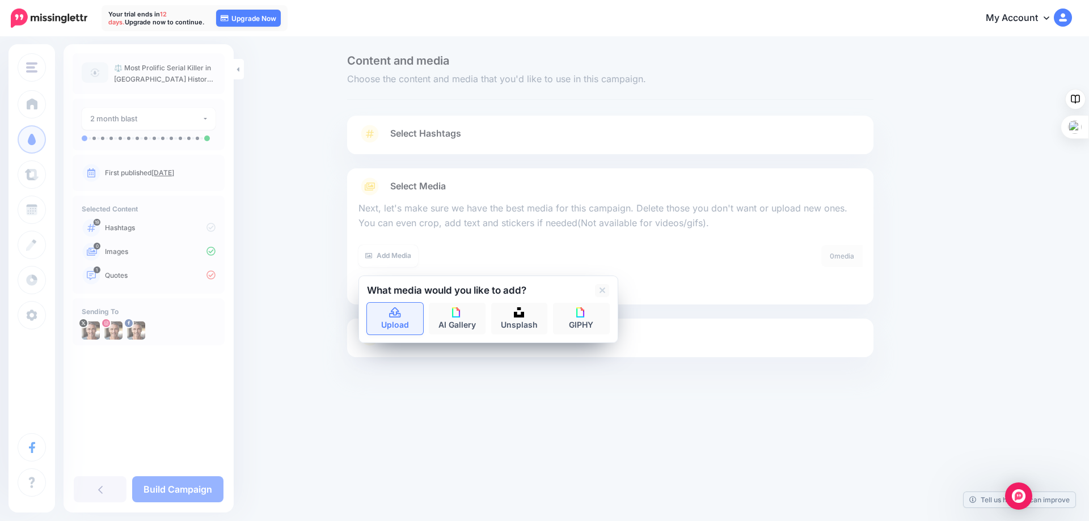
click at [393, 311] on icon at bounding box center [394, 313] width 13 height 10
click at [602, 292] on icon at bounding box center [602, 290] width 6 height 9
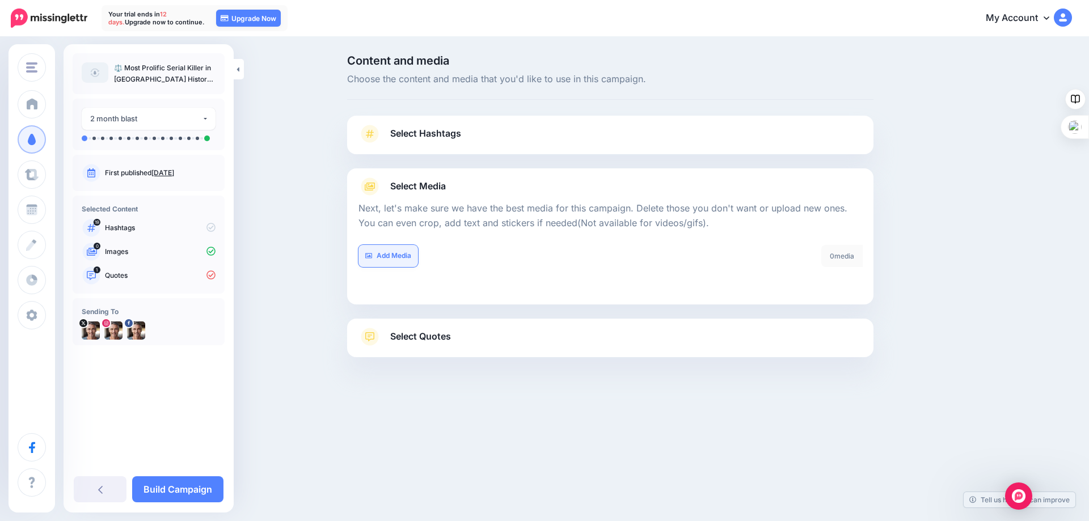
click at [400, 257] on link "Add Media" at bounding box center [388, 256] width 60 height 22
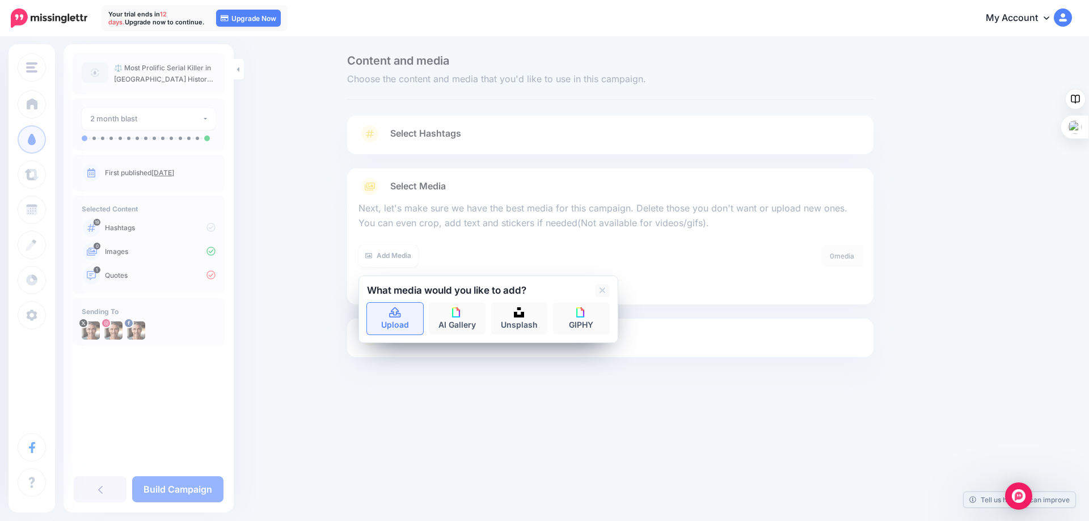
click at [397, 318] on link "Upload" at bounding box center [395, 319] width 57 height 32
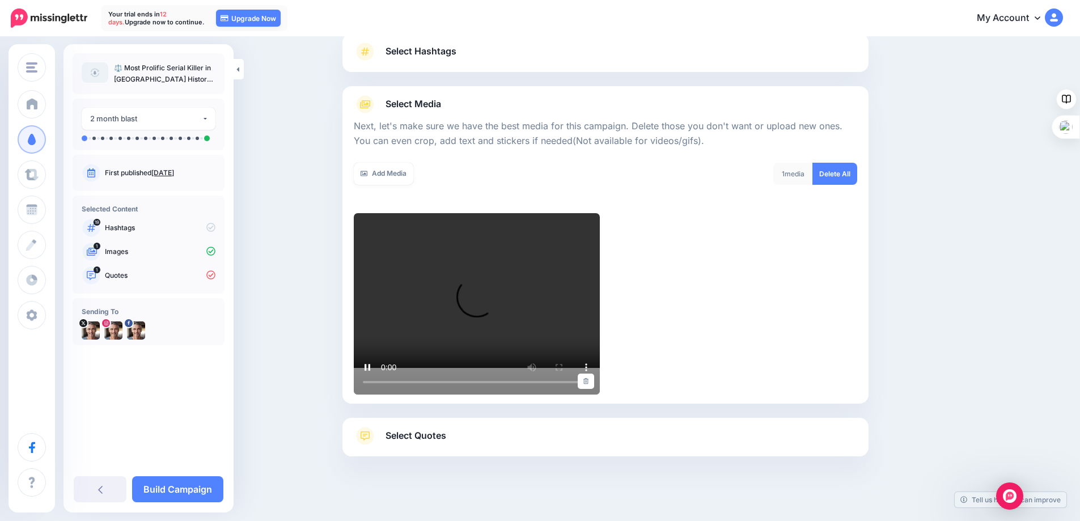
scroll to position [91, 0]
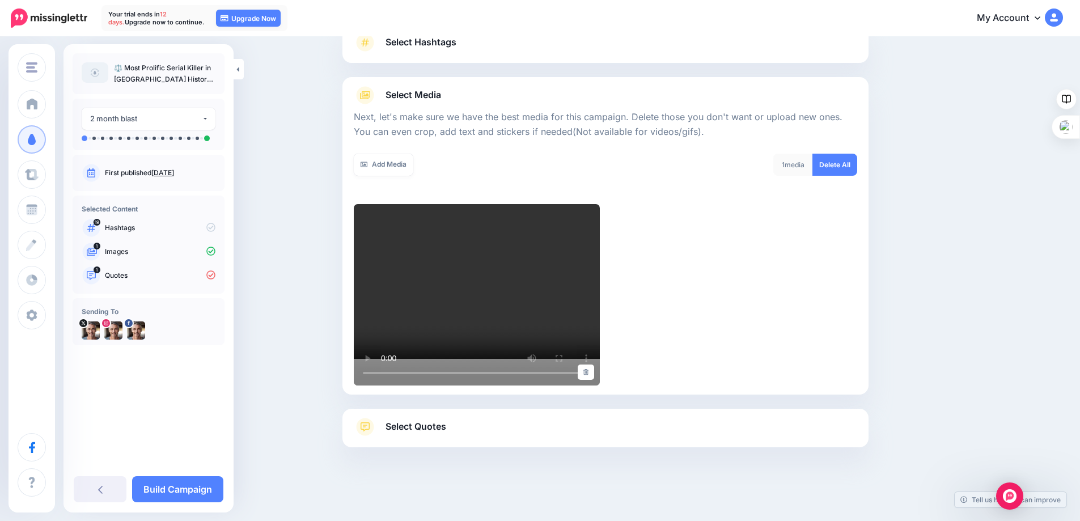
click at [427, 430] on span "Select Quotes" at bounding box center [416, 426] width 61 height 15
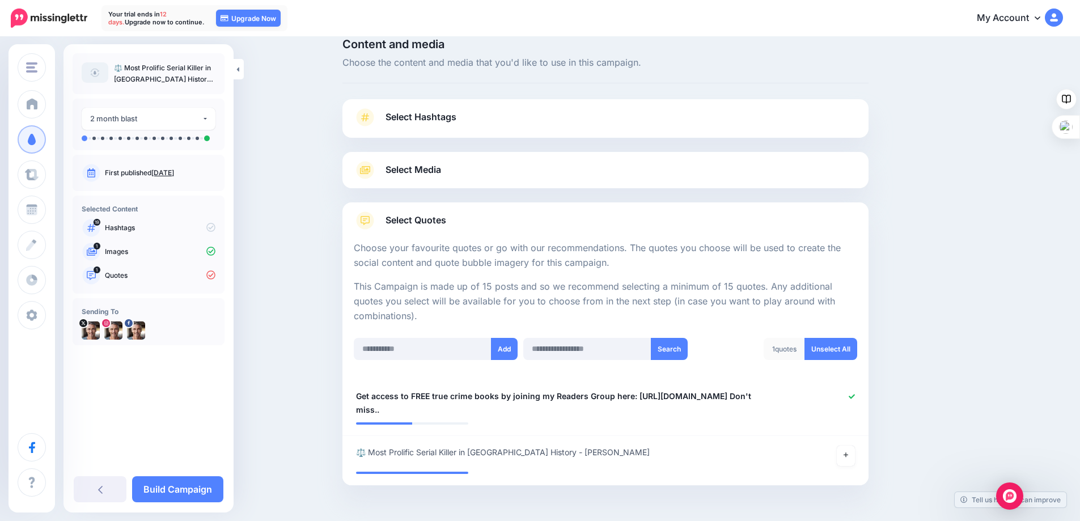
scroll to position [0, 0]
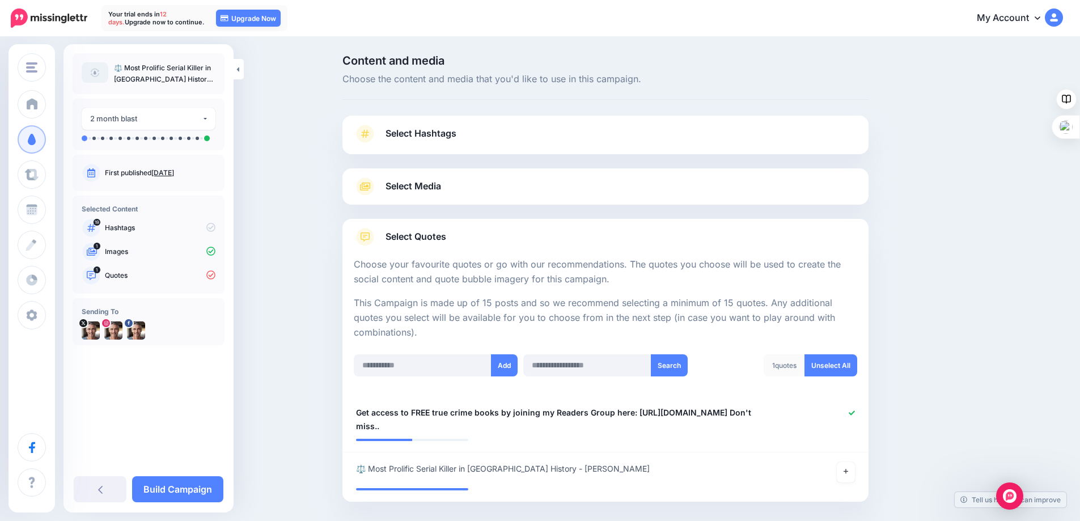
click at [443, 127] on span "Select Hashtags" at bounding box center [421, 133] width 71 height 15
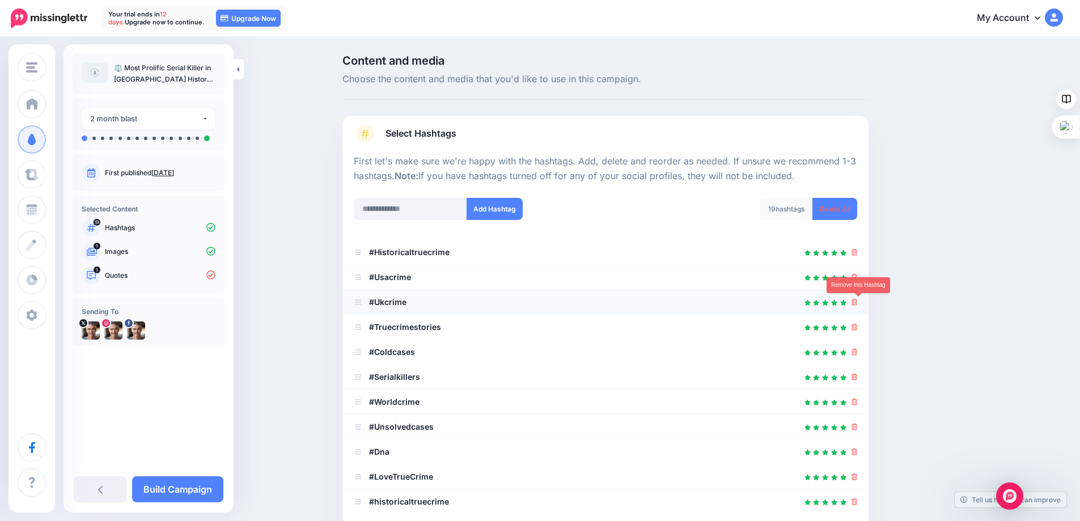
click at [857, 299] on icon at bounding box center [855, 302] width 6 height 7
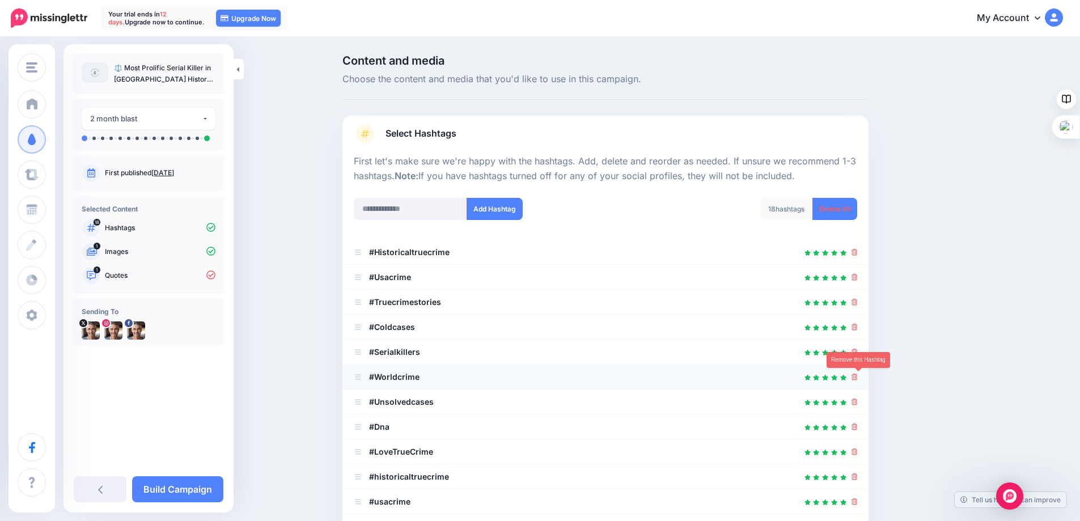
click at [858, 378] on icon at bounding box center [855, 377] width 6 height 7
click at [856, 377] on icon at bounding box center [855, 377] width 6 height 7
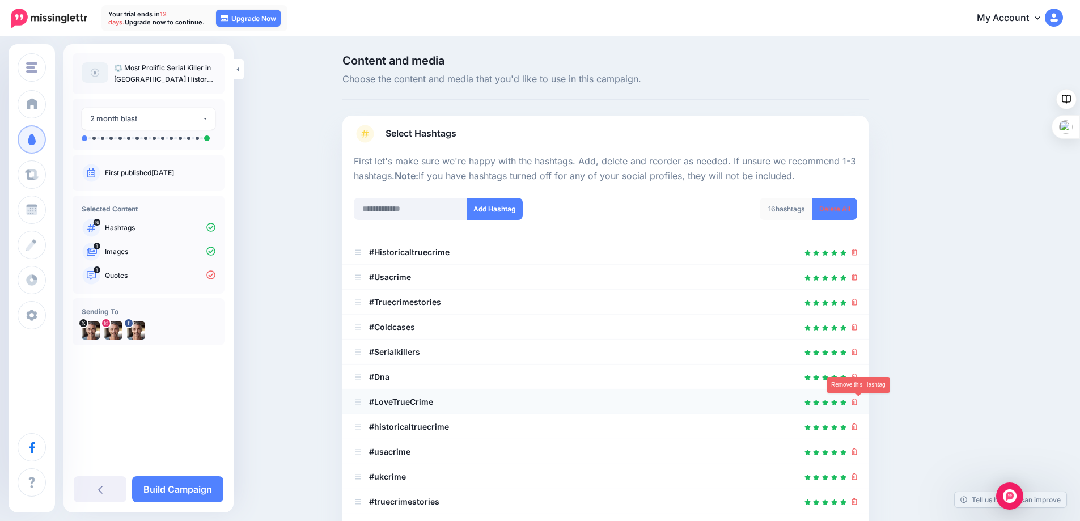
click at [858, 403] on icon at bounding box center [855, 402] width 6 height 7
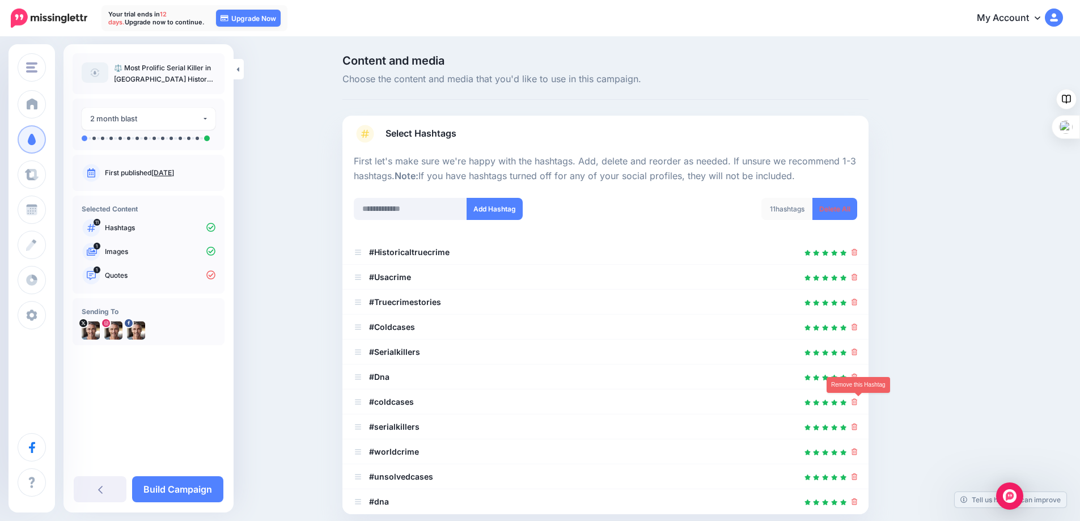
click at [858, 403] on icon at bounding box center [855, 402] width 6 height 7
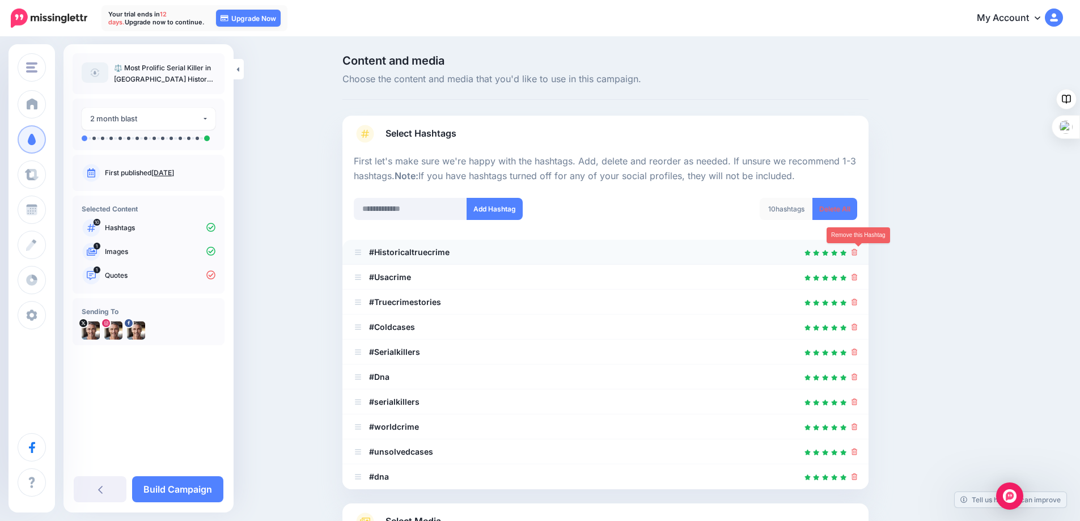
click at [857, 252] on icon at bounding box center [855, 252] width 6 height 7
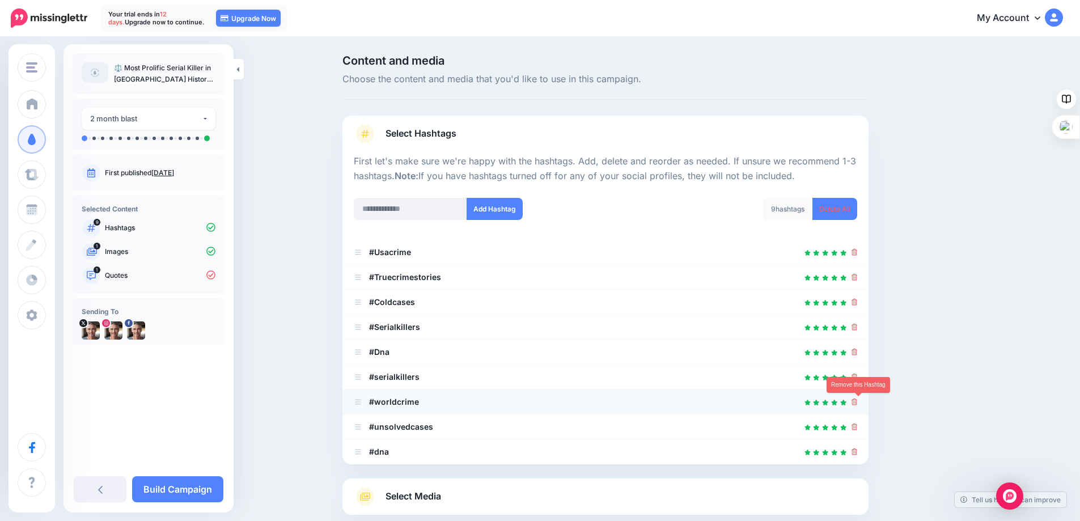
click at [858, 401] on icon at bounding box center [855, 402] width 6 height 7
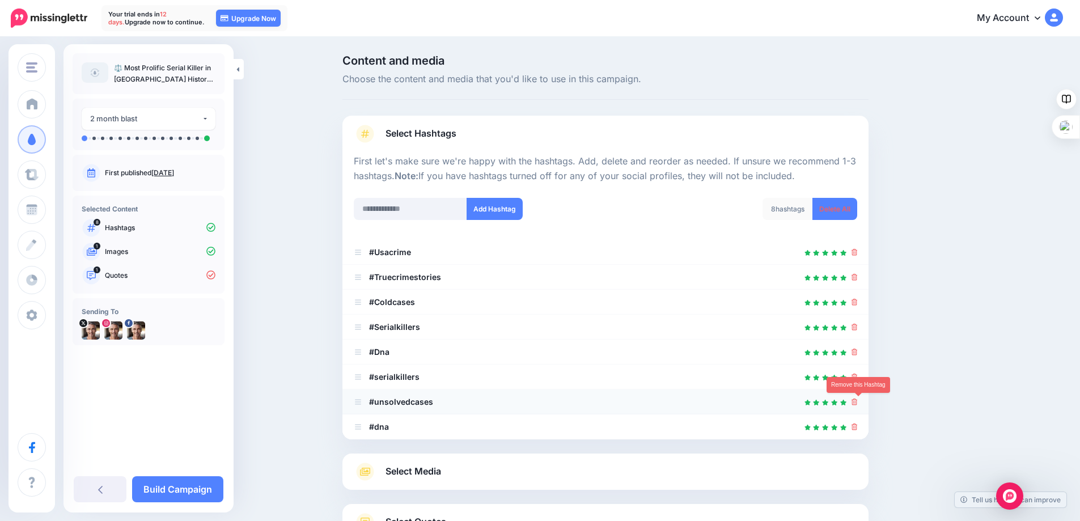
click at [857, 401] on icon at bounding box center [855, 402] width 6 height 7
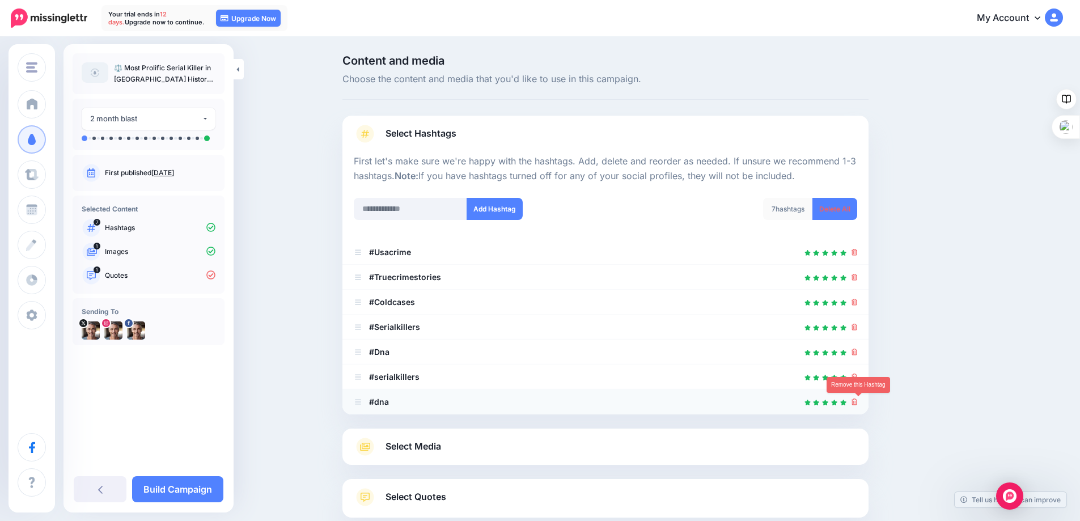
click at [856, 402] on icon at bounding box center [855, 402] width 6 height 7
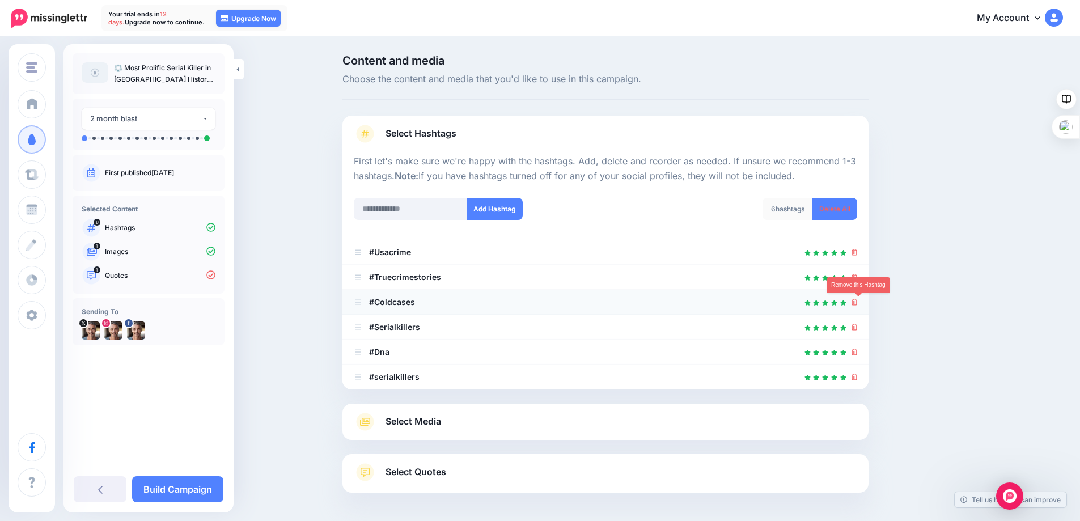
click at [856, 302] on icon at bounding box center [855, 302] width 6 height 7
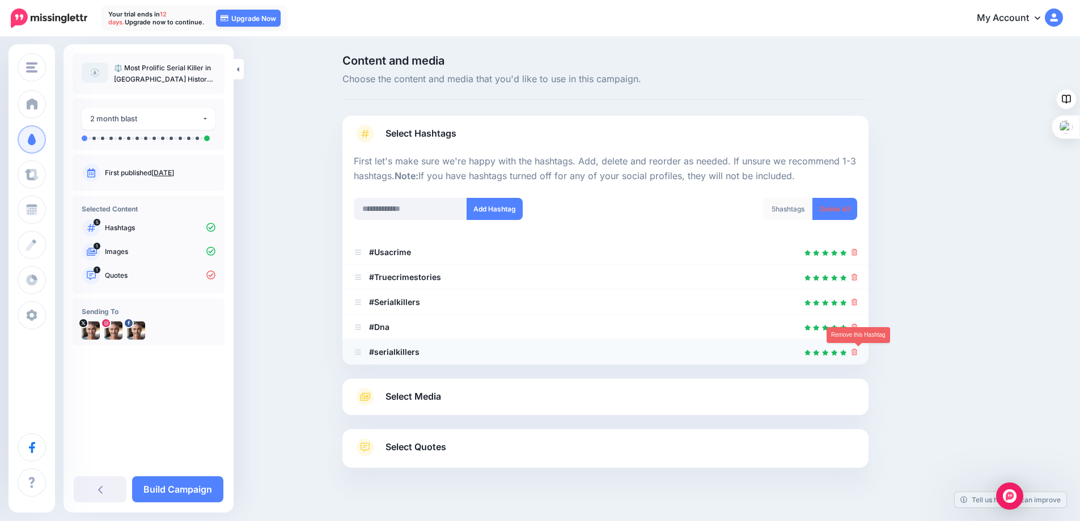
click at [856, 351] on icon at bounding box center [855, 352] width 6 height 7
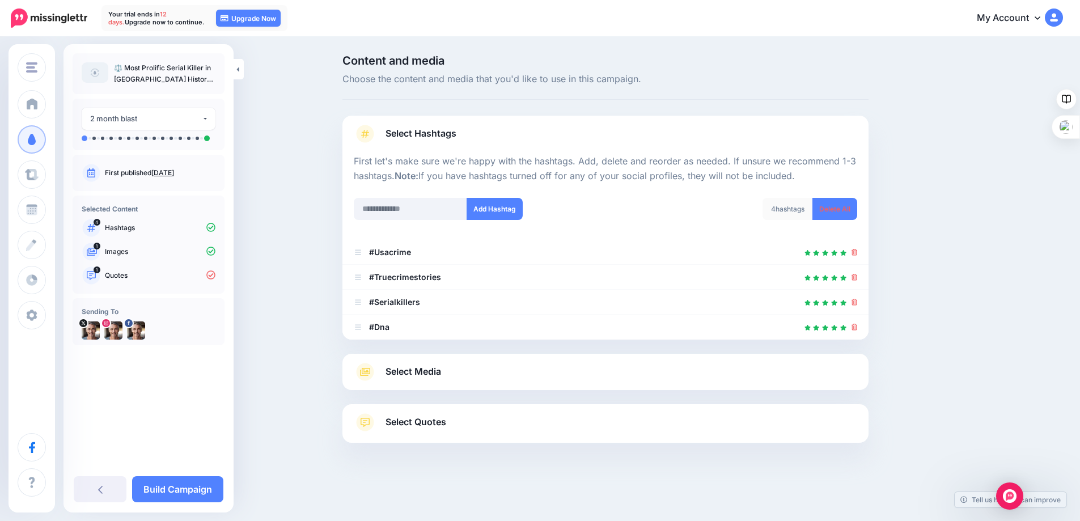
click at [450, 373] on link "Select Media" at bounding box center [606, 372] width 504 height 18
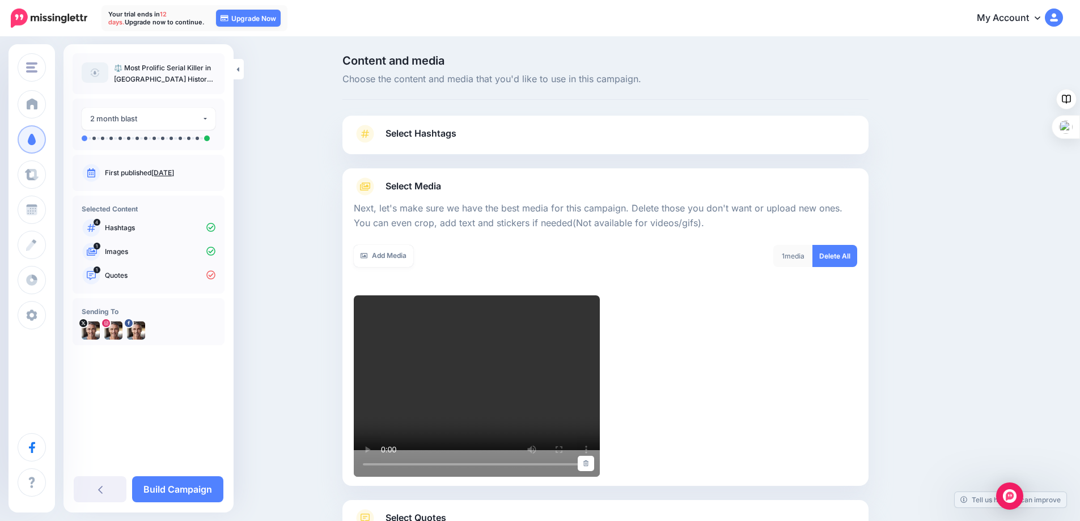
click at [436, 137] on span "Select Hashtags" at bounding box center [421, 133] width 71 height 15
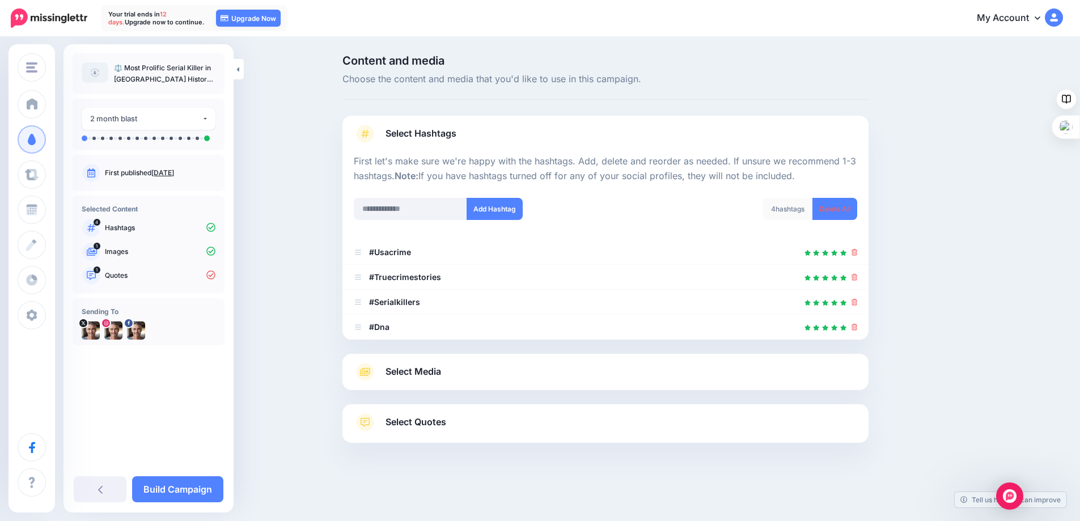
click at [444, 426] on span "Select Quotes" at bounding box center [416, 422] width 61 height 15
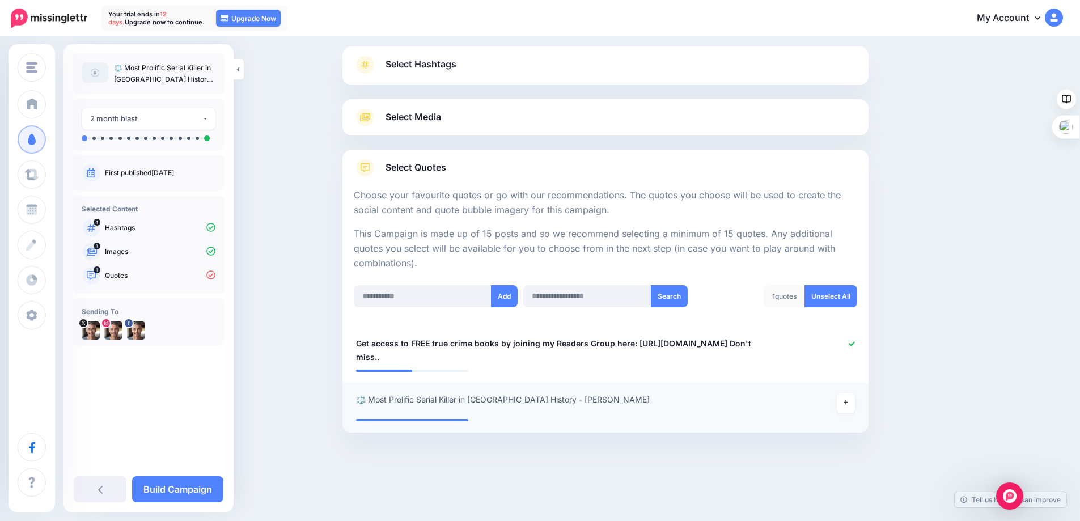
scroll to position [70, 0]
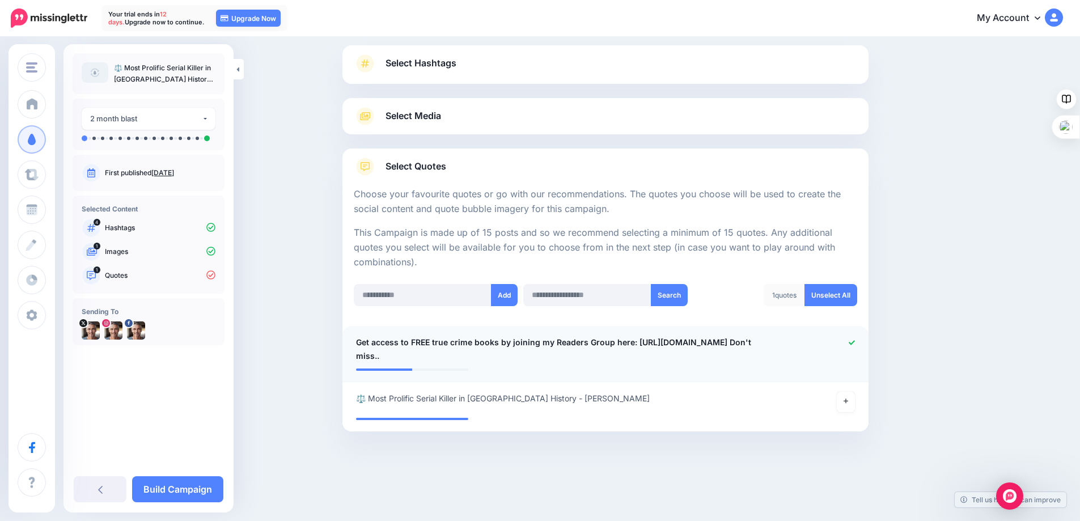
click at [385, 356] on span "Get access to FREE true crime books by joining my Readers Group here: http://ee…" at bounding box center [562, 349] width 413 height 27
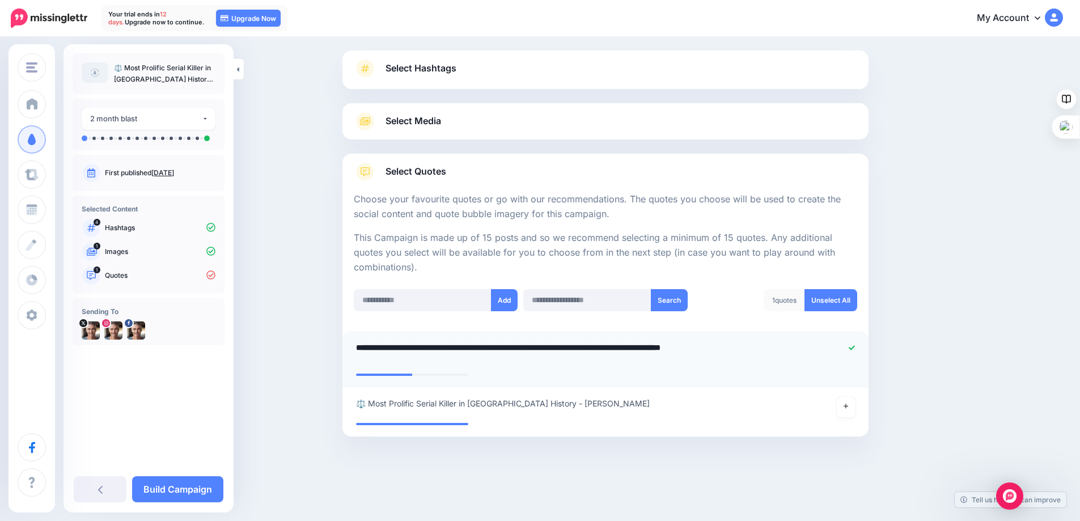
click at [386, 361] on textarea "**********" at bounding box center [562, 354] width 413 height 27
click at [848, 404] on icon at bounding box center [846, 406] width 5 height 5
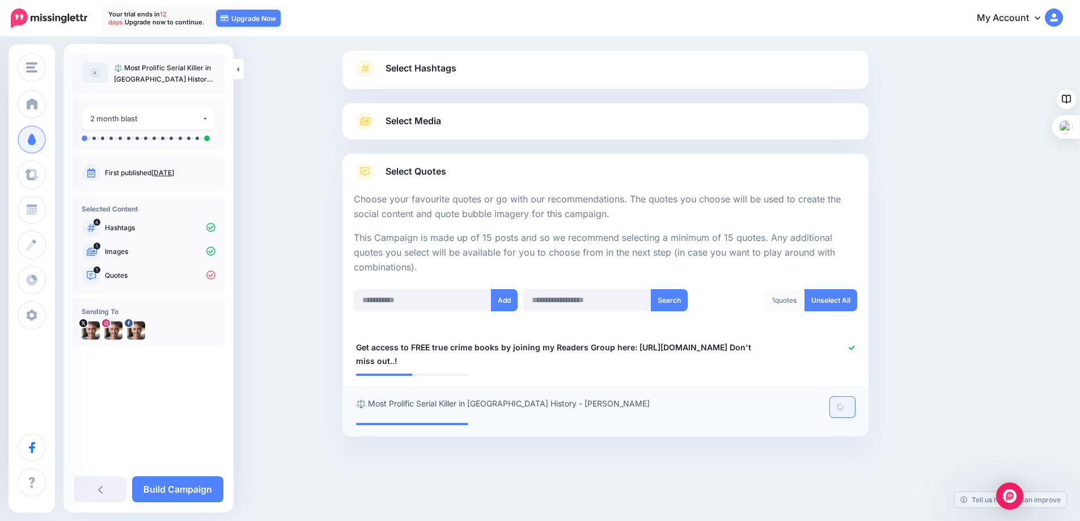
scroll to position [64, 0]
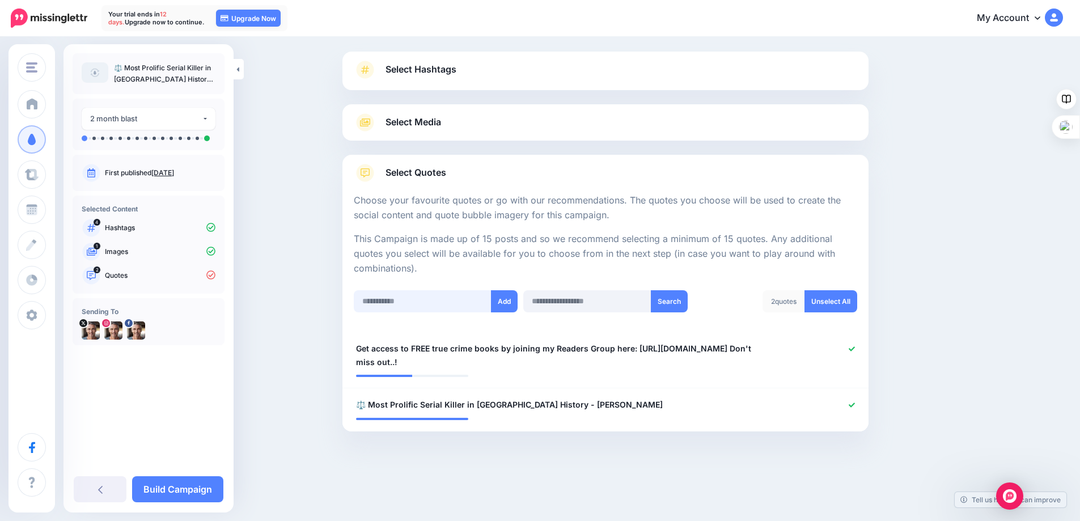
click at [399, 302] on input "text" at bounding box center [423, 301] width 138 height 22
click at [415, 363] on span "Get access to FREE true crime books by joining my Readers Group here: http://ee…" at bounding box center [562, 355] width 413 height 27
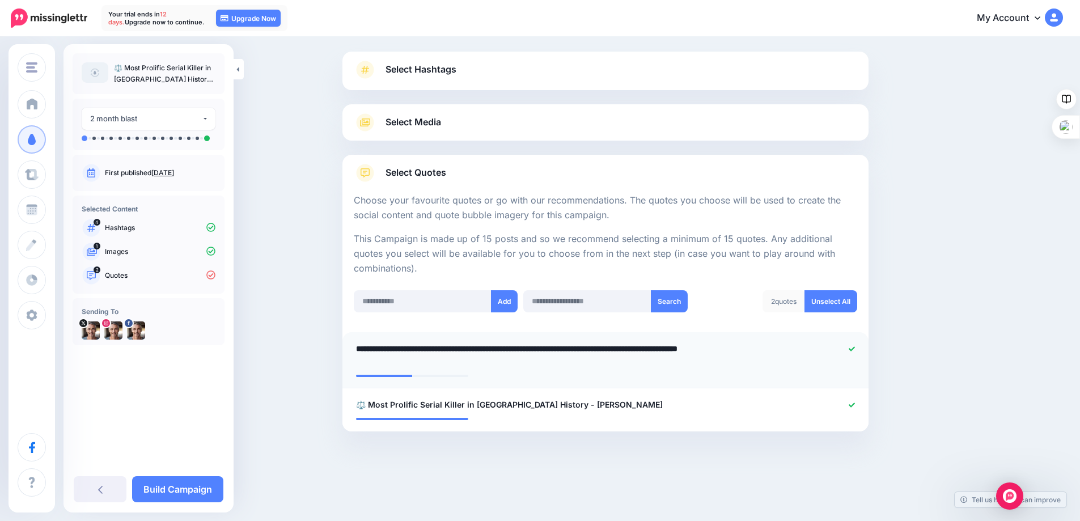
drag, startPoint x: 409, startPoint y: 365, endPoint x: 359, endPoint y: 347, distance: 53.6
click at [359, 347] on div "**********" at bounding box center [563, 355] width 430 height 27
paste textarea "**********"
type textarea "**********"
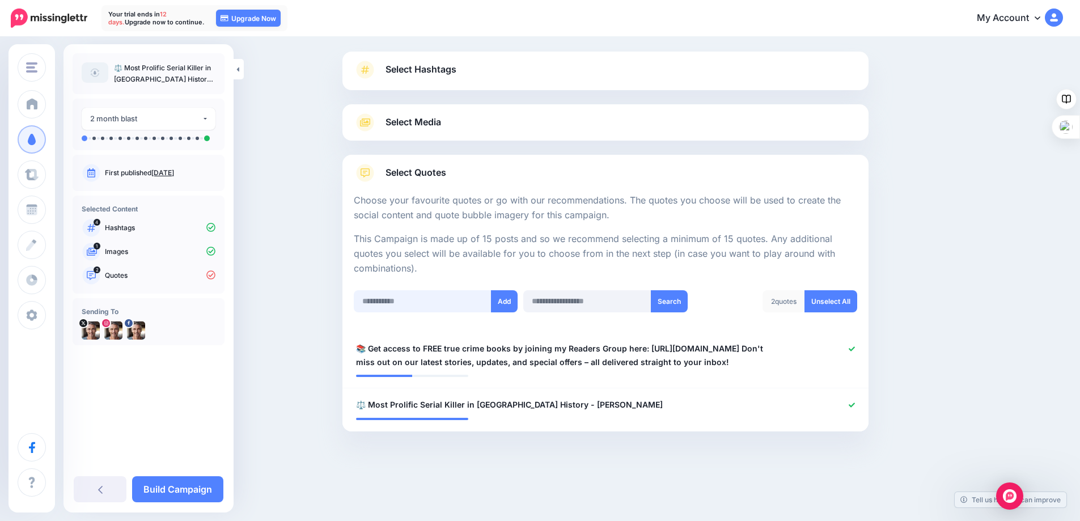
click at [419, 305] on input "text" at bounding box center [423, 301] width 138 height 22
paste input "**********"
type input "**********"
click at [506, 299] on button "Add" at bounding box center [504, 301] width 27 height 22
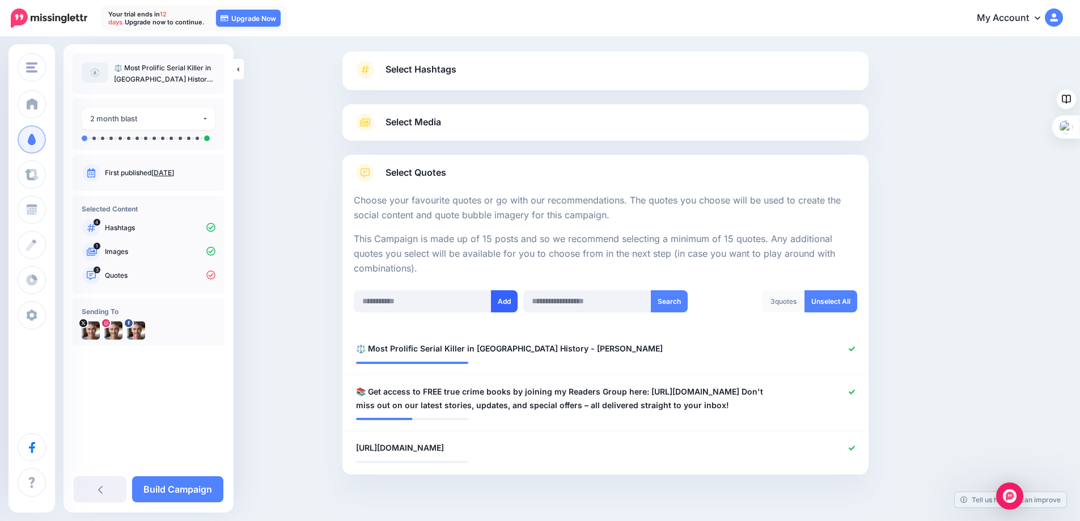
scroll to position [107, 0]
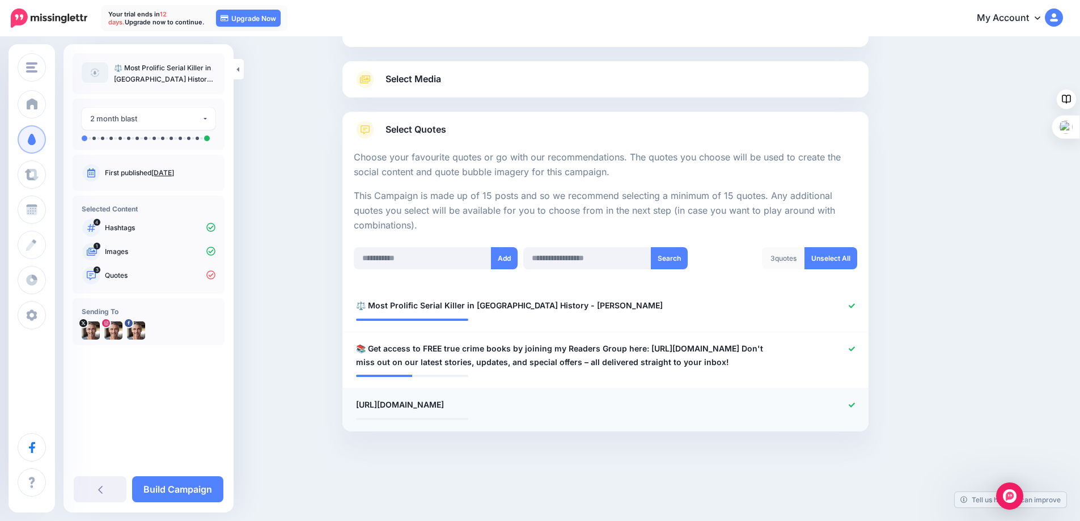
click at [369, 392] on li "**********" at bounding box center [606, 409] width 526 height 43
click at [361, 404] on span "[URL][DOMAIN_NAME]" at bounding box center [400, 405] width 88 height 14
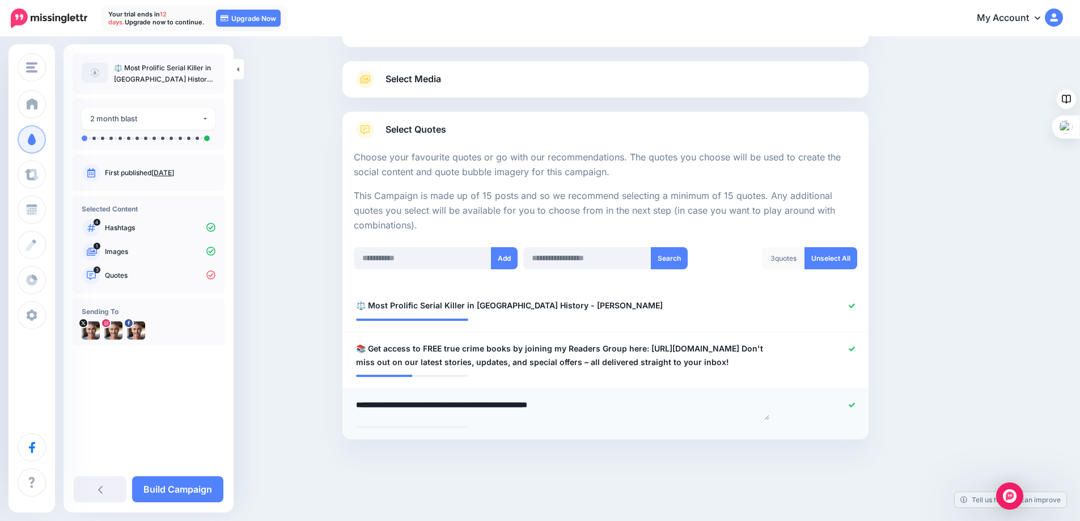
click at [360, 404] on div "**********" at bounding box center [563, 409] width 430 height 22
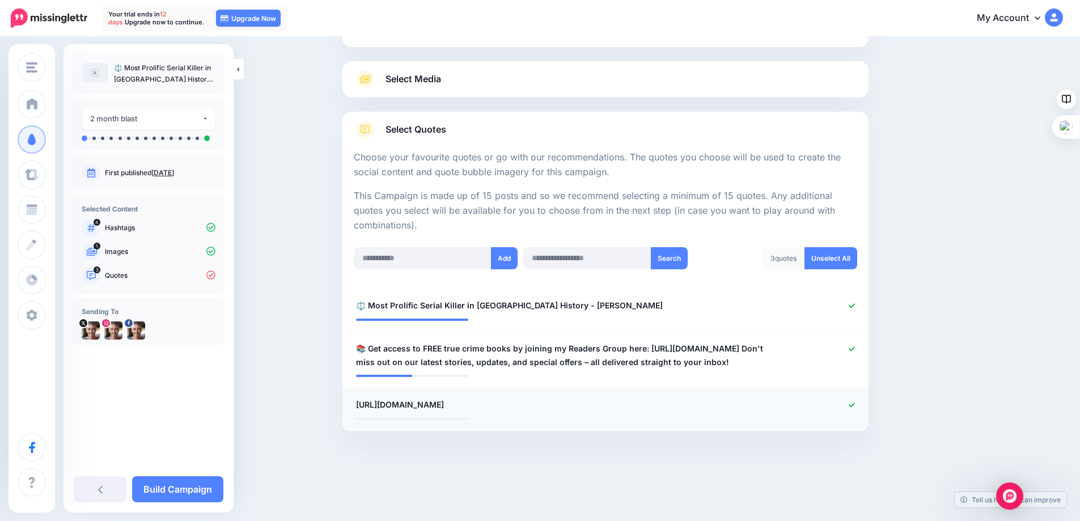
click at [637, 401] on div "**********" at bounding box center [563, 405] width 430 height 14
click at [360, 403] on div "**********" at bounding box center [563, 405] width 430 height 14
click at [855, 406] on icon at bounding box center [852, 405] width 6 height 5
click at [389, 259] on input "text" at bounding box center [423, 258] width 138 height 22
paste input "**********"
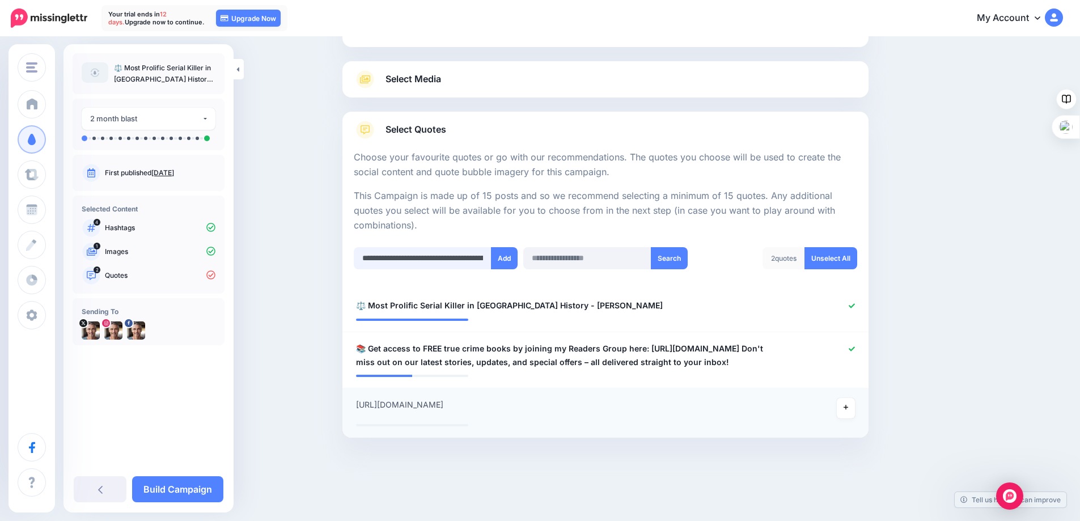
scroll to position [0, 228]
type input "**********"
click at [505, 252] on button "Add" at bounding box center [504, 258] width 27 height 22
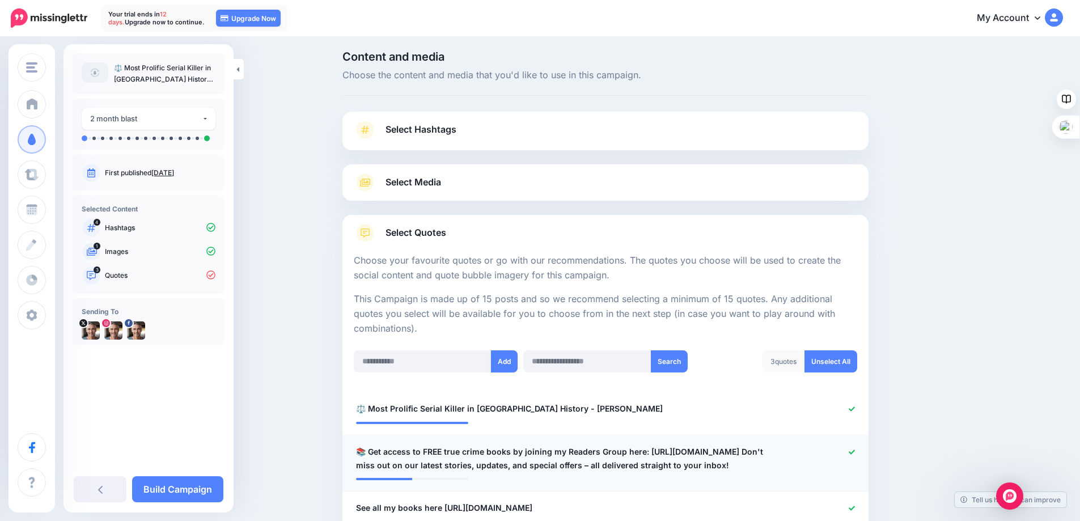
scroll to position [0, 0]
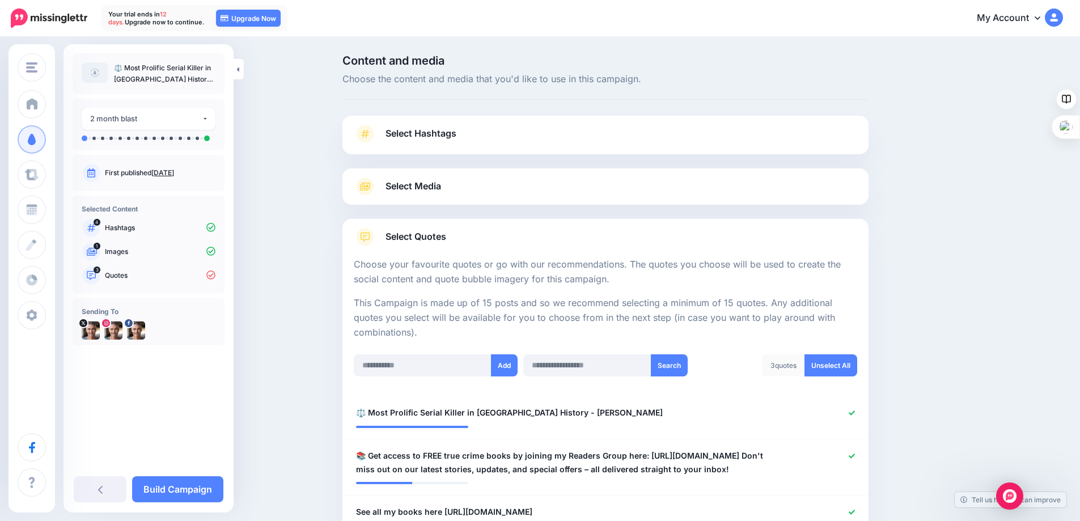
click at [430, 184] on span "Select Media" at bounding box center [414, 186] width 56 height 15
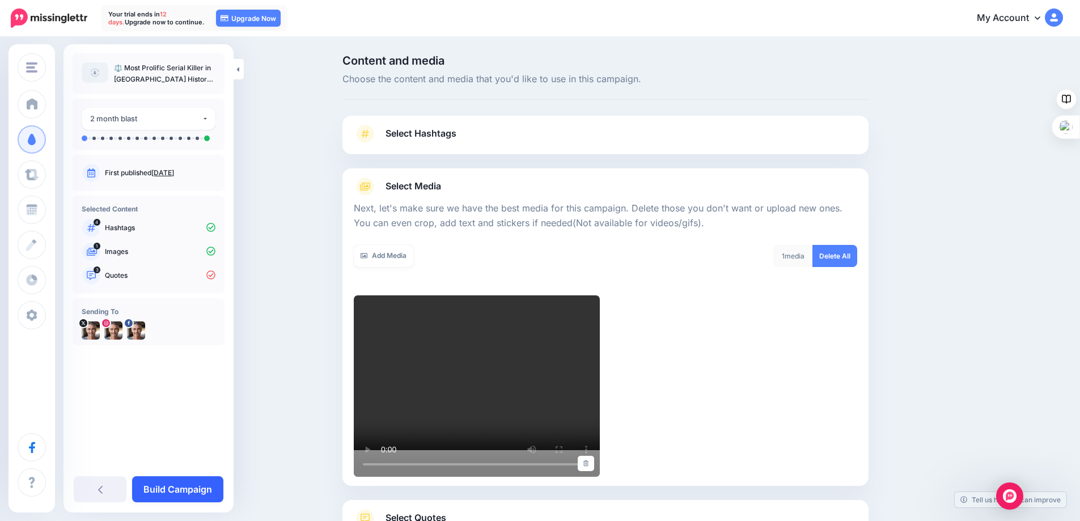
click at [168, 487] on link "Build Campaign" at bounding box center [177, 489] width 91 height 26
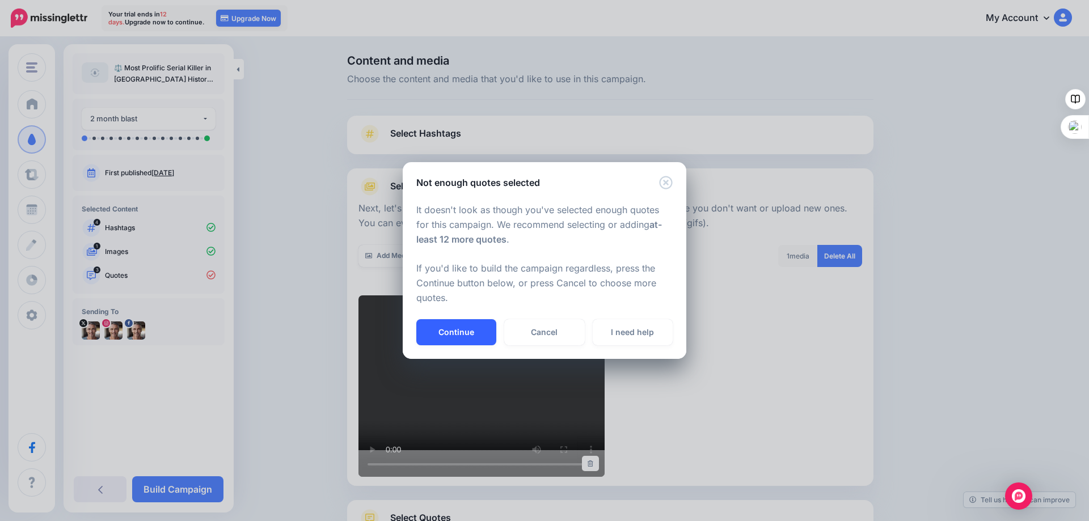
click at [449, 326] on button "Continue" at bounding box center [456, 332] width 80 height 26
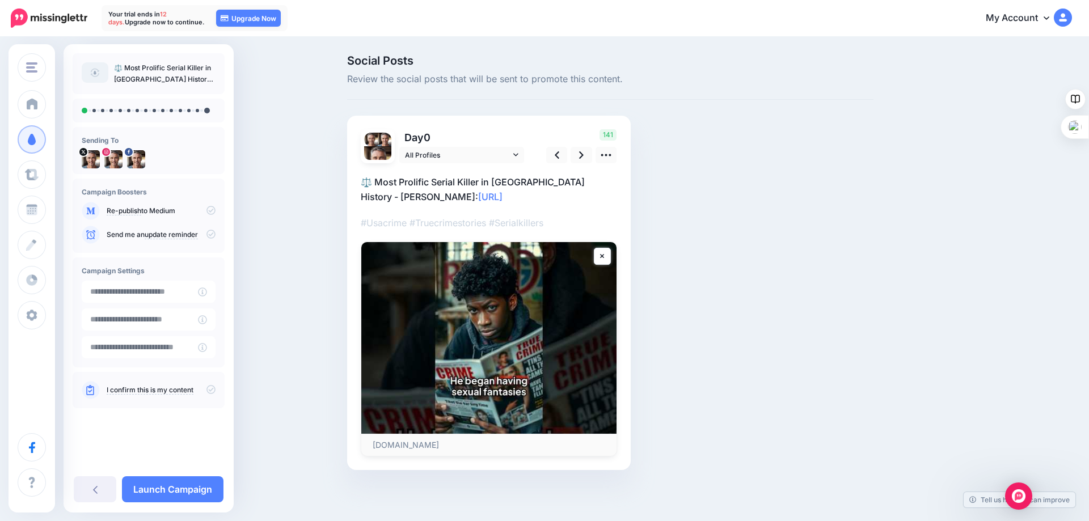
click at [141, 392] on link "I confirm this is my content" at bounding box center [150, 390] width 87 height 9
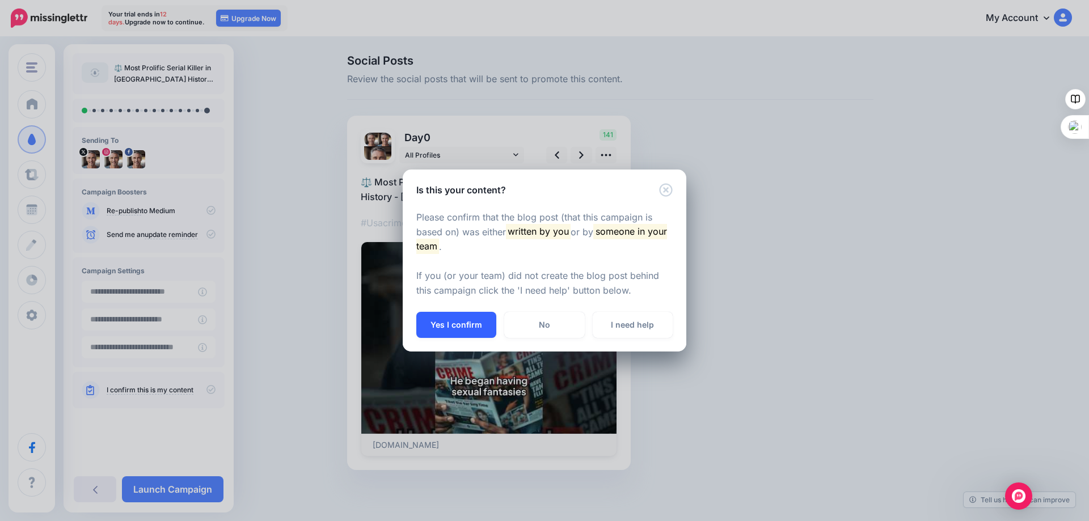
click at [445, 320] on button "Yes I confirm" at bounding box center [456, 325] width 80 height 26
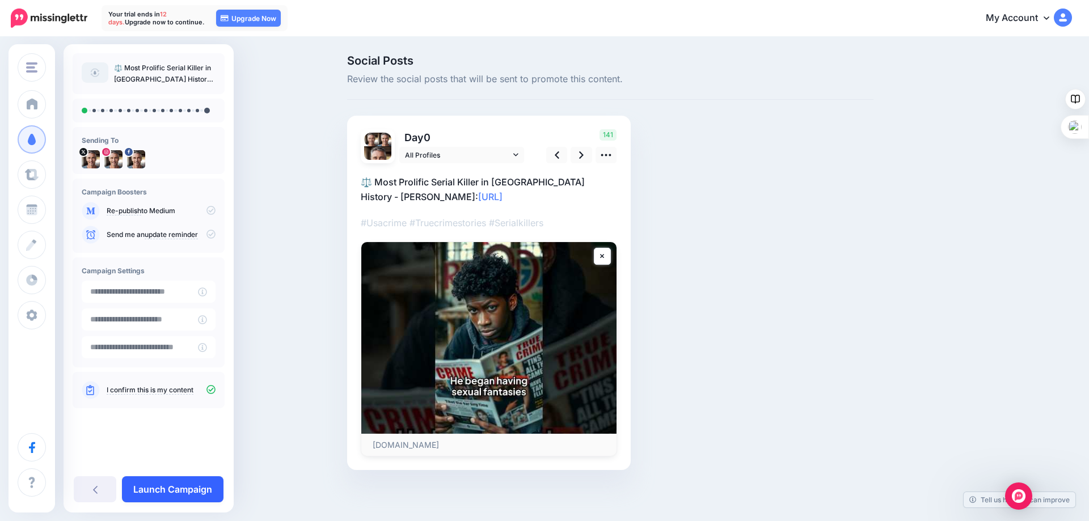
click at [154, 485] on link "Launch Campaign" at bounding box center [173, 489] width 102 height 26
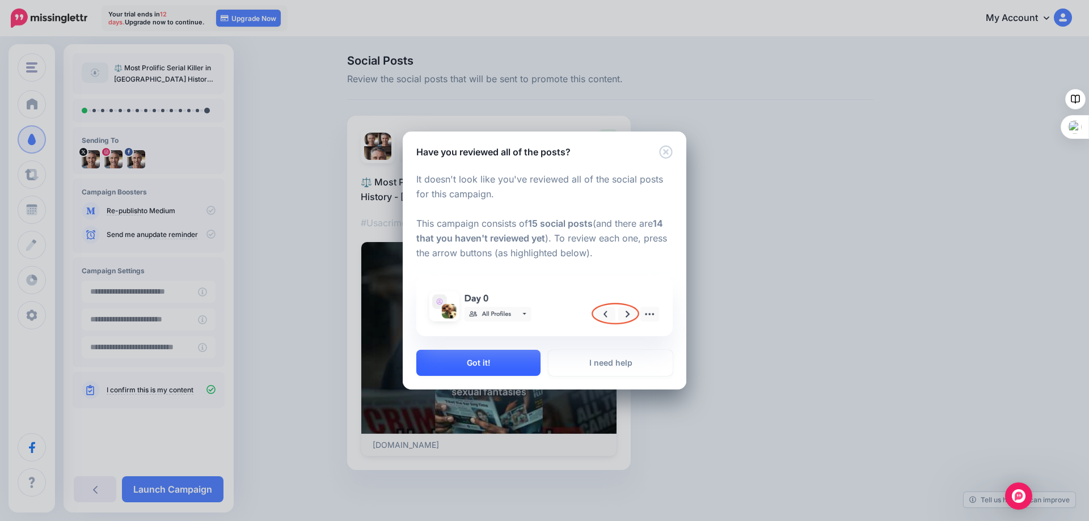
click at [484, 361] on button "Got it!" at bounding box center [478, 363] width 124 height 26
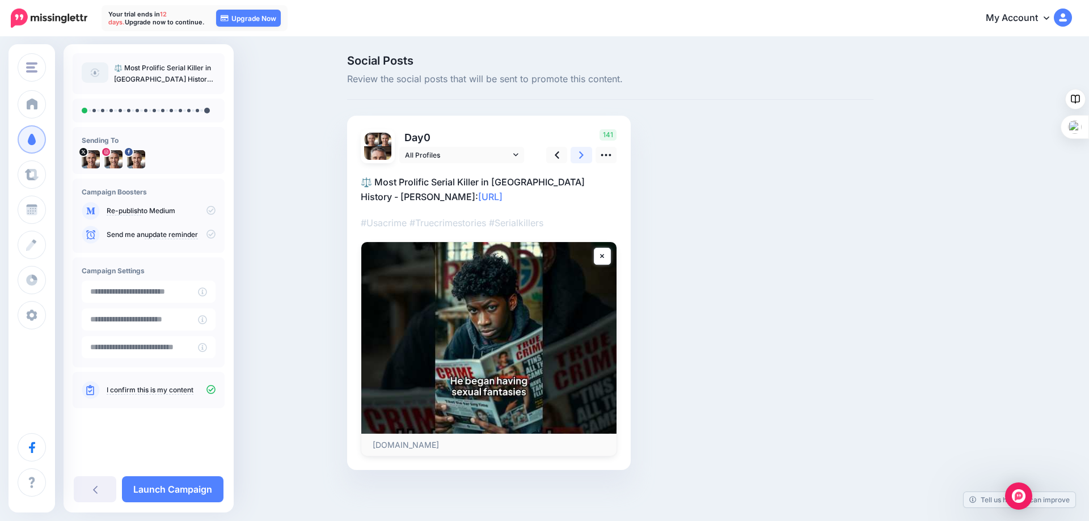
click at [580, 152] on icon at bounding box center [581, 154] width 5 height 7
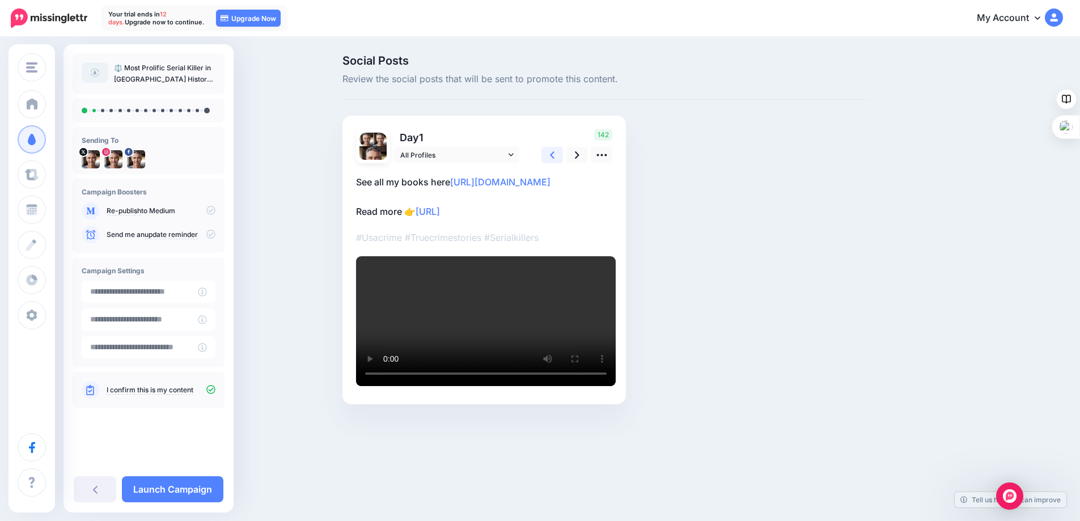
click at [555, 153] on icon at bounding box center [552, 154] width 5 height 7
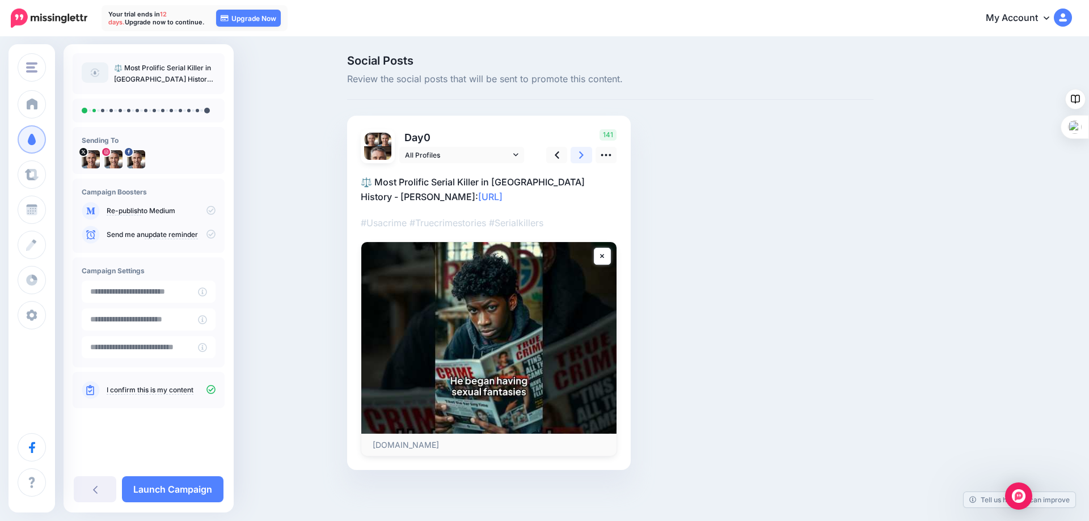
click at [583, 153] on icon at bounding box center [581, 155] width 5 height 12
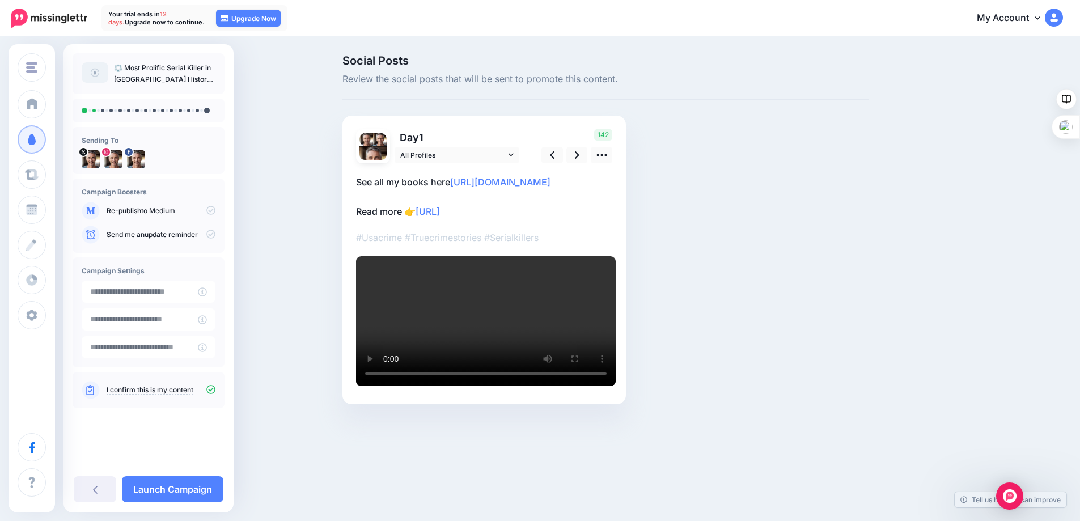
drag, startPoint x: 514, startPoint y: 241, endPoint x: 422, endPoint y: 240, distance: 91.9
click at [422, 219] on p "See all my books here [URL][DOMAIN_NAME] Read more 👉 [URL]" at bounding box center [484, 197] width 256 height 44
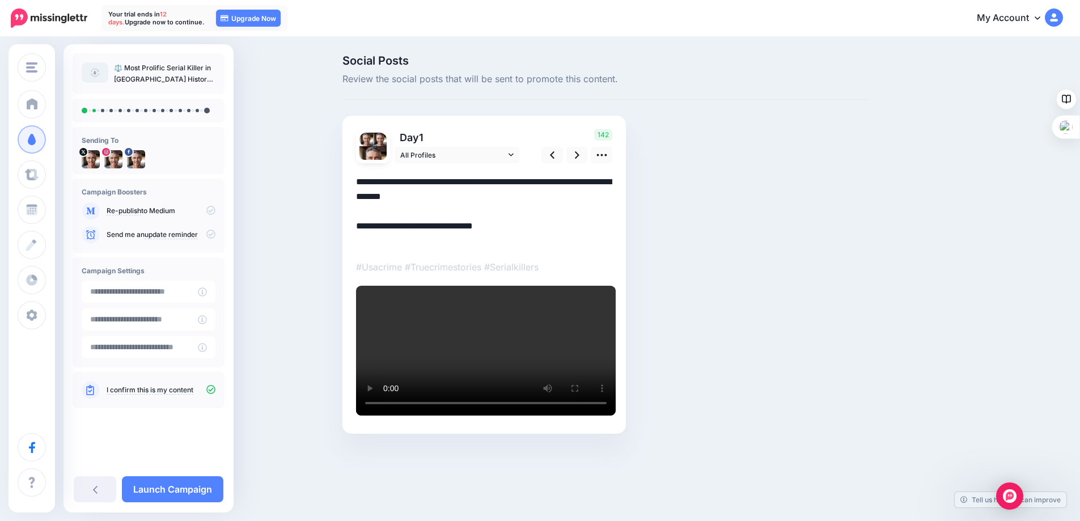
paste textarea "**********"
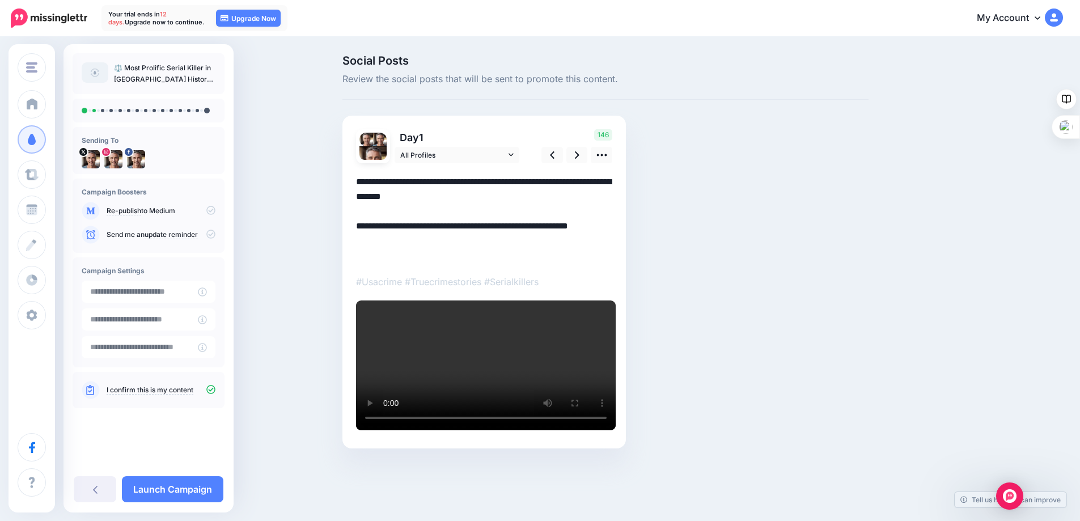
drag, startPoint x: 443, startPoint y: 257, endPoint x: 356, endPoint y: 254, distance: 87.4
click at [356, 254] on div "Day 1 All Profiles" at bounding box center [485, 282] width 284 height 333
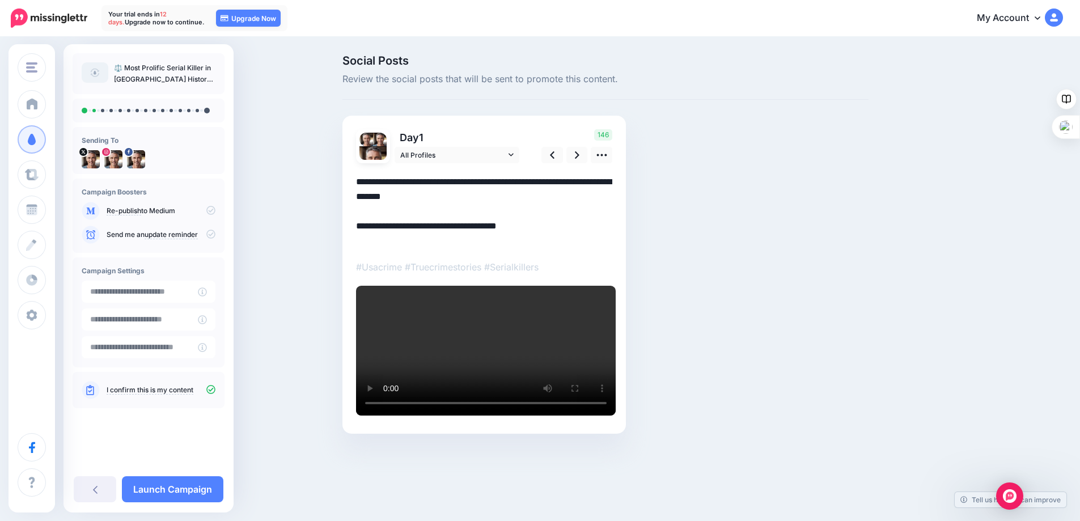
click at [410, 241] on textarea "**********" at bounding box center [484, 212] width 256 height 74
click at [578, 154] on link at bounding box center [578, 155] width 22 height 16
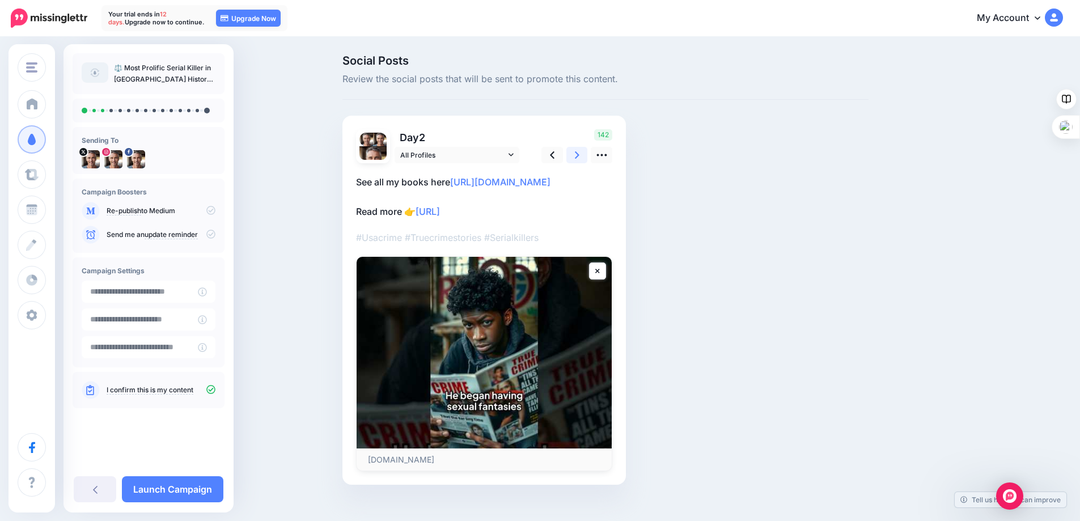
click at [578, 154] on link at bounding box center [578, 155] width 22 height 16
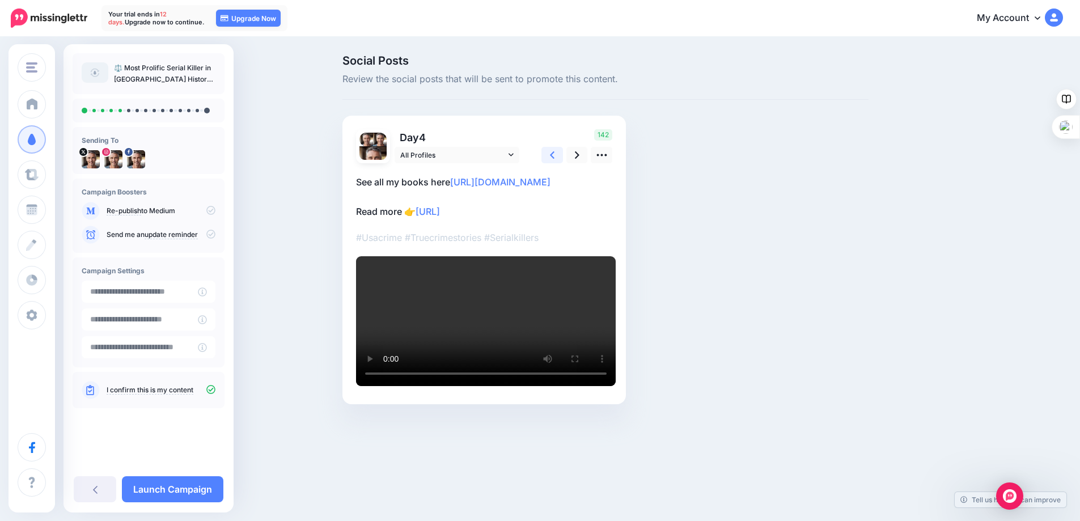
click at [555, 157] on icon at bounding box center [552, 154] width 5 height 7
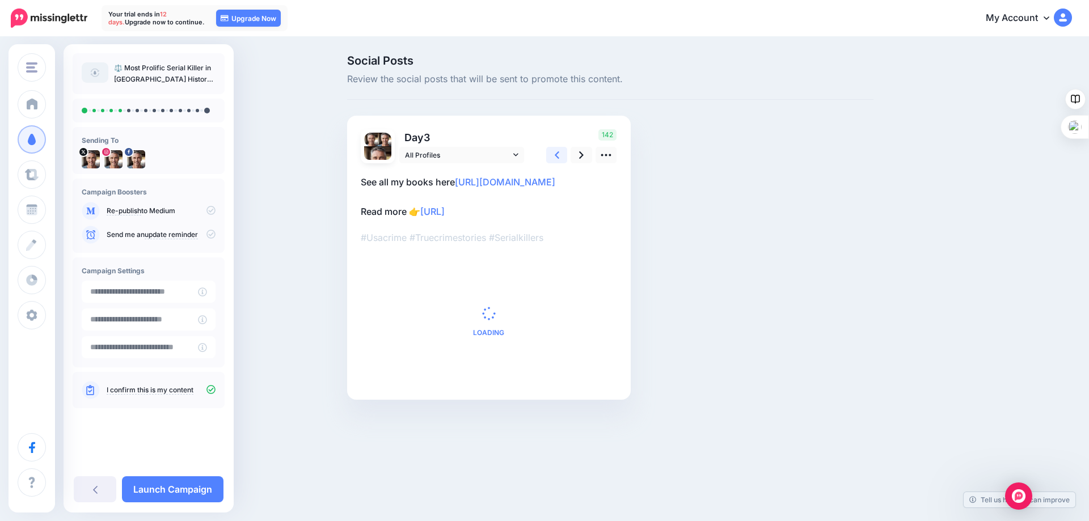
click at [557, 157] on icon at bounding box center [557, 154] width 5 height 7
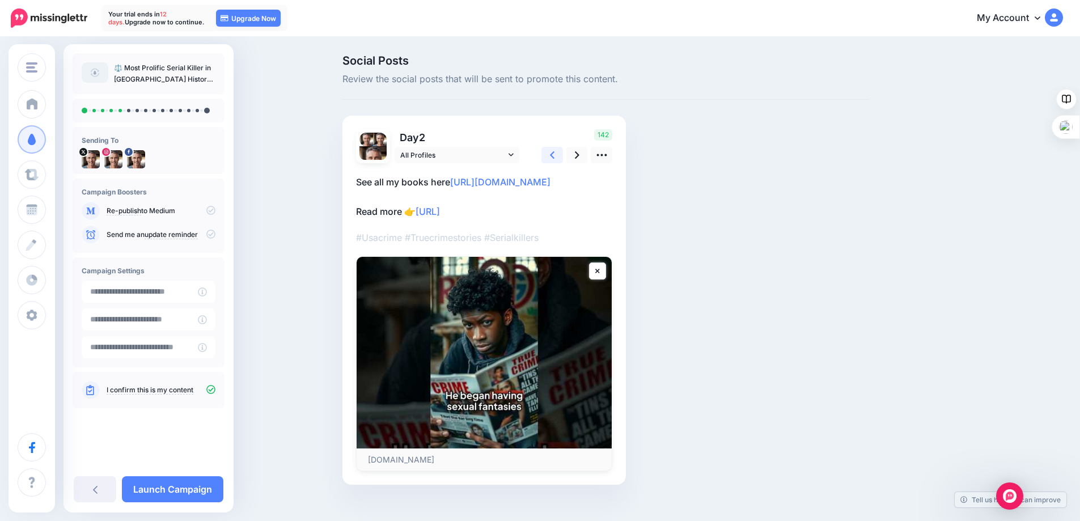
click at [555, 157] on icon at bounding box center [552, 154] width 5 height 7
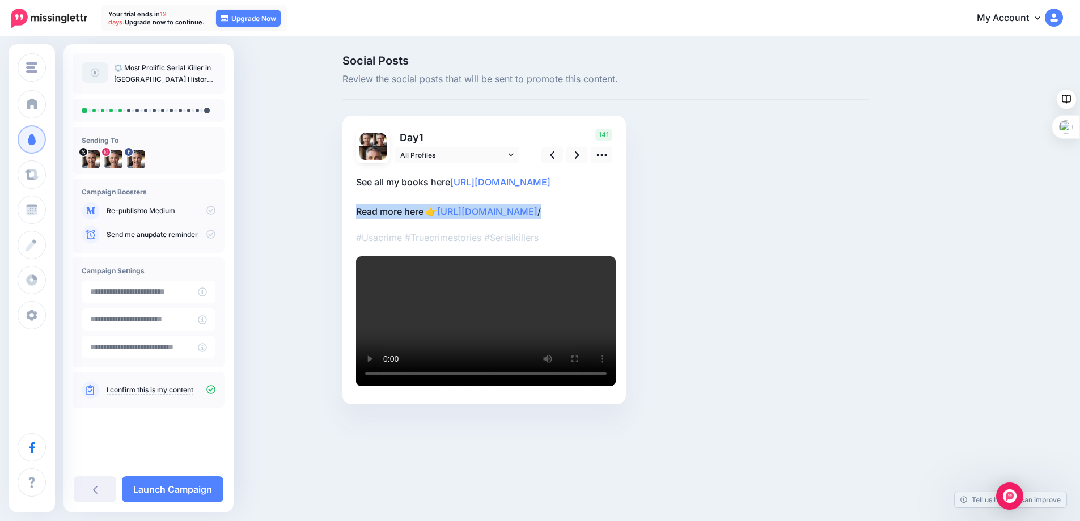
drag, startPoint x: 592, startPoint y: 243, endPoint x: 359, endPoint y: 244, distance: 232.5
click at [359, 244] on div "Day 1 All Profiles" at bounding box center [485, 260] width 284 height 289
copy p "Read more here 👉 [URL][DOMAIN_NAME] /"
click at [580, 153] on icon at bounding box center [577, 155] width 5 height 12
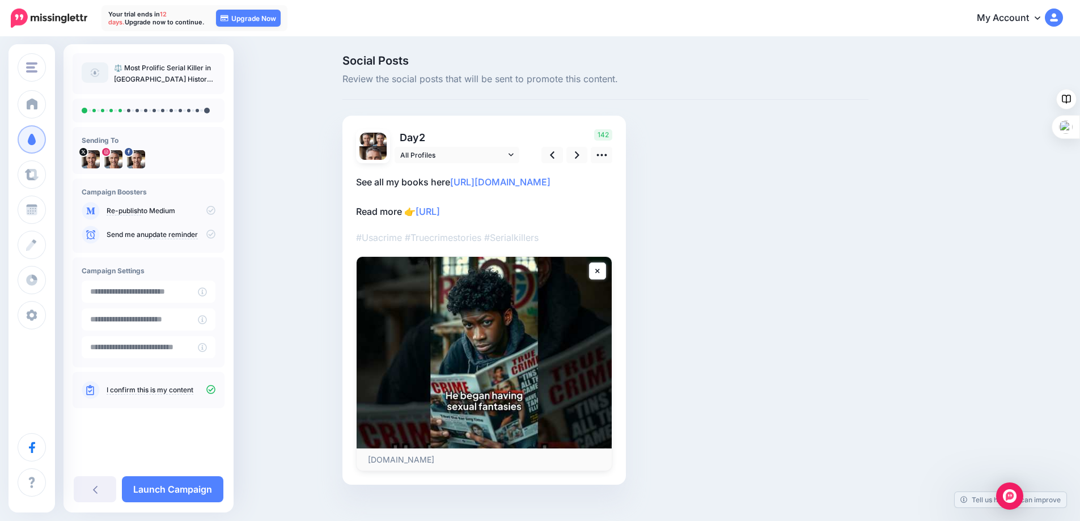
drag, startPoint x: 519, startPoint y: 243, endPoint x: 346, endPoint y: 245, distance: 173.5
click at [346, 245] on div "Social Posts Review the social posts that will be sent to promote this content.…" at bounding box center [605, 287] width 543 height 464
click at [554, 154] on link at bounding box center [553, 155] width 22 height 16
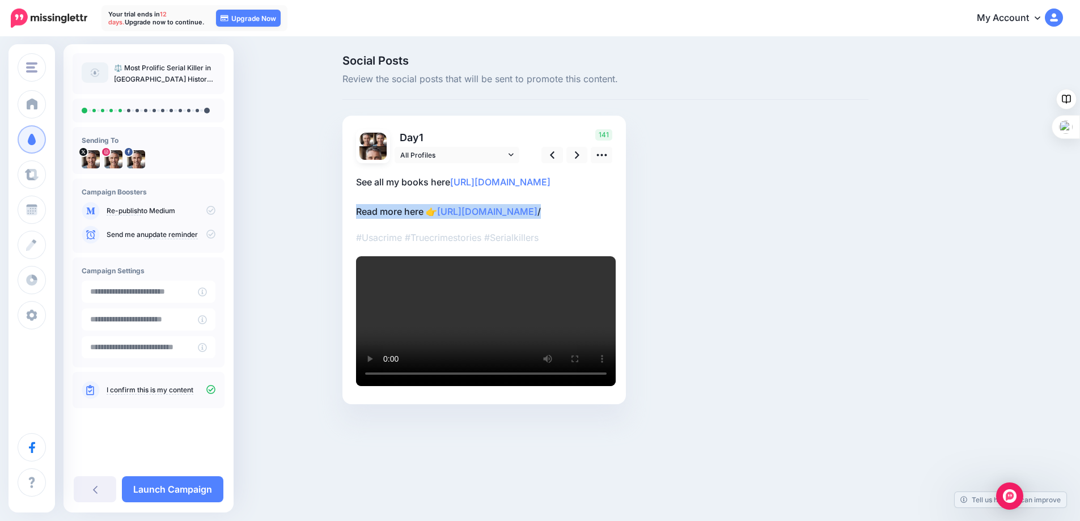
drag, startPoint x: 590, startPoint y: 241, endPoint x: 359, endPoint y: 247, distance: 230.9
click at [359, 247] on div "Day 1 All Profiles" at bounding box center [485, 260] width 284 height 289
copy p "Read more here 👉 https://www.guyhadleigh.com /"
click at [578, 154] on link at bounding box center [578, 155] width 22 height 16
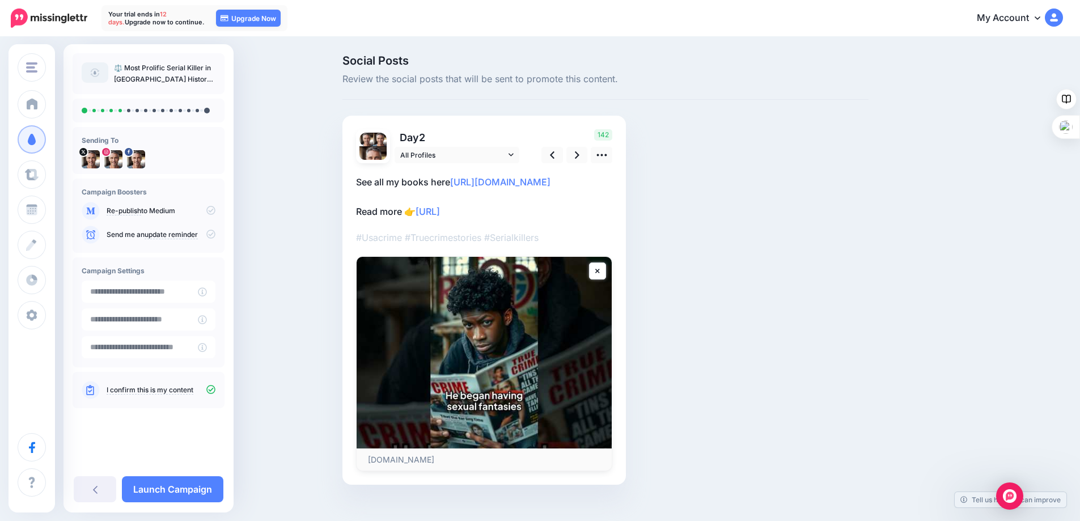
drag, startPoint x: 532, startPoint y: 239, endPoint x: 325, endPoint y: 251, distance: 207.3
click at [339, 243] on div "Social Posts Review the social posts that will be sent to promote this content.…" at bounding box center [605, 287] width 543 height 464
click at [413, 219] on p "See all my books here https://www.amazon.com/stores/Guy-Hadleigh/author/B00D779…" at bounding box center [484, 197] width 256 height 44
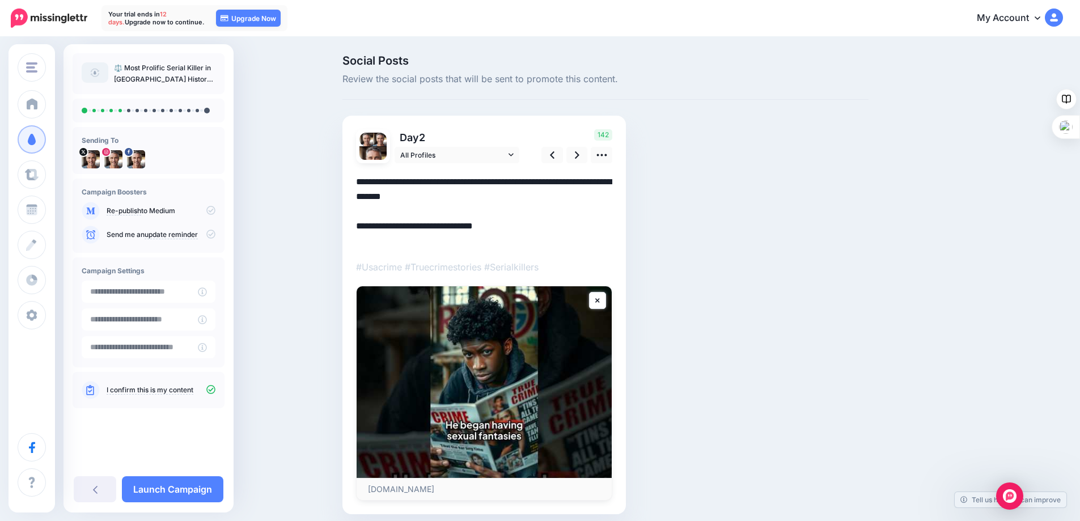
click at [409, 242] on textarea "**********" at bounding box center [484, 212] width 256 height 74
click at [405, 231] on textarea "**********" at bounding box center [484, 212] width 256 height 74
click at [408, 242] on textarea "**********" at bounding box center [484, 212] width 256 height 74
drag, startPoint x: 548, startPoint y: 244, endPoint x: 444, endPoint y: 244, distance: 103.8
click at [444, 244] on textarea "**********" at bounding box center [484, 212] width 256 height 74
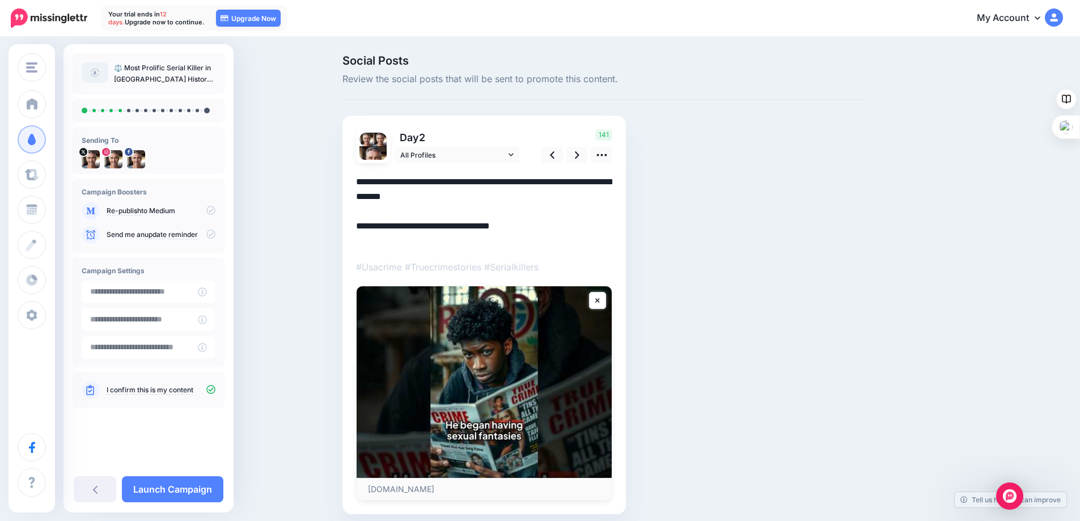
paste textarea "**********"
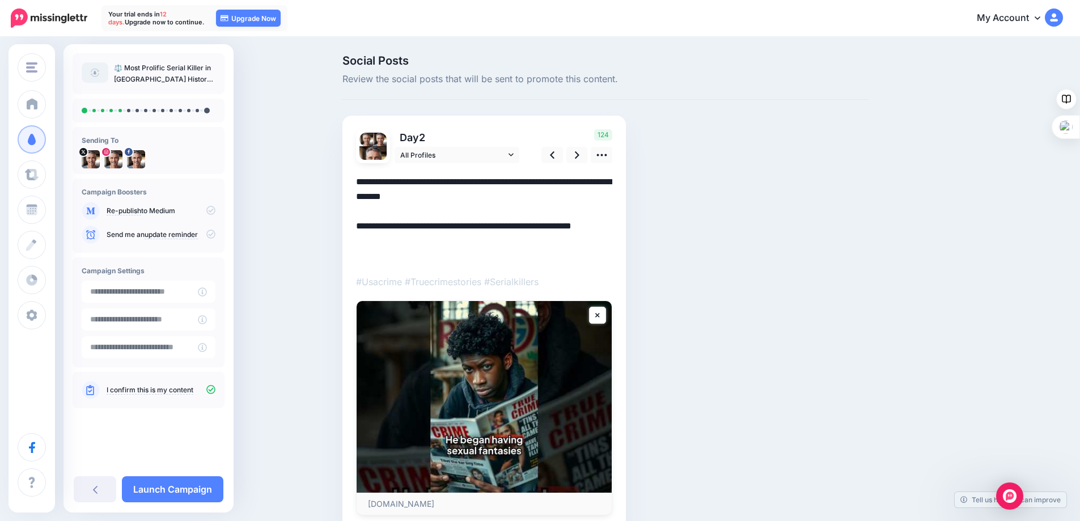
drag, startPoint x: 444, startPoint y: 242, endPoint x: 344, endPoint y: 247, distance: 99.9
click at [344, 247] on div "Social Posts Review the social posts that will be sent to promote this content.…" at bounding box center [605, 309] width 543 height 508
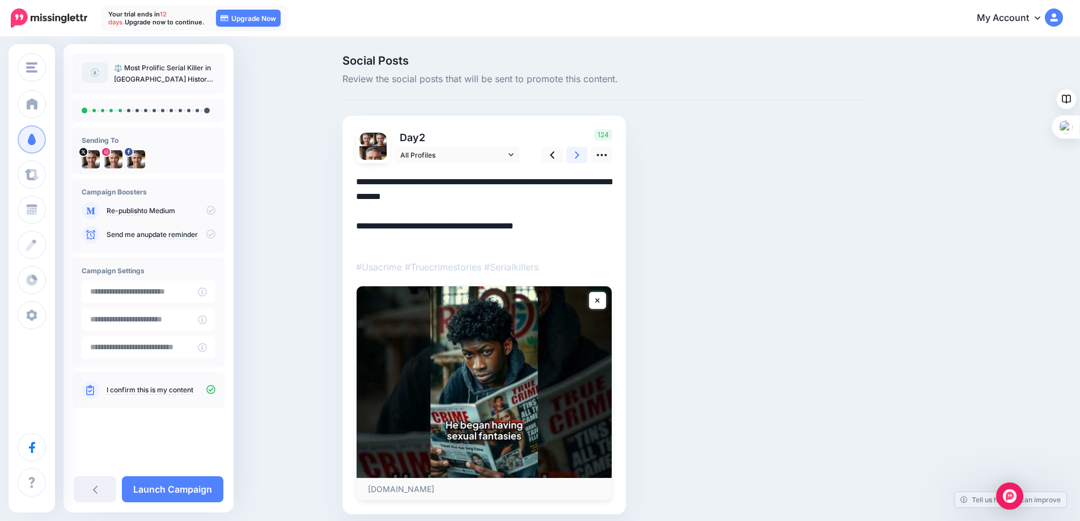
click at [579, 153] on icon at bounding box center [577, 155] width 5 height 12
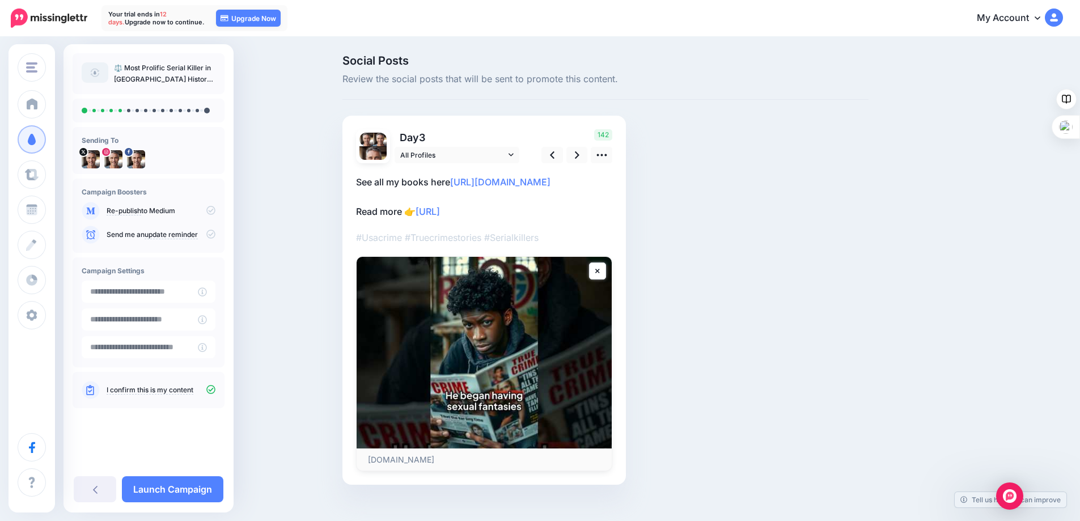
drag, startPoint x: 529, startPoint y: 241, endPoint x: 361, endPoint y: 245, distance: 167.3
click at [361, 219] on p "See all my books here https://www.amazon.com/stores/Guy-Hadleigh/author/B00D779…" at bounding box center [484, 197] width 256 height 44
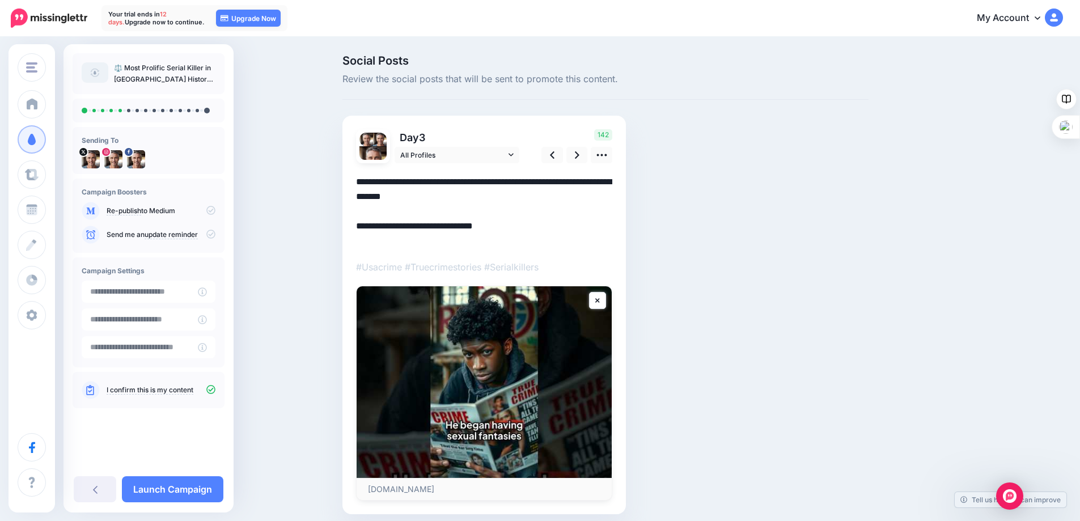
paste textarea "**********"
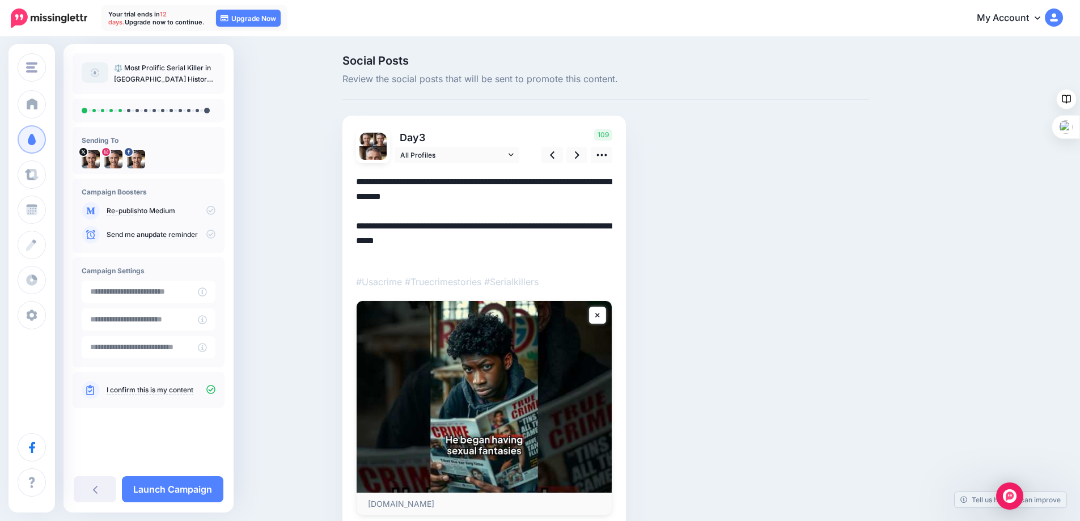
drag, startPoint x: 507, startPoint y: 243, endPoint x: 335, endPoint y: 241, distance: 171.8
click at [335, 241] on div "Social Posts Review the social posts that will be sent to promote this content.…" at bounding box center [540, 309] width 1080 height 542
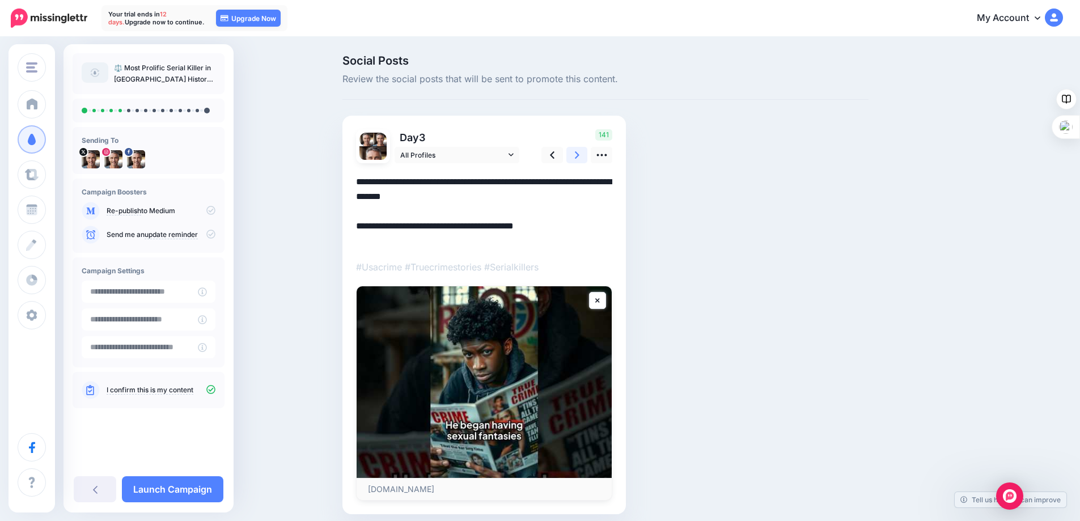
click at [580, 153] on icon at bounding box center [577, 155] width 5 height 12
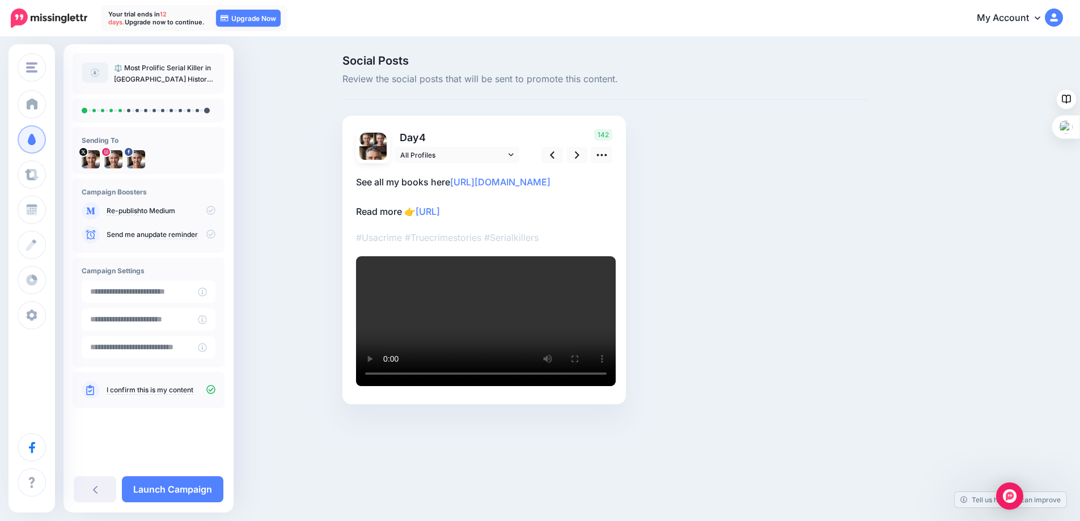
drag, startPoint x: 522, startPoint y: 242, endPoint x: 349, endPoint y: 247, distance: 173.1
click at [349, 247] on div "Day 4 All Profiles" at bounding box center [485, 260] width 284 height 289
click at [527, 219] on p "See all my books here https://www.amazon.com/stores/Guy-Hadleigh/author/B00D779…" at bounding box center [484, 197] width 256 height 44
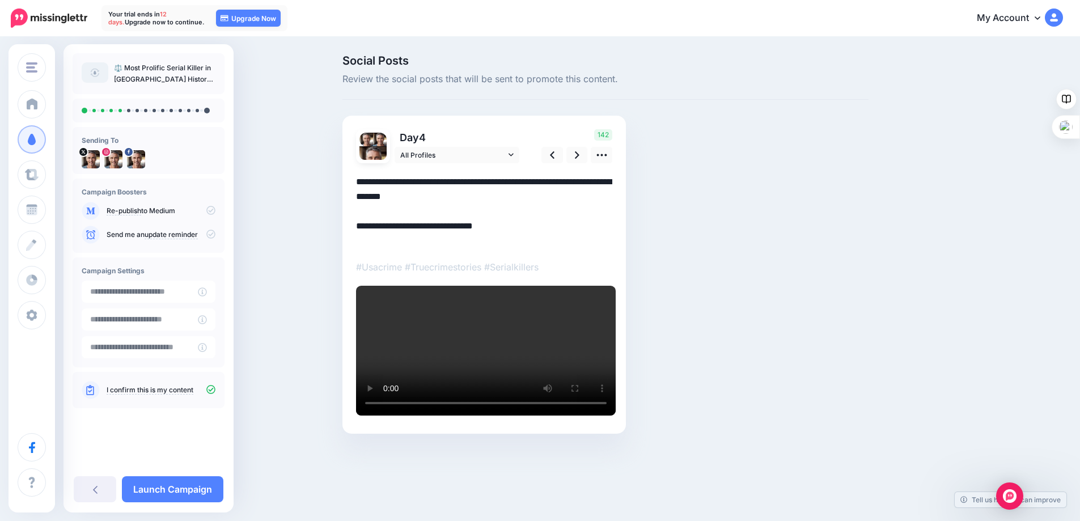
drag, startPoint x: 527, startPoint y: 245, endPoint x: 333, endPoint y: 236, distance: 193.6
click at [333, 236] on div "Social Posts Review the social posts that will be sent to promote this content.…" at bounding box center [540, 261] width 1080 height 447
paste textarea "**********"
click at [580, 154] on icon at bounding box center [577, 155] width 5 height 12
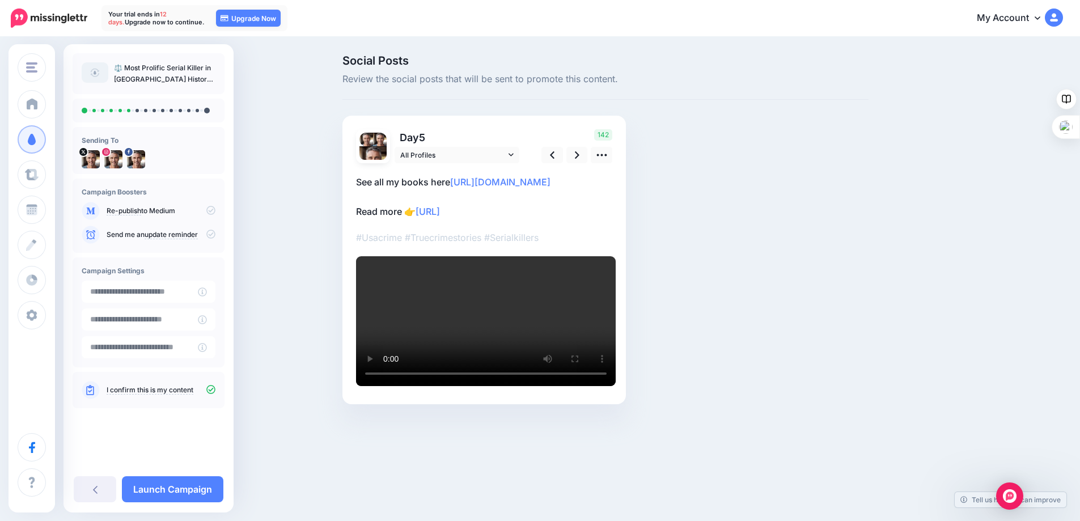
drag, startPoint x: 555, startPoint y: 238, endPoint x: 348, endPoint y: 246, distance: 206.6
click at [348, 246] on div "Day 5 All Profiles" at bounding box center [485, 260] width 284 height 289
click at [510, 219] on p "See all my books here https://www.amazon.com/stores/Guy-Hadleigh/author/B00D779…" at bounding box center [484, 197] width 256 height 44
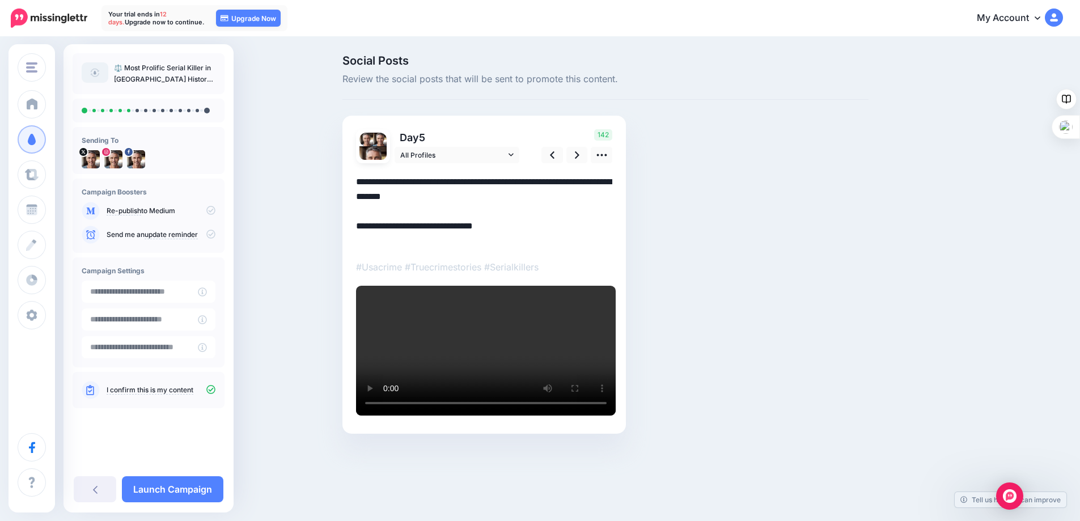
drag, startPoint x: 535, startPoint y: 239, endPoint x: 273, endPoint y: 233, distance: 261.5
click at [273, 233] on div "Social Posts Review the social posts that will be sent to promote this content.…" at bounding box center [540, 261] width 1080 height 447
paste textarea "**********"
click at [578, 155] on link at bounding box center [578, 155] width 22 height 16
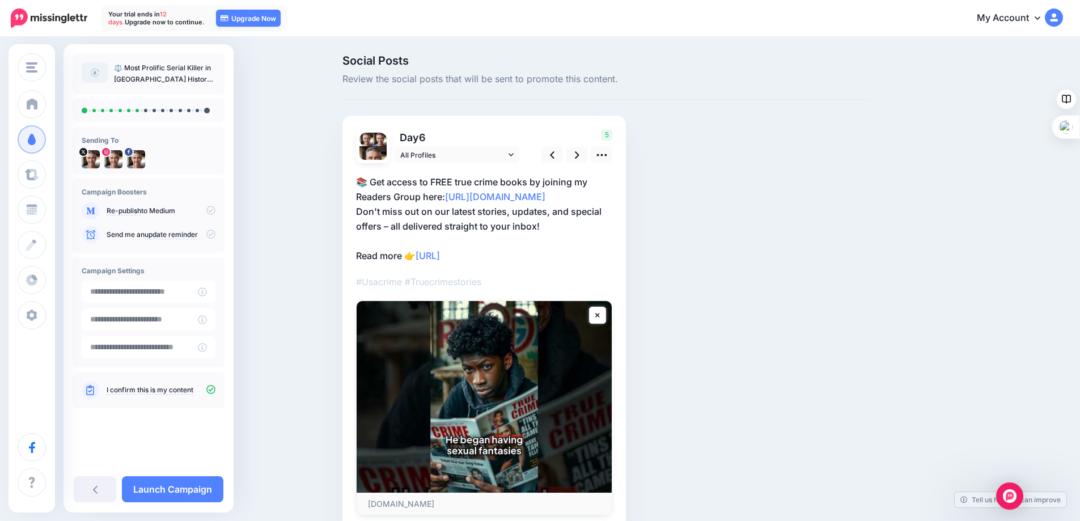
drag, startPoint x: 547, startPoint y: 259, endPoint x: 349, endPoint y: 259, distance: 197.9
click at [349, 259] on div "Day 6 All Profiles" at bounding box center [485, 322] width 284 height 413
click at [376, 234] on p "📚 Get access to FREE true crime books by joining my Readers Group here: http://…" at bounding box center [484, 219] width 256 height 88
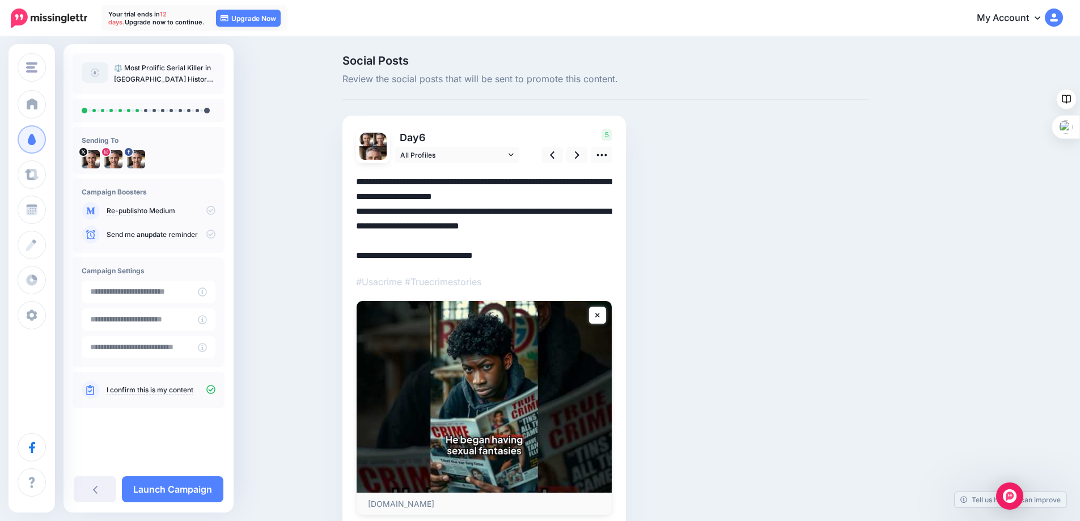
drag, startPoint x: 376, startPoint y: 260, endPoint x: 340, endPoint y: 246, distance: 39.2
click at [340, 246] on div "Social Posts Review the social posts that will be sent to promote this content.…" at bounding box center [605, 309] width 543 height 508
paste textarea "**********"
click at [579, 153] on icon at bounding box center [577, 155] width 5 height 12
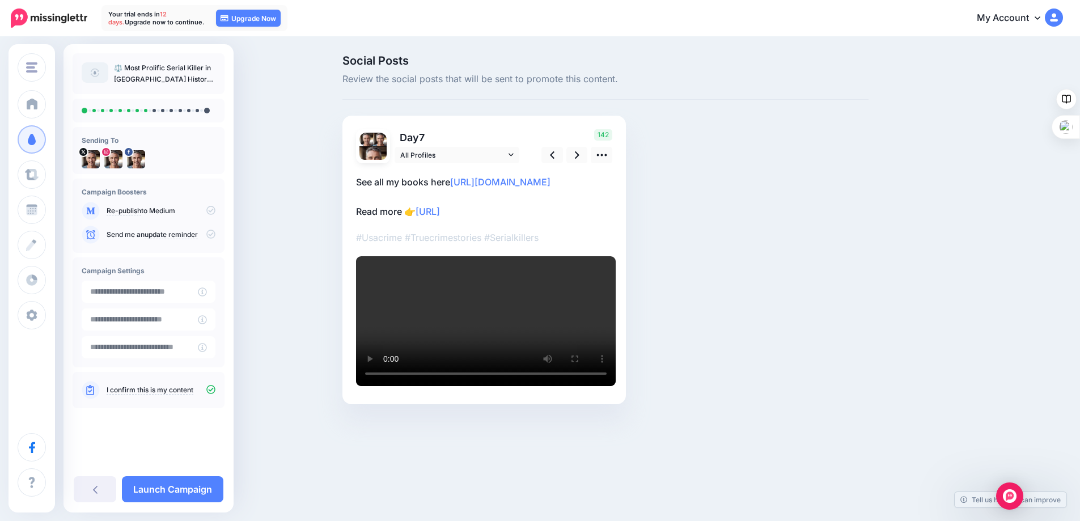
drag, startPoint x: 522, startPoint y: 240, endPoint x: 354, endPoint y: 240, distance: 167.9
click at [354, 240] on div "Day 7 All Profiles" at bounding box center [485, 260] width 284 height 289
click at [373, 219] on p "See all my books here https://www.amazon.com/stores/Guy-Hadleigh/author/B00D779…" at bounding box center [484, 197] width 256 height 44
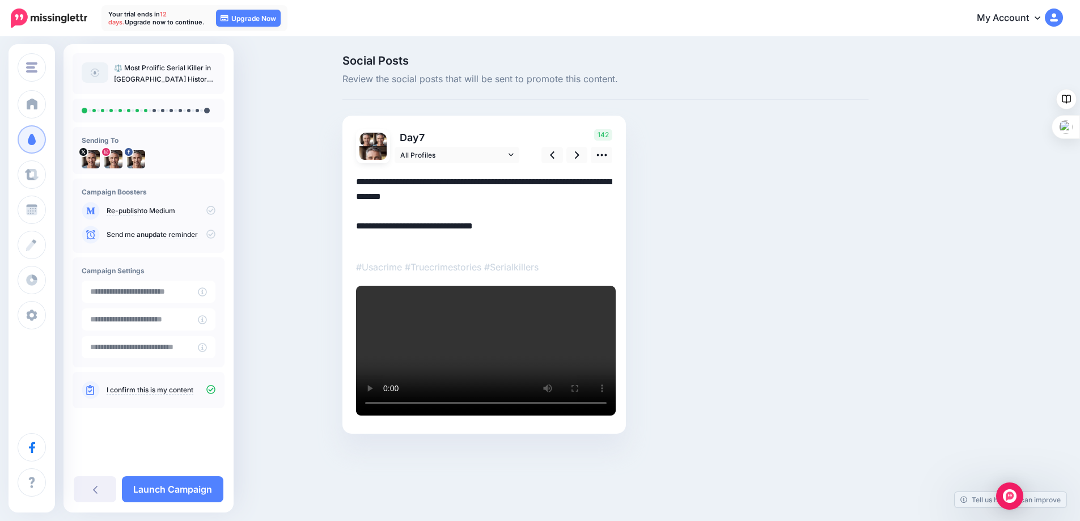
click at [375, 231] on textarea "**********" at bounding box center [484, 212] width 256 height 74
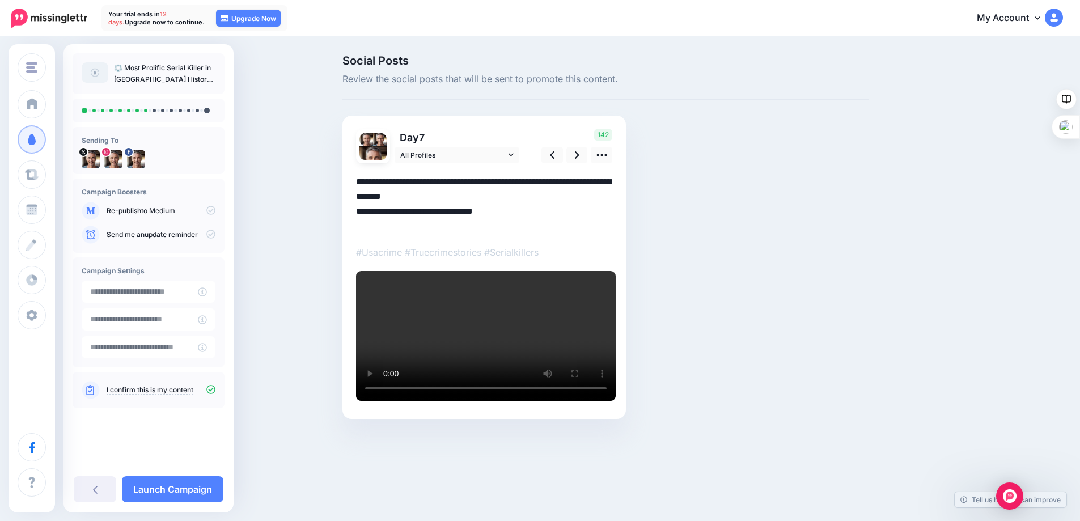
drag, startPoint x: 502, startPoint y: 227, endPoint x: 349, endPoint y: 230, distance: 153.1
click at [349, 230] on div "Day 7 All Profiles" at bounding box center [485, 267] width 284 height 303
paste textarea "**********"
click at [362, 226] on textarea "**********" at bounding box center [484, 204] width 256 height 59
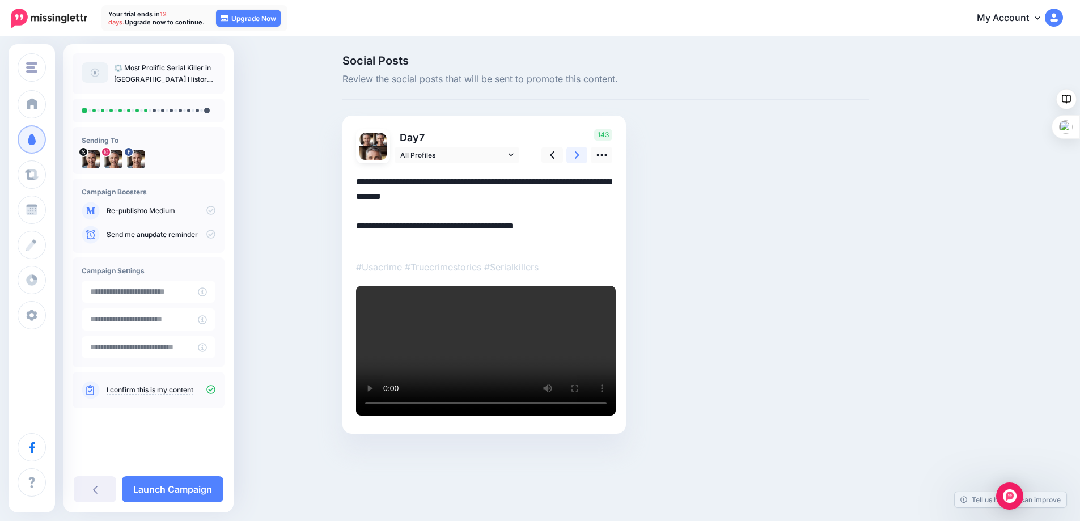
click at [580, 154] on icon at bounding box center [577, 154] width 5 height 7
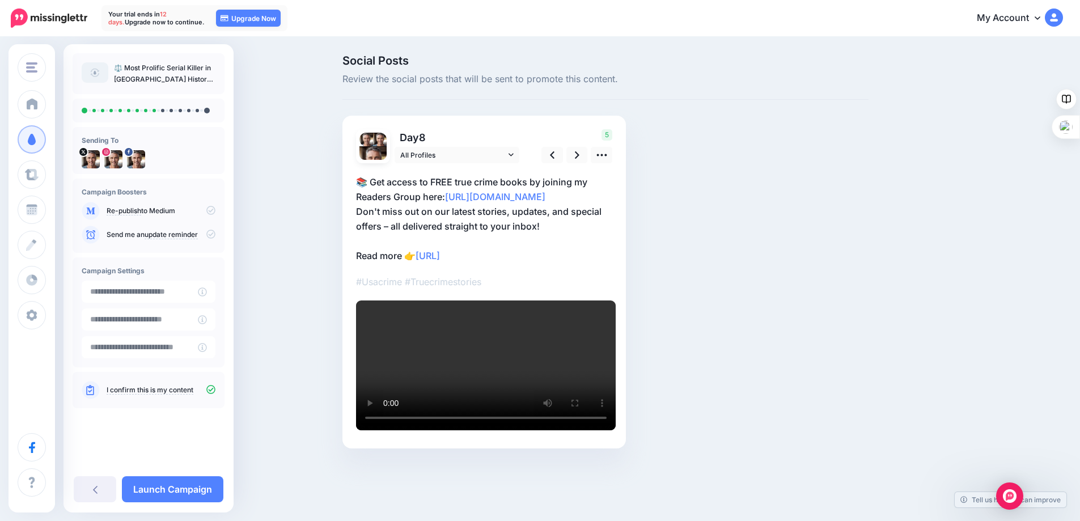
drag, startPoint x: 521, startPoint y: 253, endPoint x: 305, endPoint y: 249, distance: 215.5
click at [305, 249] on div "Social Posts Review the social posts that will be sent to promote this content.…" at bounding box center [540, 269] width 1080 height 462
click at [374, 241] on p "📚 Get access to FREE true crime books by joining my Readers Group here: http://…" at bounding box center [484, 219] width 256 height 88
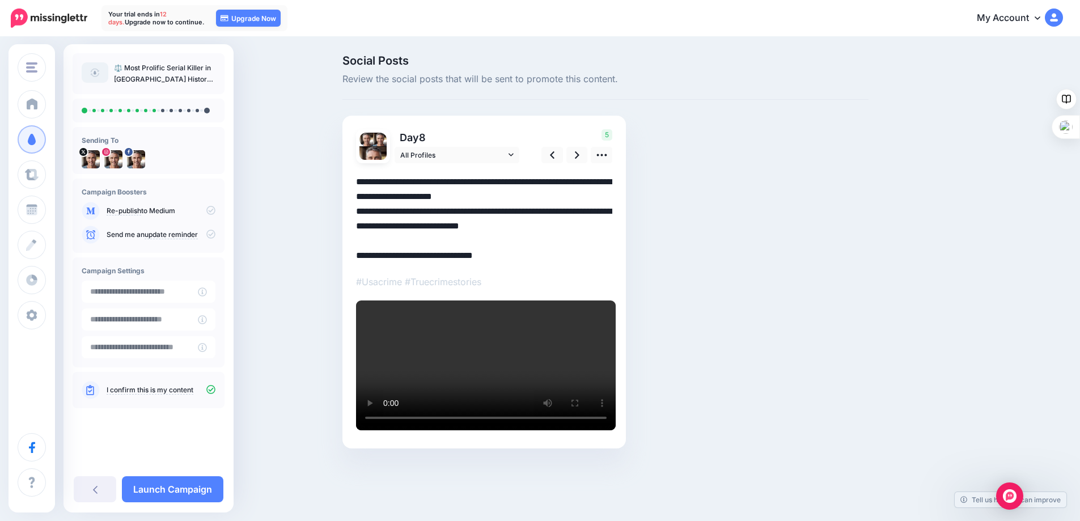
click at [366, 244] on textarea "**********" at bounding box center [484, 219] width 256 height 88
drag, startPoint x: 509, startPoint y: 255, endPoint x: 340, endPoint y: 246, distance: 168.7
click at [340, 246] on div "Social Posts Review the social posts that will be sent to promote this content.…" at bounding box center [605, 269] width 543 height 428
paste textarea "**********"
click at [580, 154] on icon at bounding box center [577, 155] width 5 height 12
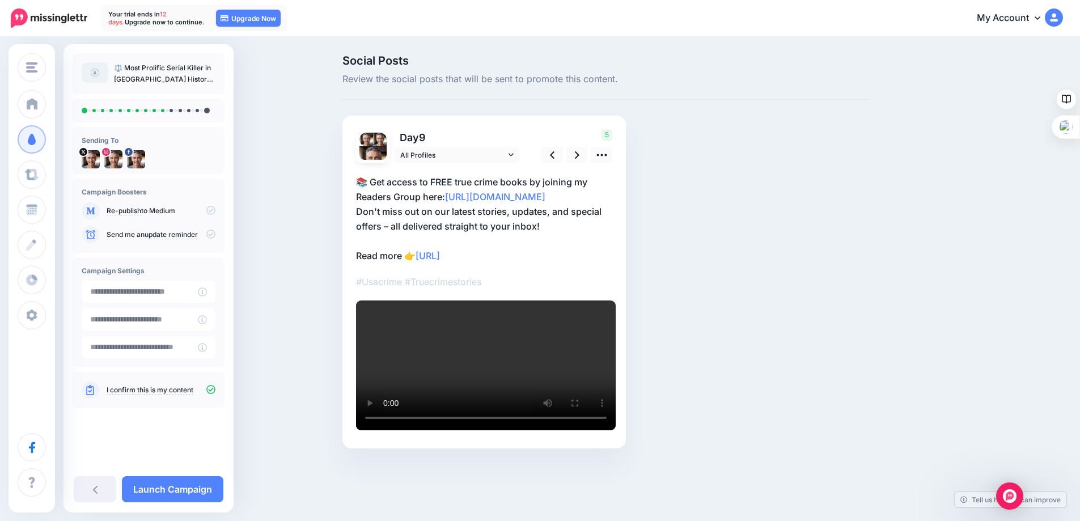
click at [392, 241] on p "📚 Get access to FREE true crime books by joining my Readers Group here: http://…" at bounding box center [484, 219] width 256 height 88
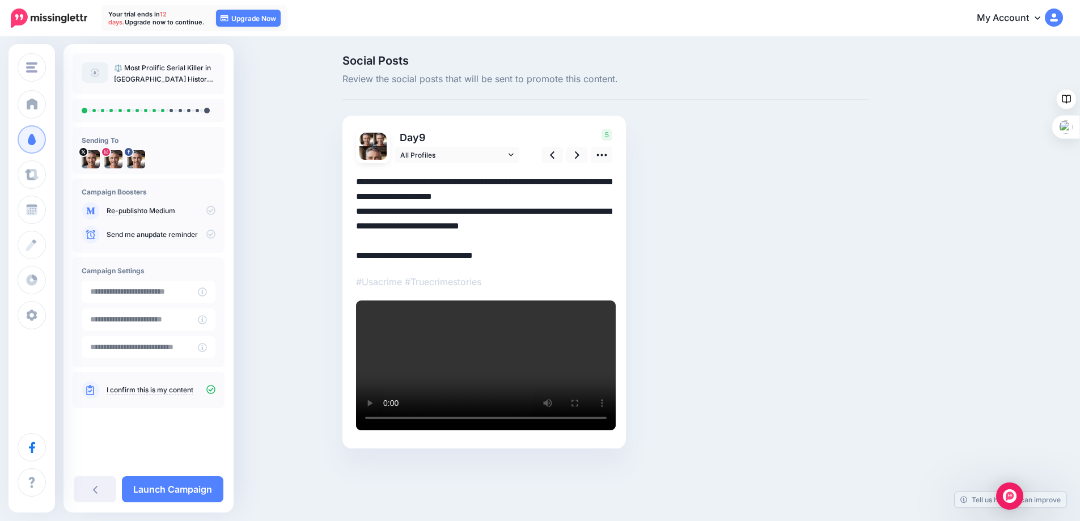
click at [373, 246] on textarea "**********" at bounding box center [484, 219] width 256 height 88
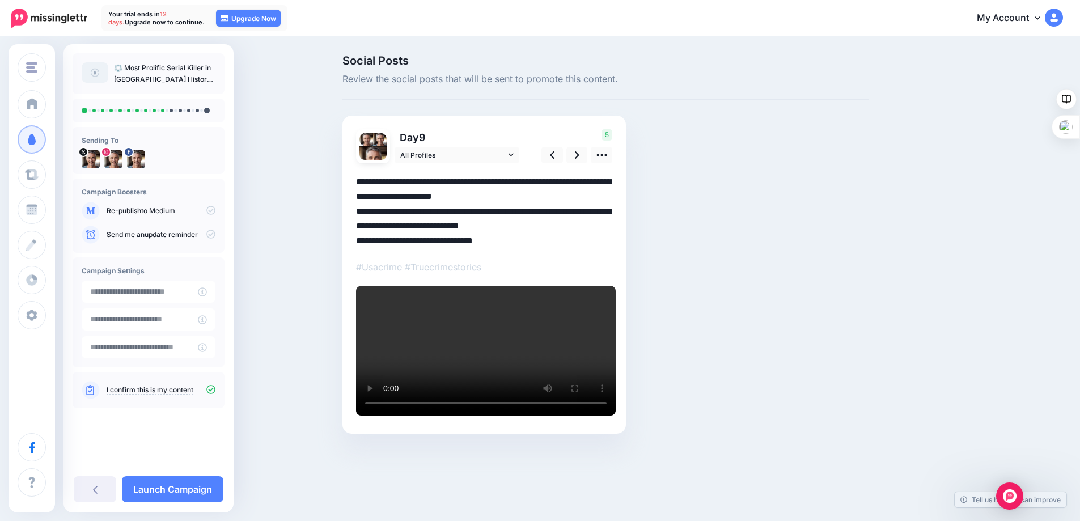
drag, startPoint x: 513, startPoint y: 240, endPoint x: 343, endPoint y: 246, distance: 170.3
click at [343, 246] on div "Social Posts Review the social posts that will be sent to promote this content.…" at bounding box center [605, 261] width 543 height 413
paste textarea "**********"
click at [362, 239] on textarea "**********" at bounding box center [484, 212] width 256 height 74
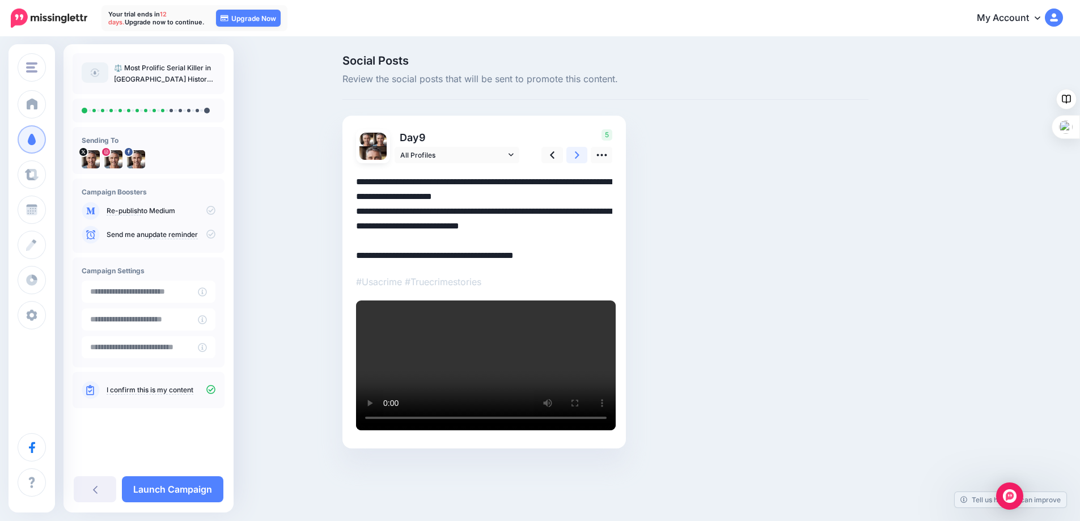
click at [576, 153] on link at bounding box center [578, 155] width 22 height 16
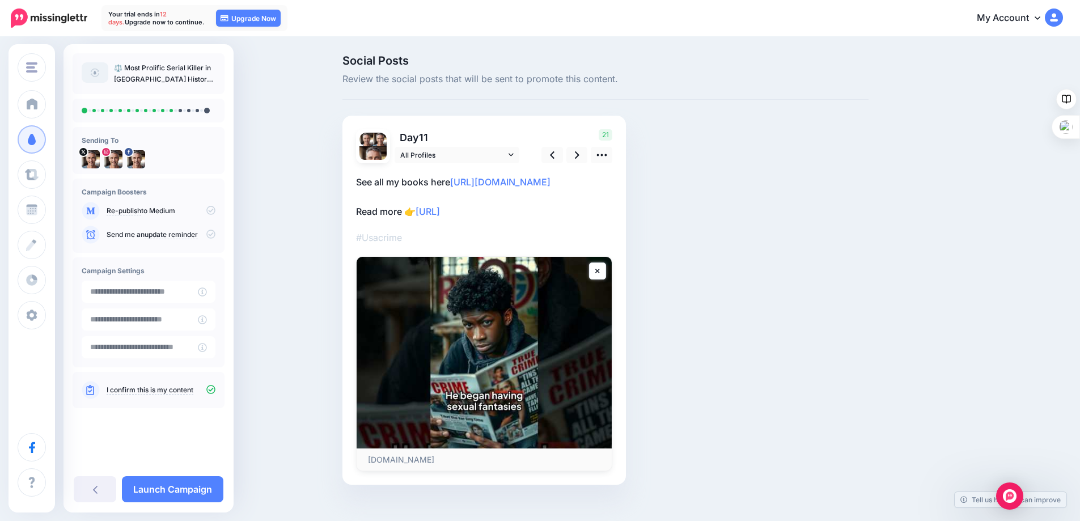
drag, startPoint x: 528, startPoint y: 241, endPoint x: 361, endPoint y: 247, distance: 166.9
click at [361, 219] on p "See all my books here https://www.amazon.com/stores/Guy-Hadleigh/author/B00D779…" at bounding box center [484, 197] width 256 height 44
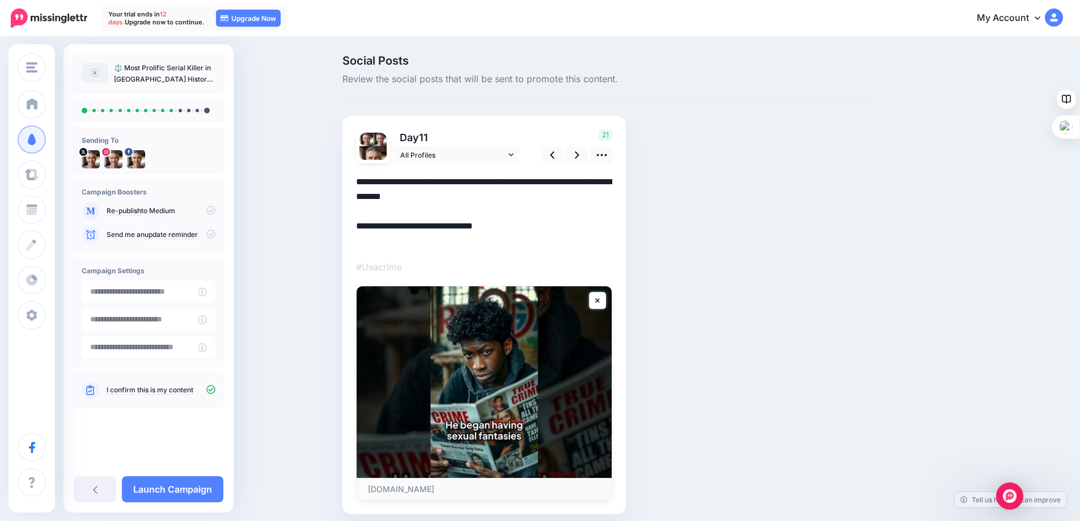
click at [370, 231] on textarea "**********" at bounding box center [484, 212] width 256 height 74
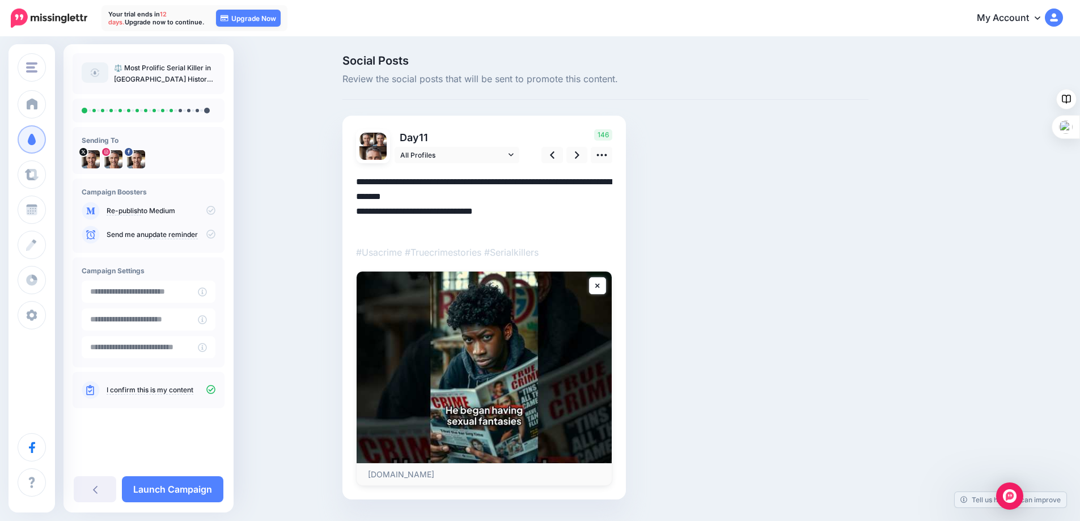
drag, startPoint x: 523, startPoint y: 227, endPoint x: 354, endPoint y: 234, distance: 169.1
click at [354, 234] on div "Day 11 All Profiles" at bounding box center [485, 308] width 284 height 384
paste textarea "**********"
click at [361, 226] on textarea "**********" at bounding box center [484, 204] width 256 height 59
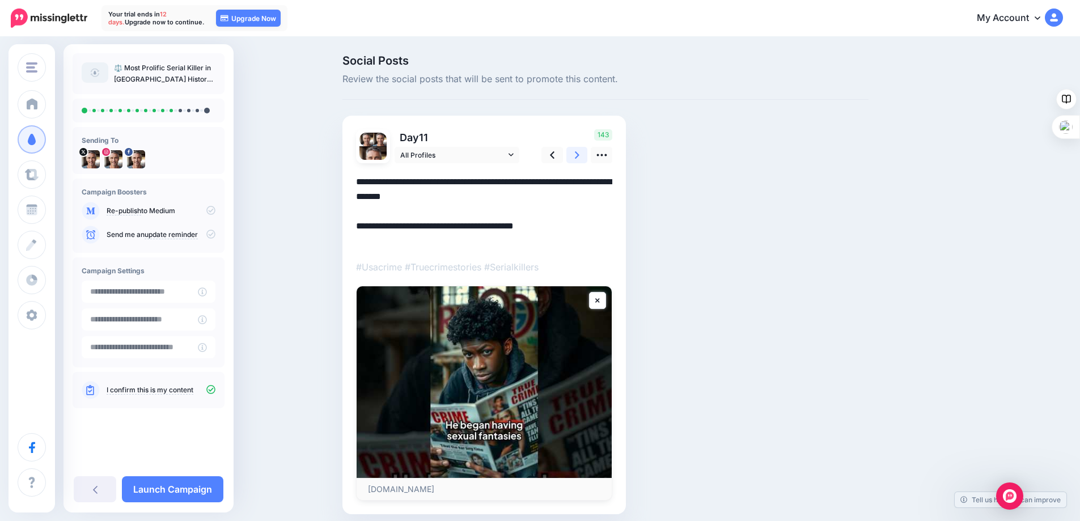
click at [576, 155] on link at bounding box center [578, 155] width 22 height 16
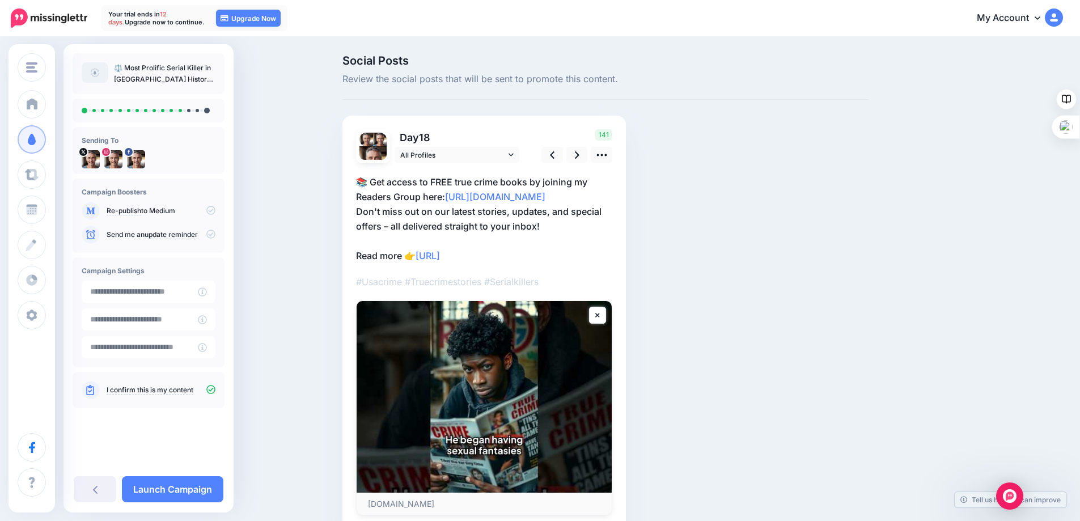
click at [371, 242] on p "📚 Get access to FREE true crime books by joining my Readers Group here: http://…" at bounding box center [484, 219] width 256 height 88
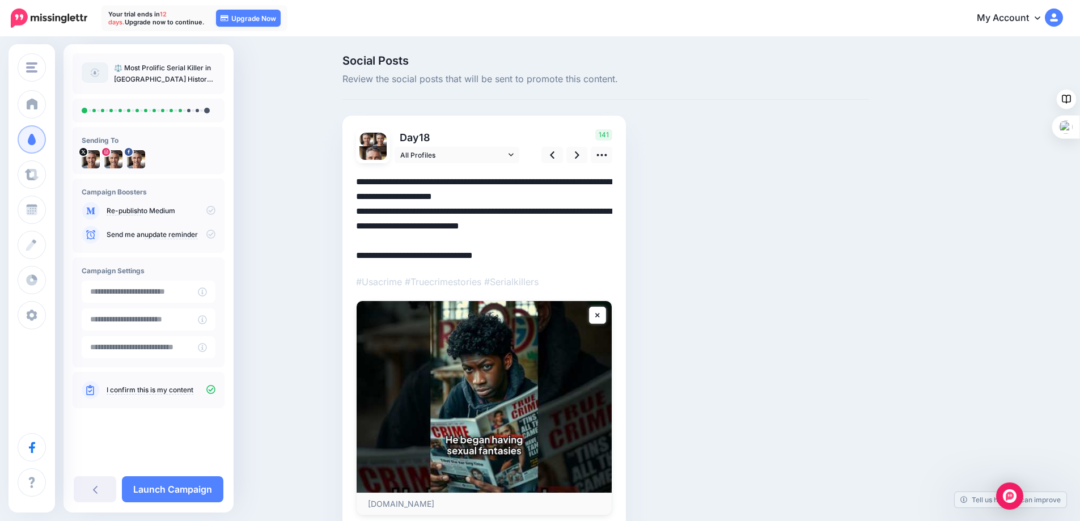
click at [367, 241] on textarea "**********" at bounding box center [484, 219] width 256 height 88
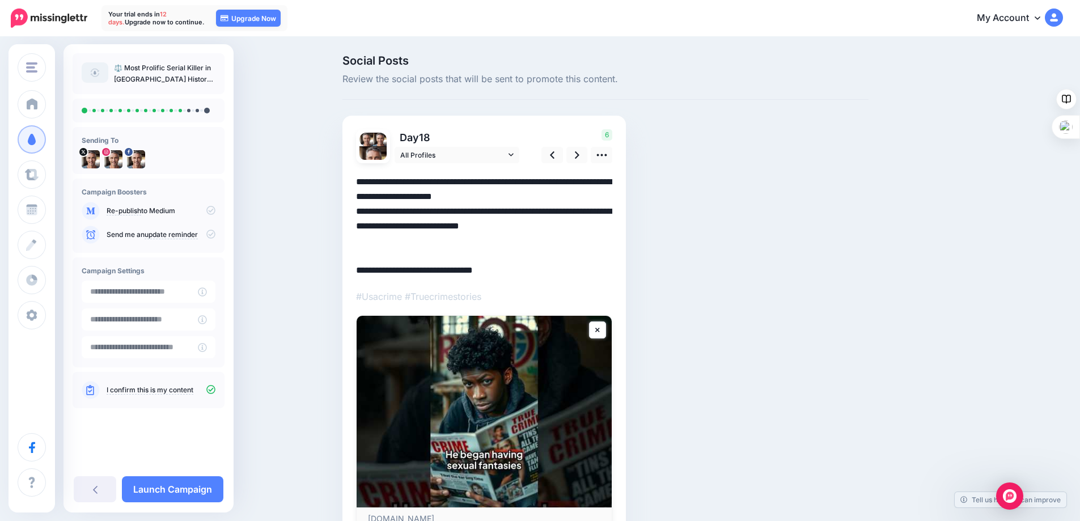
drag, startPoint x: 514, startPoint y: 268, endPoint x: 348, endPoint y: 254, distance: 166.2
click at [348, 254] on div "Day 18 All Profiles" at bounding box center [485, 330] width 284 height 428
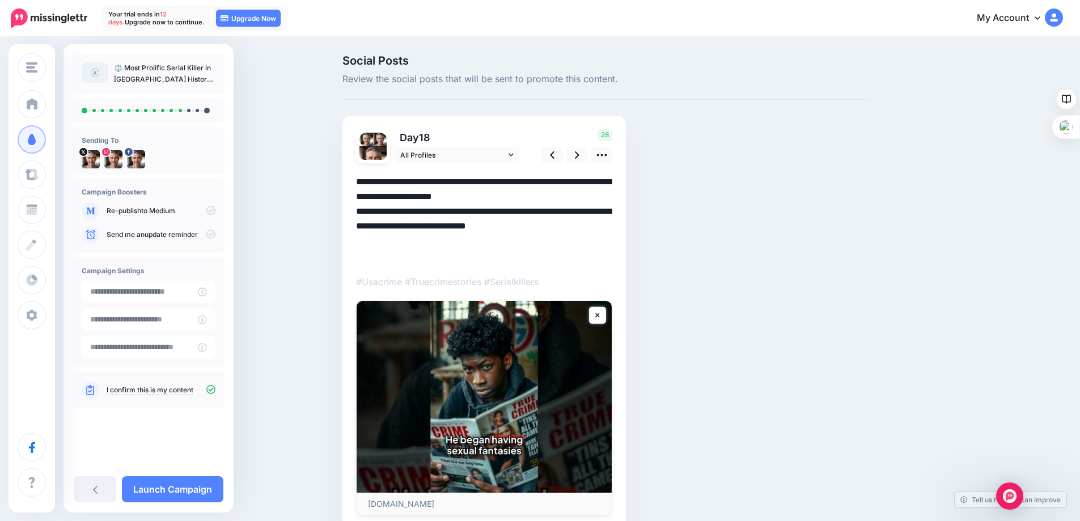
paste textarea "**********"
click at [365, 244] on textarea "**********" at bounding box center [484, 219] width 256 height 88
click at [580, 155] on icon at bounding box center [577, 155] width 5 height 12
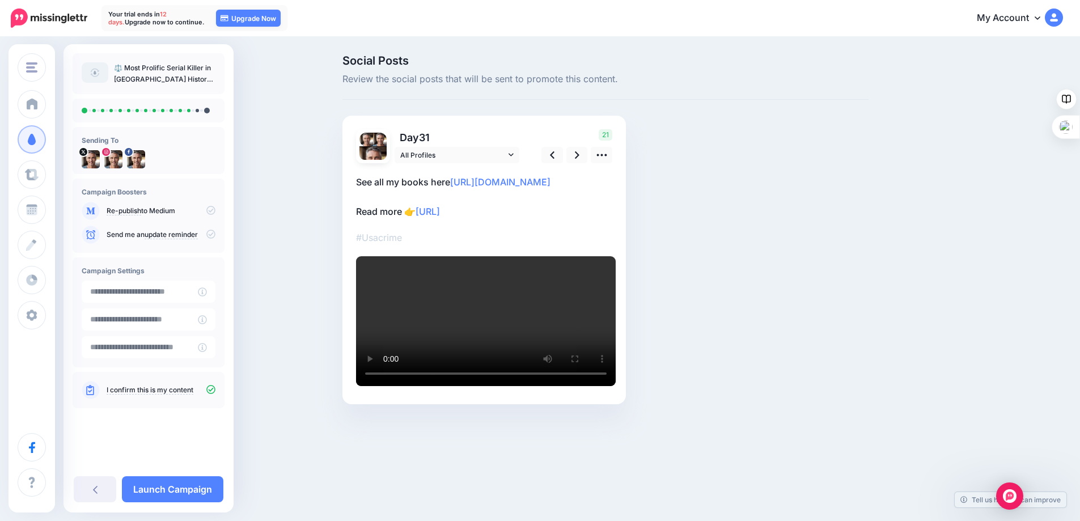
drag, startPoint x: 523, startPoint y: 243, endPoint x: 355, endPoint y: 239, distance: 167.9
click at [355, 239] on div "Day 31 All Profiles" at bounding box center [485, 260] width 284 height 289
click at [365, 219] on p "See all my books here https://www.amazon.com/stores/Guy-Hadleigh/author/B00D779…" at bounding box center [484, 197] width 256 height 44
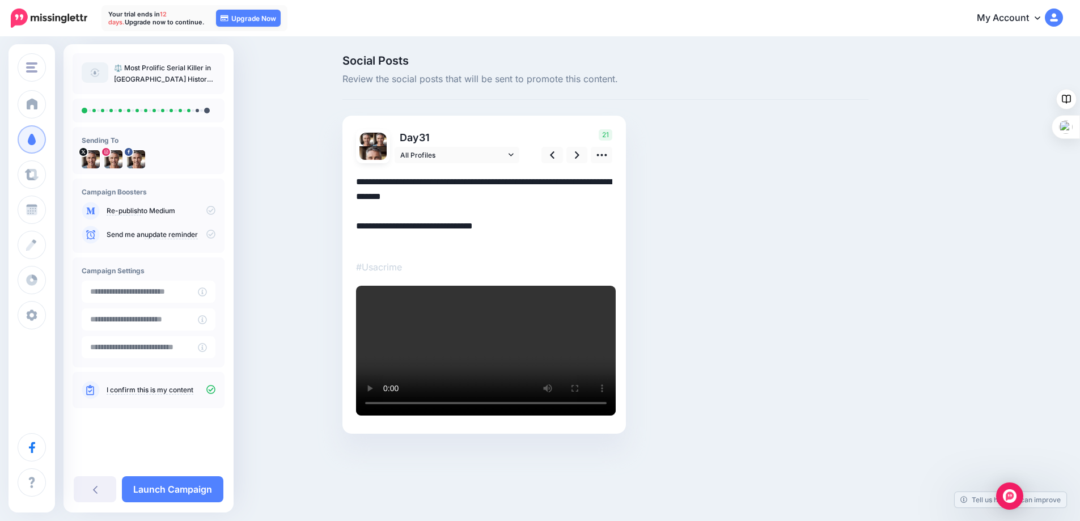
click at [364, 230] on textarea "**********" at bounding box center [484, 212] width 256 height 74
drag, startPoint x: 384, startPoint y: 244, endPoint x: 350, endPoint y: 231, distance: 36.6
click at [350, 231] on div "Day 31 All Profiles" at bounding box center [485, 275] width 284 height 318
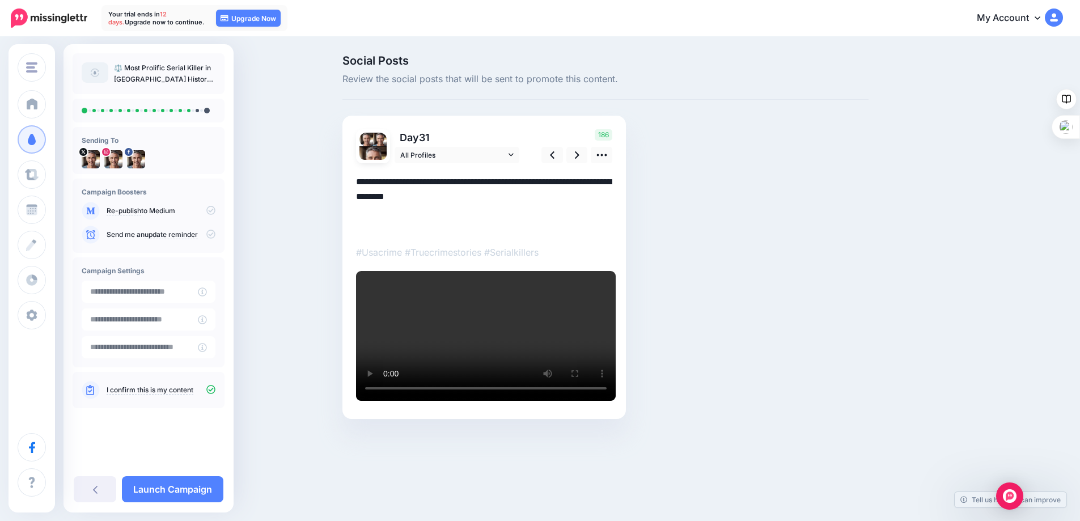
paste textarea "**********"
click at [362, 228] on textarea "**********" at bounding box center [484, 204] width 256 height 59
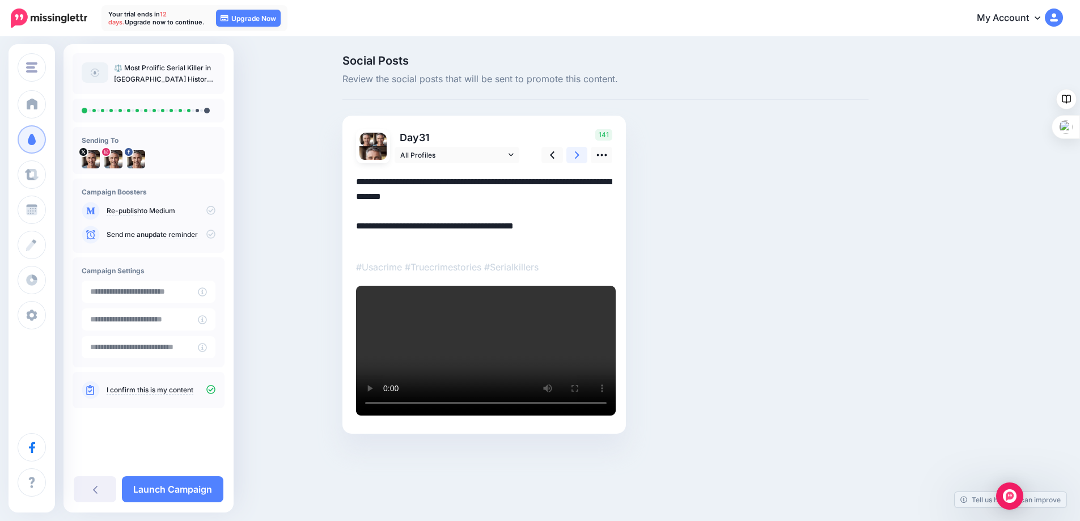
click at [580, 154] on icon at bounding box center [577, 155] width 5 height 12
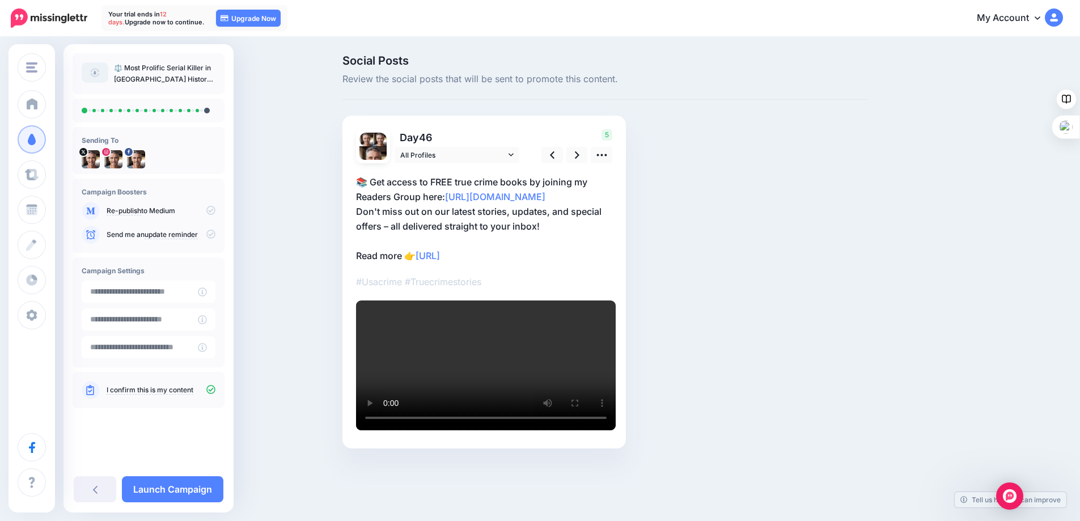
click at [388, 243] on p "📚 Get access to FREE true crime books by joining my Readers Group here: http://…" at bounding box center [484, 219] width 256 height 88
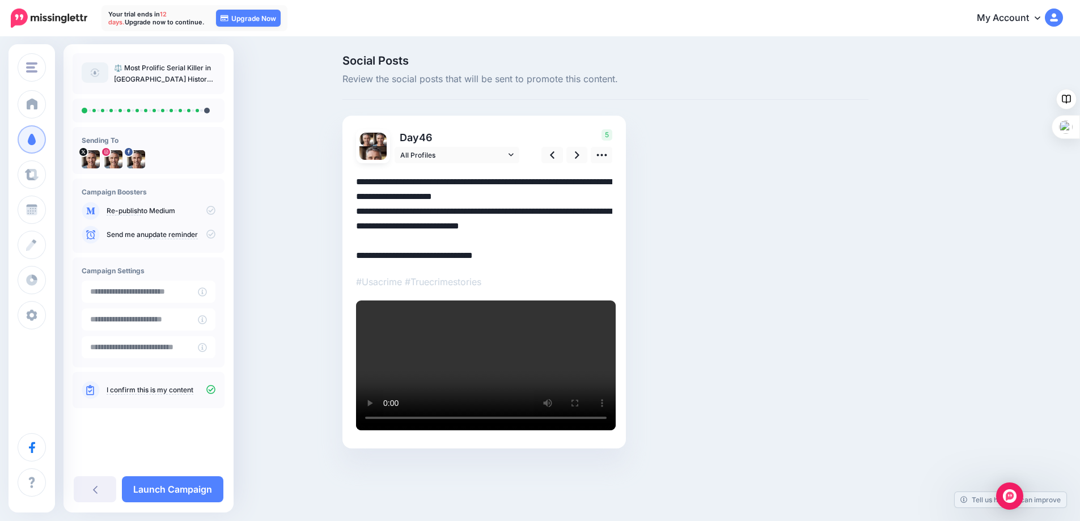
click at [381, 243] on textarea "**********" at bounding box center [484, 219] width 256 height 88
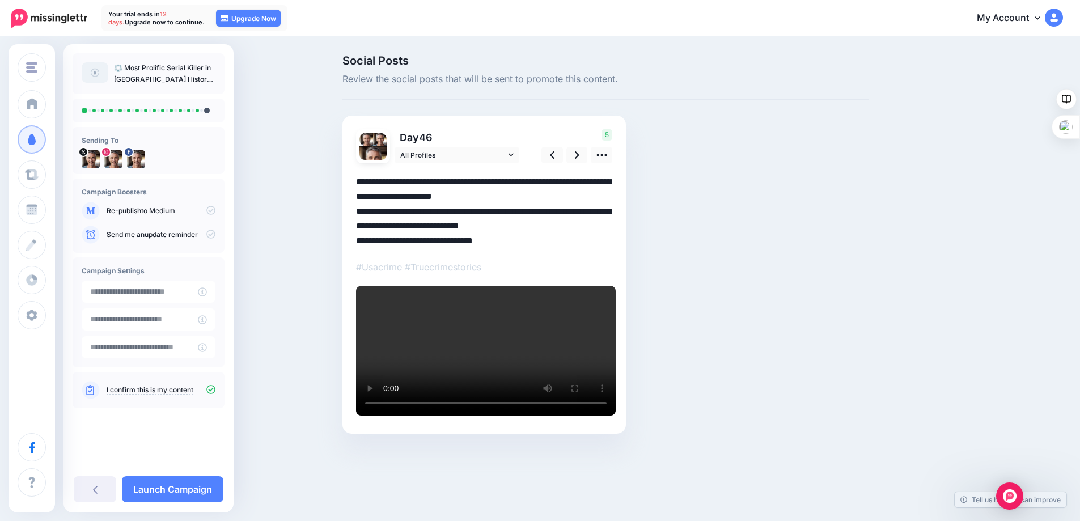
drag, startPoint x: 445, startPoint y: 243, endPoint x: 340, endPoint y: 246, distance: 105.0
click at [340, 246] on div "Social Posts Review the social posts that will be sent to promote this content.…" at bounding box center [605, 261] width 543 height 413
paste textarea "**********"
click at [362, 240] on textarea "**********" at bounding box center [484, 212] width 256 height 74
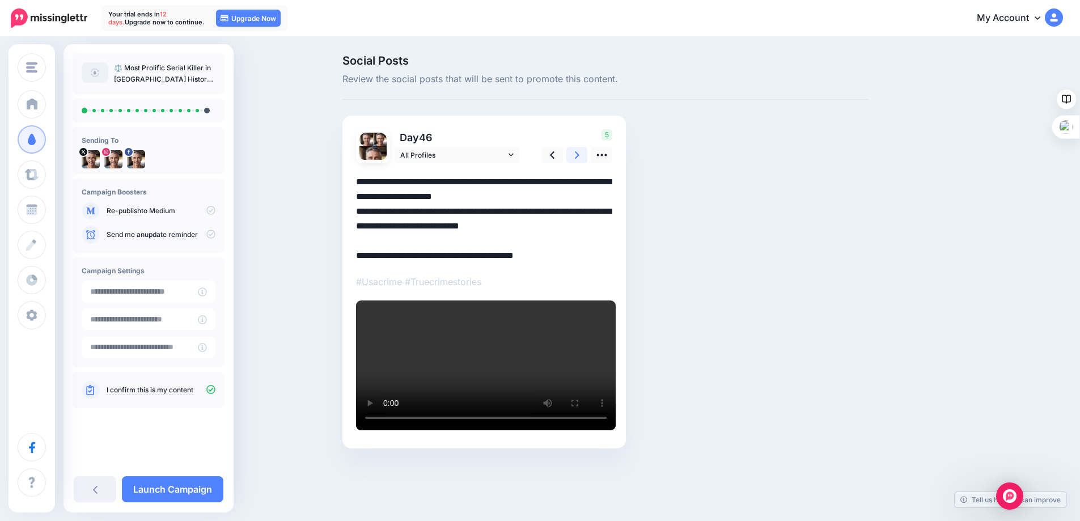
click at [580, 155] on icon at bounding box center [577, 154] width 5 height 7
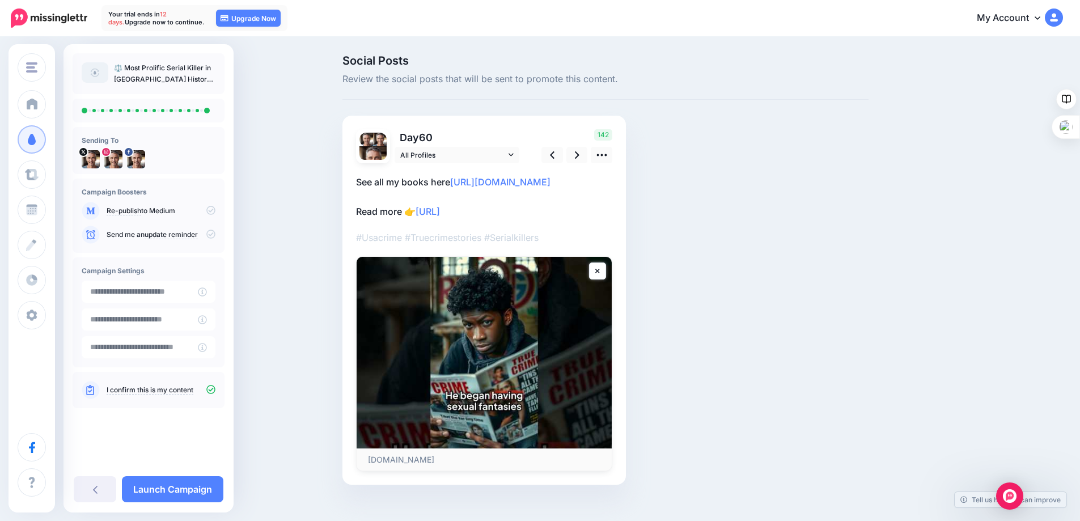
drag, startPoint x: 436, startPoint y: 241, endPoint x: 337, endPoint y: 243, distance: 98.7
click at [337, 243] on div "Social Posts Review the social posts that will be sent to promote this content.…" at bounding box center [540, 287] width 1080 height 498
click at [370, 219] on p "See all my books here https://www.amazon.com/stores/Guy-Hadleigh/author/B00D779…" at bounding box center [484, 197] width 256 height 44
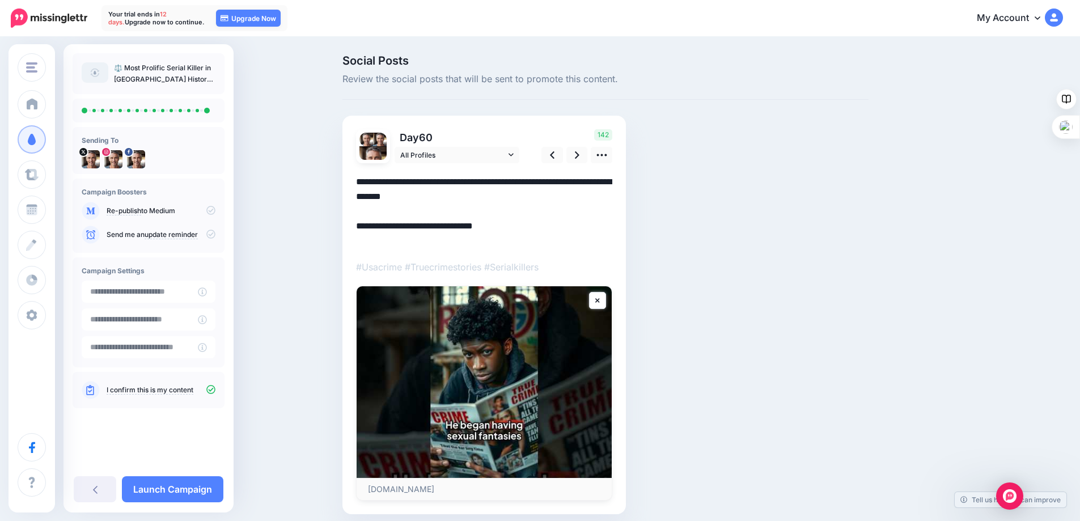
click at [363, 231] on textarea "**********" at bounding box center [484, 212] width 256 height 74
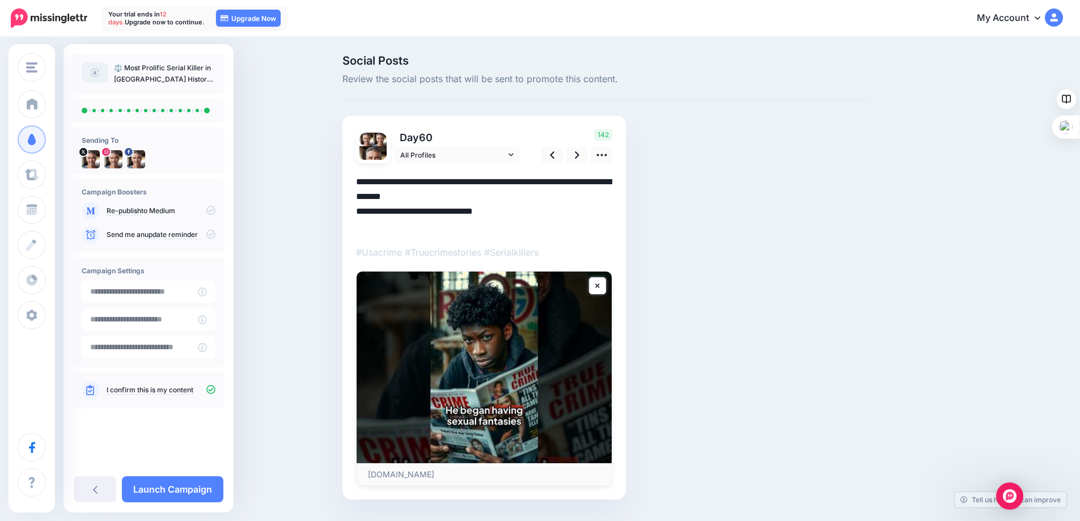
drag, startPoint x: 514, startPoint y: 227, endPoint x: 323, endPoint y: 228, distance: 191.1
click at [323, 228] on div "Social Posts Review the social posts that will be sent to promote this content.…" at bounding box center [540, 294] width 1080 height 513
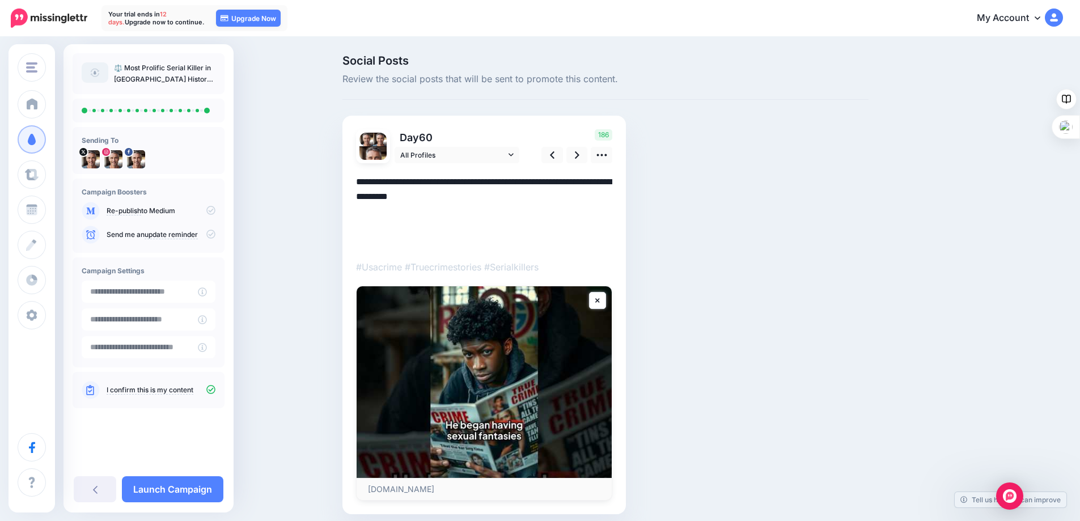
paste textarea "**********"
click at [365, 229] on textarea "**********" at bounding box center [484, 212] width 256 height 74
click at [580, 153] on icon at bounding box center [577, 154] width 5 height 7
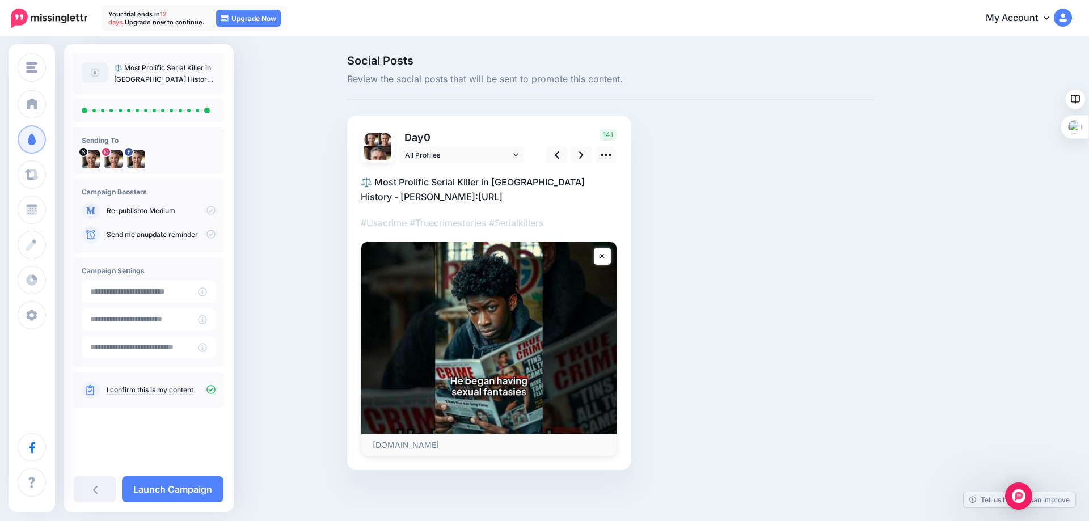
drag, startPoint x: 455, startPoint y: 195, endPoint x: 362, endPoint y: 197, distance: 93.0
click at [362, 197] on p "⚖️ Most Prolific Serial Killer in USA History - Samuel Little: https://lttr.ai/…" at bounding box center [489, 189] width 256 height 29
drag, startPoint x: 468, startPoint y: 201, endPoint x: 358, endPoint y: 200, distance: 109.5
click at [358, 200] on div "Day 0 All Profiles" at bounding box center [489, 293] width 284 height 354
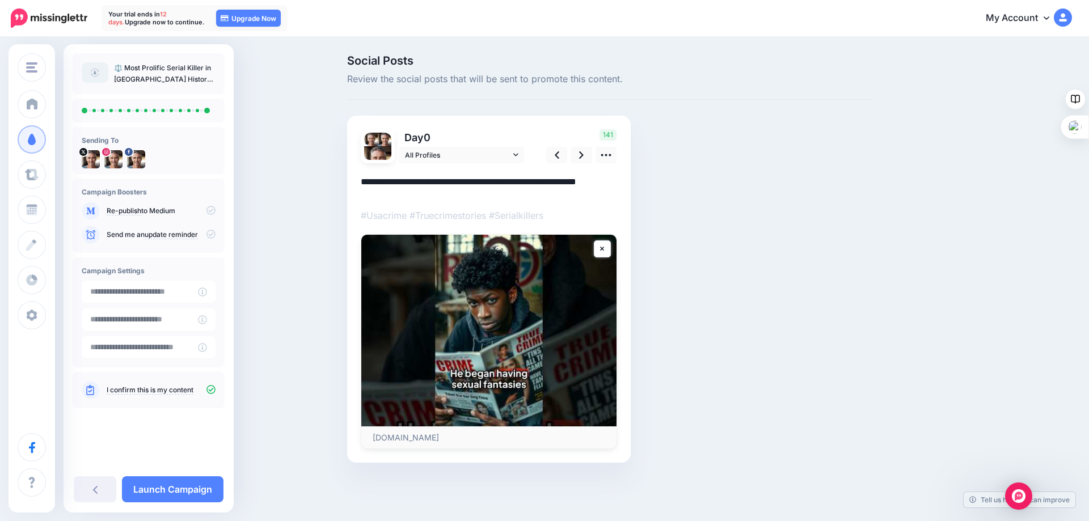
click at [374, 201] on div at bounding box center [489, 306] width 256 height 286
click at [618, 181] on div "Day 0 All Profiles" at bounding box center [489, 289] width 284 height 347
click at [614, 183] on textarea "**********" at bounding box center [489, 186] width 256 height 22
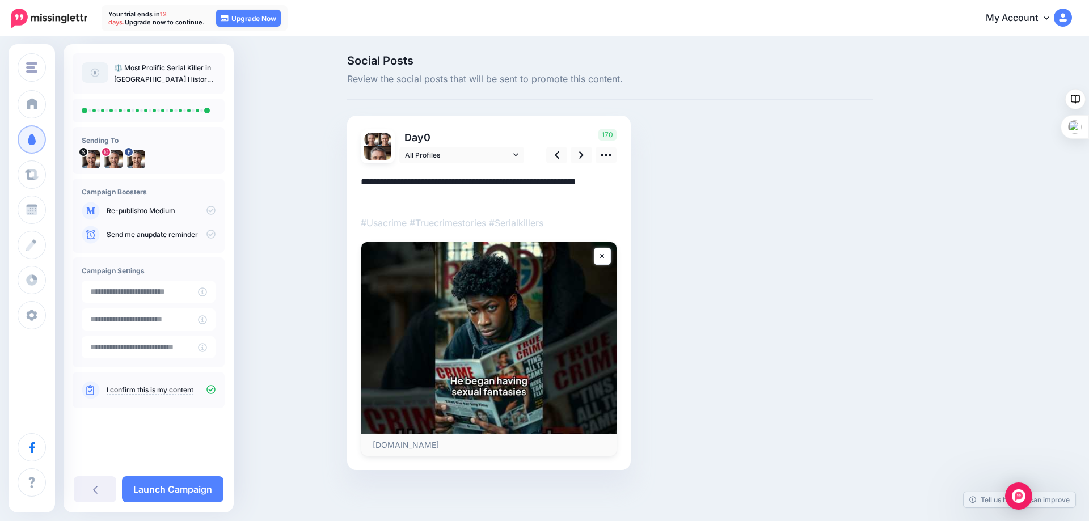
type textarea "**********"
click at [373, 83] on span "Review the social posts that will be sent to promote this content." at bounding box center [610, 79] width 526 height 15
click at [582, 157] on icon at bounding box center [581, 154] width 5 height 7
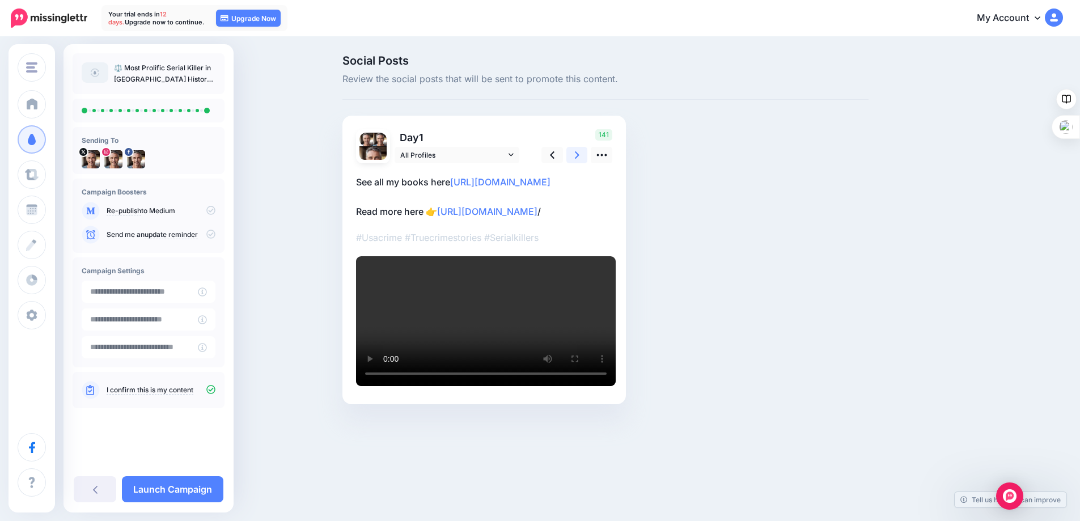
click at [580, 157] on icon at bounding box center [577, 154] width 5 height 7
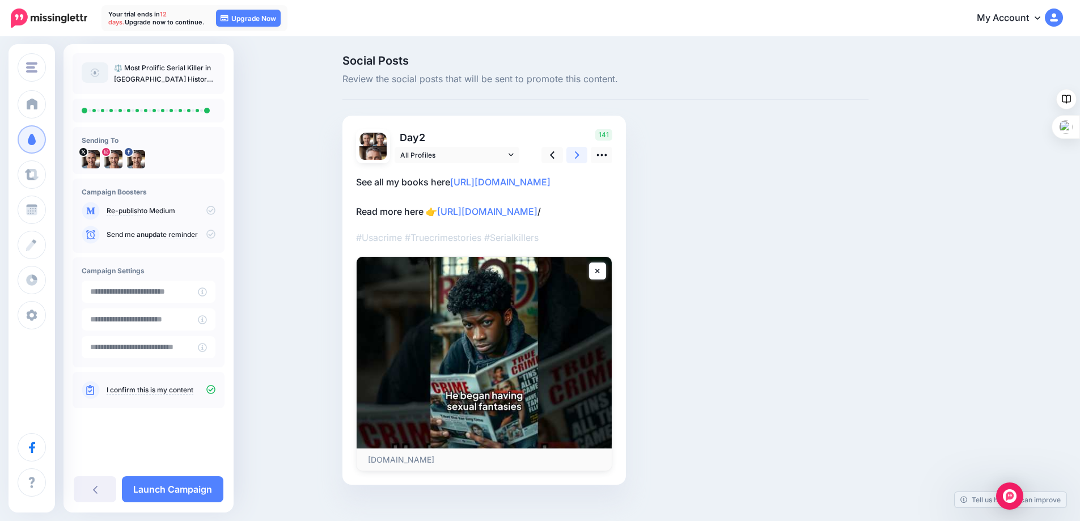
click at [580, 157] on icon at bounding box center [577, 154] width 5 height 7
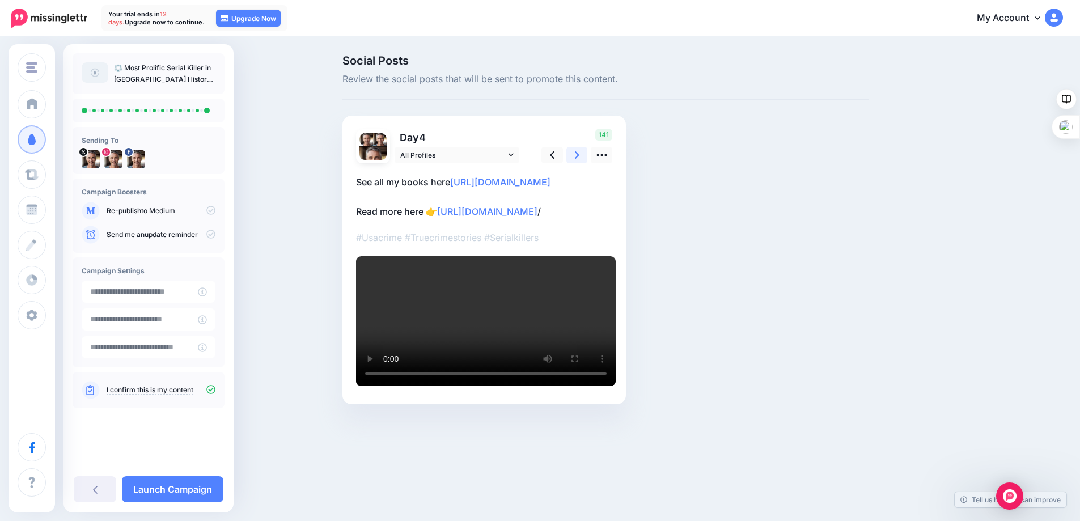
click at [580, 156] on icon at bounding box center [577, 154] width 5 height 7
click at [580, 156] on icon at bounding box center [577, 155] width 5 height 12
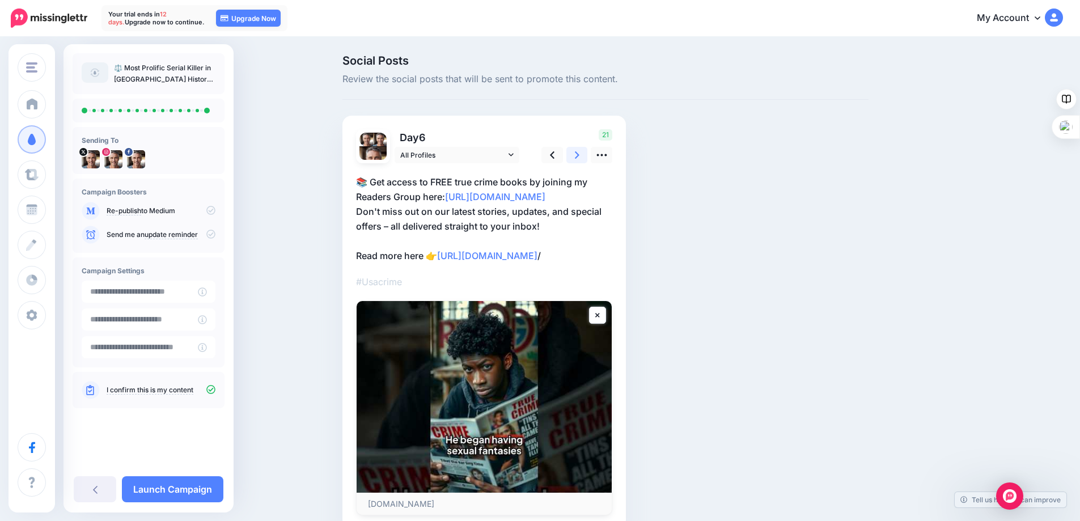
click at [580, 156] on icon at bounding box center [577, 155] width 5 height 12
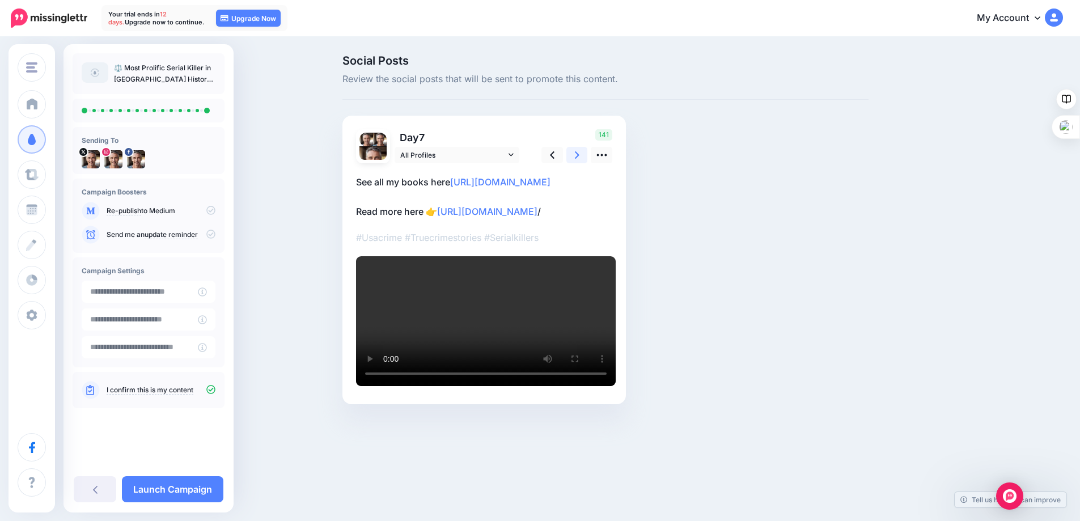
click at [580, 156] on icon at bounding box center [577, 155] width 5 height 12
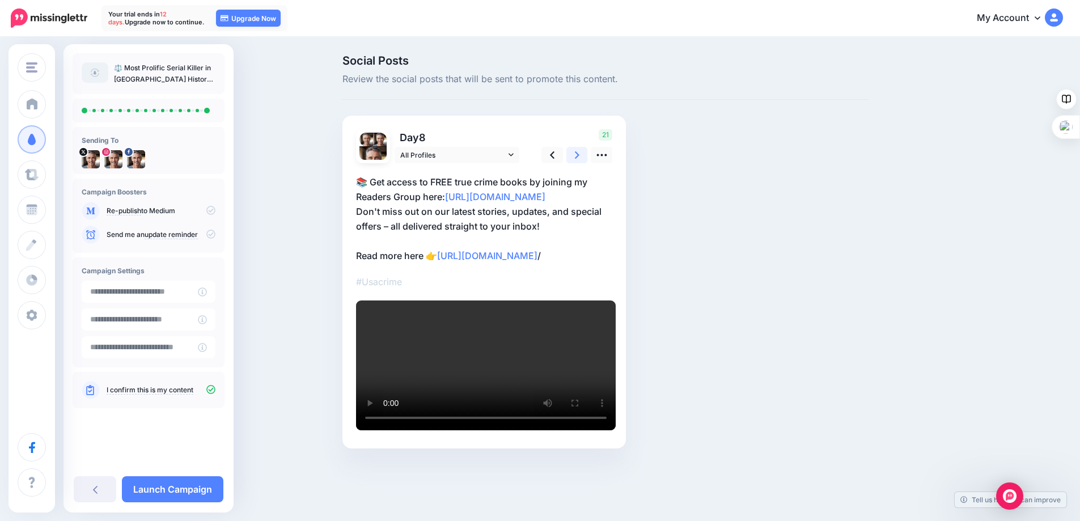
click at [580, 156] on icon at bounding box center [577, 155] width 5 height 12
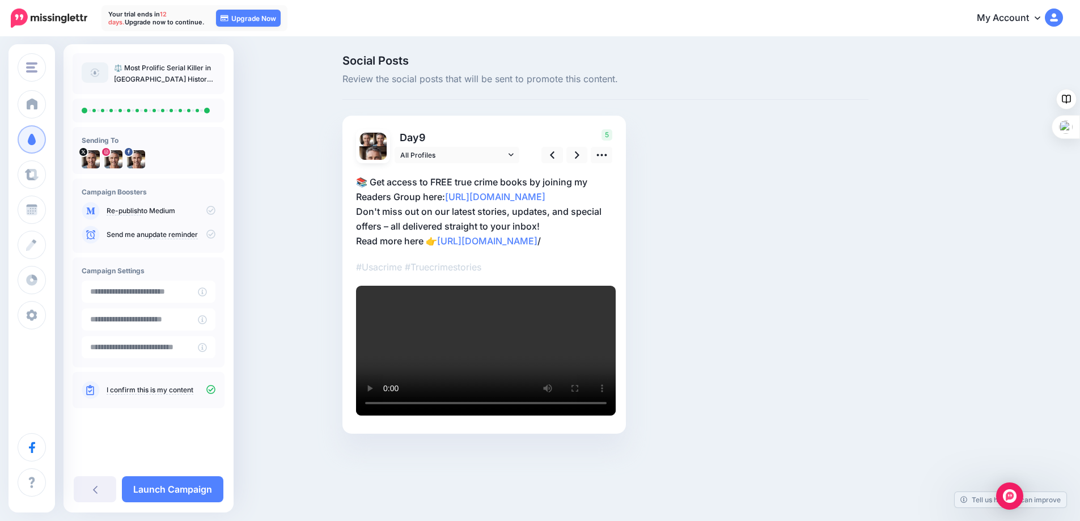
scroll to position [239, 0]
click at [158, 489] on link "Launch Campaign" at bounding box center [173, 489] width 102 height 26
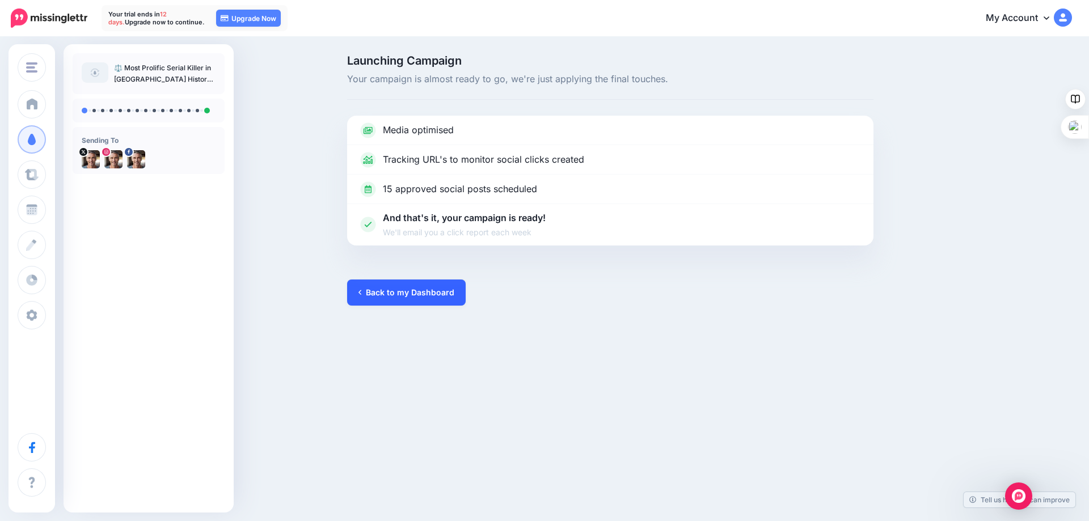
click at [386, 289] on link "Back to my Dashboard" at bounding box center [406, 293] width 119 height 26
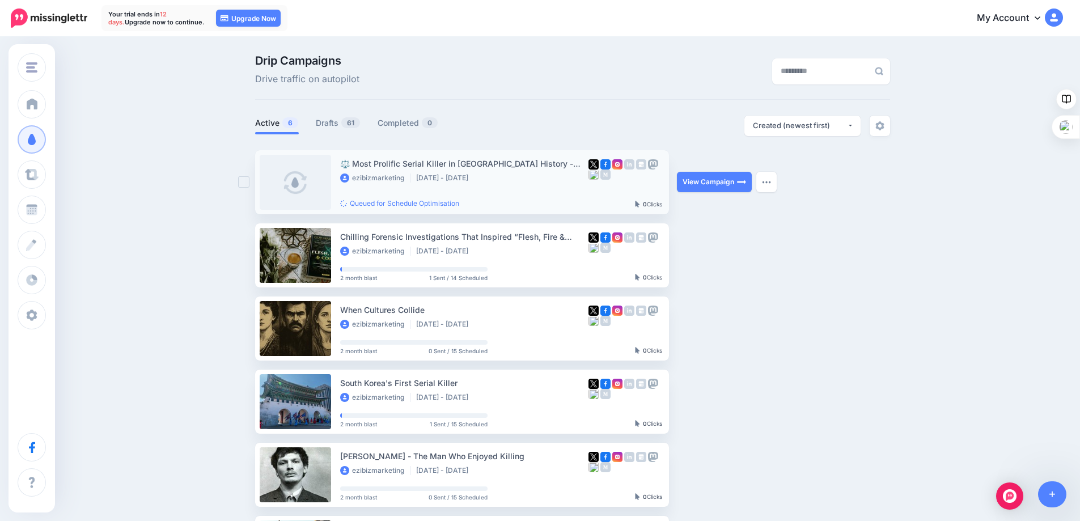
drag, startPoint x: 297, startPoint y: 184, endPoint x: 247, endPoint y: 185, distance: 49.4
click at [247, 185] on ins at bounding box center [243, 181] width 11 height 11
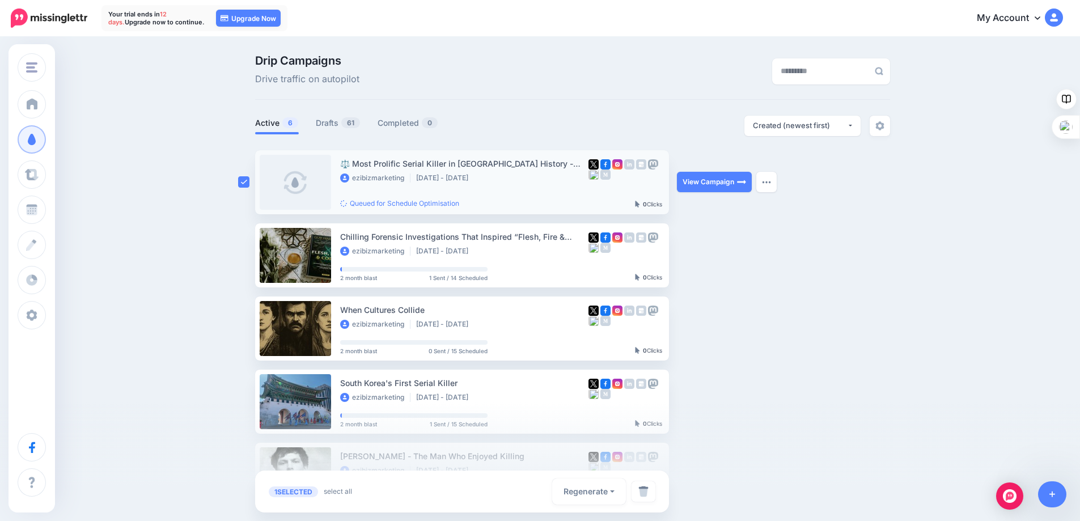
click at [247, 185] on ins at bounding box center [243, 181] width 11 height 11
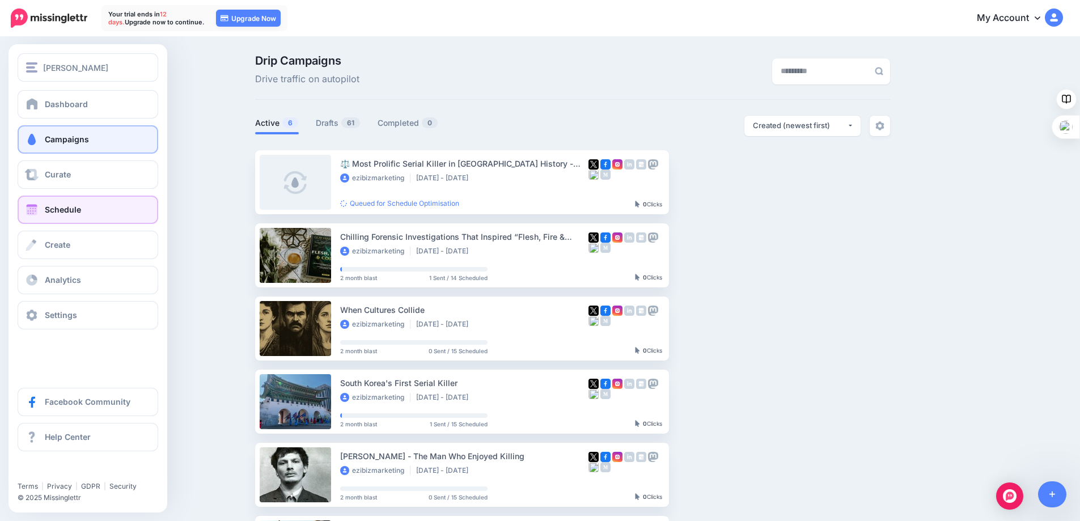
click at [64, 208] on span "Schedule" at bounding box center [63, 210] width 36 height 10
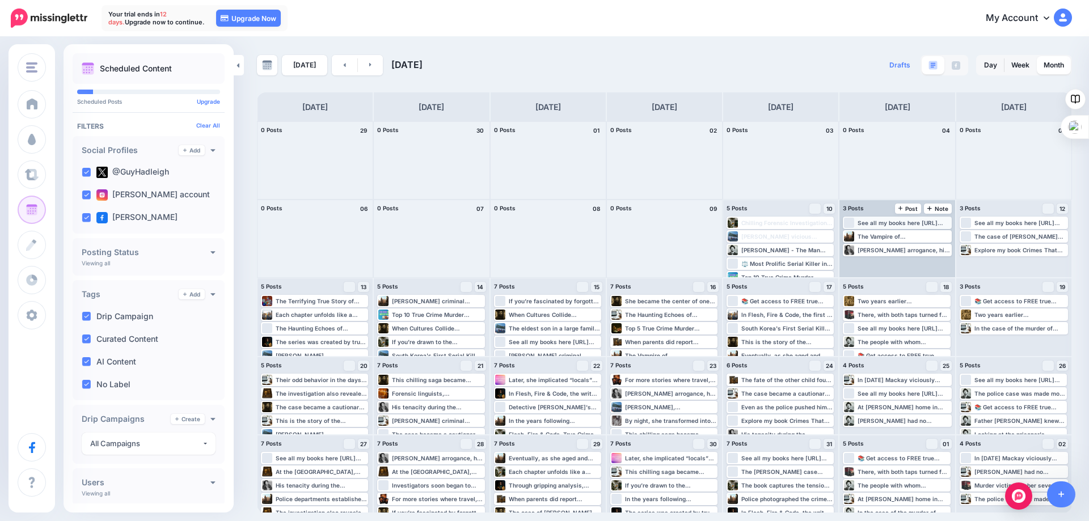
click at [869, 225] on div "See all my books here https://www.amazon.com/stores/Guy-Hadleigh/author/B00D779…" at bounding box center [903, 222] width 92 height 7
click at [871, 221] on div "See all my books here https://www.amazon.com/stores/Guy-Hadleigh/author/B00D779…" at bounding box center [903, 222] width 92 height 7
click at [884, 234] on span "Edit" at bounding box center [884, 237] width 9 height 6
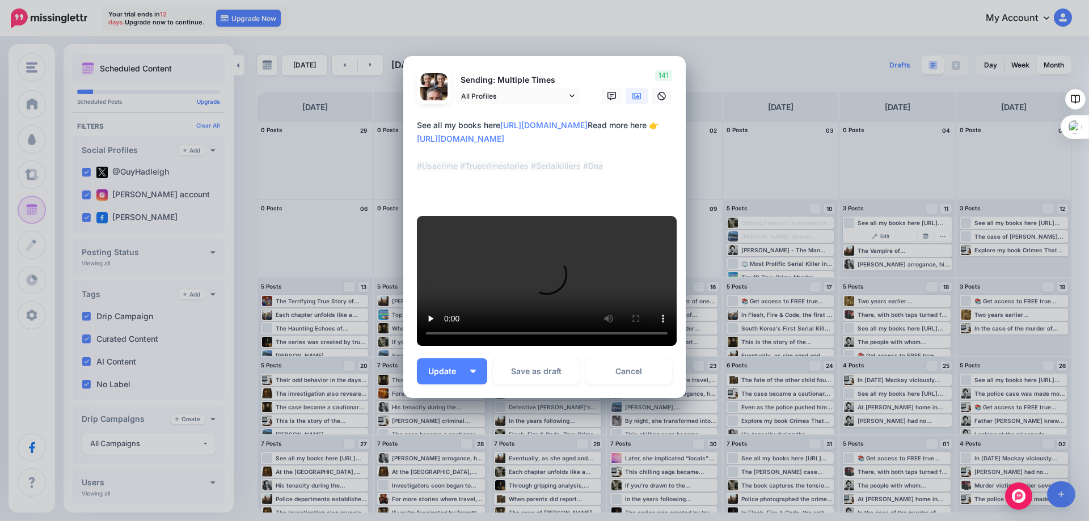
scroll to position [113, 0]
click at [597, 216] on video at bounding box center [547, 281] width 260 height 130
click at [625, 379] on link "Cancel" at bounding box center [628, 371] width 87 height 26
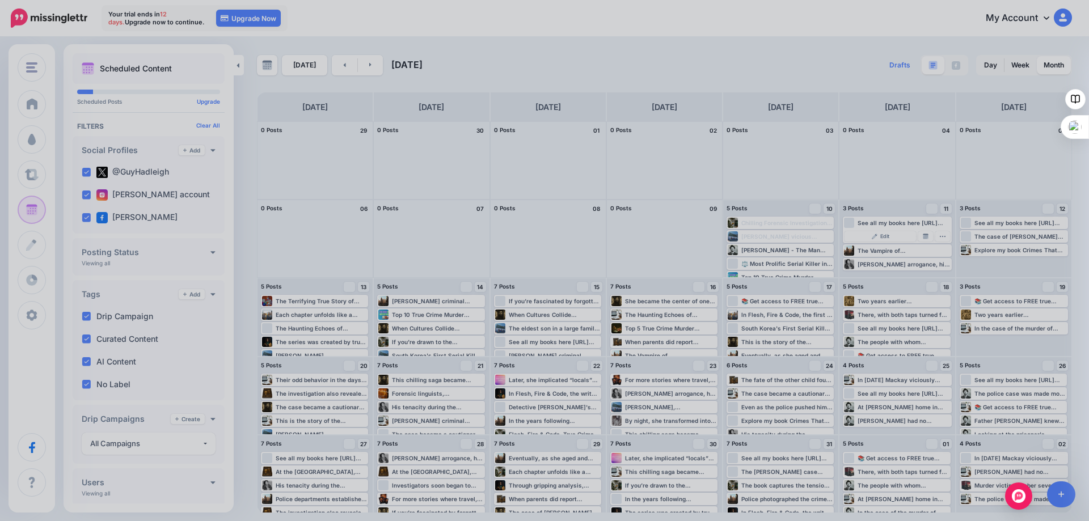
scroll to position [0, 0]
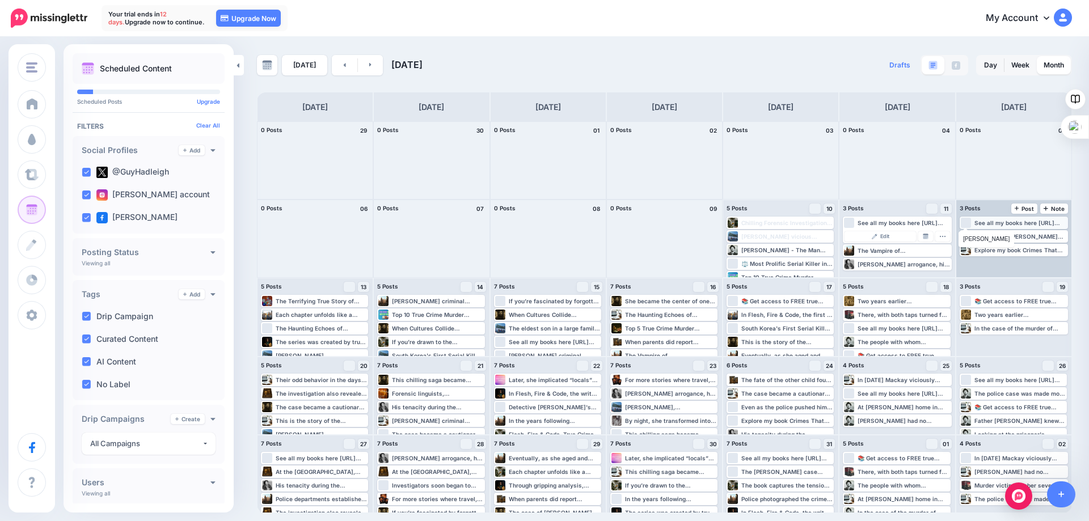
click at [965, 223] on div at bounding box center [966, 223] width 11 height 10
click at [996, 236] on span "Edit" at bounding box center [1000, 237] width 9 height 6
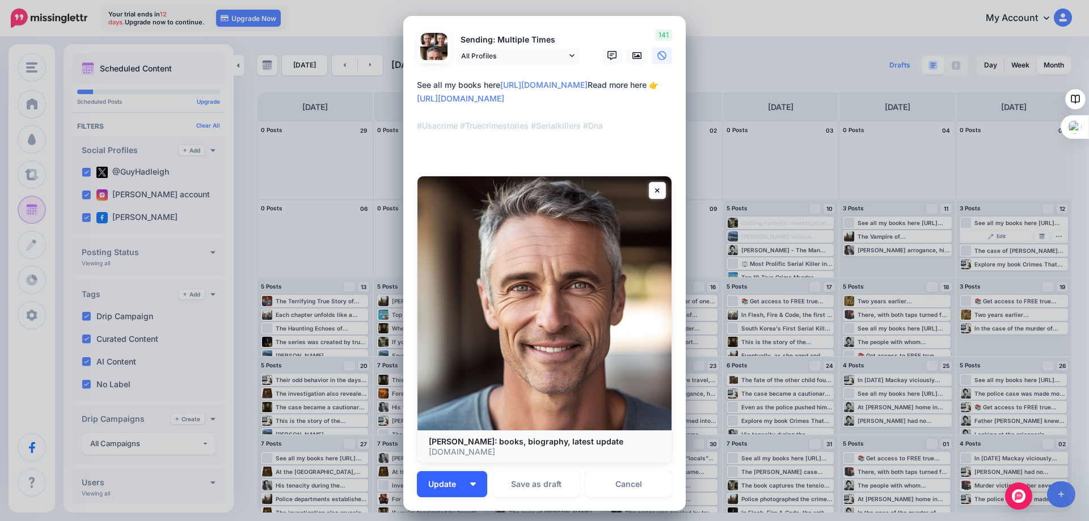
click at [471, 488] on button "Update" at bounding box center [452, 484] width 70 height 26
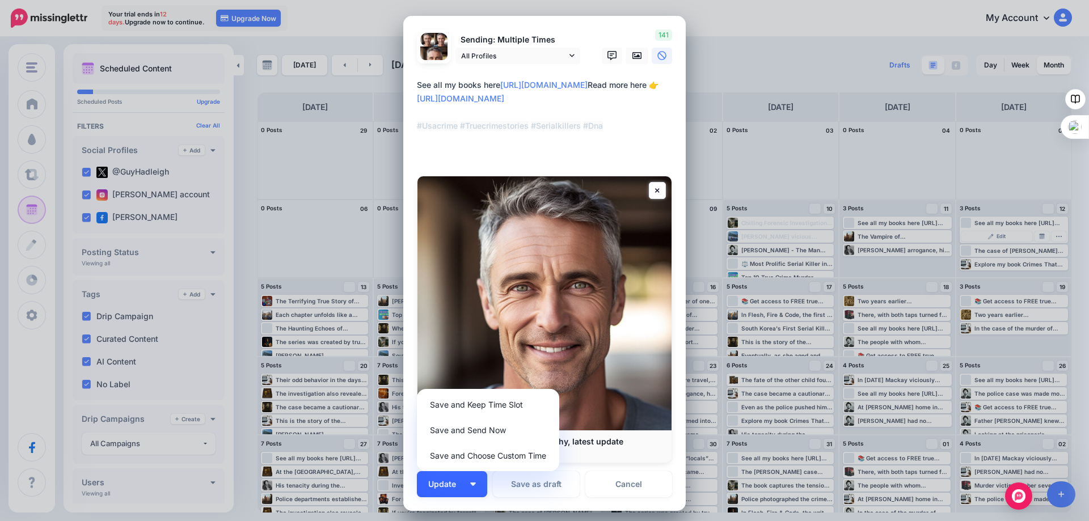
click at [471, 488] on button "Update" at bounding box center [452, 484] width 70 height 26
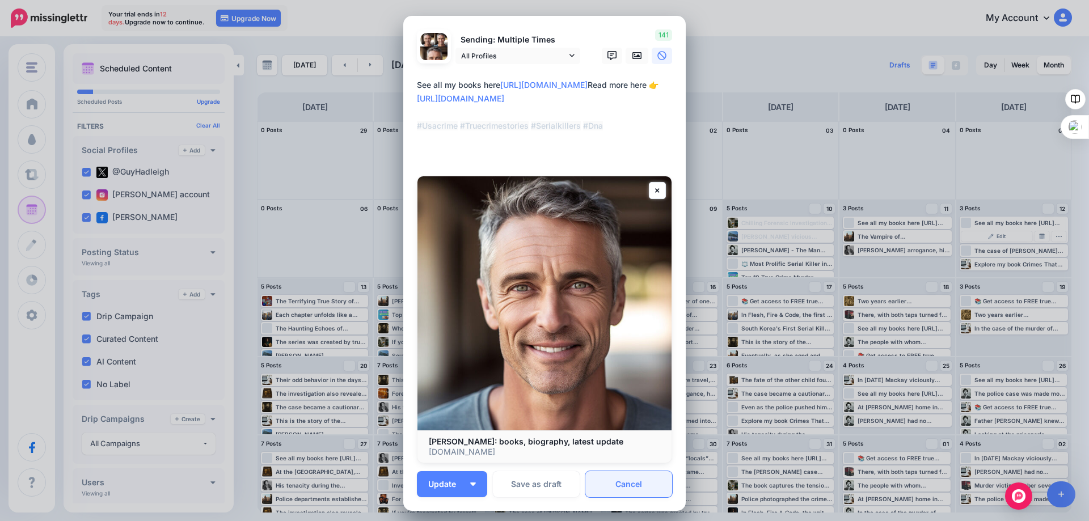
click at [628, 484] on link "Cancel" at bounding box center [628, 484] width 87 height 26
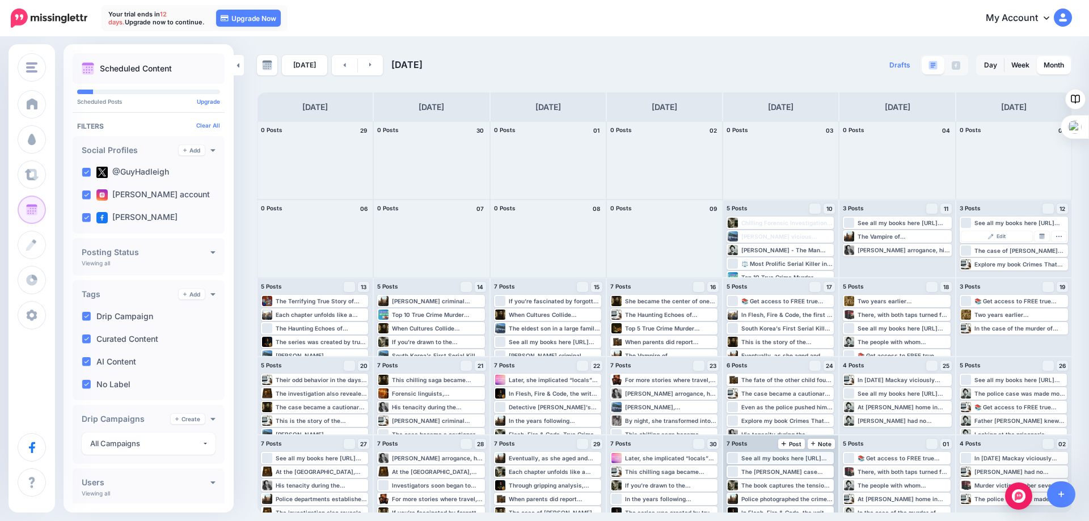
click at [755, 457] on div "See all my books here https://www.amazon.com/stores/Guy-Hadleigh/author/B00D779…" at bounding box center [786, 458] width 91 height 7
click at [765, 472] on span "Edit" at bounding box center [767, 472] width 9 height 6
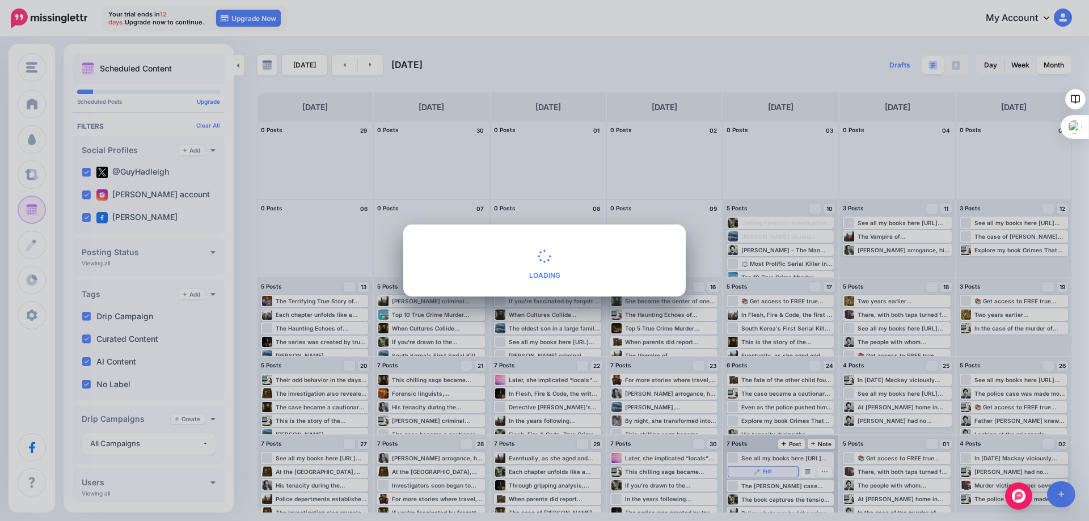
type textarea "**********"
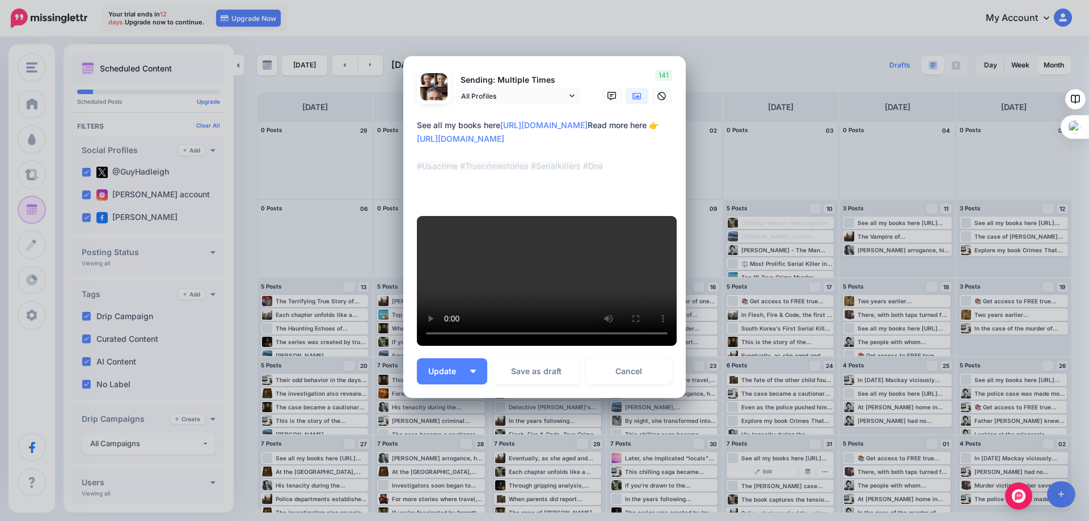
scroll to position [292, 0]
click at [619, 367] on link "Cancel" at bounding box center [628, 371] width 87 height 26
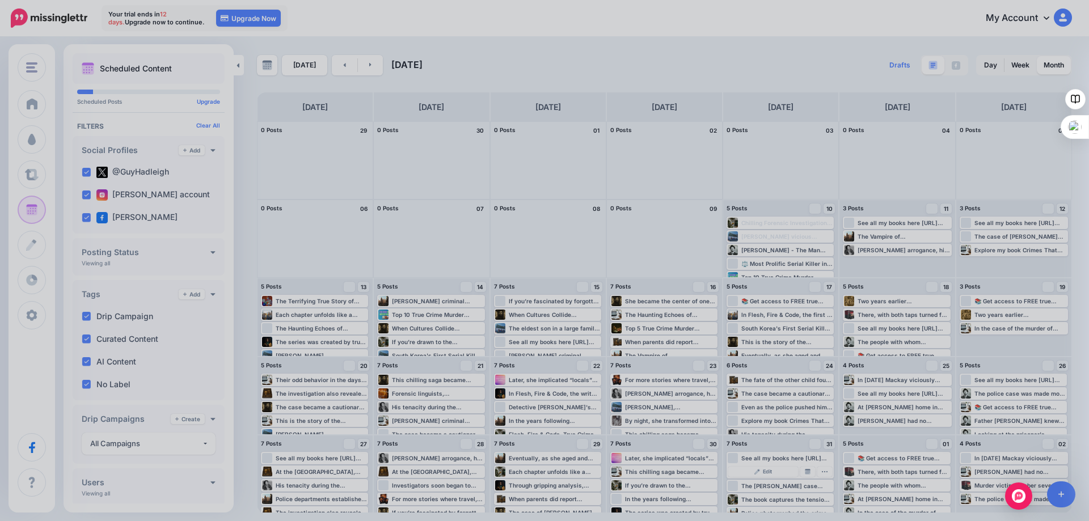
scroll to position [0, 0]
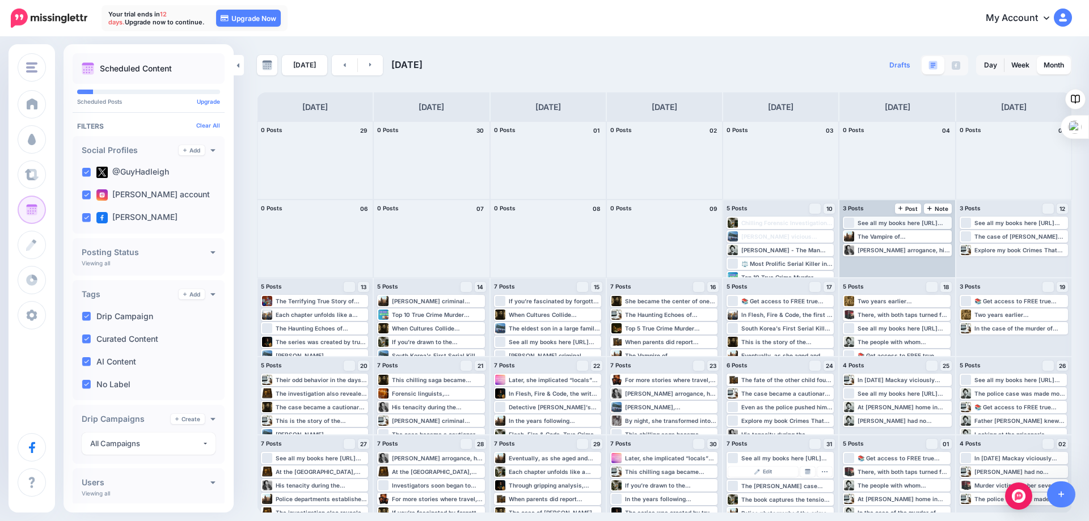
click at [874, 223] on div "See all my books here https://www.amazon.com/stores/Guy-Hadleigh/author/B00D779…" at bounding box center [903, 222] width 92 height 7
click at [882, 235] on span "Edit" at bounding box center [884, 237] width 9 height 6
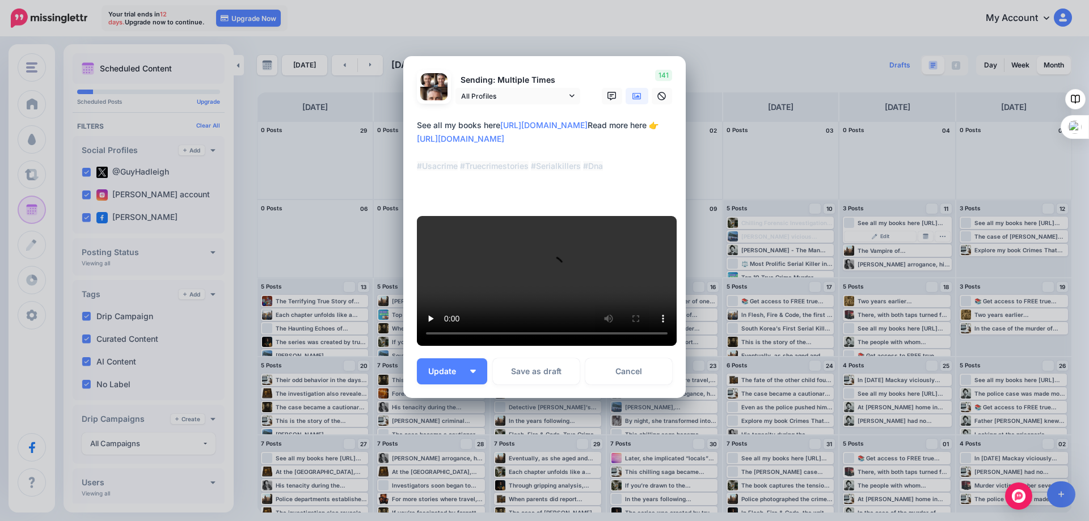
scroll to position [292, 0]
click at [615, 373] on link "Cancel" at bounding box center [628, 371] width 87 height 26
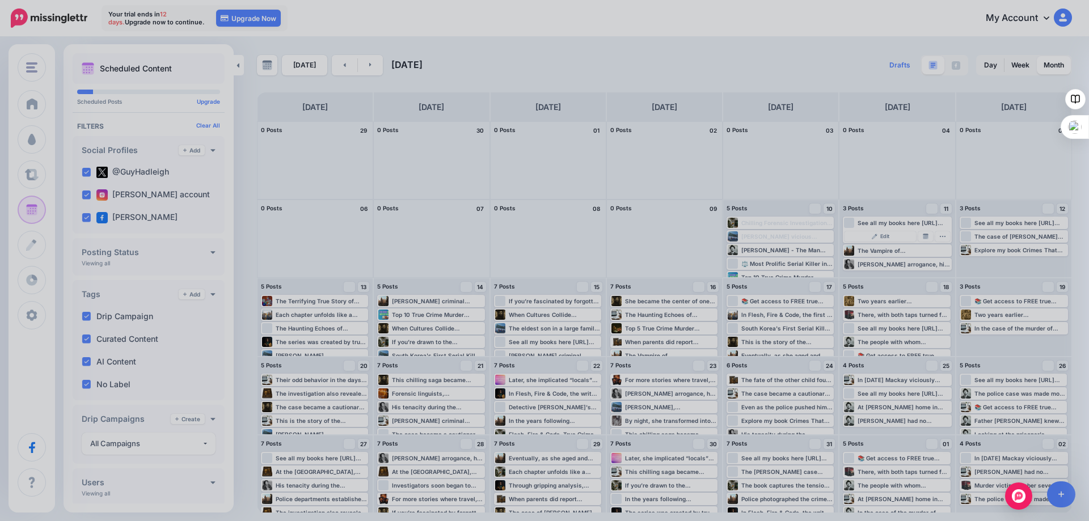
scroll to position [0, 0]
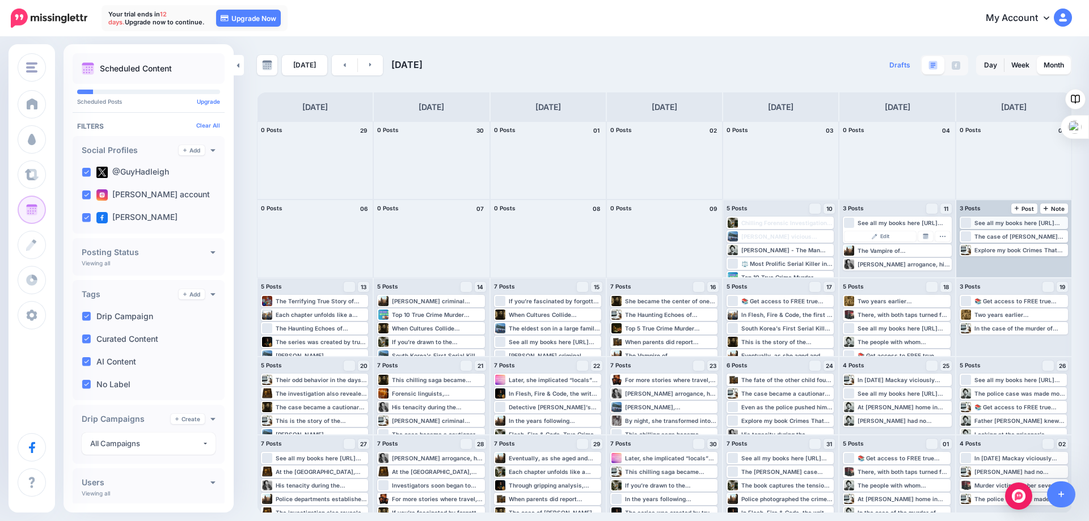
click at [993, 222] on div "See all my books here https://www.amazon.com/stores/Guy-Hadleigh/author/B00D779…" at bounding box center [1020, 222] width 92 height 7
click at [996, 236] on span "Edit" at bounding box center [1000, 237] width 9 height 6
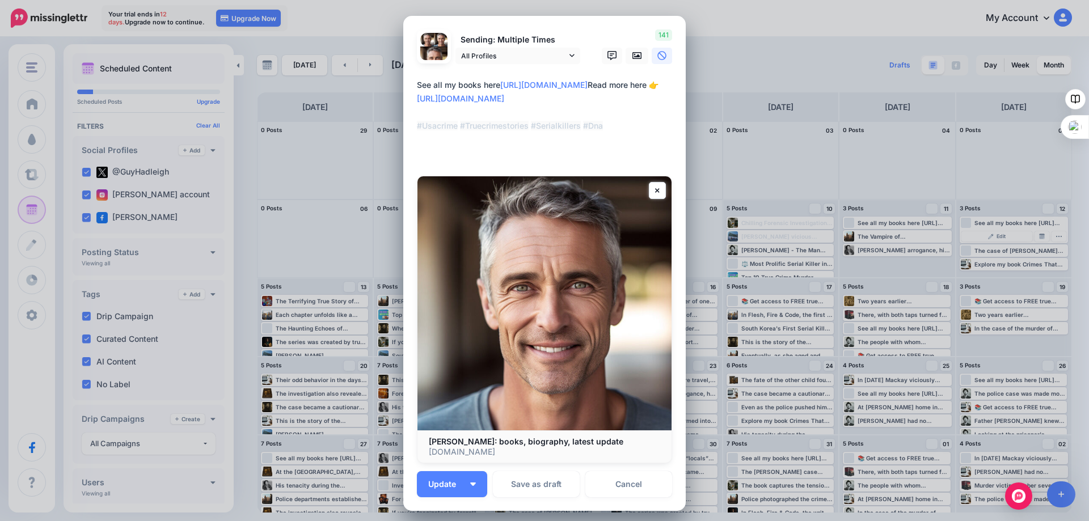
click at [513, 305] on img at bounding box center [544, 303] width 254 height 254
click at [620, 479] on link "Cancel" at bounding box center [628, 484] width 87 height 26
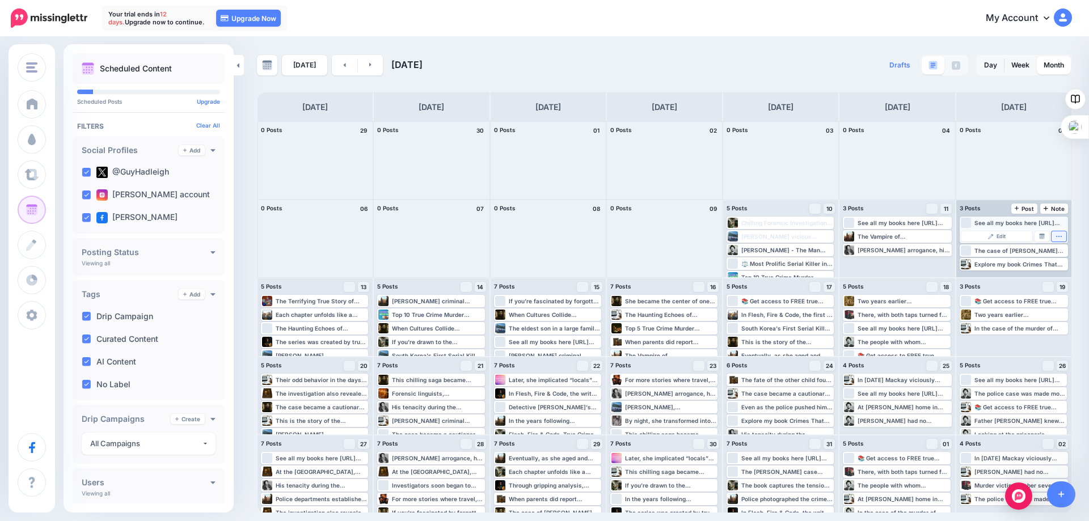
click at [1057, 235] on icon "button" at bounding box center [1058, 236] width 7 height 7
click at [1042, 235] on img at bounding box center [1042, 237] width 6 height 6
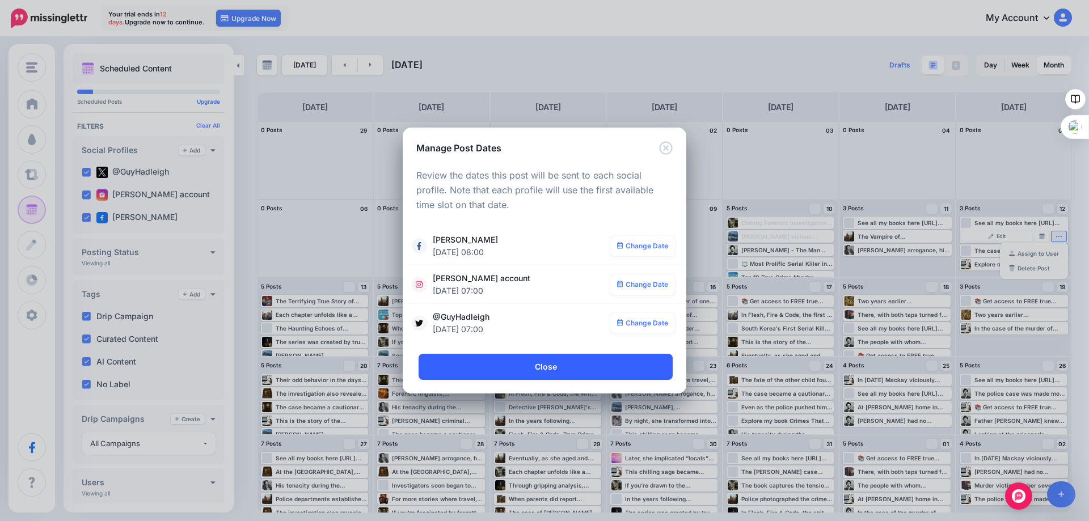
click at [552, 360] on link "Close" at bounding box center [546, 367] width 254 height 26
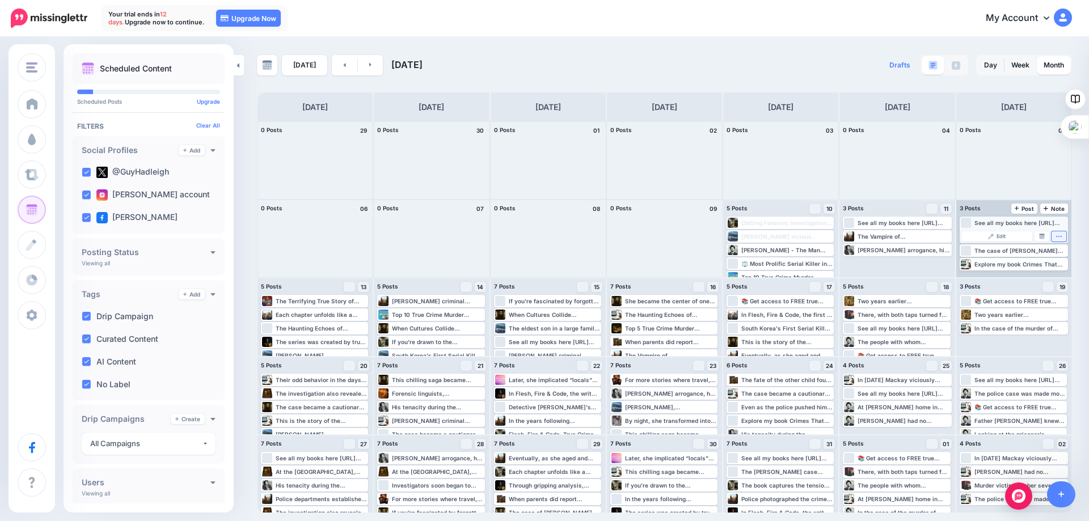
click at [1058, 236] on icon "button" at bounding box center [1059, 236] width 6 height 1
click at [1030, 265] on link "Delete Post" at bounding box center [1033, 268] width 59 height 12
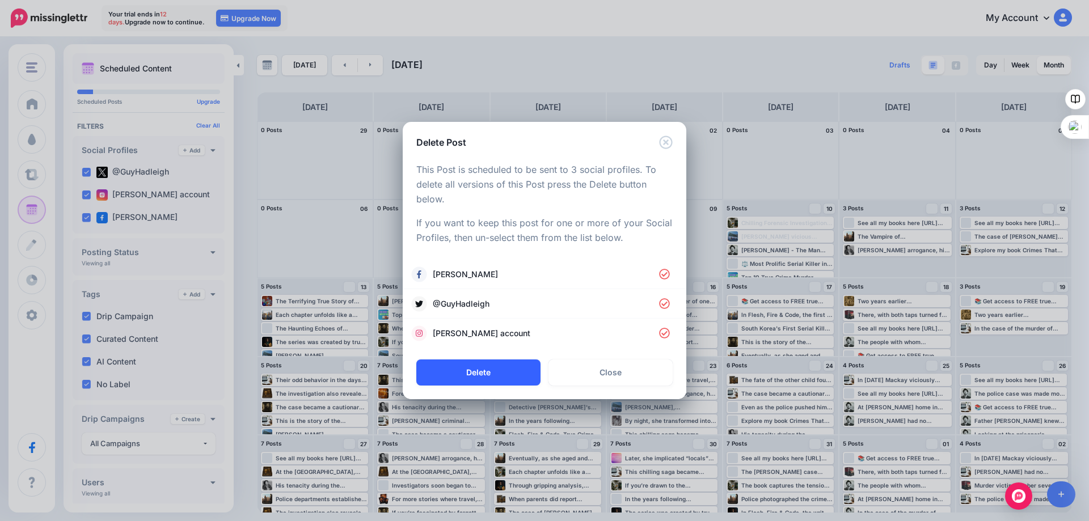
click at [480, 367] on button "Delete" at bounding box center [478, 373] width 124 height 26
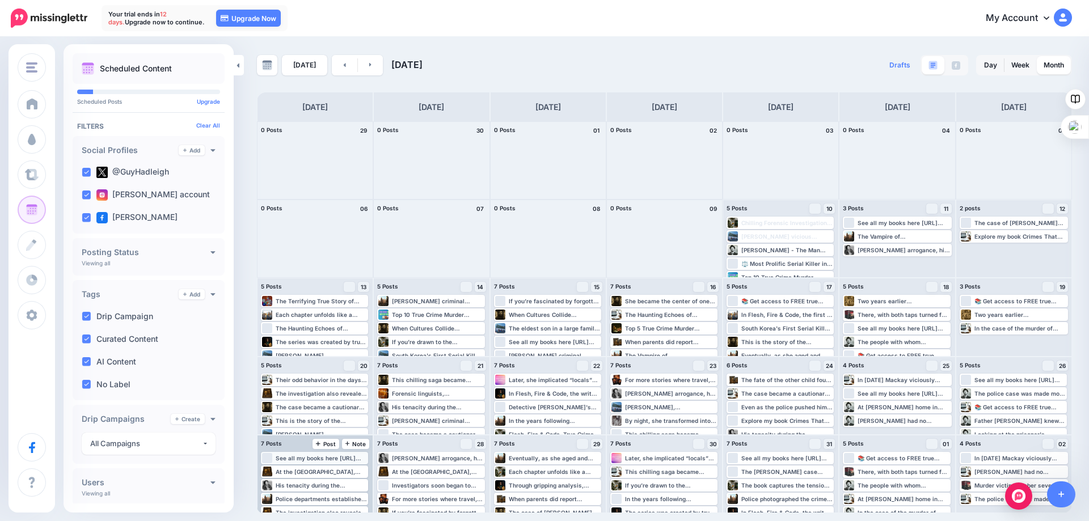
click at [301, 459] on div "See all my books here https://www.amazon.com/stores/Guy-Hadleigh/author/B00D779…" at bounding box center [321, 458] width 91 height 7
click at [302, 474] on span "Edit" at bounding box center [301, 472] width 9 height 6
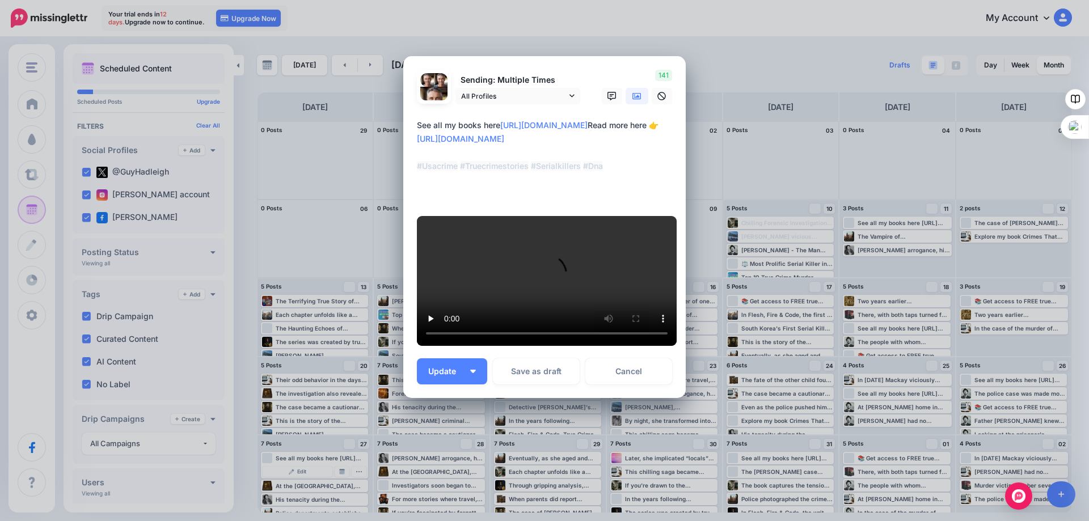
scroll to position [170, 0]
click at [622, 385] on link "Cancel" at bounding box center [628, 371] width 87 height 26
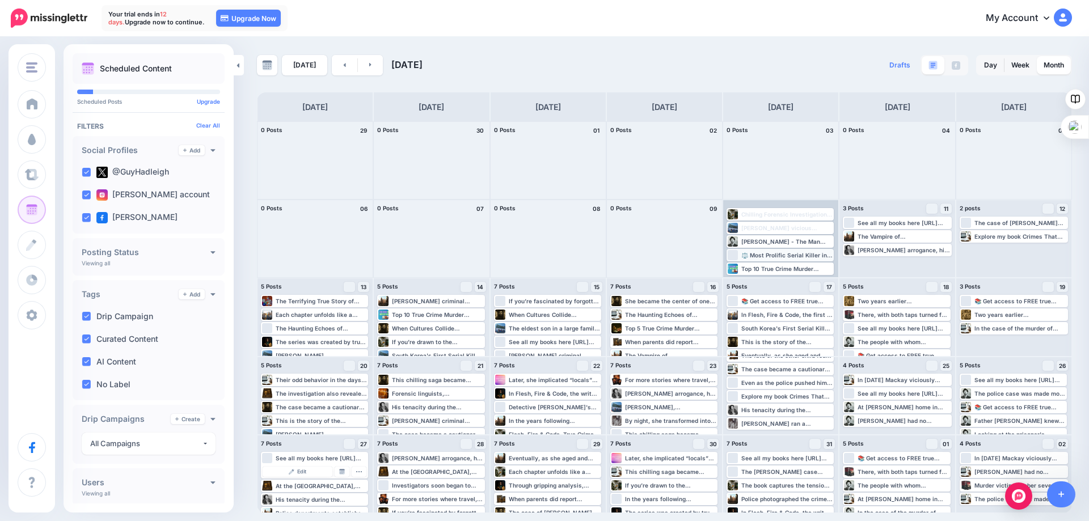
scroll to position [11, 0]
click at [369, 62] on icon at bounding box center [370, 64] width 3 height 7
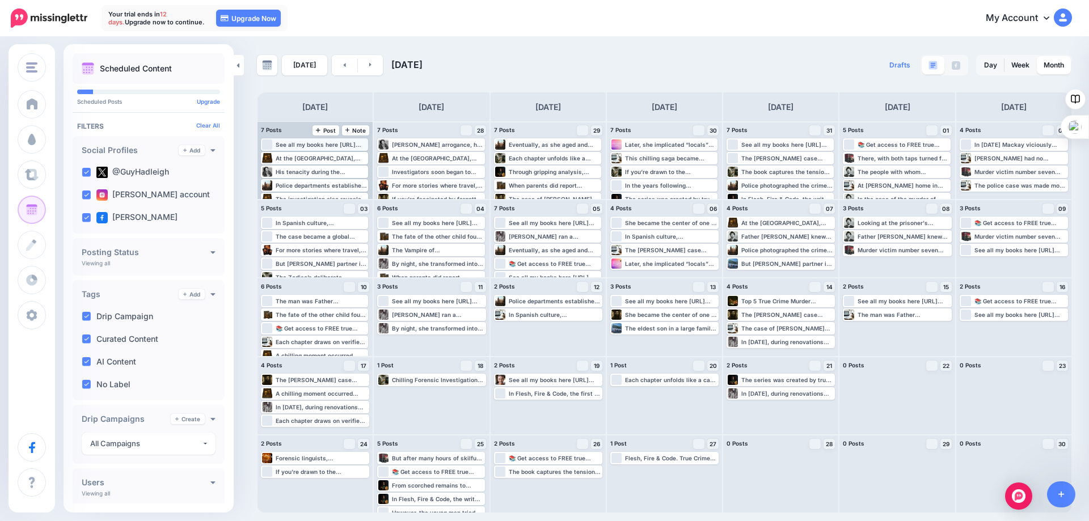
click at [302, 145] on div "See all my books here https://www.amazon.com/stores/Guy-Hadleigh/author/B00D779…" at bounding box center [321, 144] width 91 height 7
click at [299, 159] on span "Edit" at bounding box center [301, 158] width 9 height 6
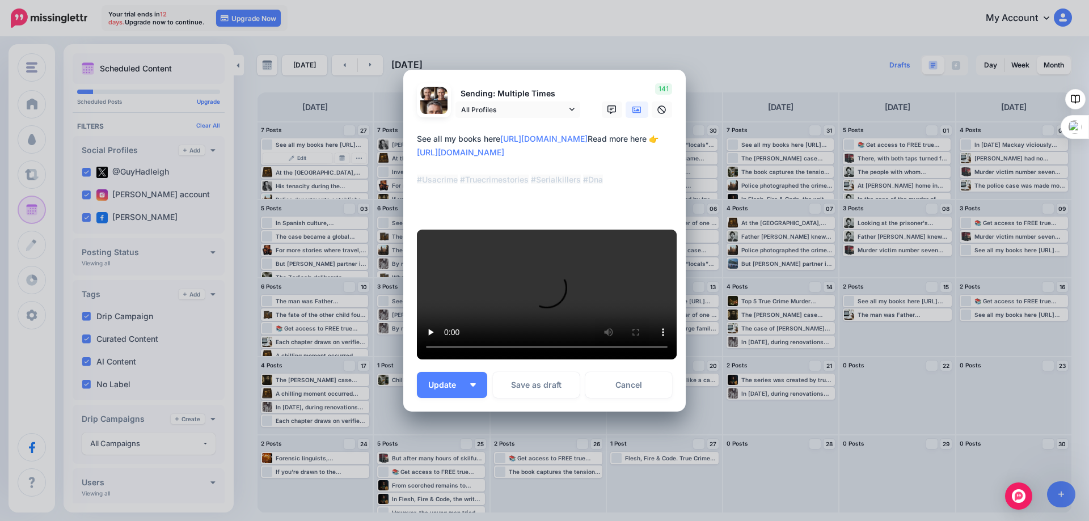
scroll to position [0, 0]
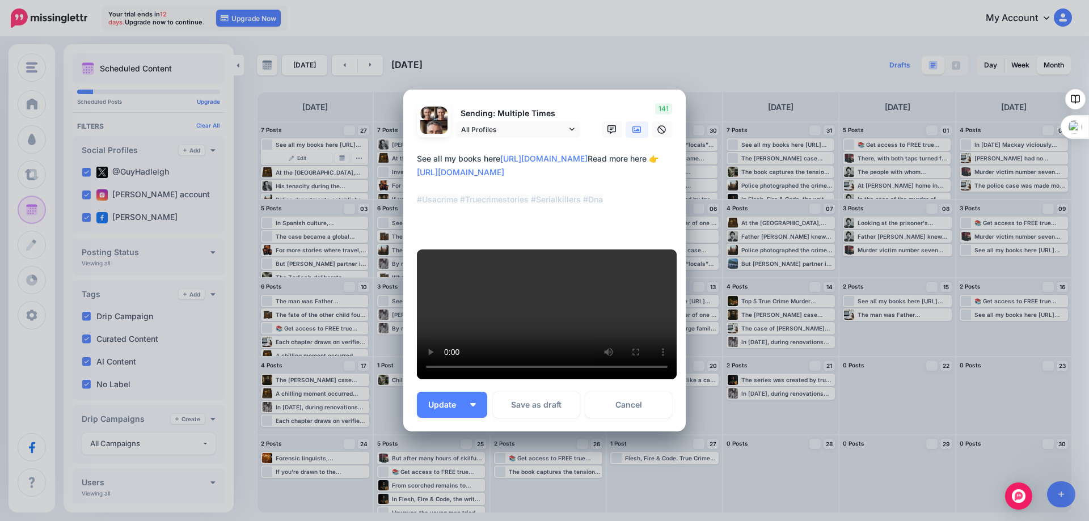
click at [739, 57] on div "Edit Post Loading Sending: Multiple Times All Profiles" at bounding box center [544, 260] width 1089 height 521
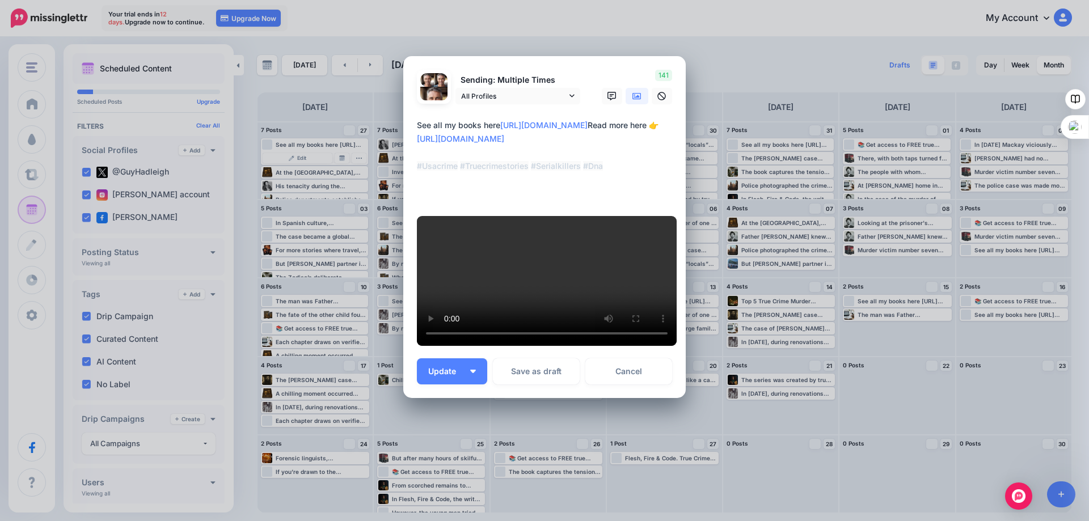
scroll to position [292, 0]
click at [624, 373] on link "Cancel" at bounding box center [628, 371] width 87 height 26
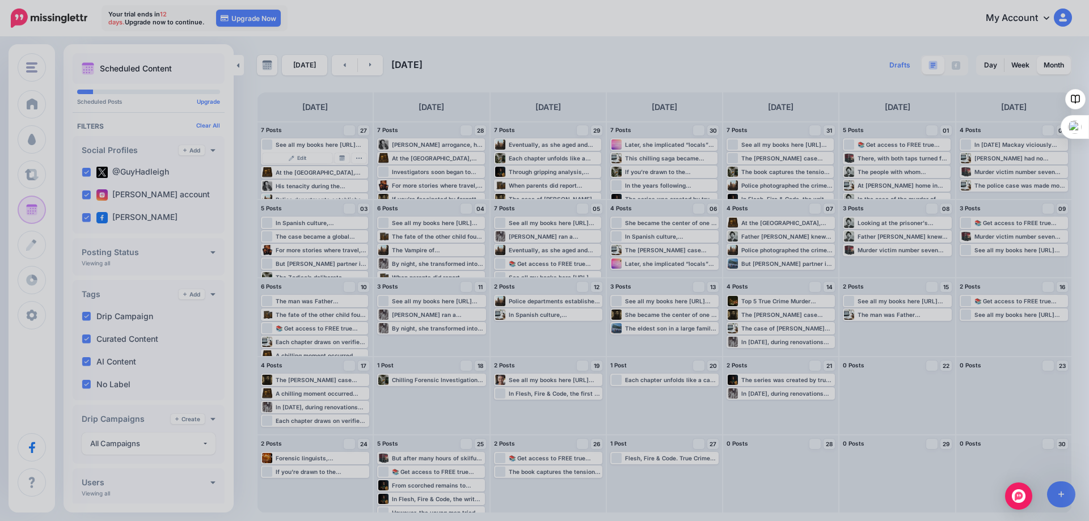
scroll to position [0, 0]
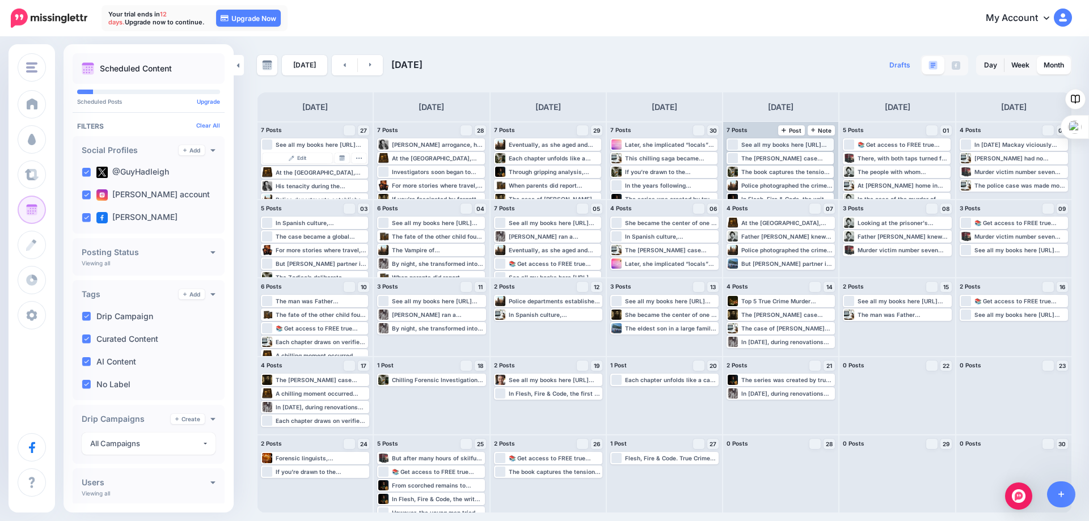
click at [754, 144] on div "See all my books here https://www.amazon.com/stores/Guy-Hadleigh/author/B00D779…" at bounding box center [786, 144] width 91 height 7
click at [764, 158] on span "Edit" at bounding box center [767, 158] width 9 height 6
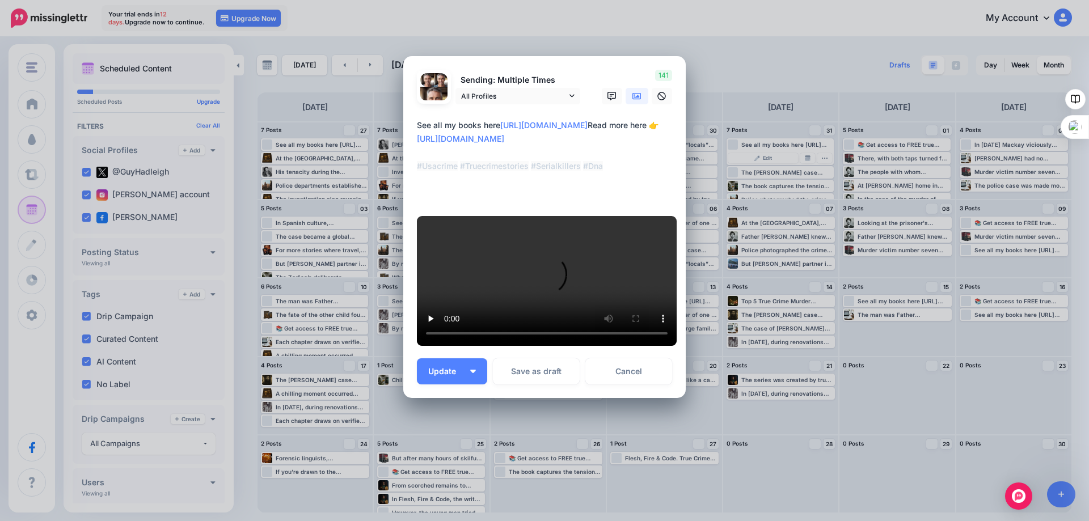
scroll to position [292, 0]
click at [615, 368] on link "Cancel" at bounding box center [628, 371] width 87 height 26
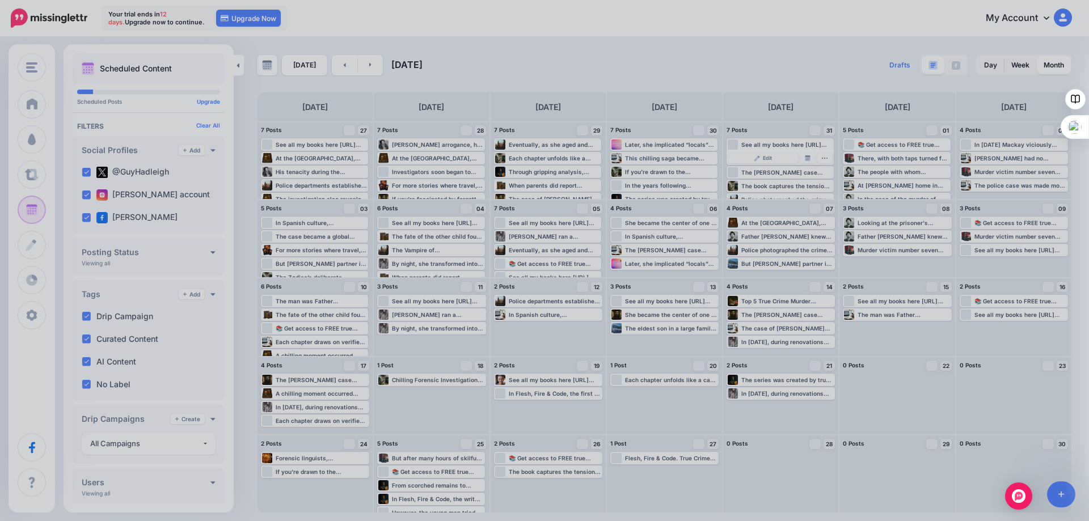
scroll to position [0, 0]
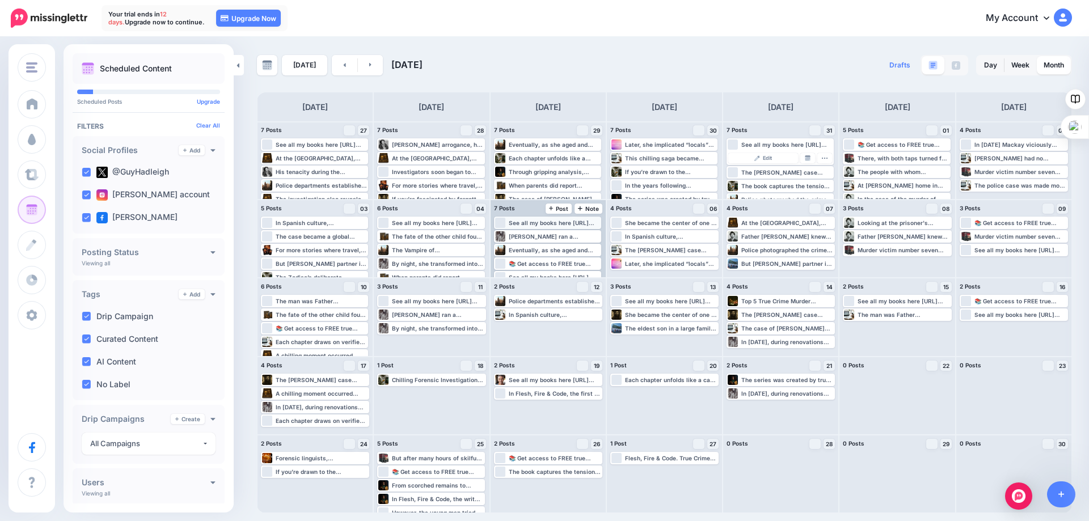
click at [527, 221] on div "See all my books here https://www.amazon.com/stores/Guy-Hadleigh/author/B00D779…" at bounding box center [554, 222] width 91 height 7
click at [530, 234] on span "Edit" at bounding box center [534, 237] width 9 height 6
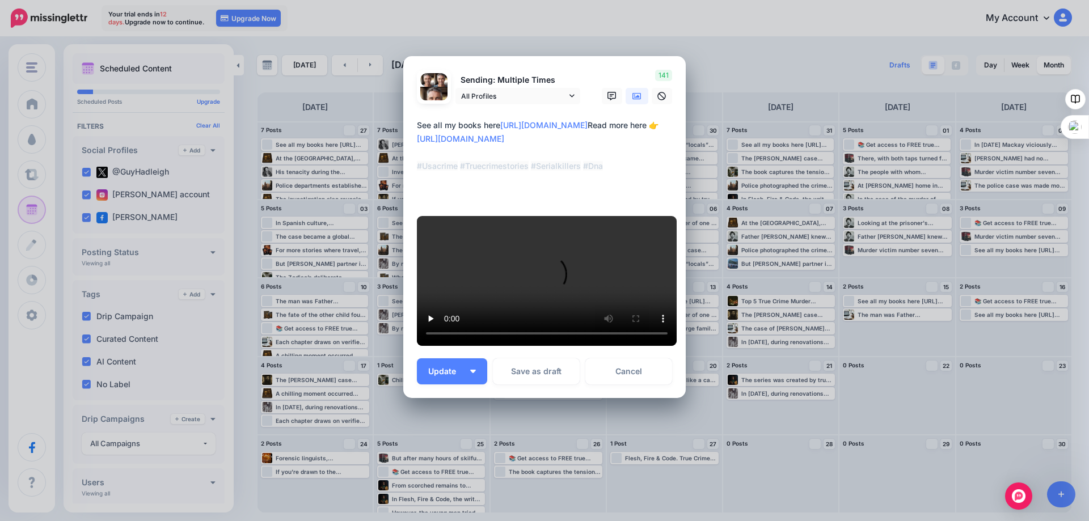
scroll to position [284, 0]
click at [617, 377] on link "Cancel" at bounding box center [628, 371] width 87 height 26
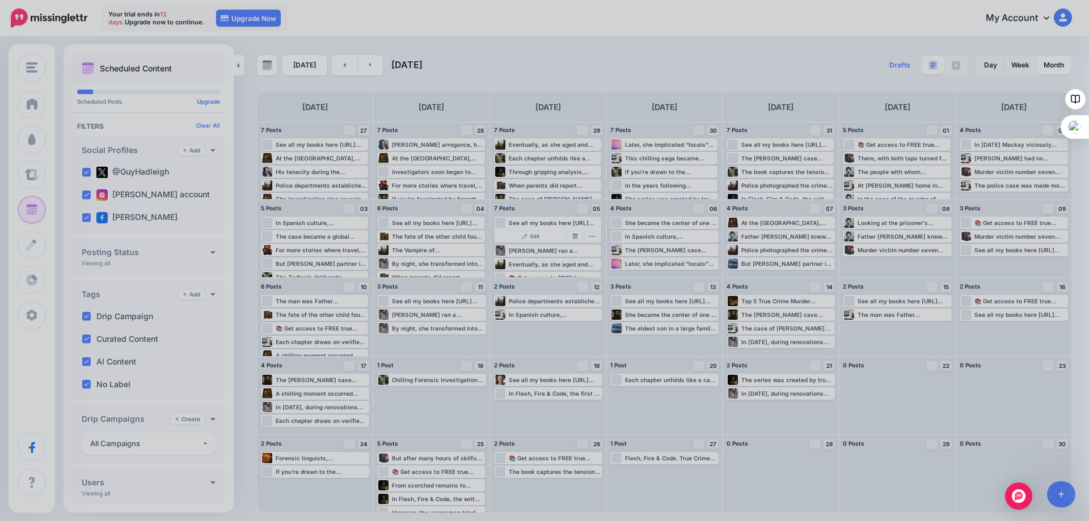
scroll to position [0, 0]
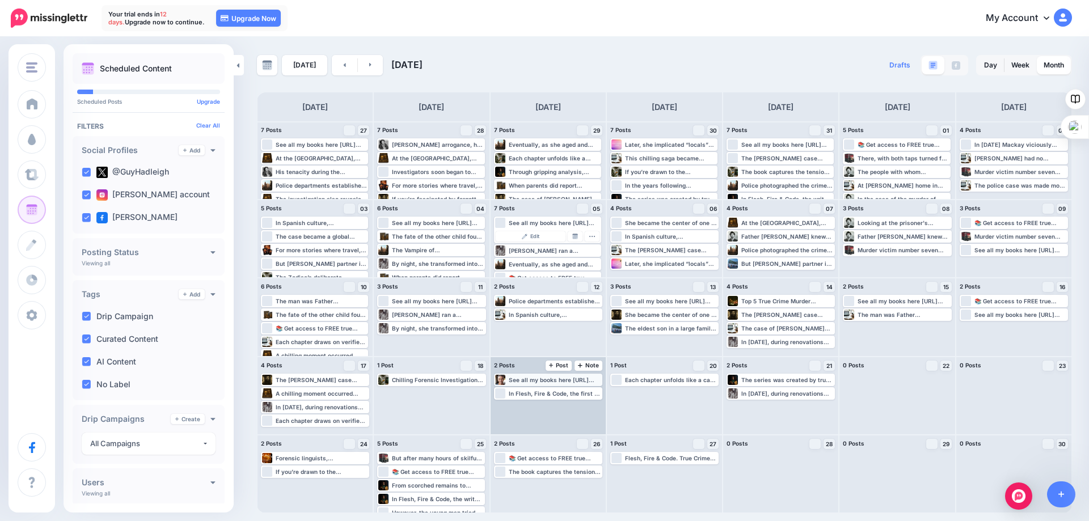
click at [532, 379] on div "See all my books here https://www.amazon.com/stores/Guy-Hadleigh/author/B00D779…" at bounding box center [555, 380] width 92 height 7
click at [534, 392] on span "Edit" at bounding box center [535, 394] width 9 height 6
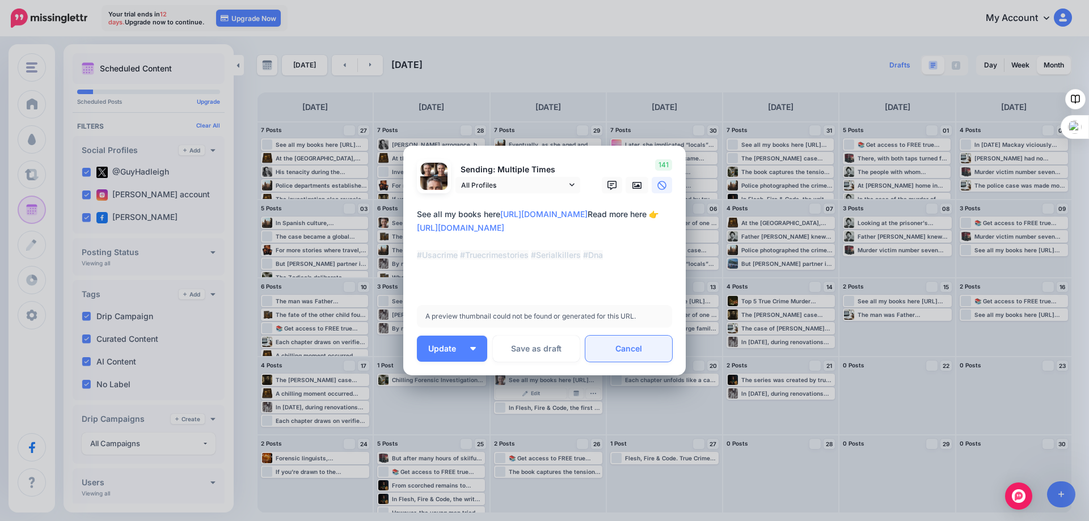
click at [631, 350] on link "Cancel" at bounding box center [628, 349] width 87 height 26
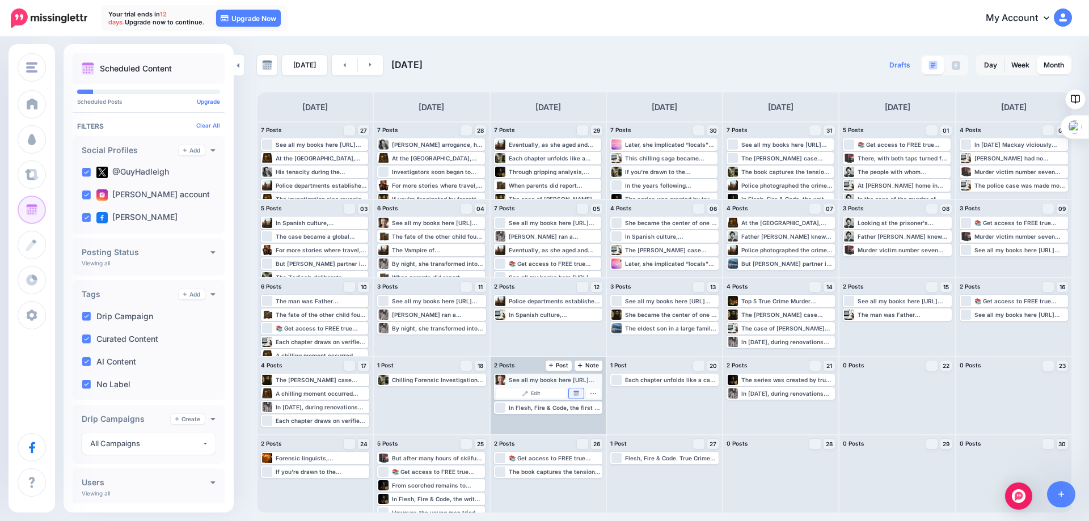
click at [576, 391] on img at bounding box center [576, 394] width 6 height 6
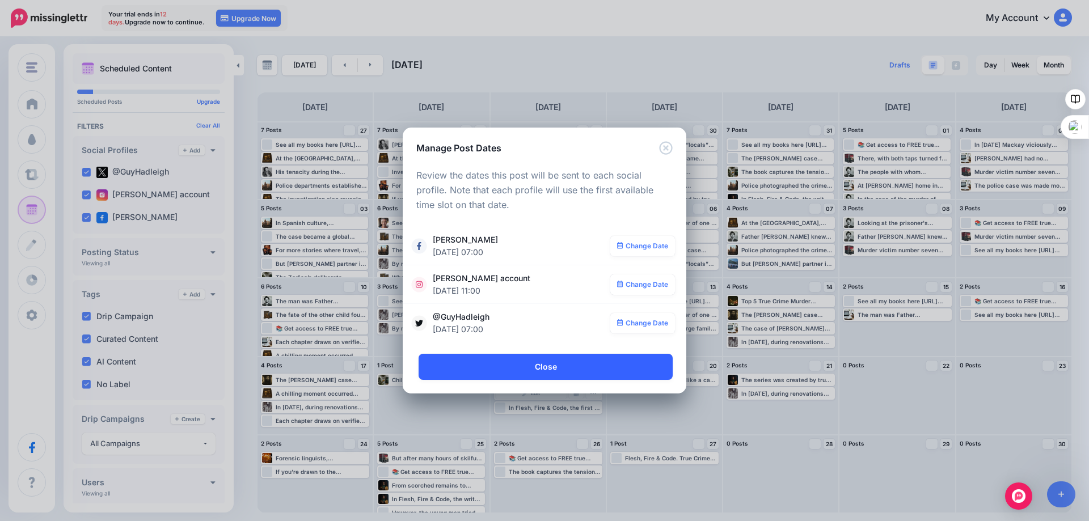
click at [547, 365] on link "Close" at bounding box center [546, 367] width 254 height 26
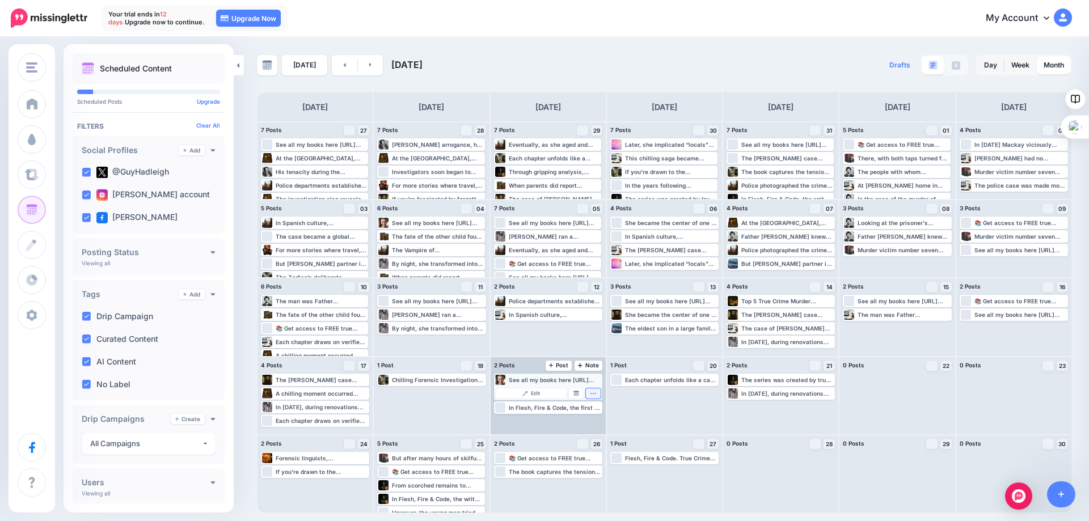
click at [592, 393] on icon "button" at bounding box center [593, 393] width 7 height 7
click at [559, 424] on link "Delete Post" at bounding box center [568, 425] width 59 height 12
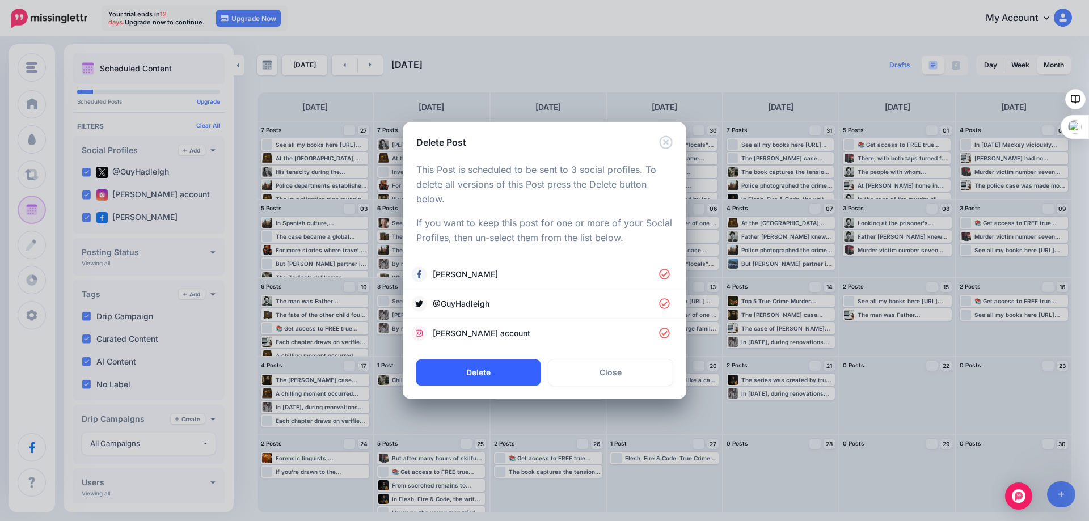
click at [469, 374] on button "Delete" at bounding box center [478, 373] width 124 height 26
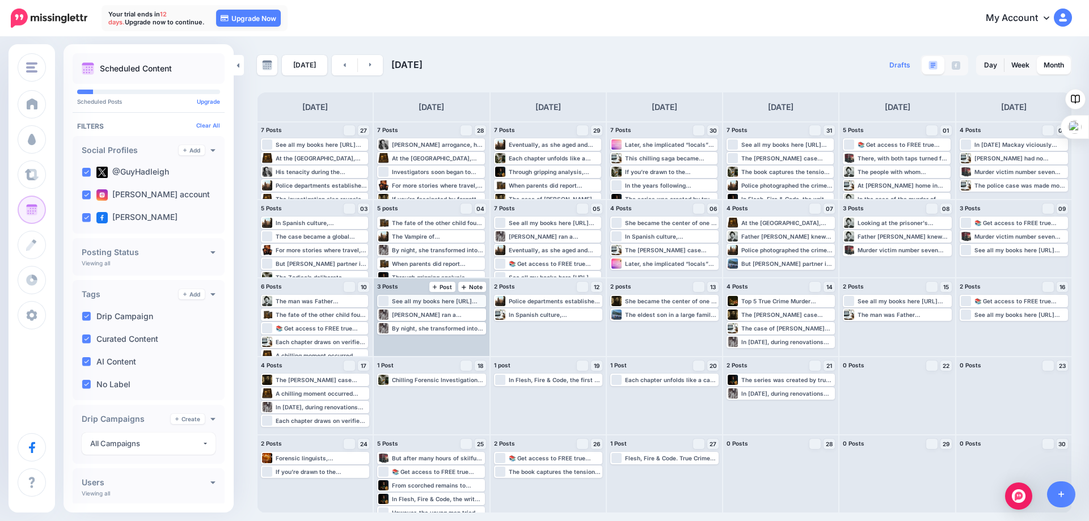
click at [441, 302] on div "See all my books here https://www.amazon.com/stores/Guy-Hadleigh/author/B00D779…" at bounding box center [438, 301] width 92 height 7
click at [420, 314] on span "Edit" at bounding box center [418, 315] width 9 height 6
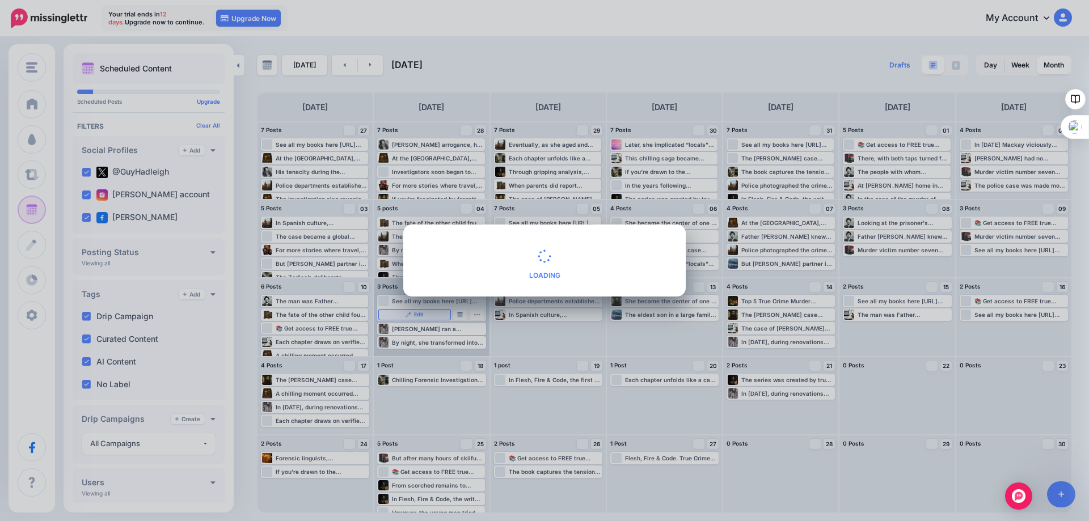
type textarea "**********"
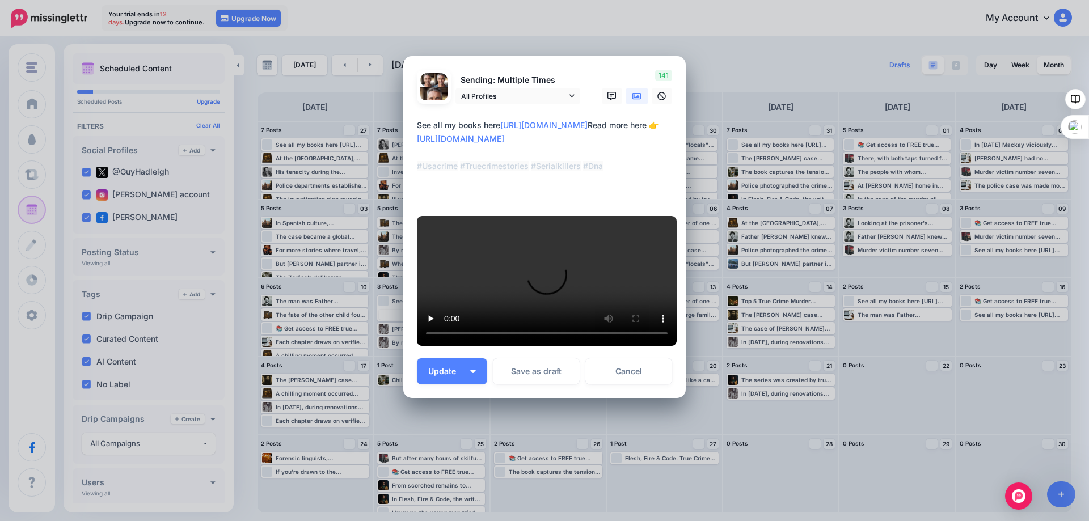
scroll to position [170, 0]
click at [625, 385] on link "Cancel" at bounding box center [628, 371] width 87 height 26
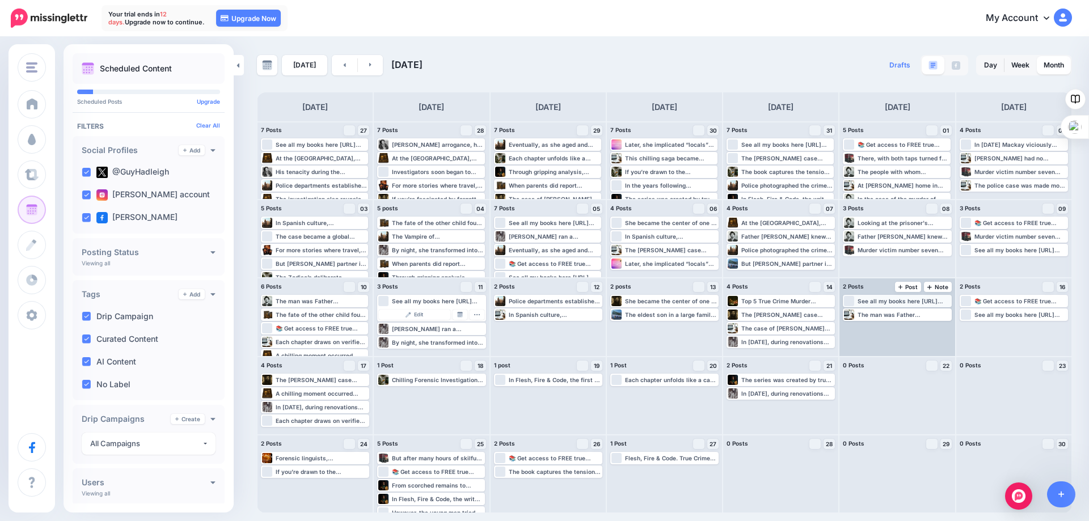
click at [877, 299] on div "See all my books here https://www.amazon.com/stores/Guy-Hadleigh/author/B00D779…" at bounding box center [903, 301] width 92 height 7
click at [880, 312] on span "Edit" at bounding box center [884, 315] width 9 height 6
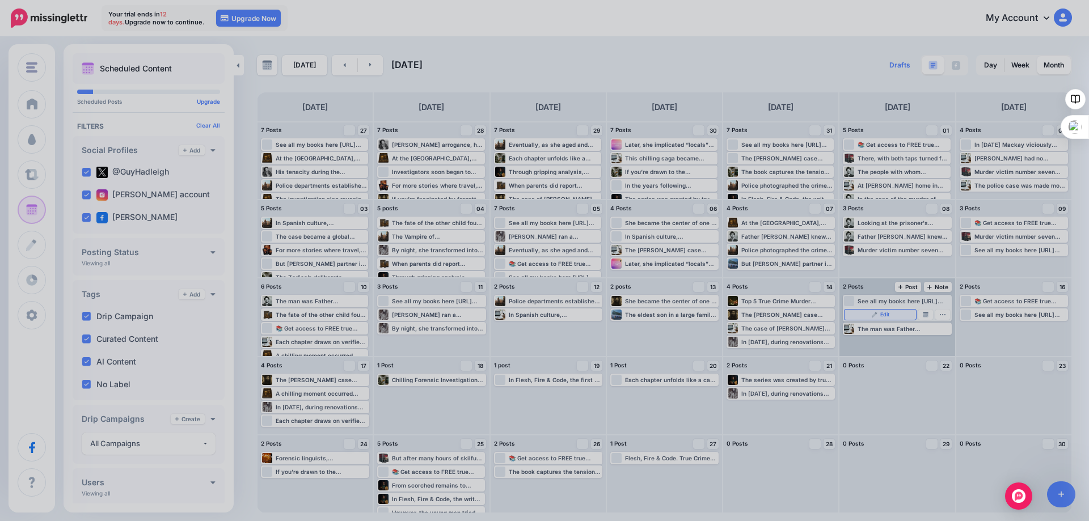
scroll to position [0, 0]
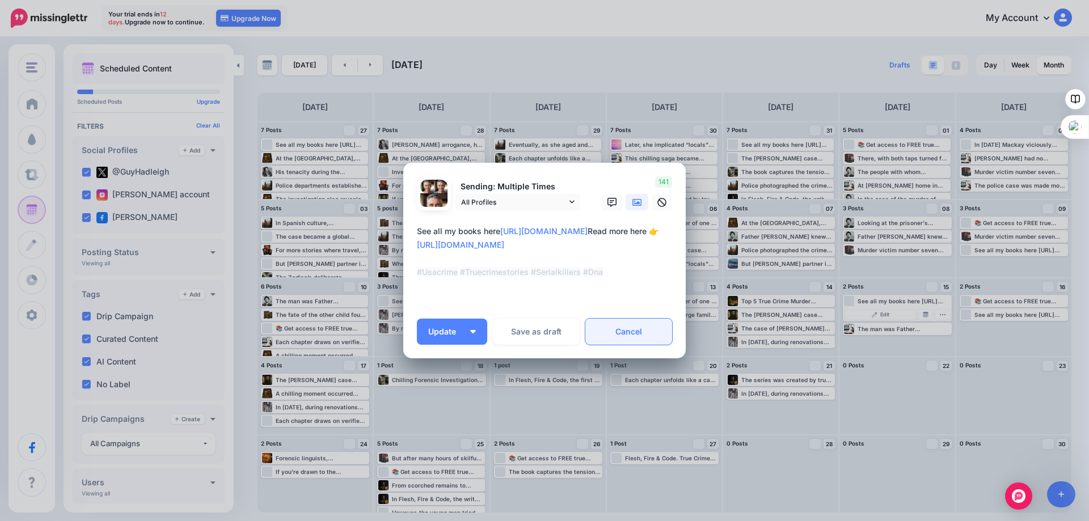
click at [624, 331] on link "Cancel" at bounding box center [628, 332] width 87 height 26
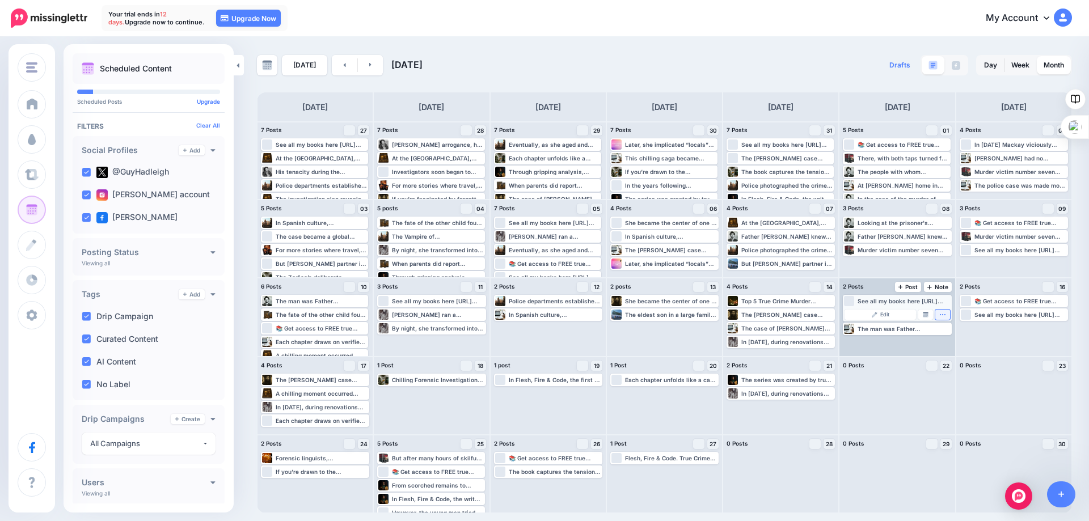
click at [943, 314] on icon "button" at bounding box center [942, 314] width 7 height 7
click at [919, 348] on link "Delete Post" at bounding box center [917, 346] width 59 height 12
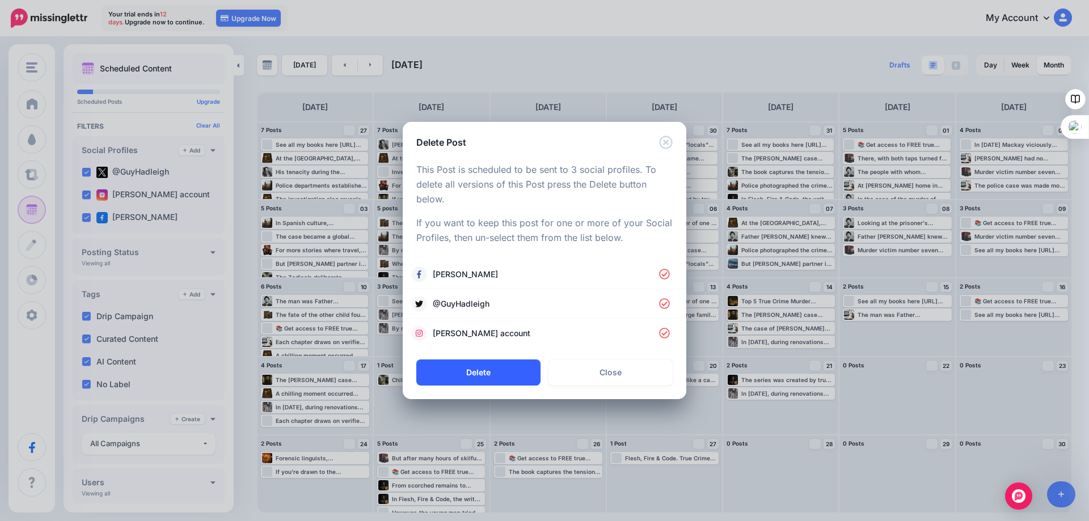
click at [482, 367] on button "Delete" at bounding box center [478, 373] width 124 height 26
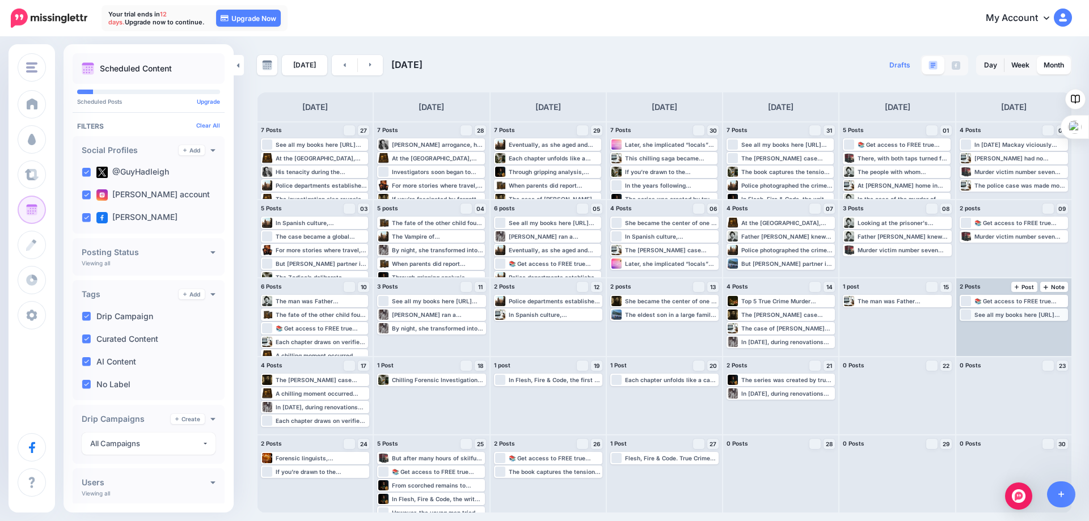
click at [1004, 312] on div "See all my books here https://www.amazon.com/stores/Guy-Hadleigh/author/B00D779…" at bounding box center [1020, 314] width 92 height 7
click at [999, 327] on span "Edit" at bounding box center [1000, 329] width 9 height 6
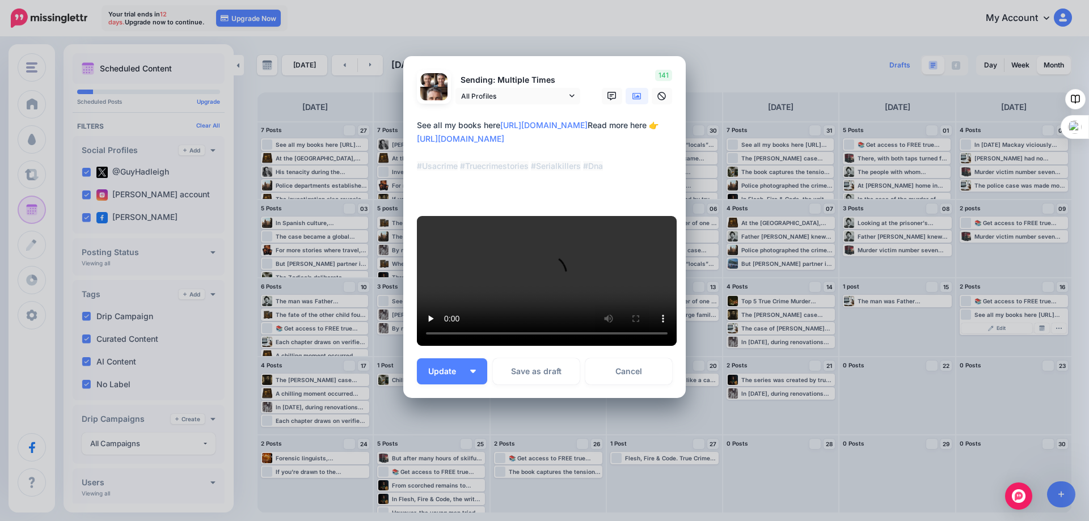
scroll to position [284, 0]
click at [635, 383] on link "Cancel" at bounding box center [628, 371] width 87 height 26
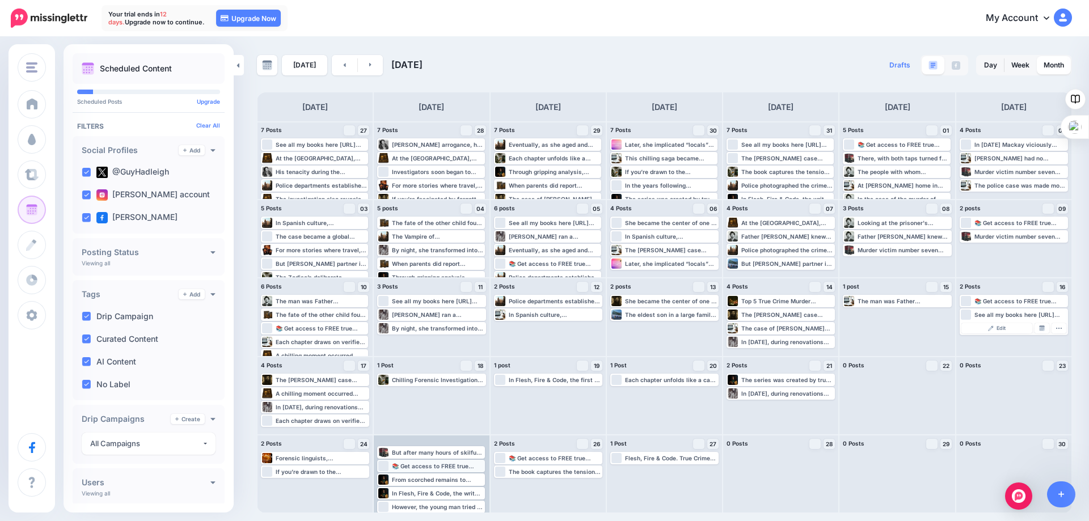
scroll to position [11, 0]
click at [310, 327] on div "📚 Get access to FREE true crime books by joining my Readers Group here: http://…" at bounding box center [321, 328] width 91 height 7
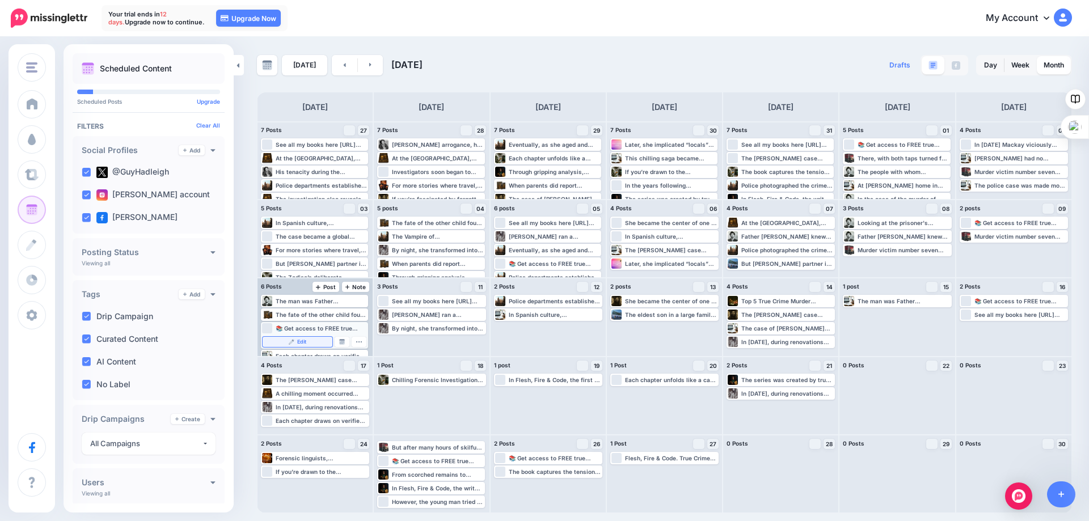
click at [297, 342] on span "Edit" at bounding box center [301, 342] width 9 height 6
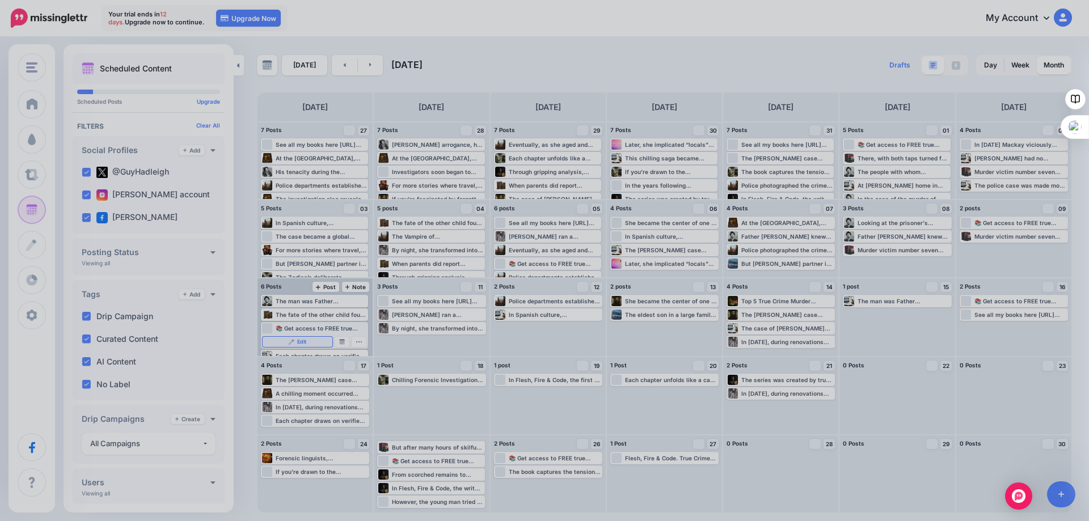
scroll to position [0, 0]
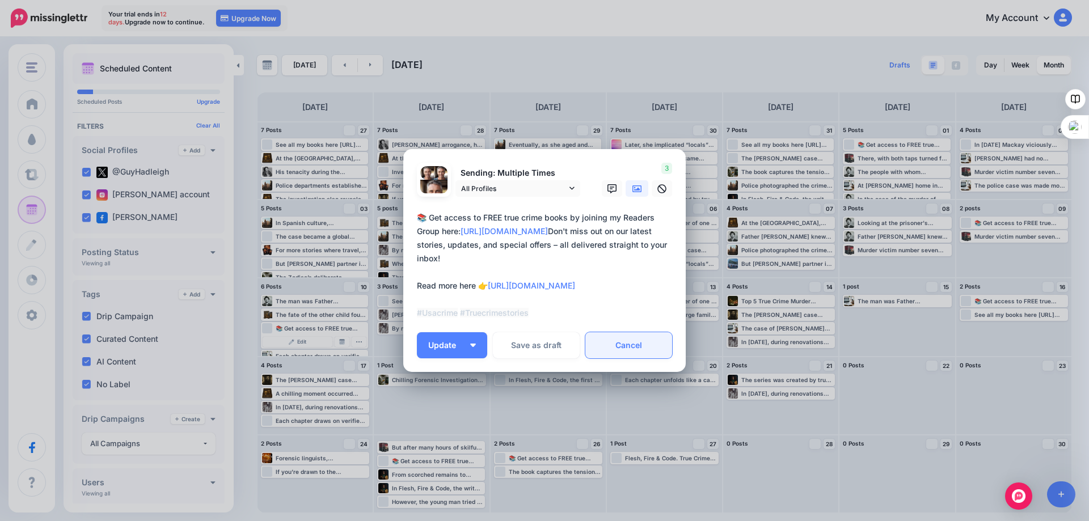
click at [624, 345] on link "Cancel" at bounding box center [628, 345] width 87 height 26
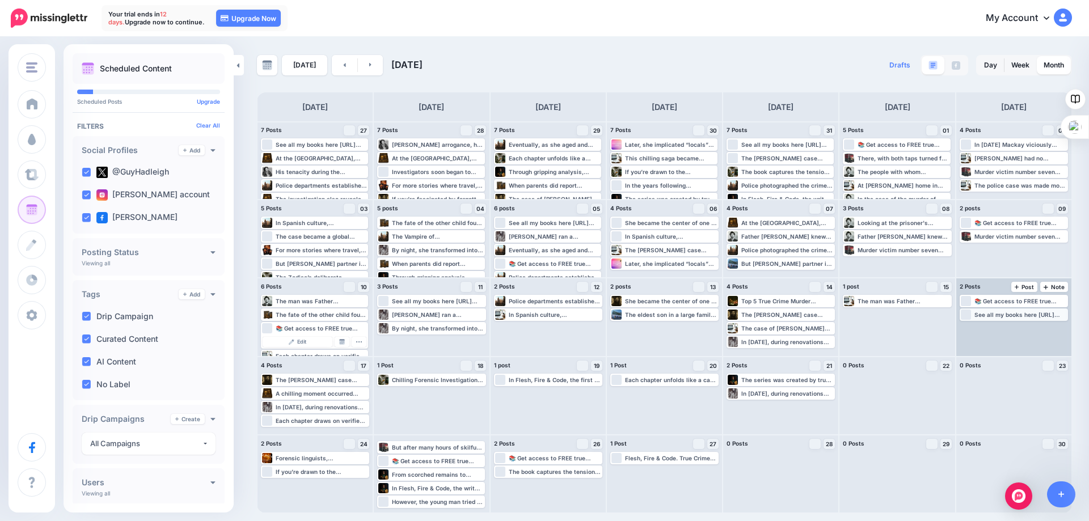
click at [993, 315] on div "See all my books here https://www.amazon.com/stores/Guy-Hadleigh/author/B00D779…" at bounding box center [1020, 314] width 92 height 7
click at [993, 326] on img at bounding box center [991, 329] width 6 height 6
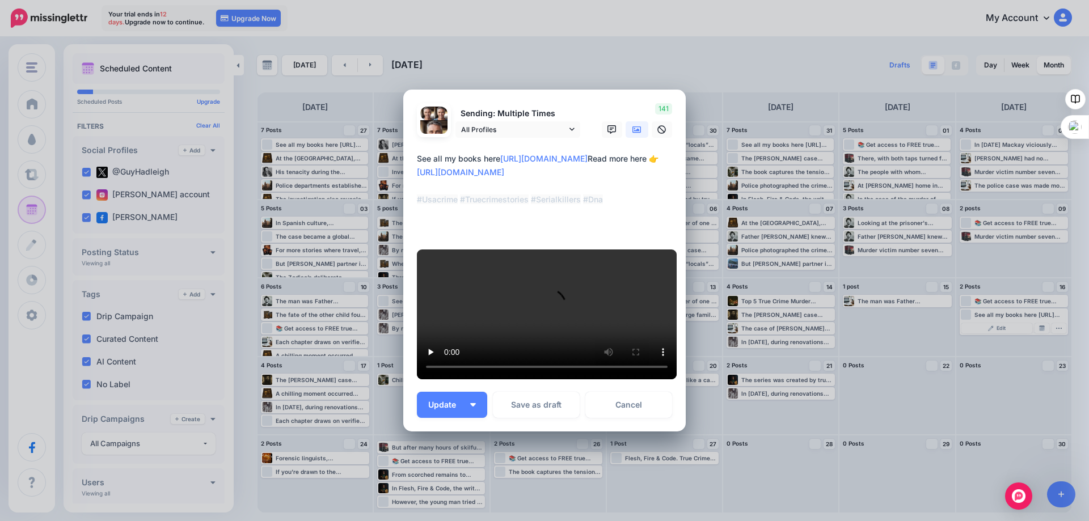
scroll to position [170, 0]
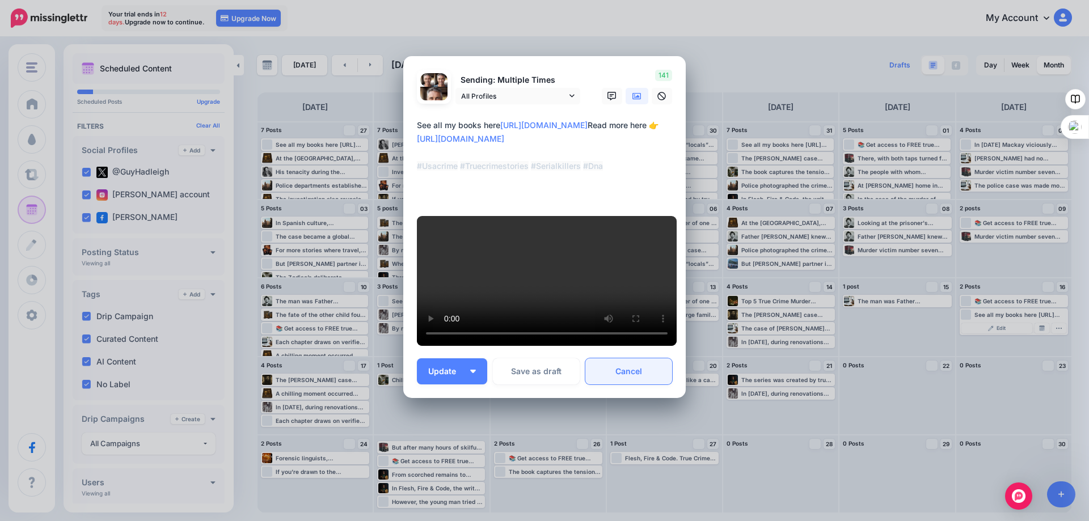
click at [622, 385] on link "Cancel" at bounding box center [628, 371] width 87 height 26
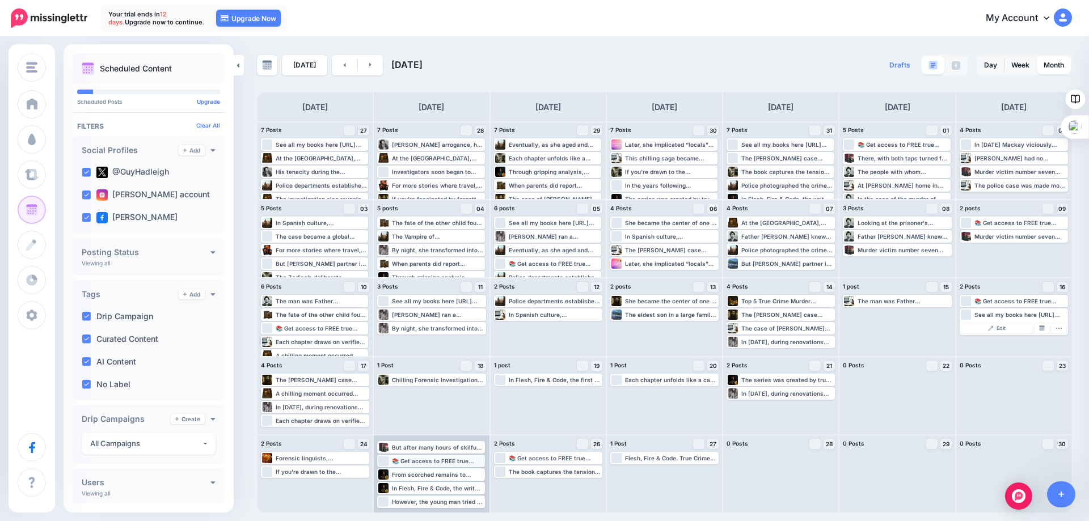
click at [437, 461] on div "📚 Get access to FREE true crime books by joining my Readers Group here: http://…" at bounding box center [437, 461] width 91 height 7
click at [419, 475] on span "Edit" at bounding box center [417, 475] width 9 height 6
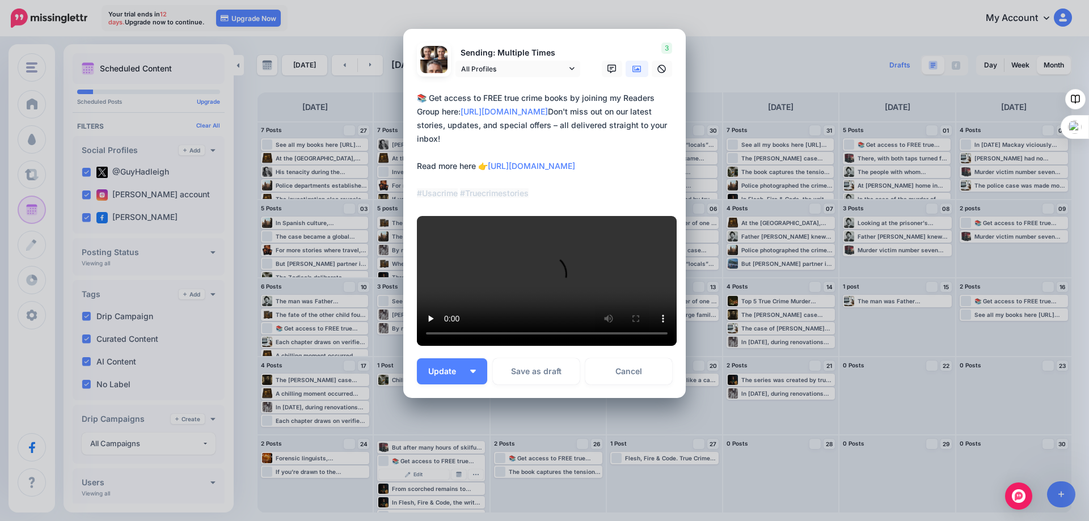
scroll to position [284, 0]
click at [621, 385] on link "Cancel" at bounding box center [628, 371] width 87 height 26
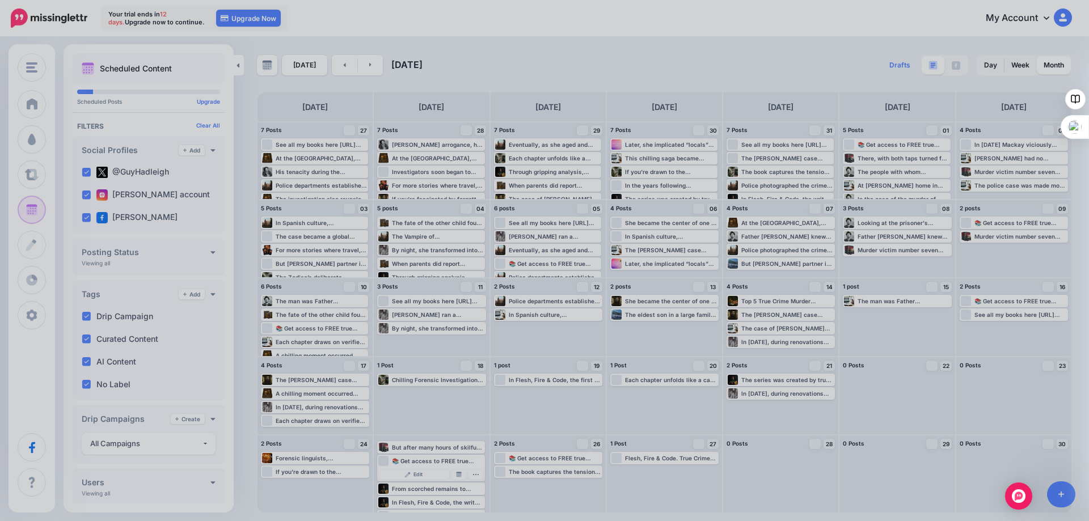
scroll to position [0, 0]
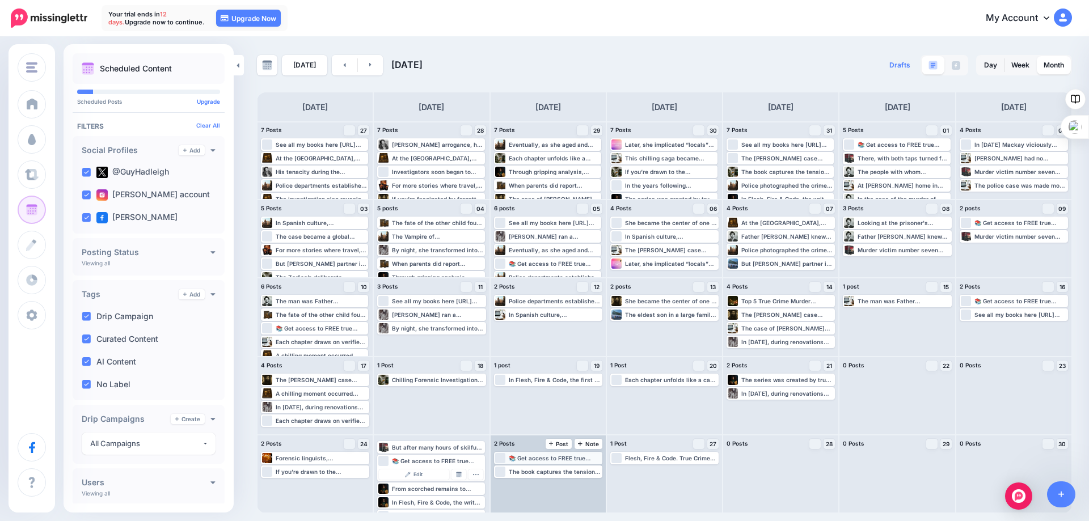
click at [573, 458] on div "📚 Get access to FREE true crime books by joining my Readers Group here: http://…" at bounding box center [555, 458] width 92 height 7
click at [531, 470] on span "Edit" at bounding box center [535, 472] width 9 height 6
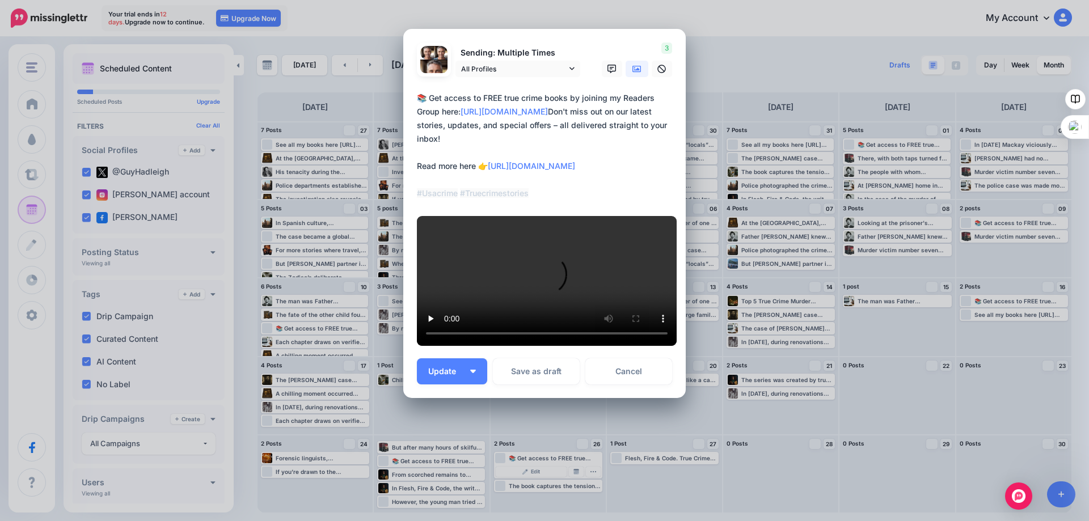
scroll to position [319, 0]
click at [622, 369] on link "Cancel" at bounding box center [628, 371] width 87 height 26
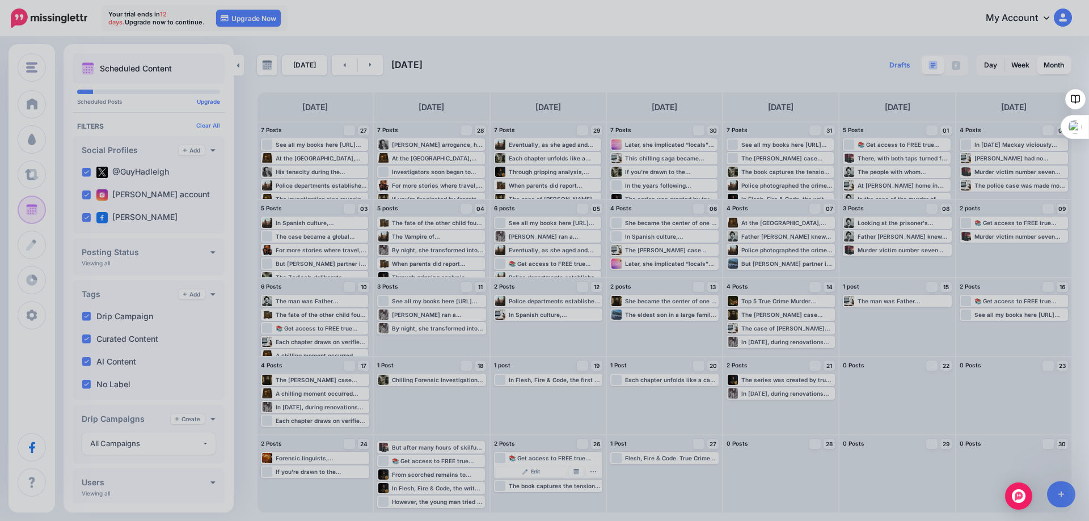
scroll to position [0, 0]
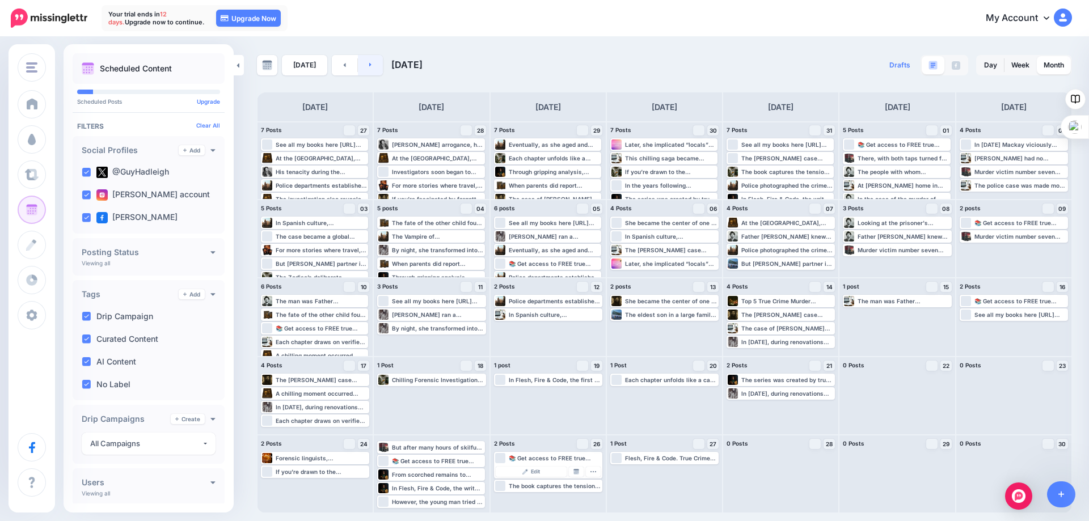
click at [365, 65] on link at bounding box center [371, 65] width 26 height 20
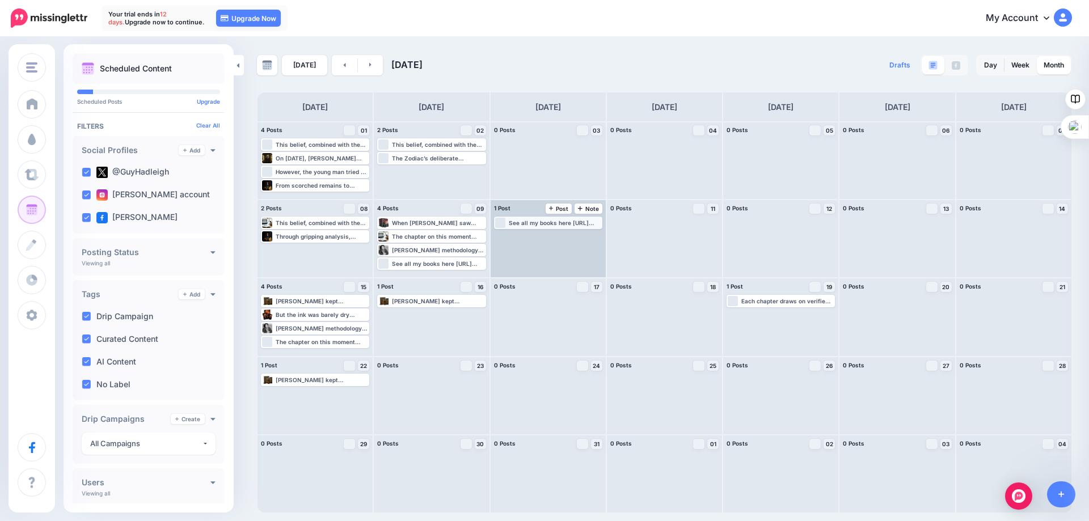
click at [573, 222] on div "See all my books here https://www.amazon.com/stores/Guy-Hadleigh/author/B00D779…" at bounding box center [555, 222] width 92 height 7
click at [535, 236] on span "Edit" at bounding box center [535, 237] width 9 height 6
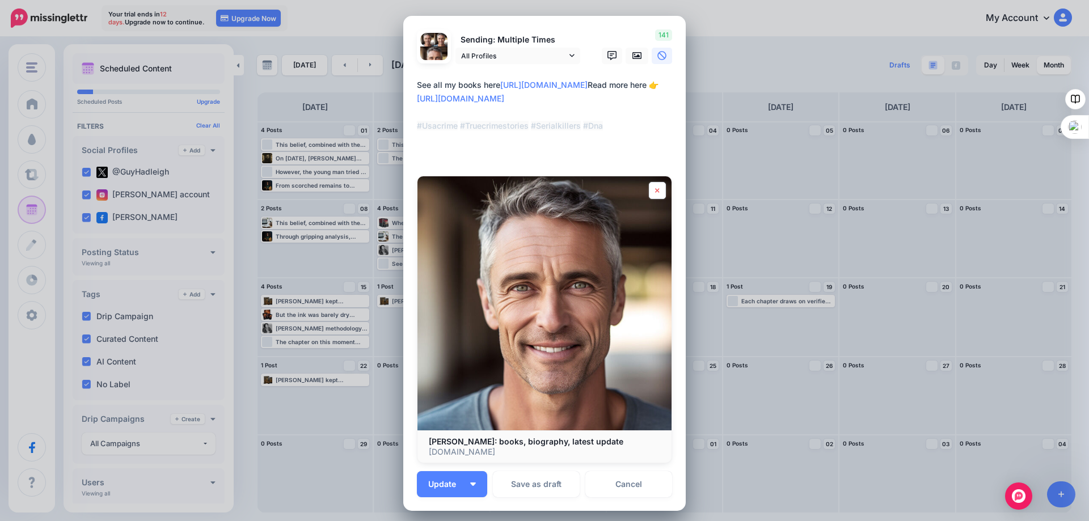
click at [655, 191] on icon at bounding box center [657, 190] width 5 height 7
type textarea "**********"
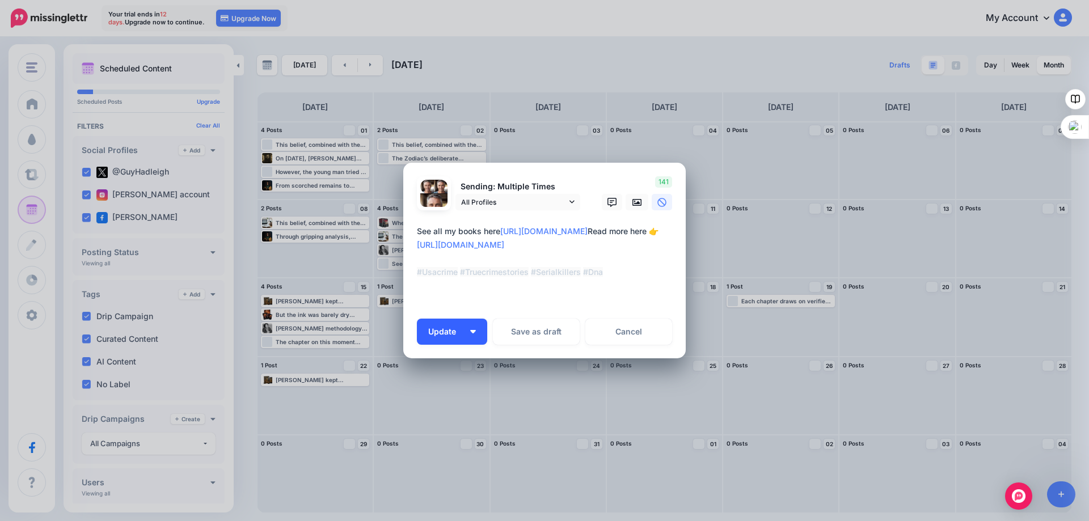
click at [461, 332] on span "Update" at bounding box center [446, 332] width 36 height 8
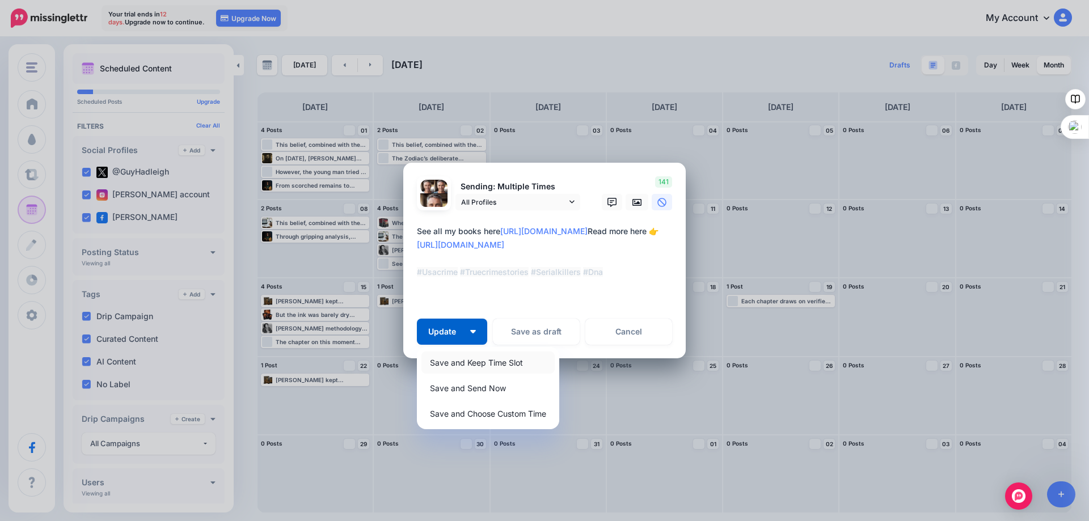
click at [465, 361] on link "Save and Keep Time Slot" at bounding box center [487, 363] width 133 height 22
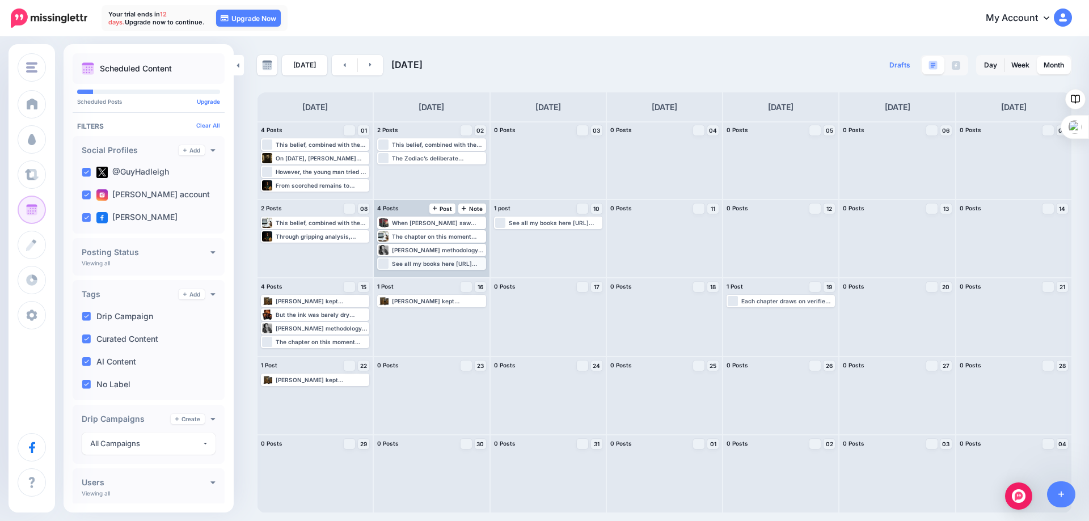
click at [432, 263] on div "See all my books here https://www.amazon.com/stores/Guy-Hadleigh/author/B00D779…" at bounding box center [438, 263] width 92 height 7
click at [420, 275] on span "Edit" at bounding box center [418, 277] width 9 height 6
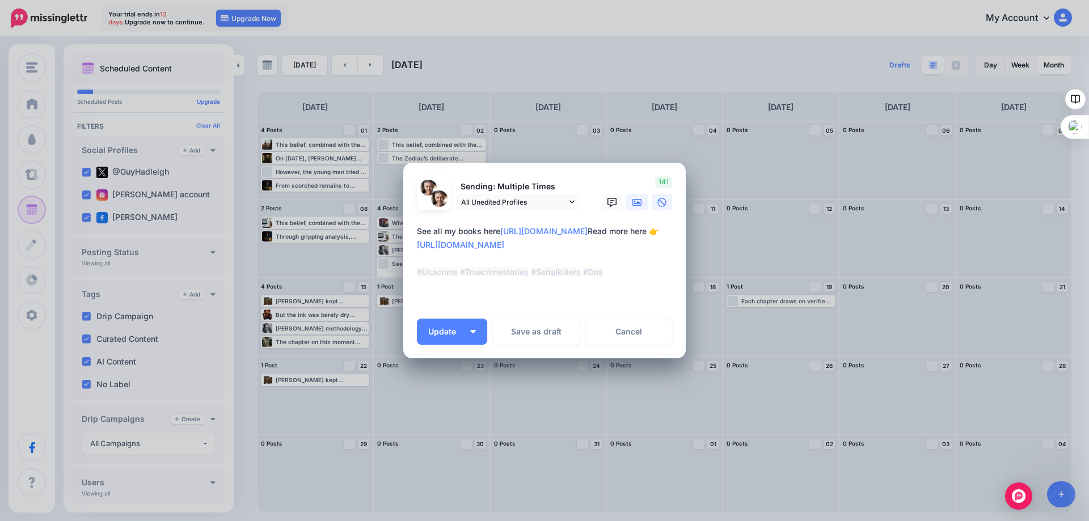
click at [633, 200] on icon at bounding box center [636, 202] width 9 height 7
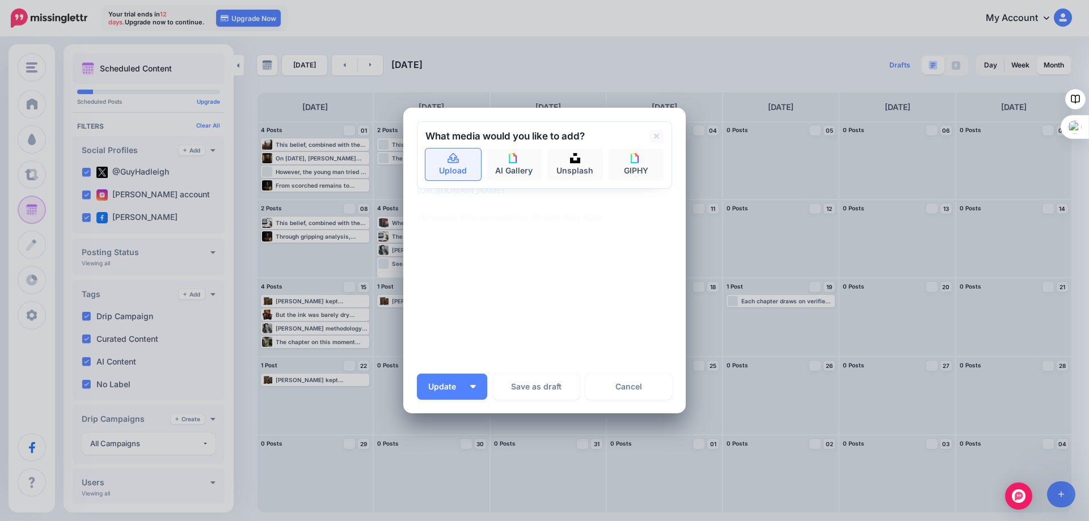
click at [451, 160] on icon at bounding box center [453, 159] width 13 height 10
type textarea "**********"
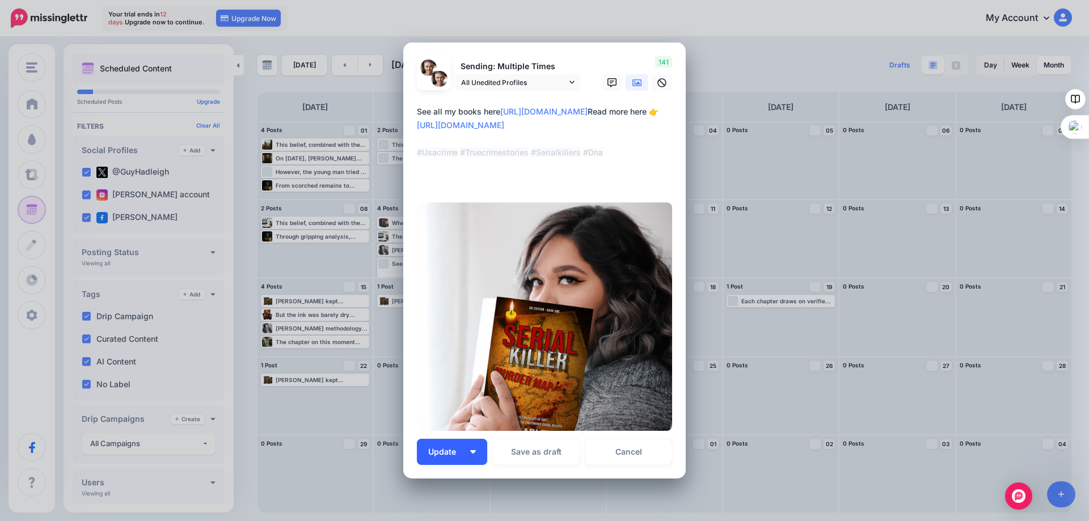
click at [446, 445] on button "Update" at bounding box center [452, 452] width 70 height 26
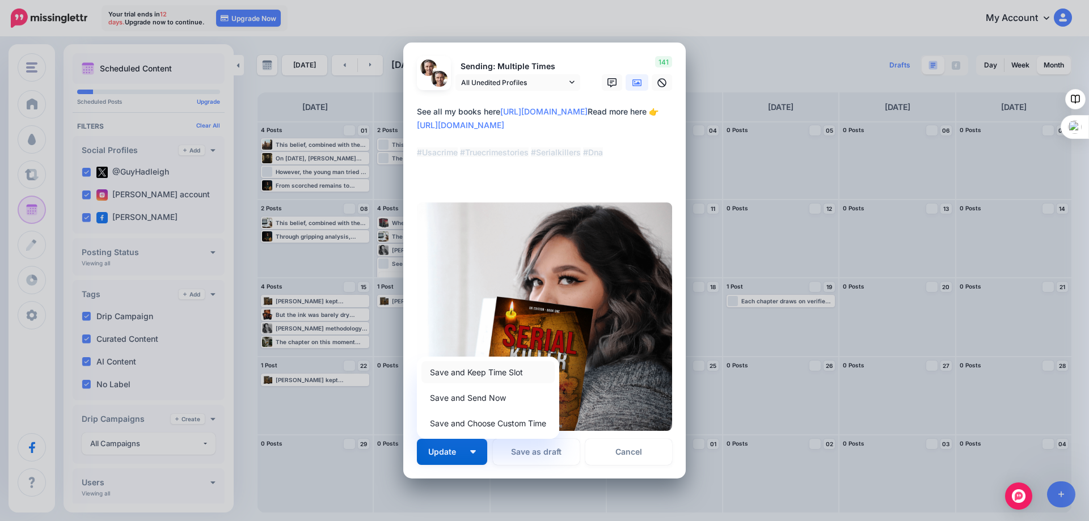
click at [453, 373] on link "Save and Keep Time Slot" at bounding box center [487, 372] width 133 height 22
